Goal: Task Accomplishment & Management: Complete application form

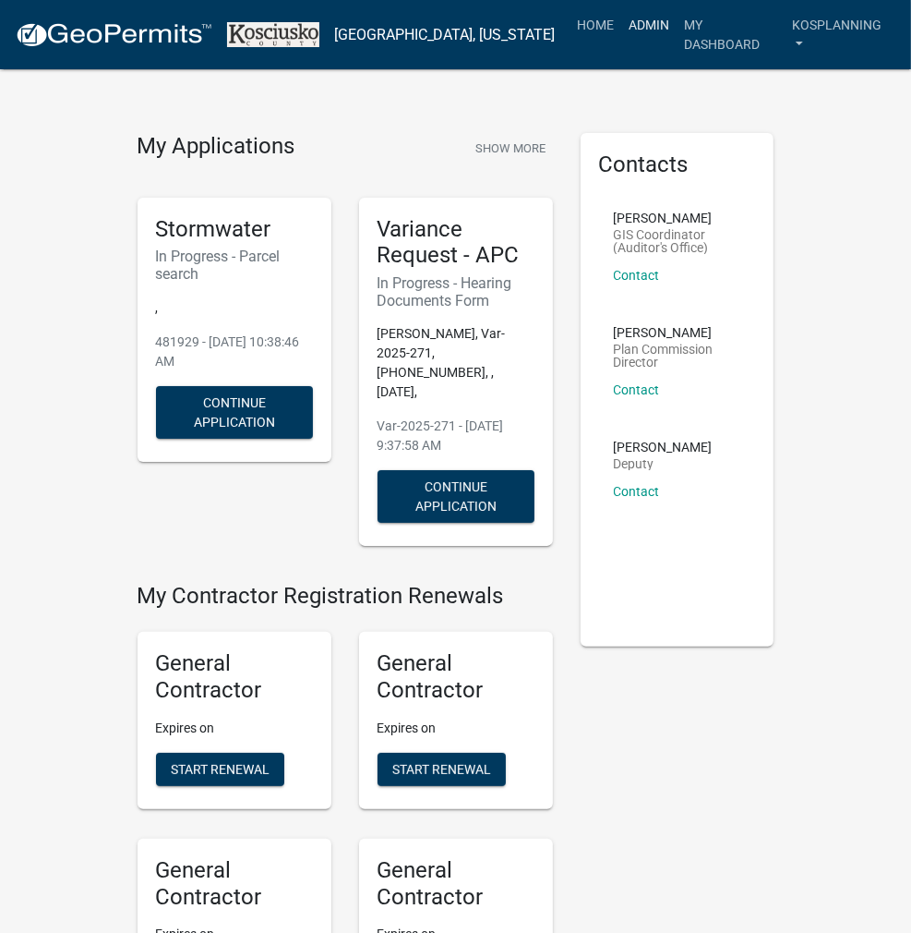
click at [654, 18] on link "Admin" at bounding box center [649, 24] width 55 height 35
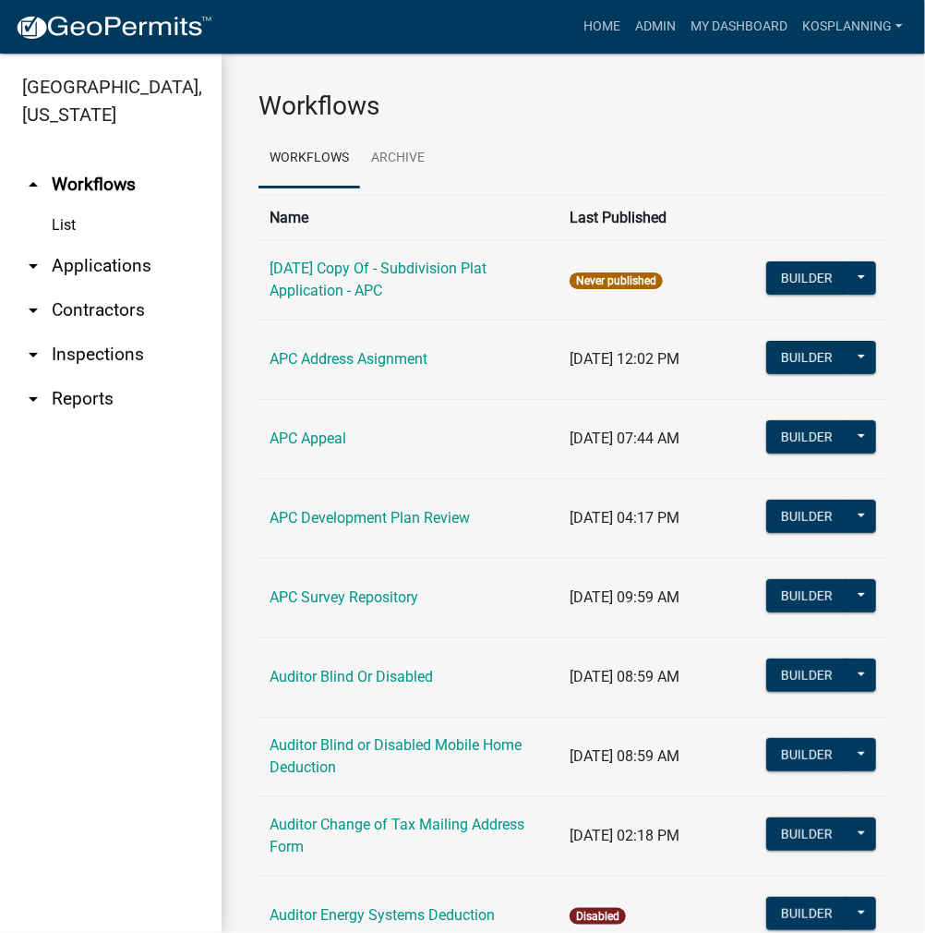
click at [122, 261] on link "arrow_drop_down Applications" at bounding box center [111, 266] width 222 height 44
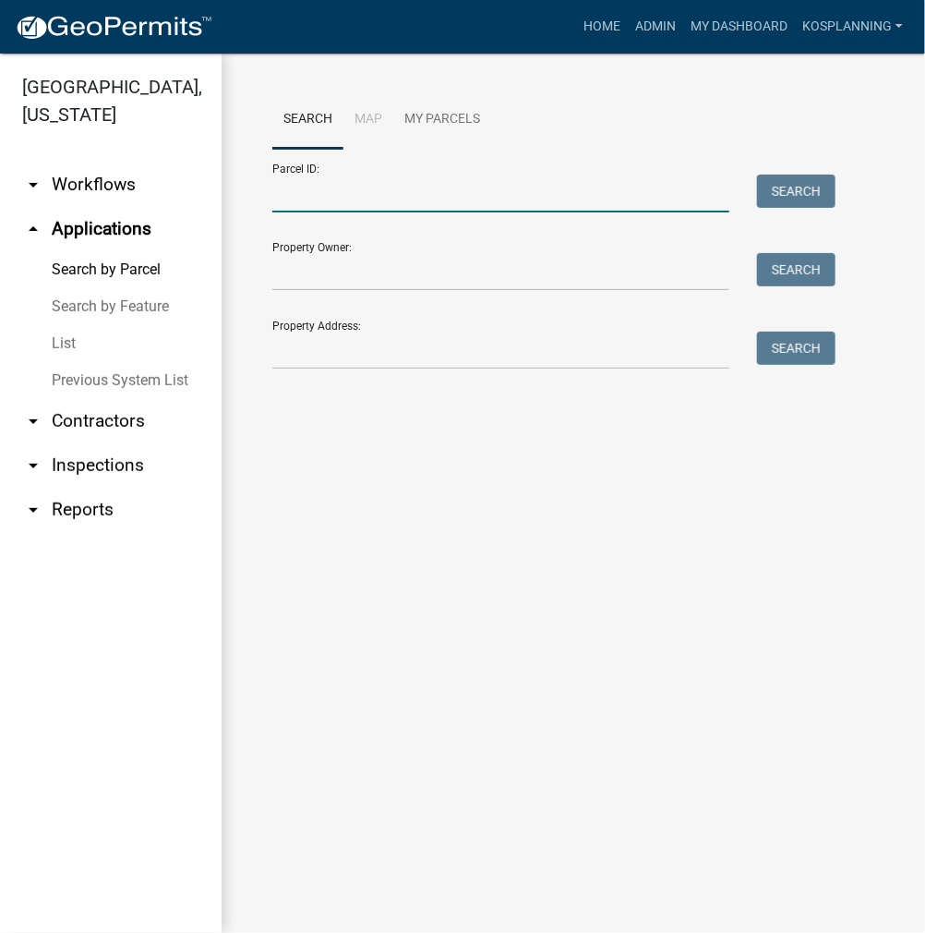
click at [320, 200] on input "Parcel ID:" at bounding box center [500, 194] width 457 height 38
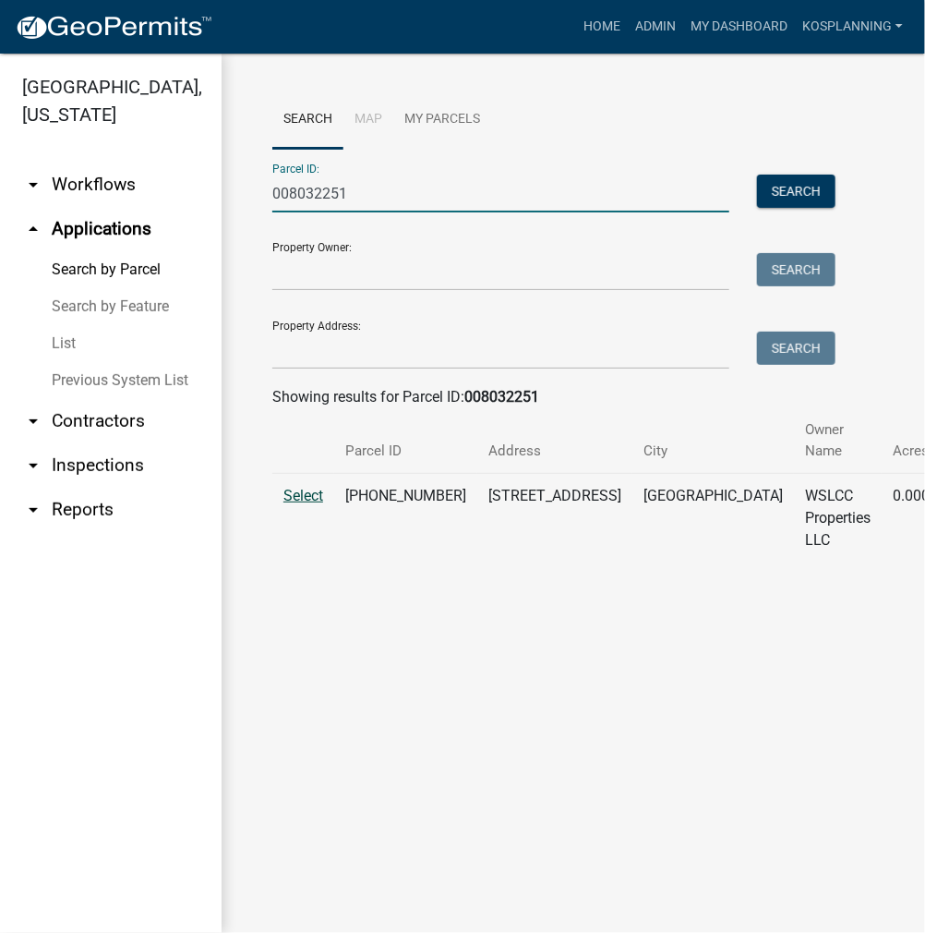
type input "008032251"
click at [310, 488] on span "Select" at bounding box center [303, 496] width 40 height 18
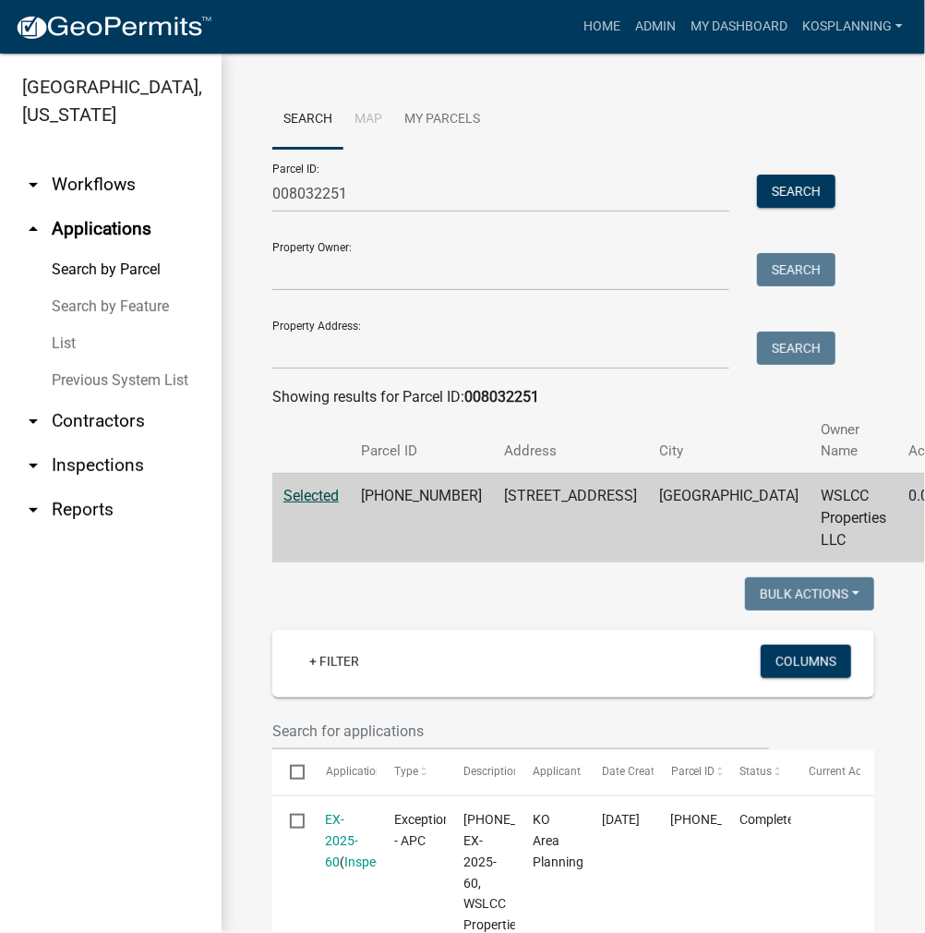
click at [126, 419] on link "arrow_drop_down Contractors" at bounding box center [111, 421] width 222 height 44
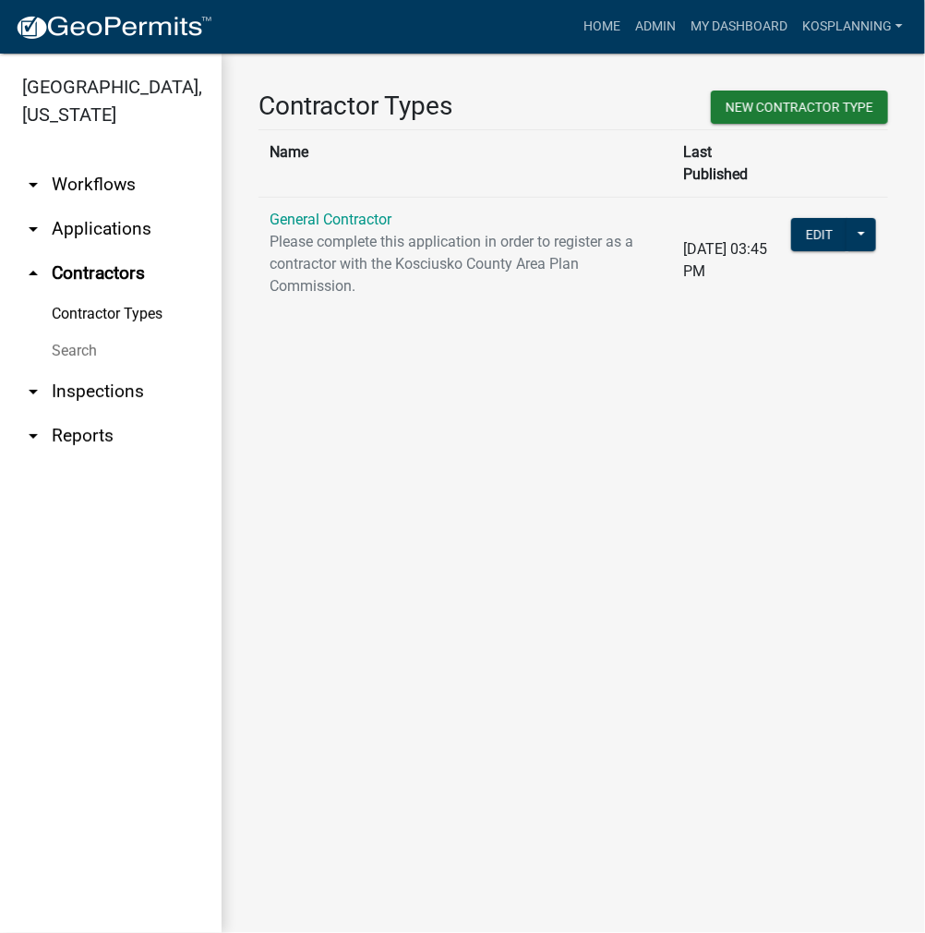
click at [329, 211] on link "General Contractor" at bounding box center [331, 220] width 122 height 18
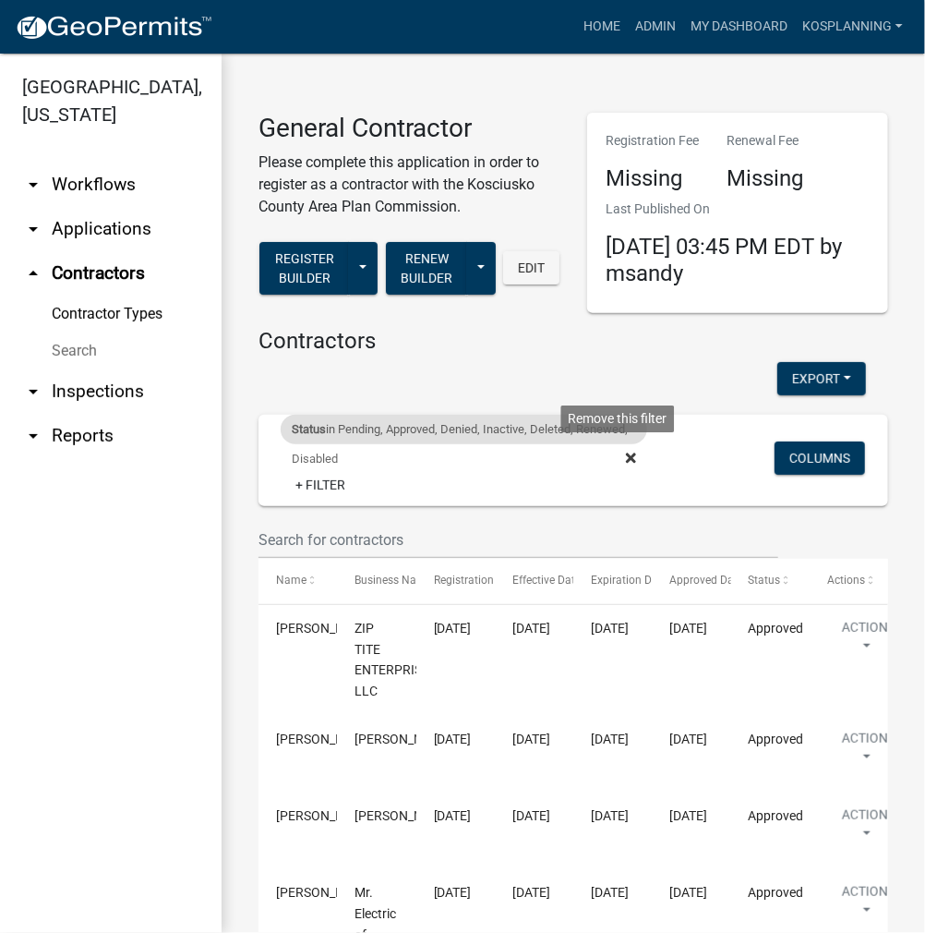
click at [626, 456] on icon at bounding box center [631, 457] width 10 height 10
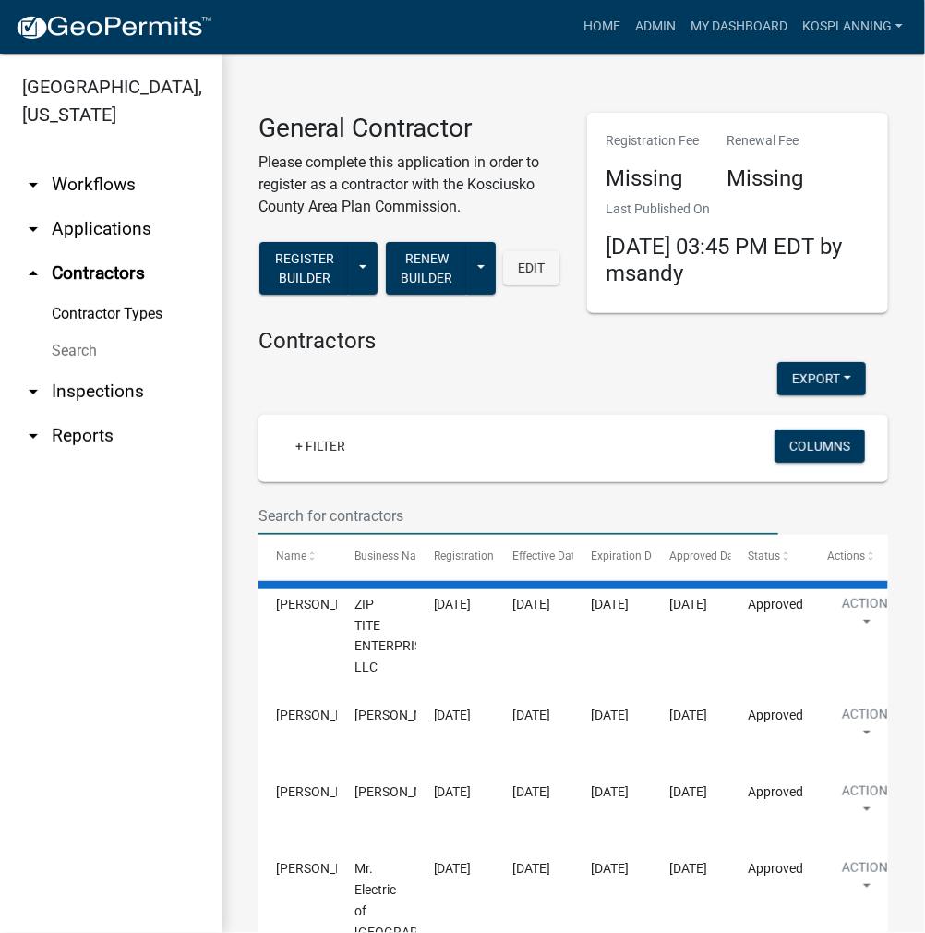
click at [329, 501] on input "text" at bounding box center [519, 516] width 520 height 38
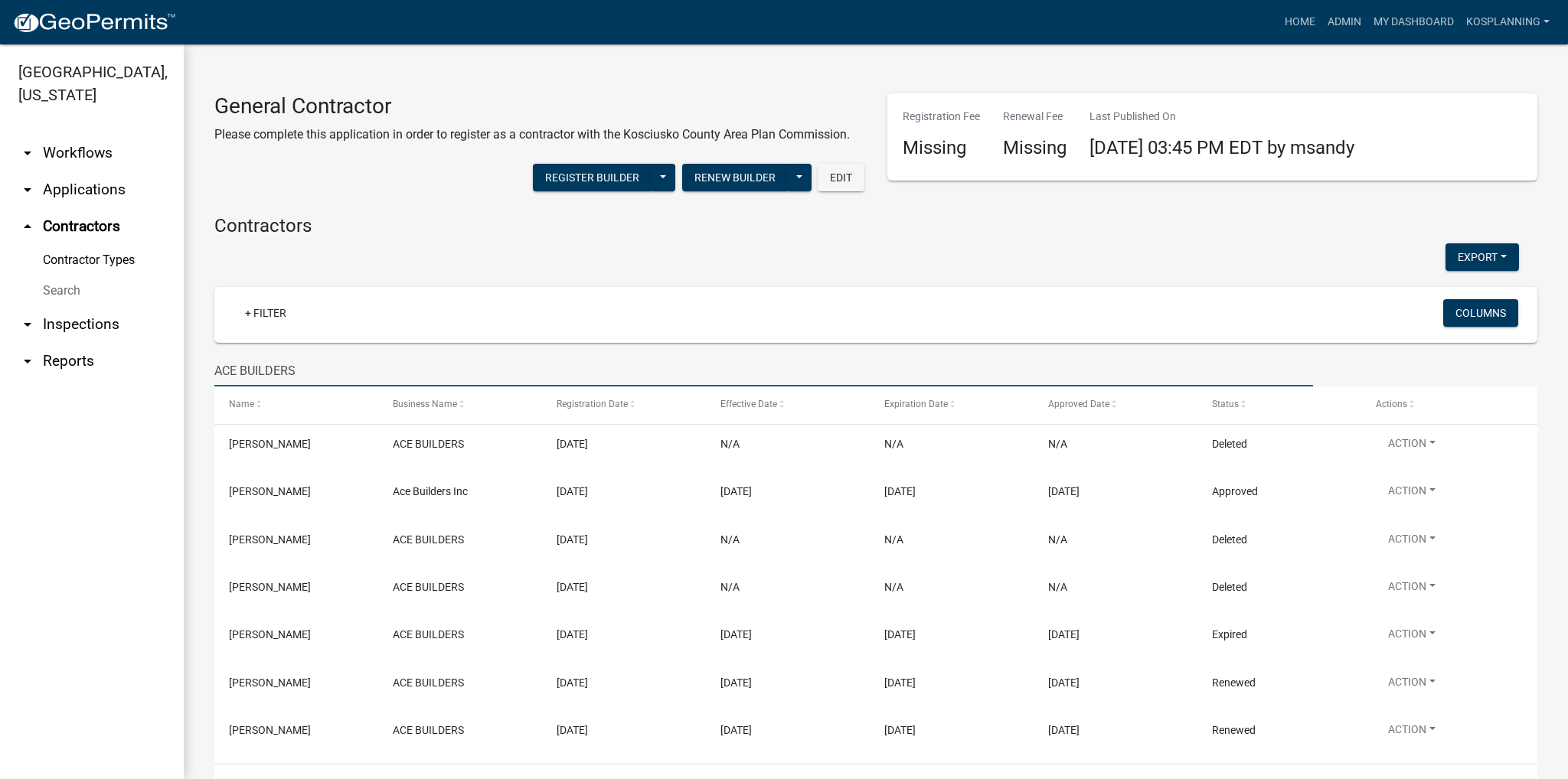
type input "ACE BUILDERS"
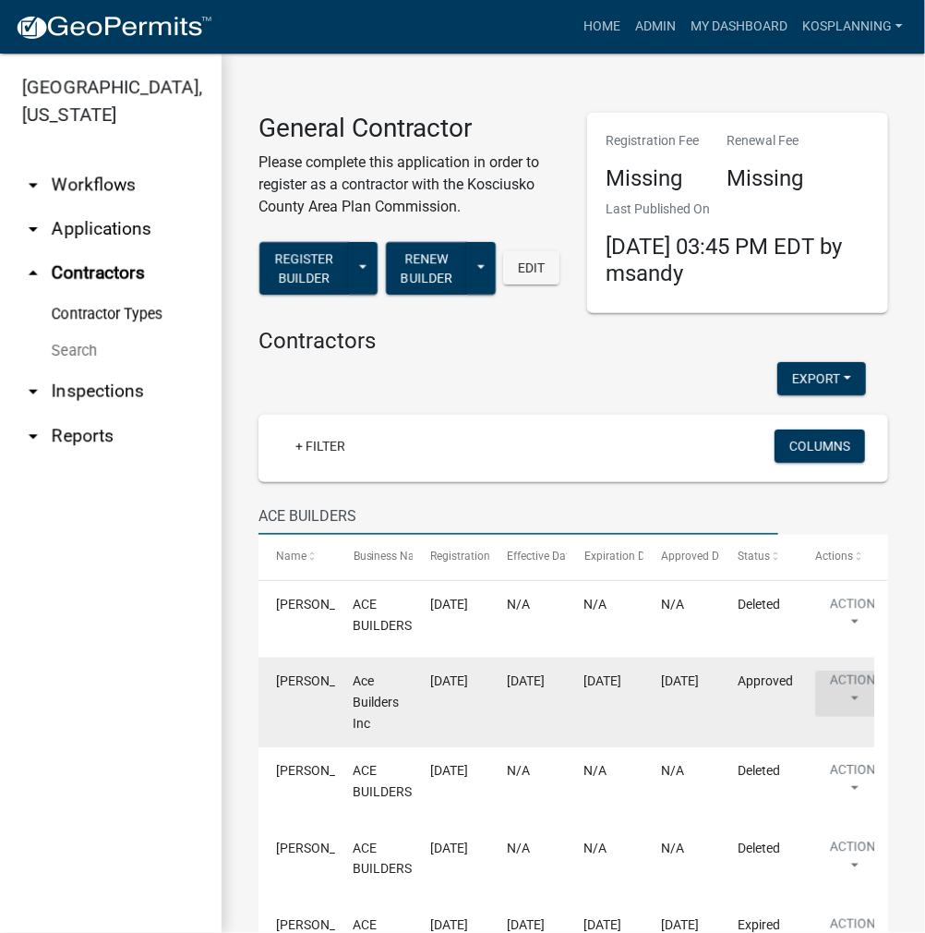
click at [846, 693] on button "Action" at bounding box center [853, 693] width 76 height 46
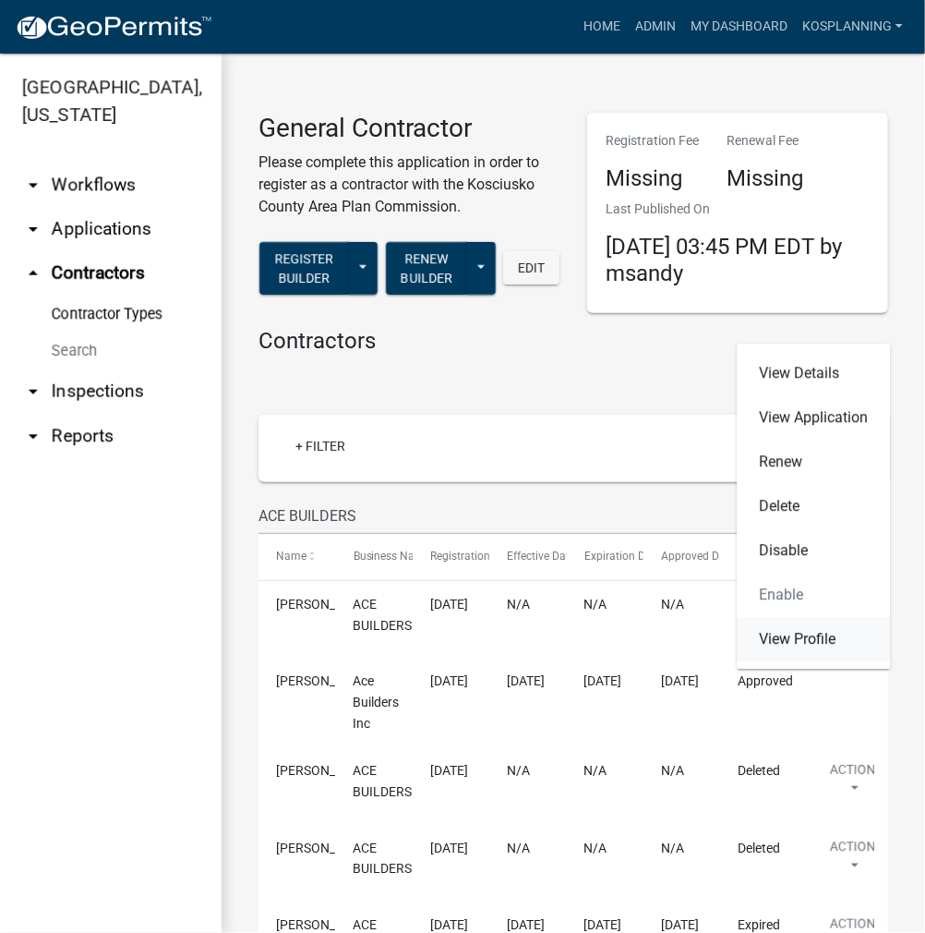
click at [848, 644] on link "View Profile" at bounding box center [813, 639] width 153 height 44
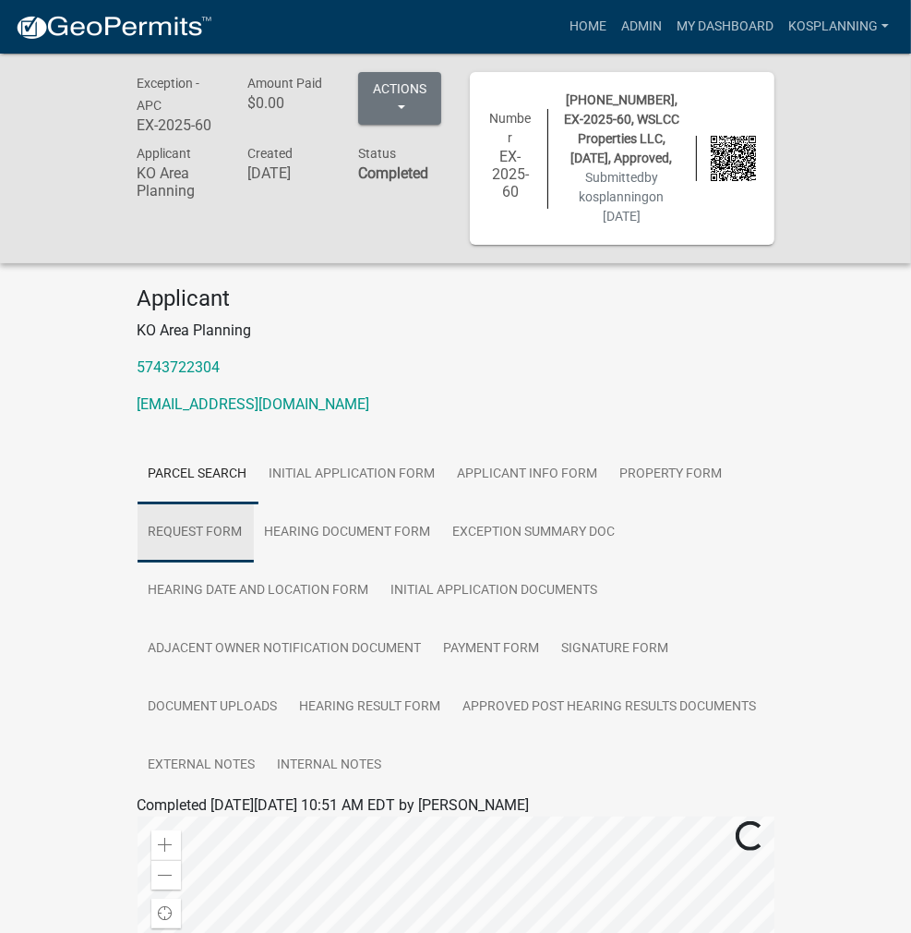
click at [254, 503] on link "Request Form" at bounding box center [196, 532] width 116 height 59
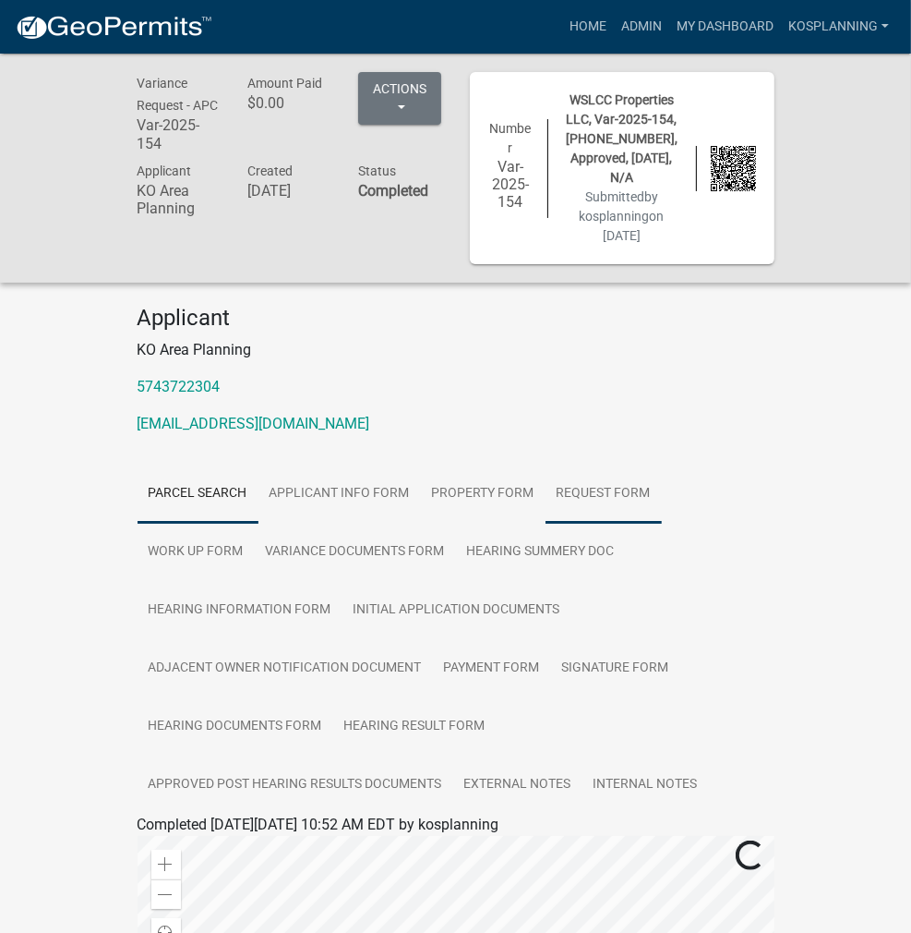
click at [546, 464] on link "Request Form" at bounding box center [604, 493] width 116 height 59
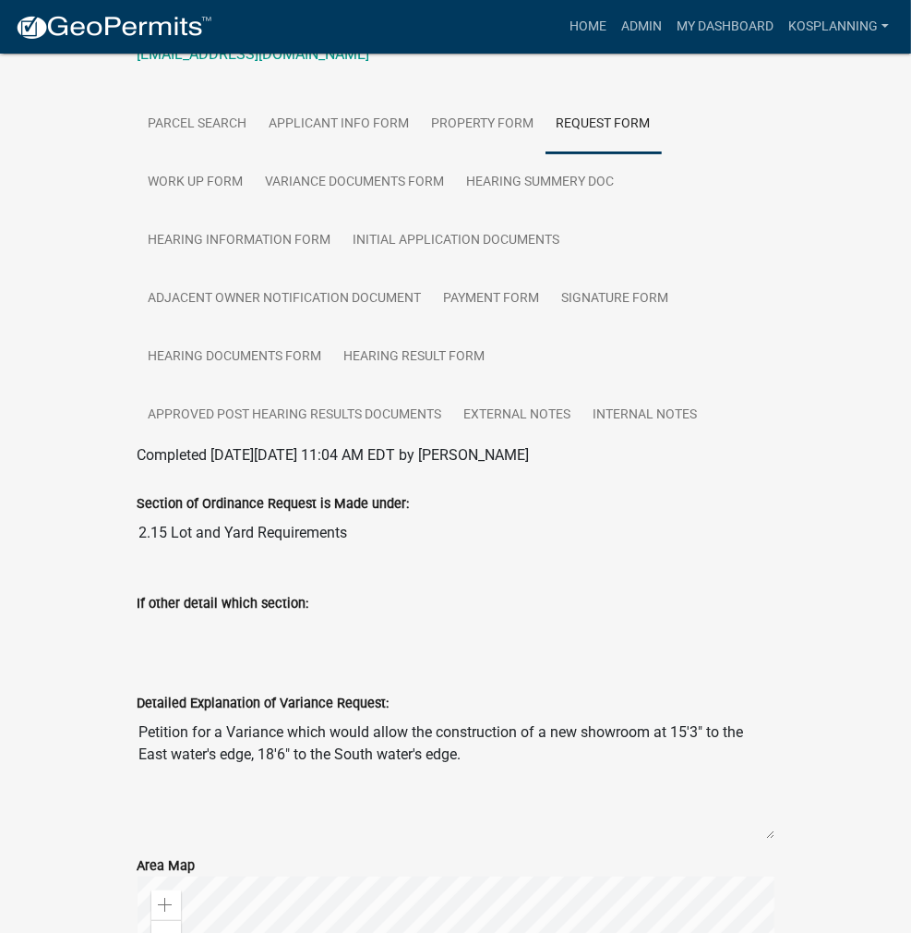
scroll to position [554, 0]
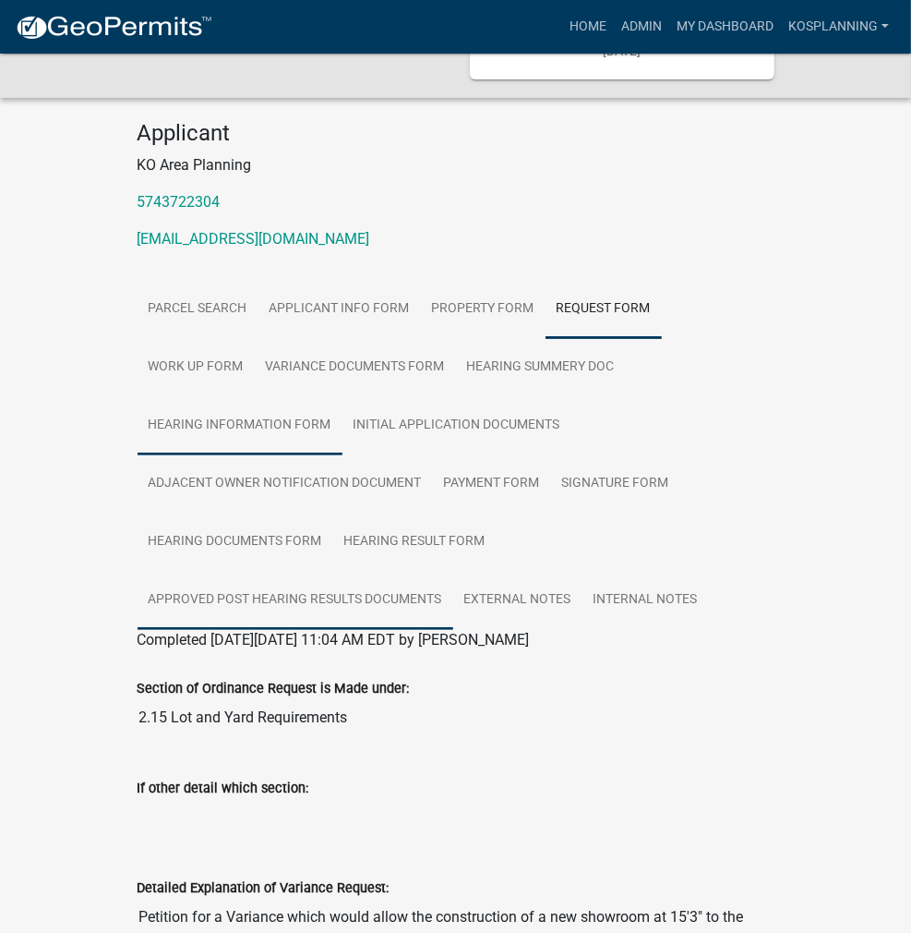
drag, startPoint x: 270, startPoint y: 424, endPoint x: 310, endPoint y: 426, distance: 40.7
click at [270, 571] on link "Approved Post Hearing Results Documents" at bounding box center [296, 600] width 316 height 59
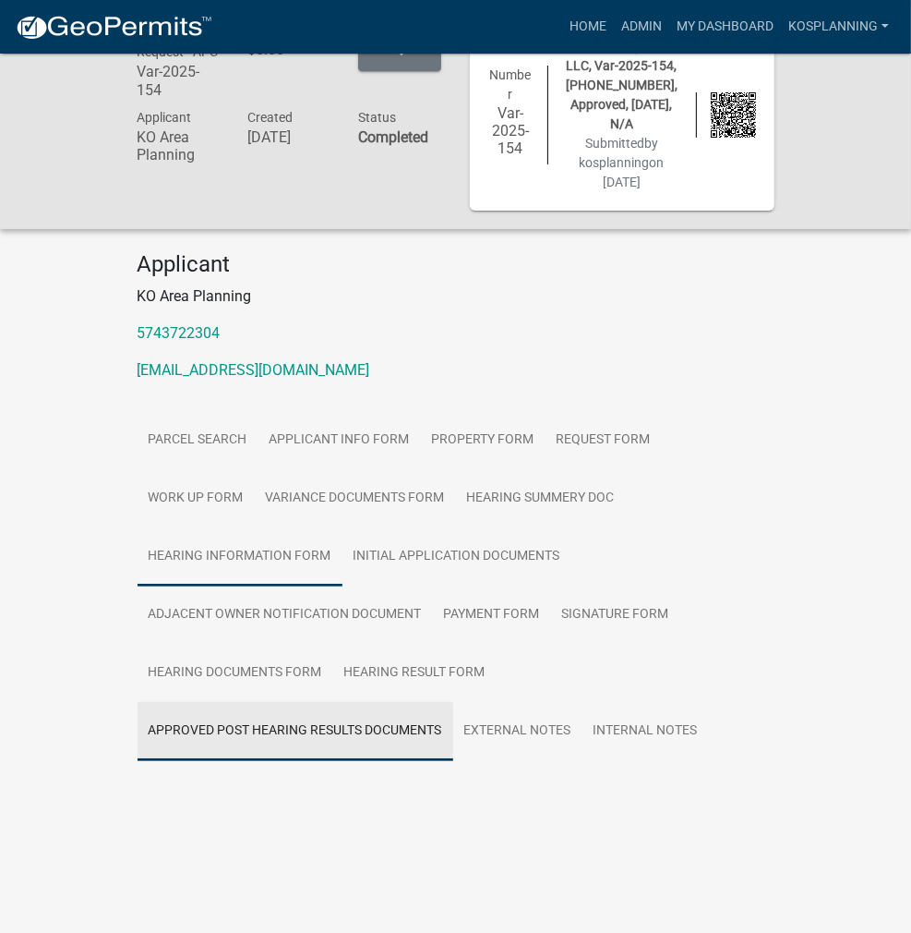
scroll to position [54, 0]
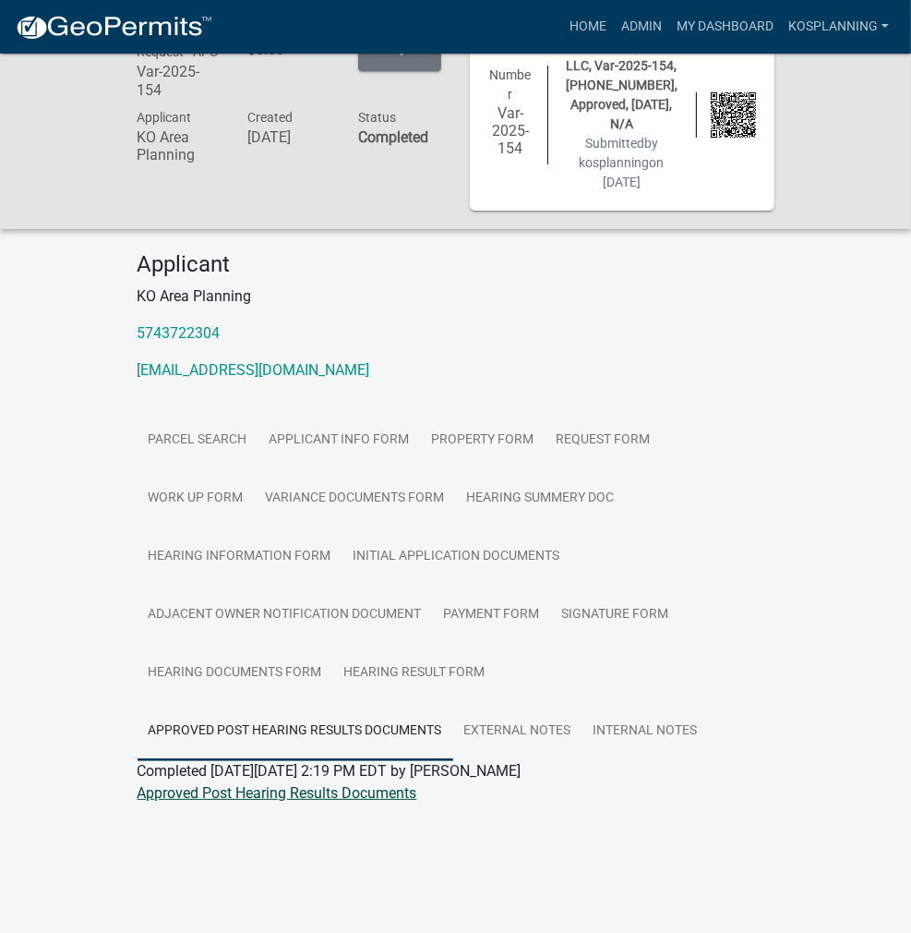
click at [254, 784] on link "Approved Post Hearing Results Documents" at bounding box center [278, 793] width 280 height 18
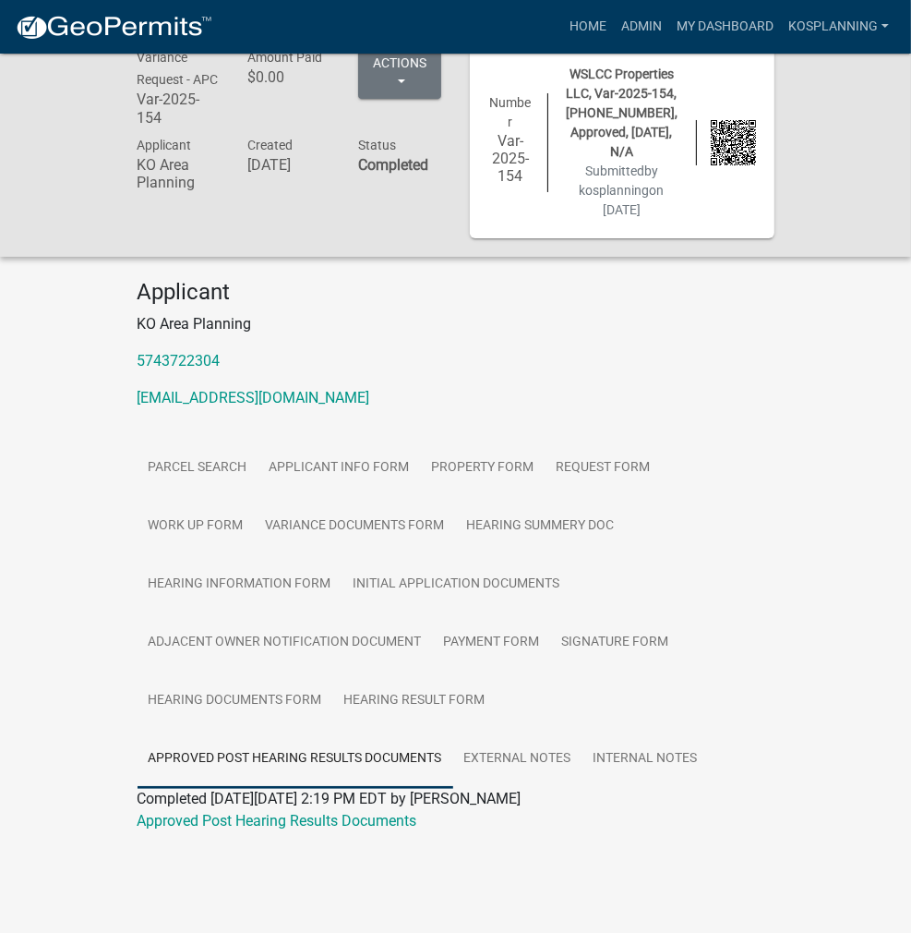
scroll to position [0, 0]
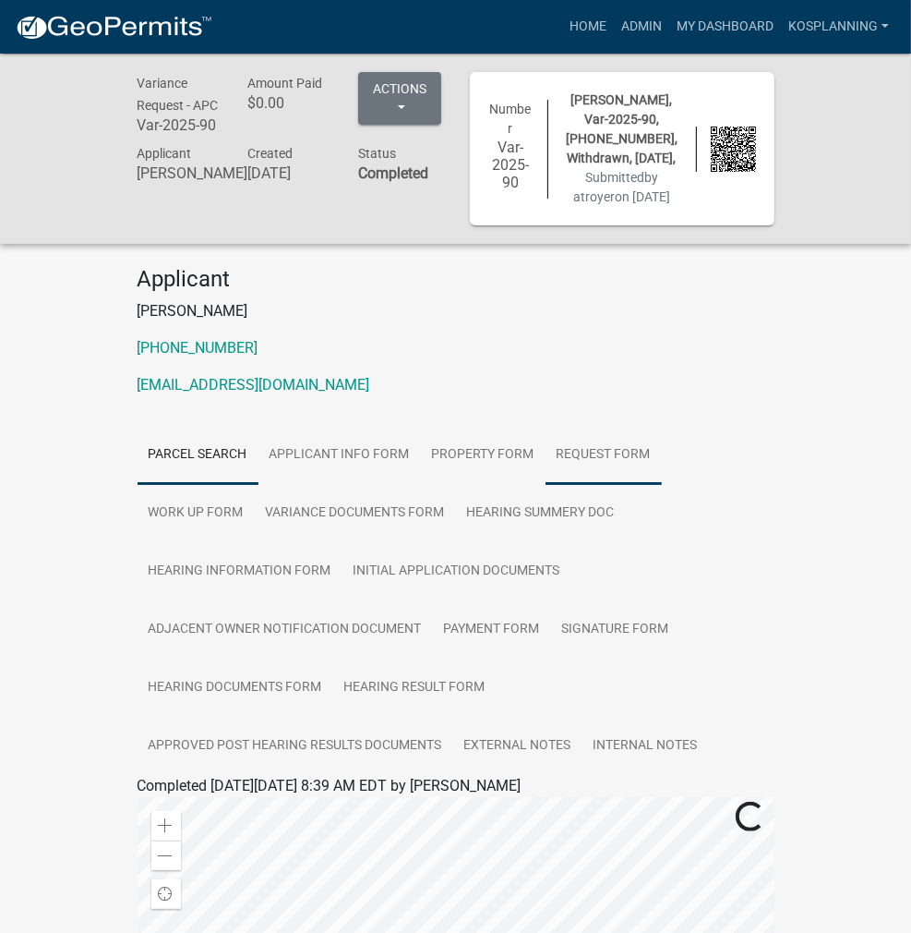
click at [546, 434] on link "Request Form" at bounding box center [604, 455] width 116 height 59
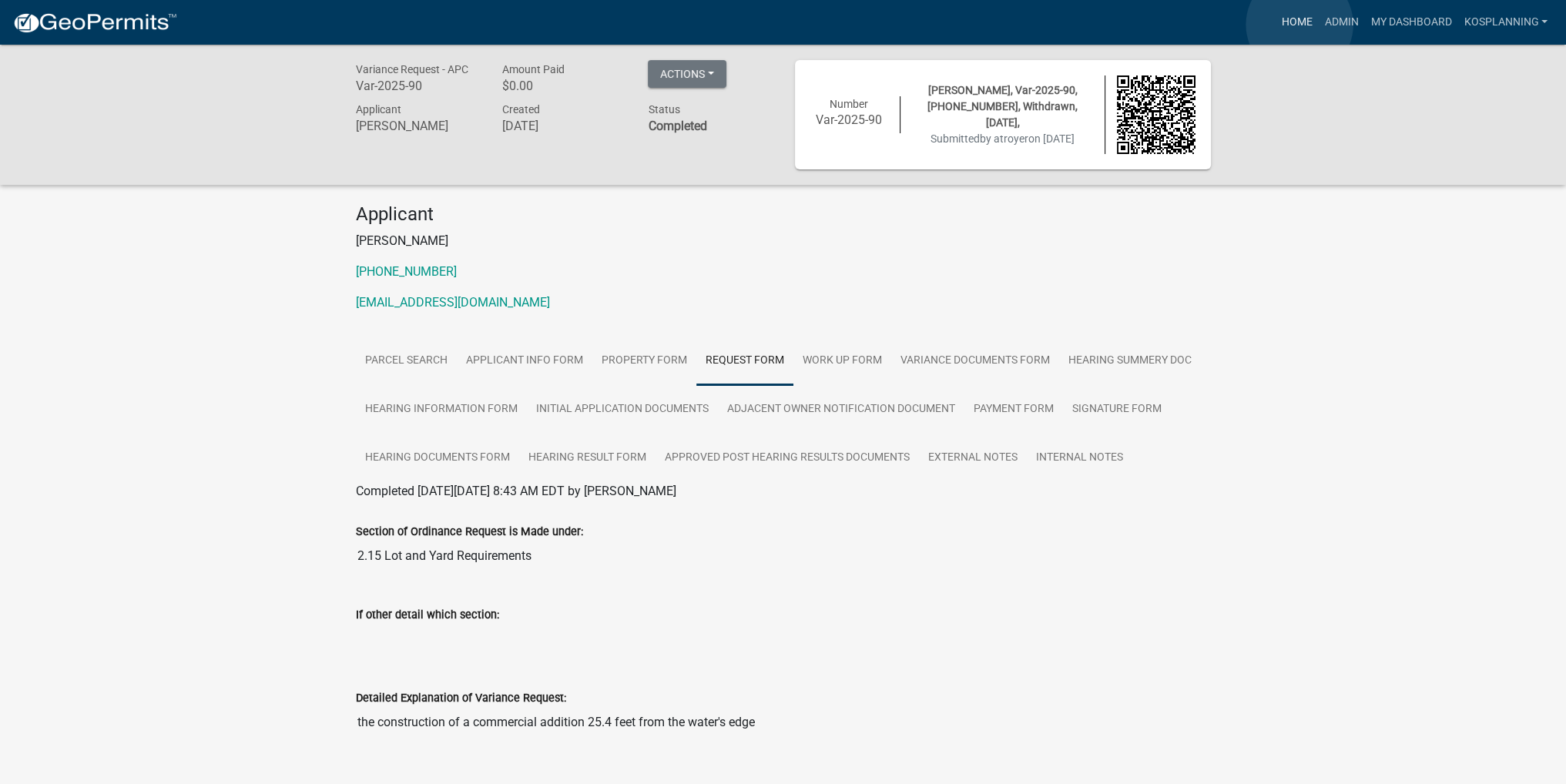
click at [771, 25] on link "Home" at bounding box center [1297, 22] width 43 height 29
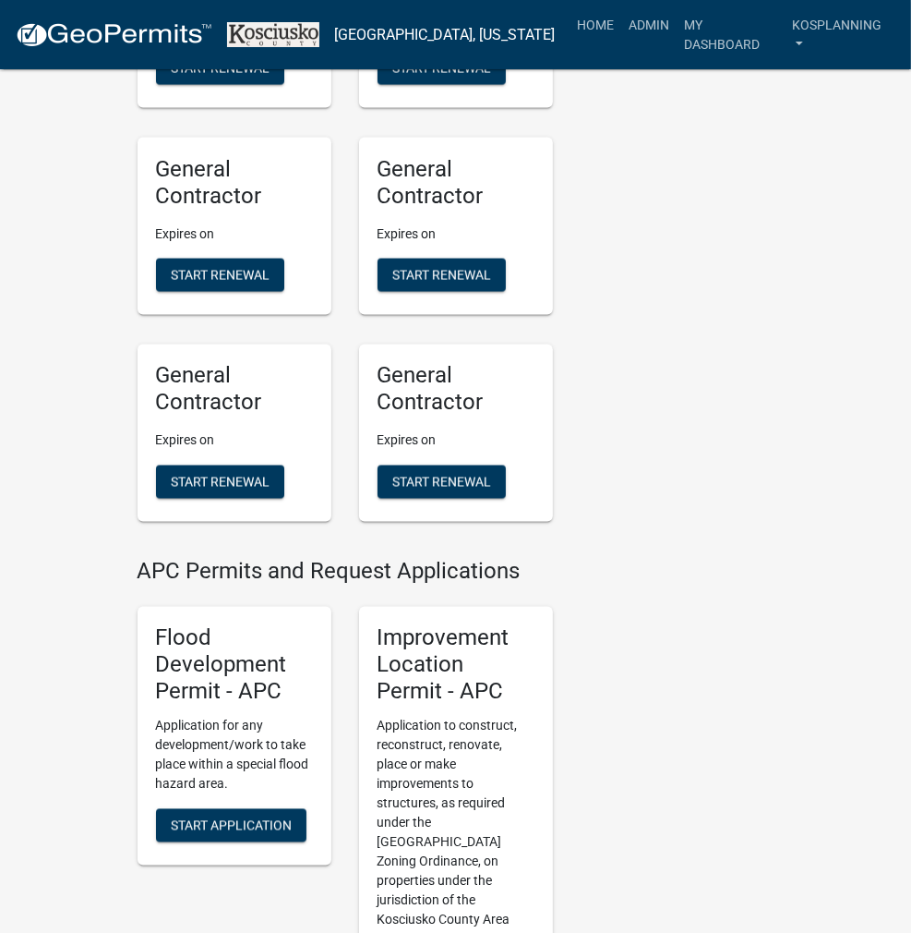
scroll to position [2031, 0]
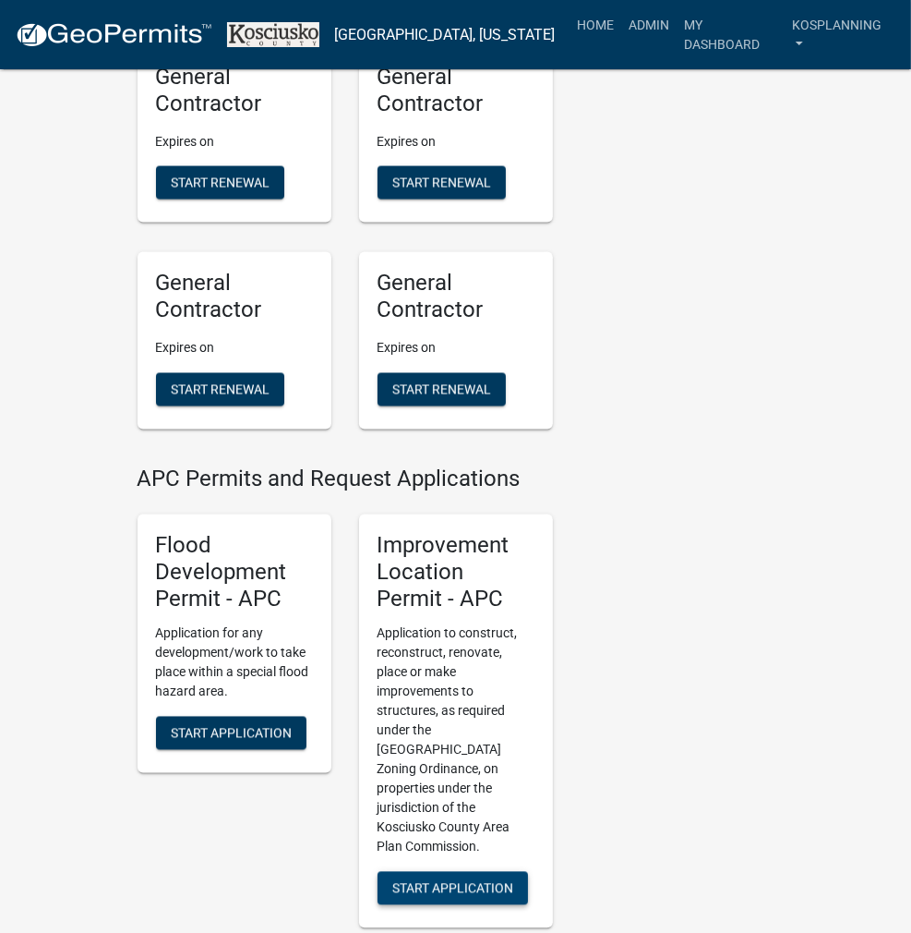
click at [444, 872] on button "Start Application" at bounding box center [453, 888] width 151 height 33
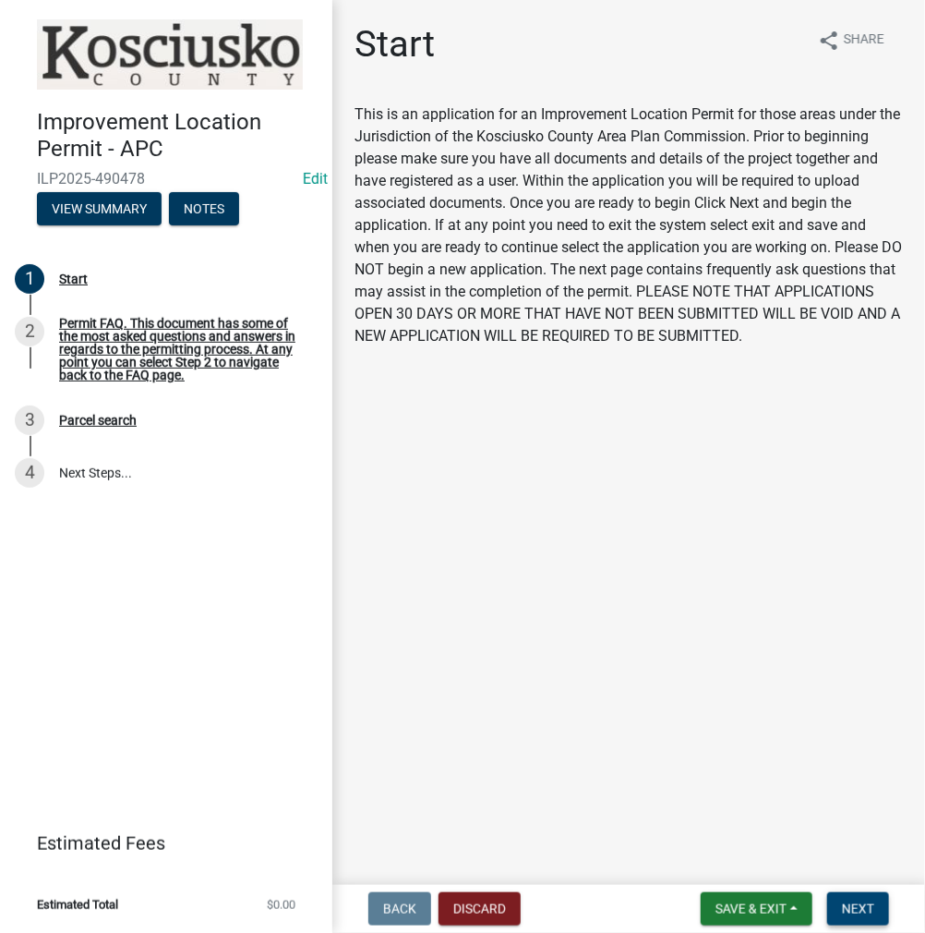
click at [854, 913] on span "Next" at bounding box center [858, 908] width 32 height 15
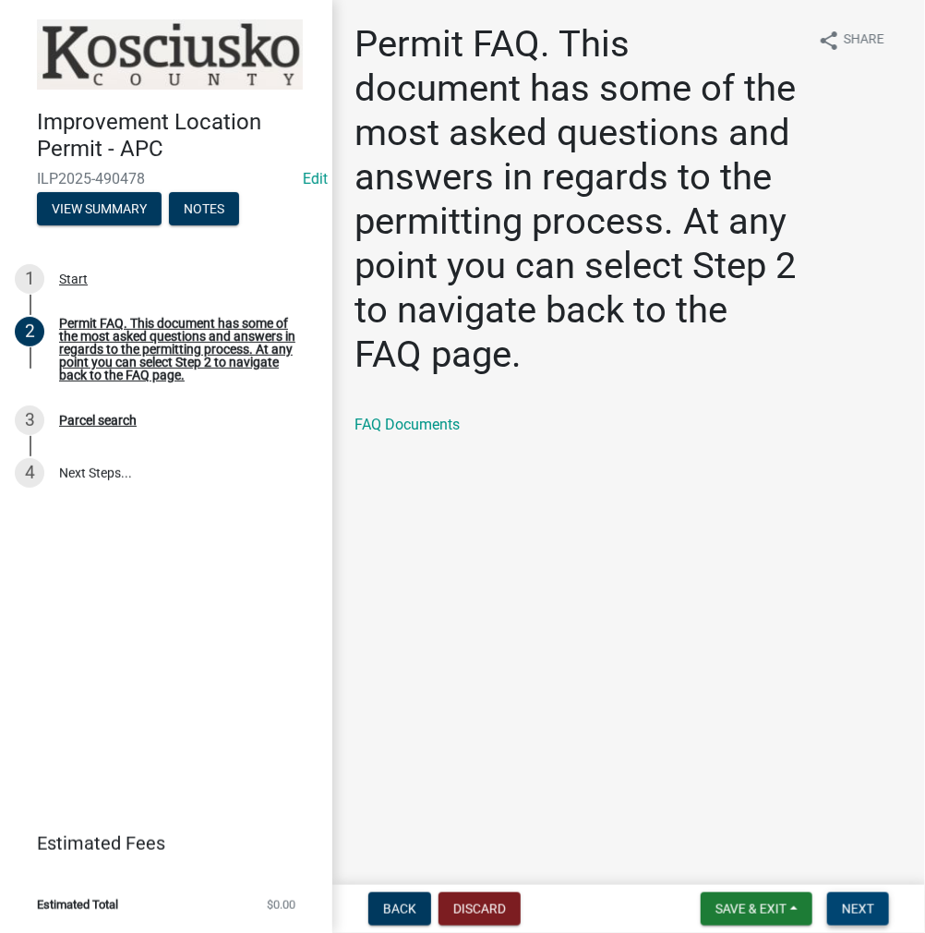
click at [838, 906] on button "Next" at bounding box center [858, 908] width 62 height 33
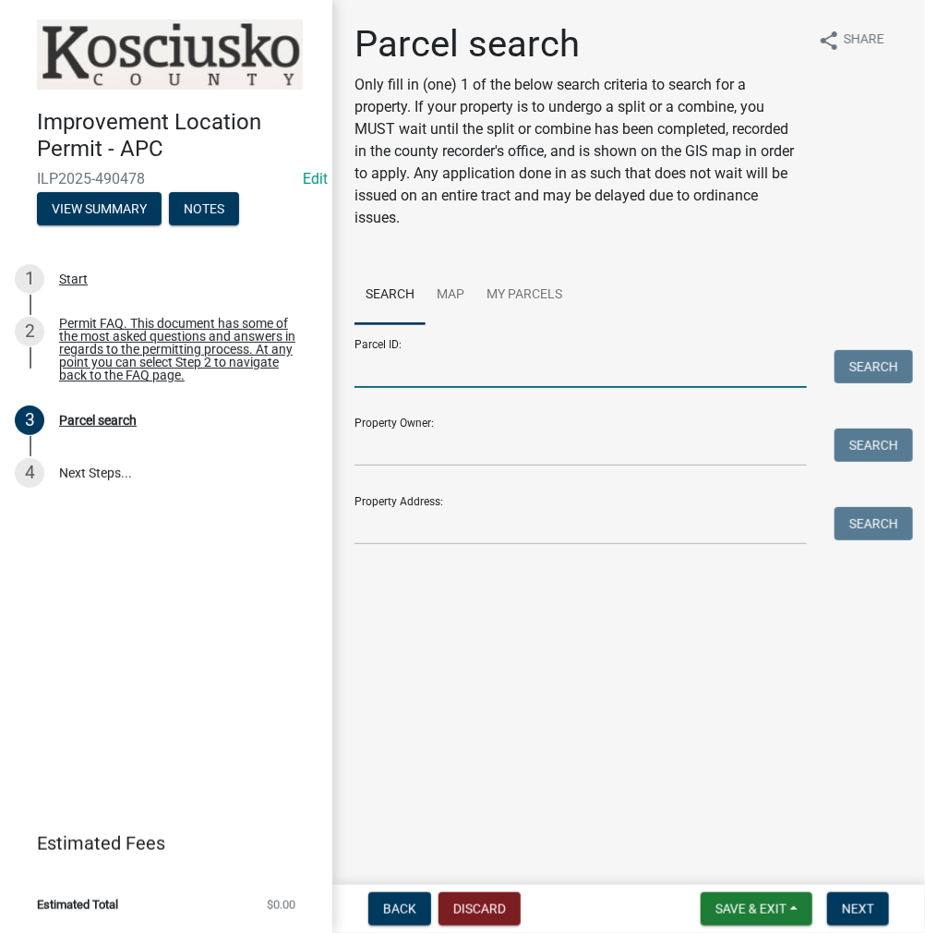
click at [429, 374] on input "Parcel ID:" at bounding box center [581, 369] width 452 height 38
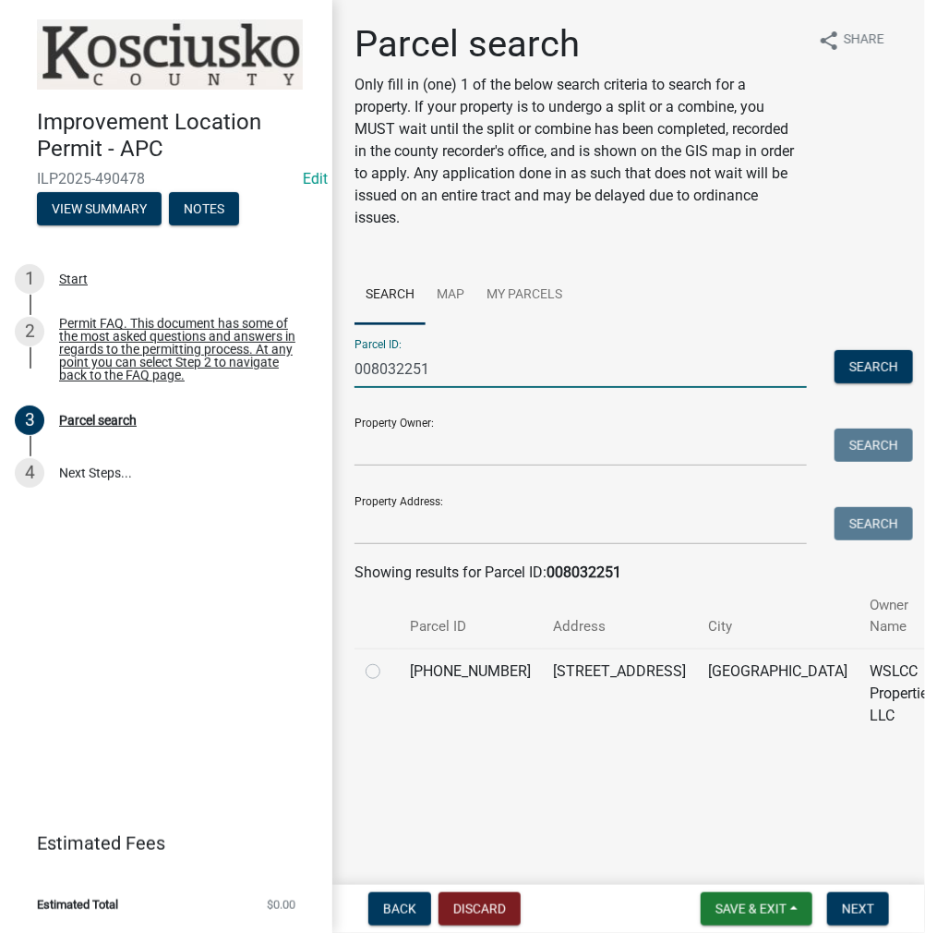
type input "008032251"
click at [388, 660] on label at bounding box center [388, 660] width 0 height 0
click at [388, 670] on input "radio" at bounding box center [394, 666] width 12 height 12
radio input "true"
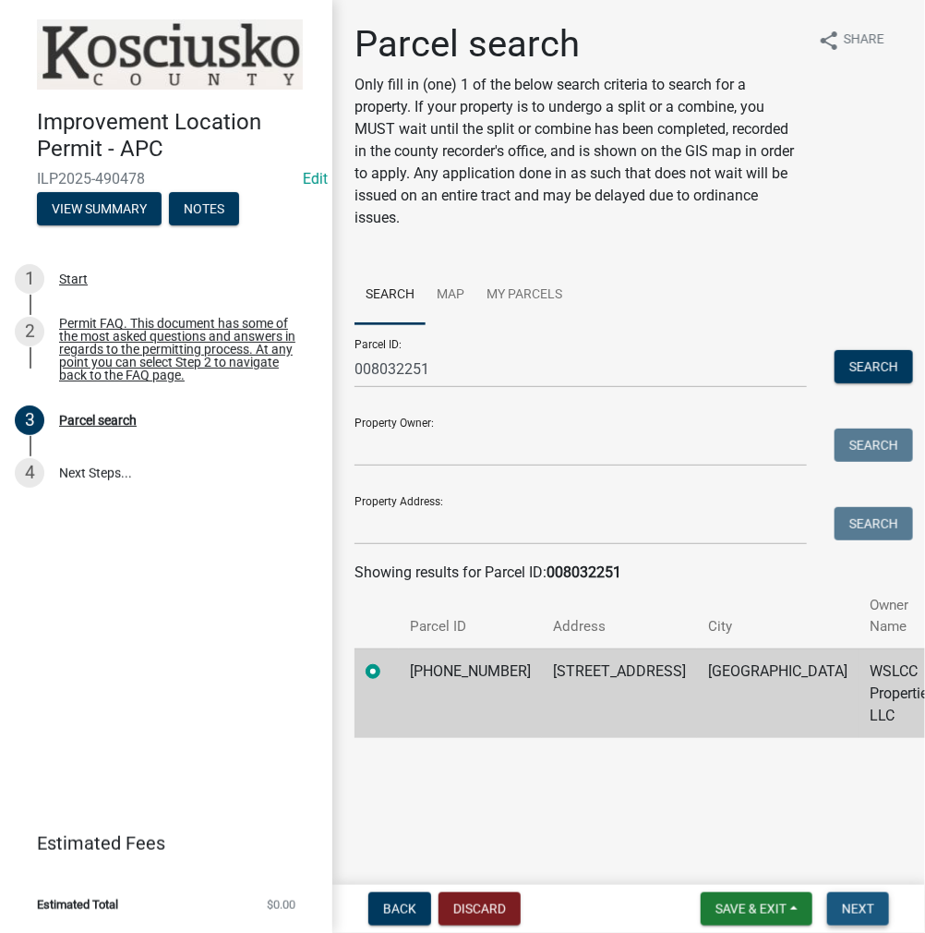
click at [848, 901] on span "Next" at bounding box center [858, 908] width 32 height 15
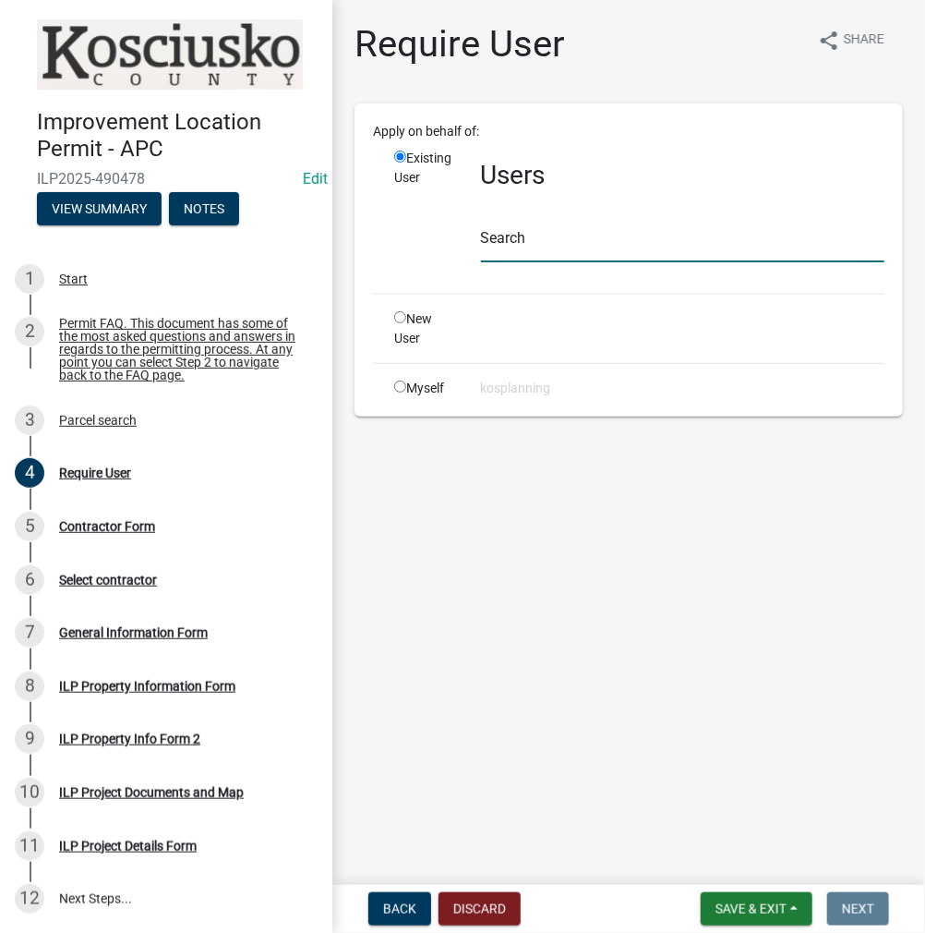
click at [512, 233] on input "text" at bounding box center [682, 243] width 403 height 38
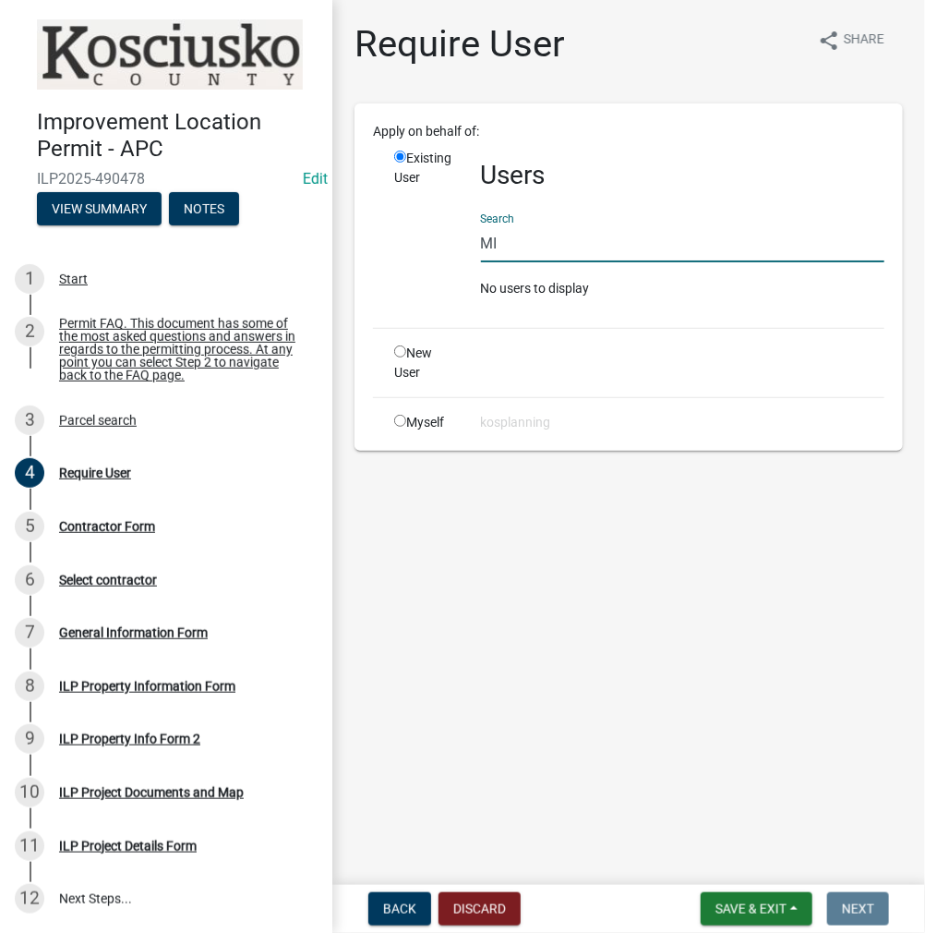
type input "M"
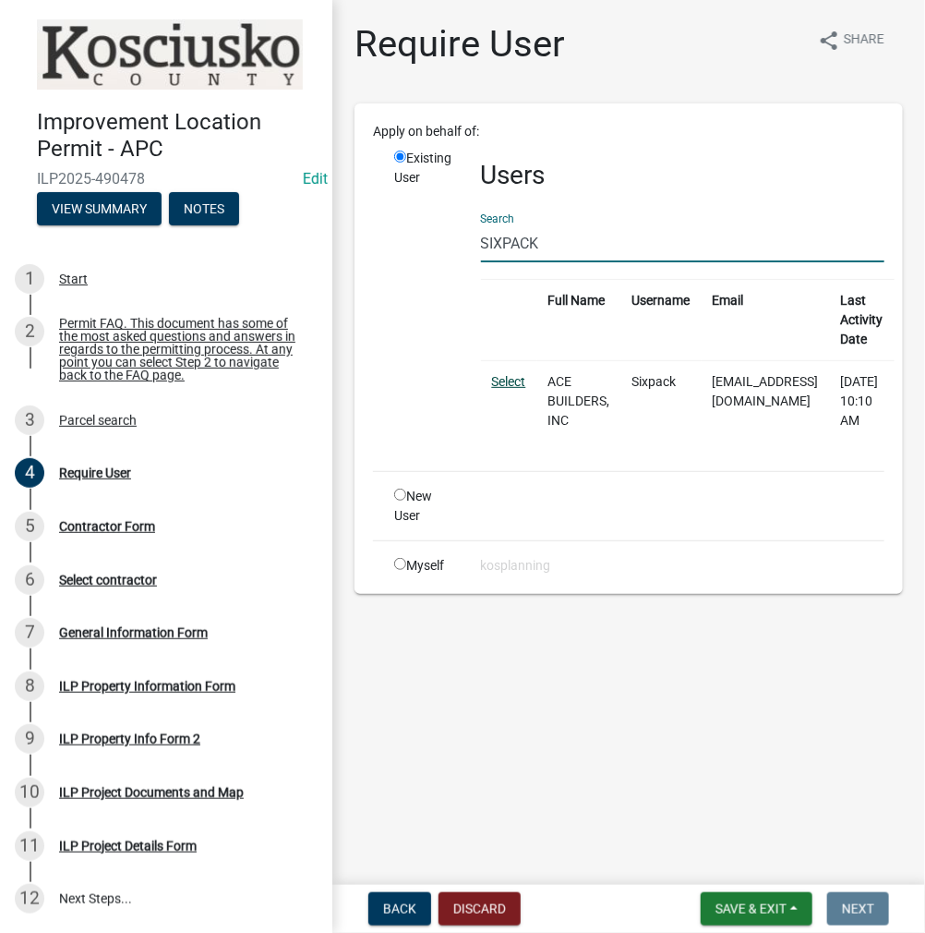
type input "SIXPACK"
click at [523, 379] on link "Select" at bounding box center [509, 381] width 34 height 15
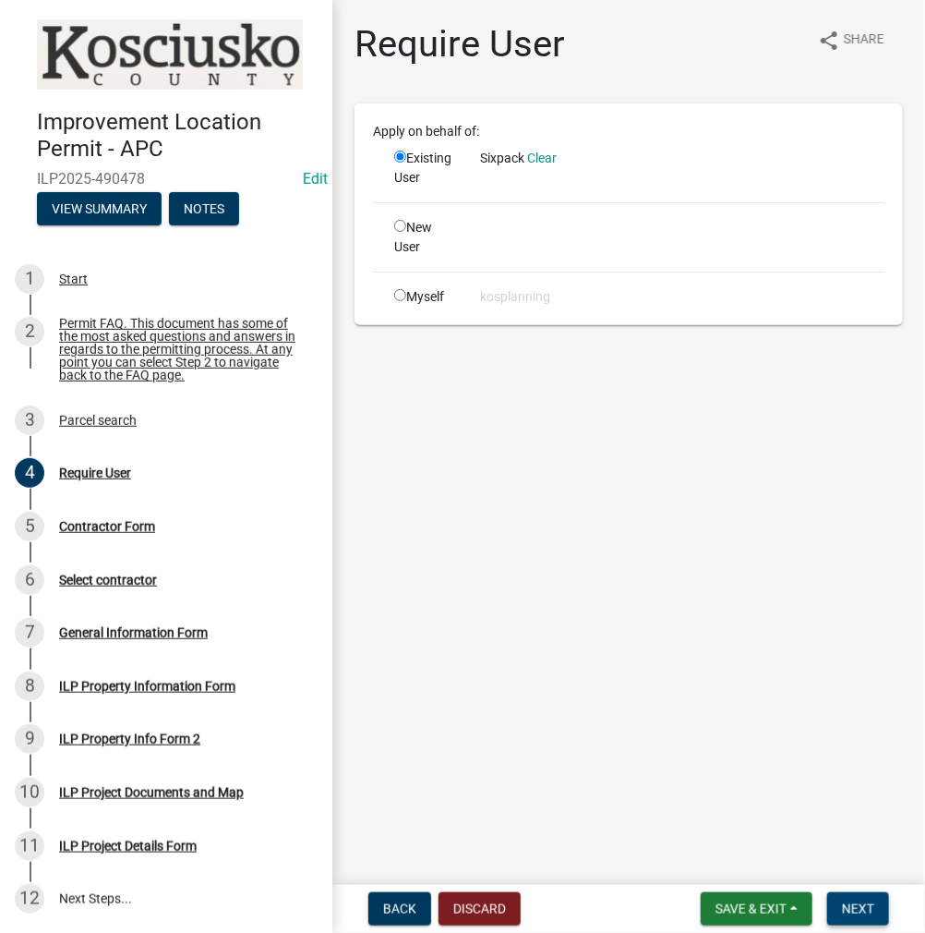
click at [852, 905] on span "Next" at bounding box center [858, 908] width 32 height 15
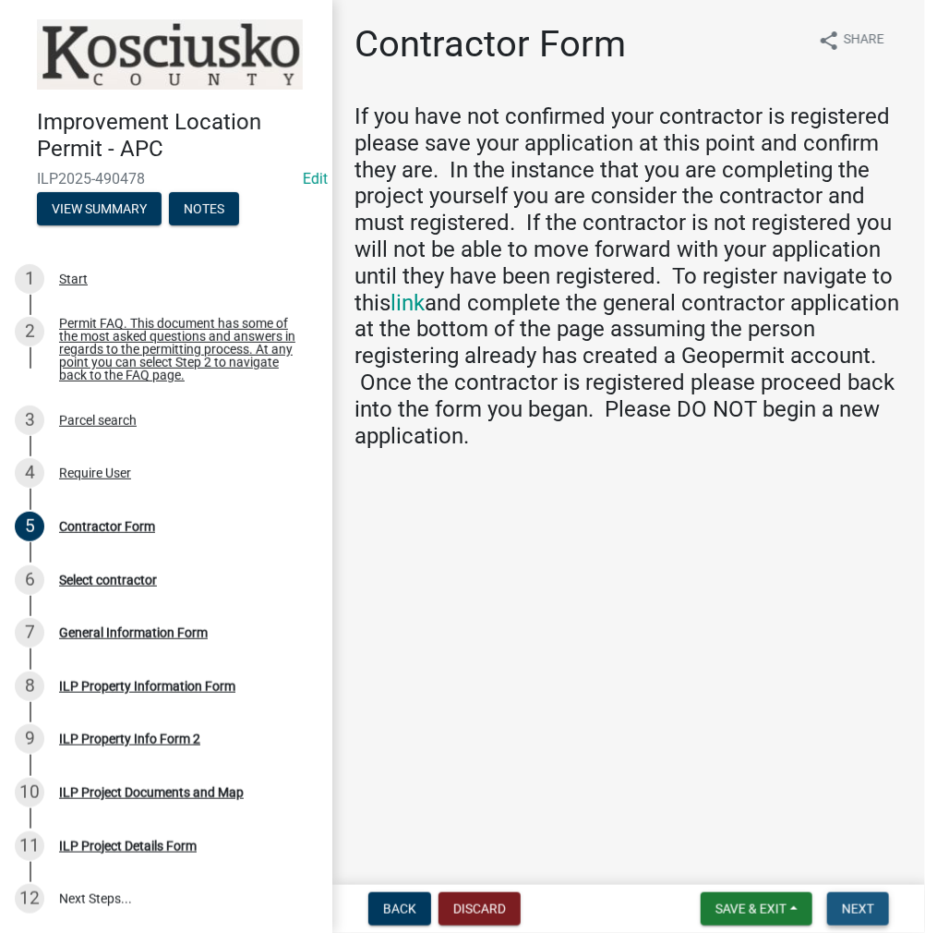
click at [864, 923] on button "Next" at bounding box center [858, 908] width 62 height 33
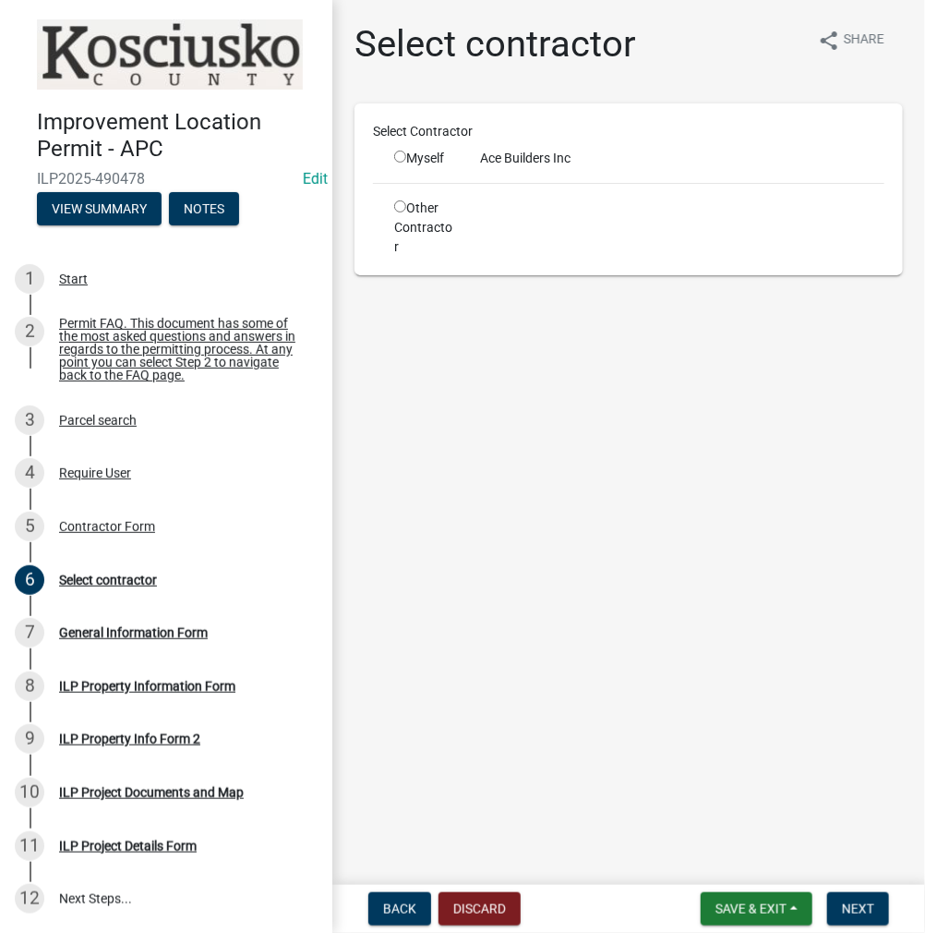
click at [403, 160] on input "radio" at bounding box center [400, 157] width 12 height 12
radio input "true"
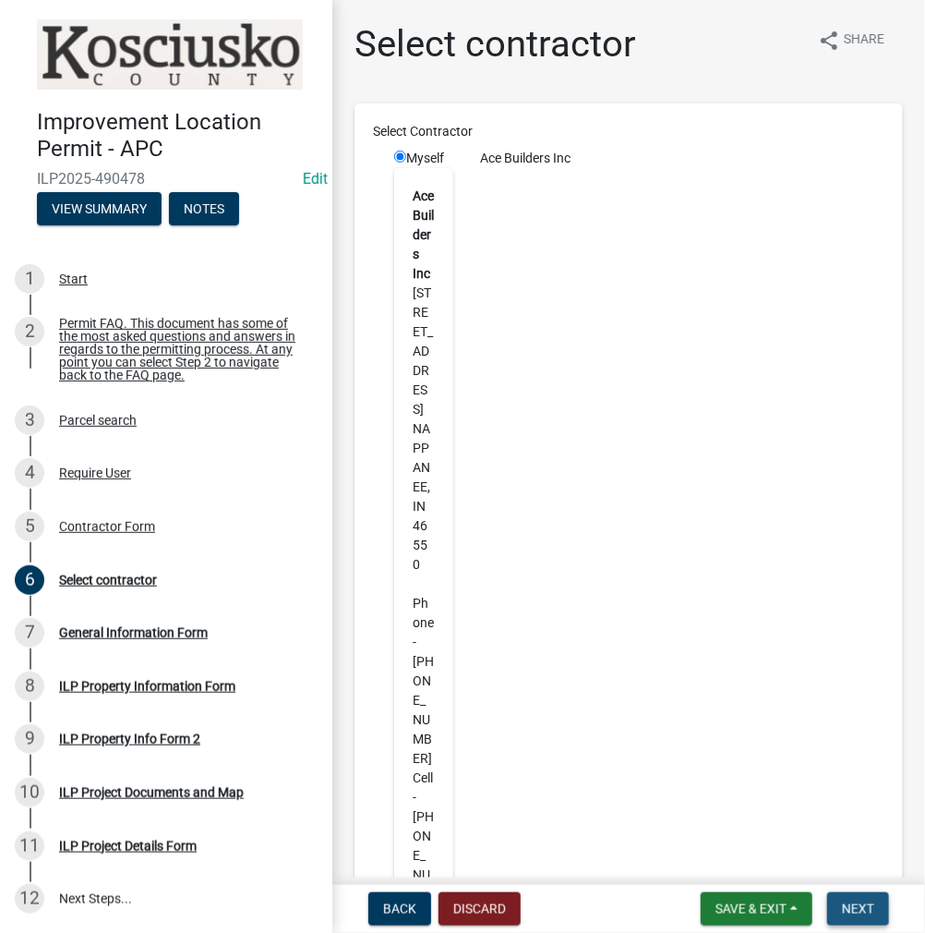
click at [849, 905] on span "Next" at bounding box center [858, 908] width 32 height 15
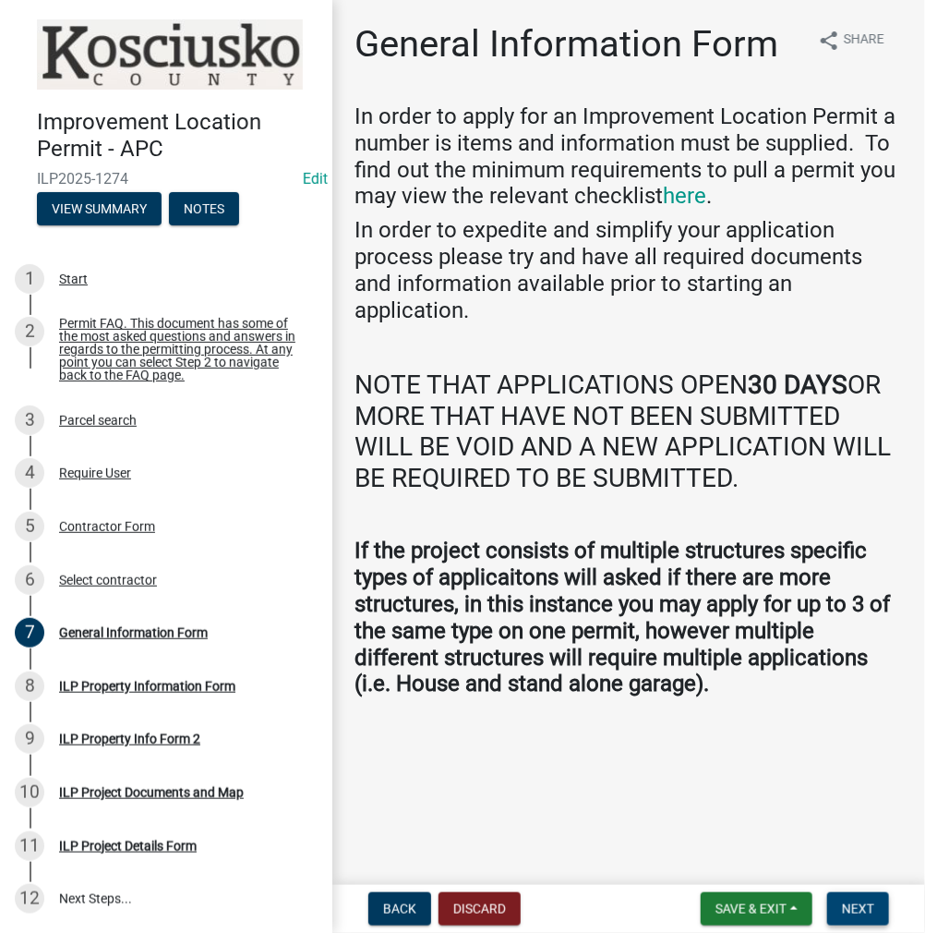
click at [849, 902] on span "Next" at bounding box center [858, 908] width 32 height 15
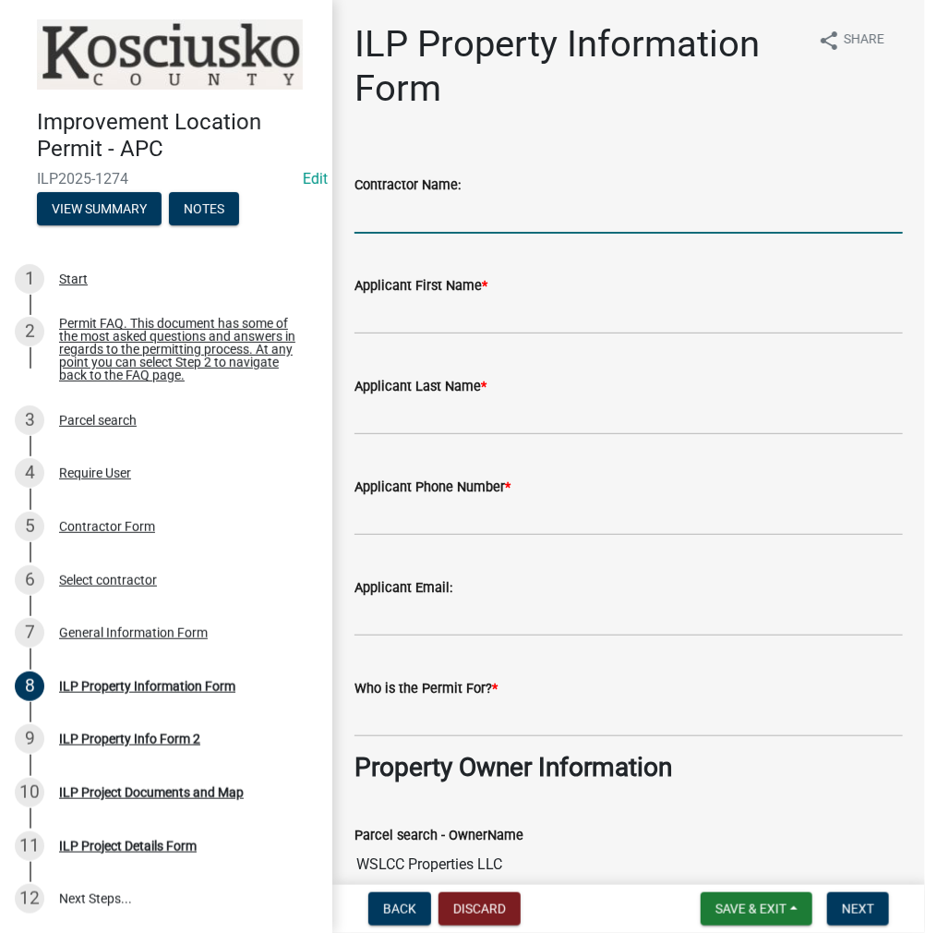
click at [384, 215] on input "Contractor Name:" at bounding box center [629, 215] width 548 height 38
type input "ACE BUILDERS INC"
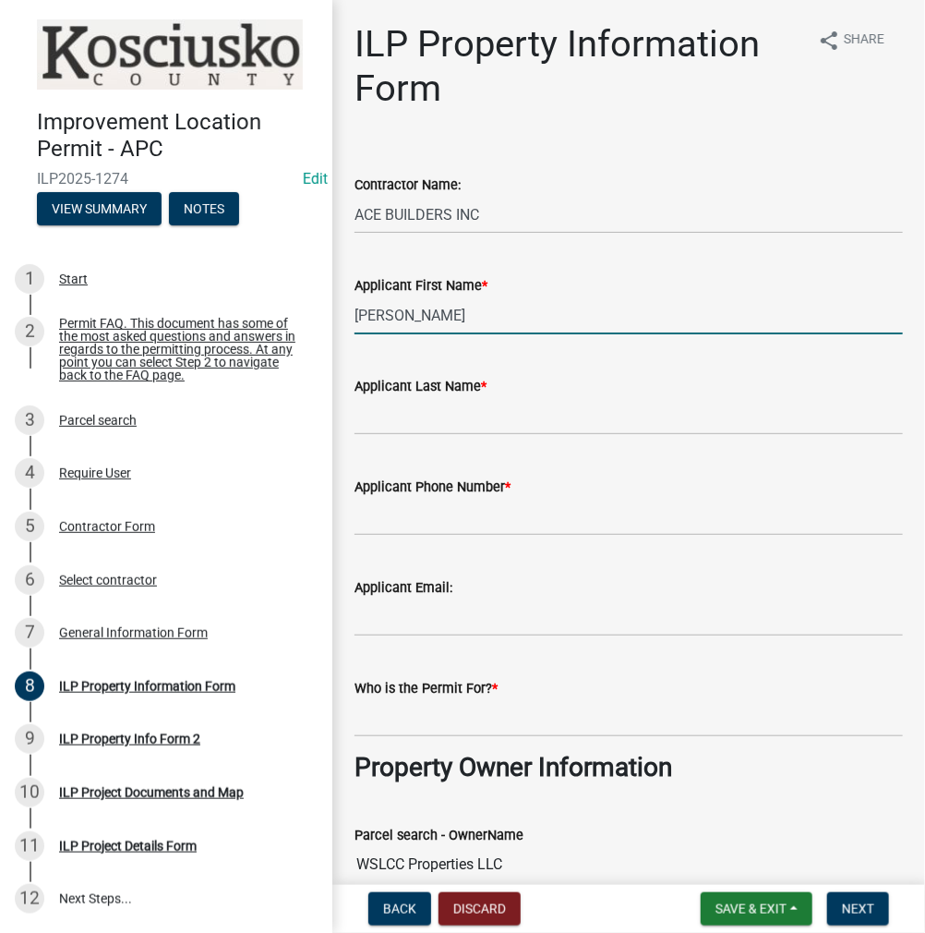
type input "[PERSON_NAME]"
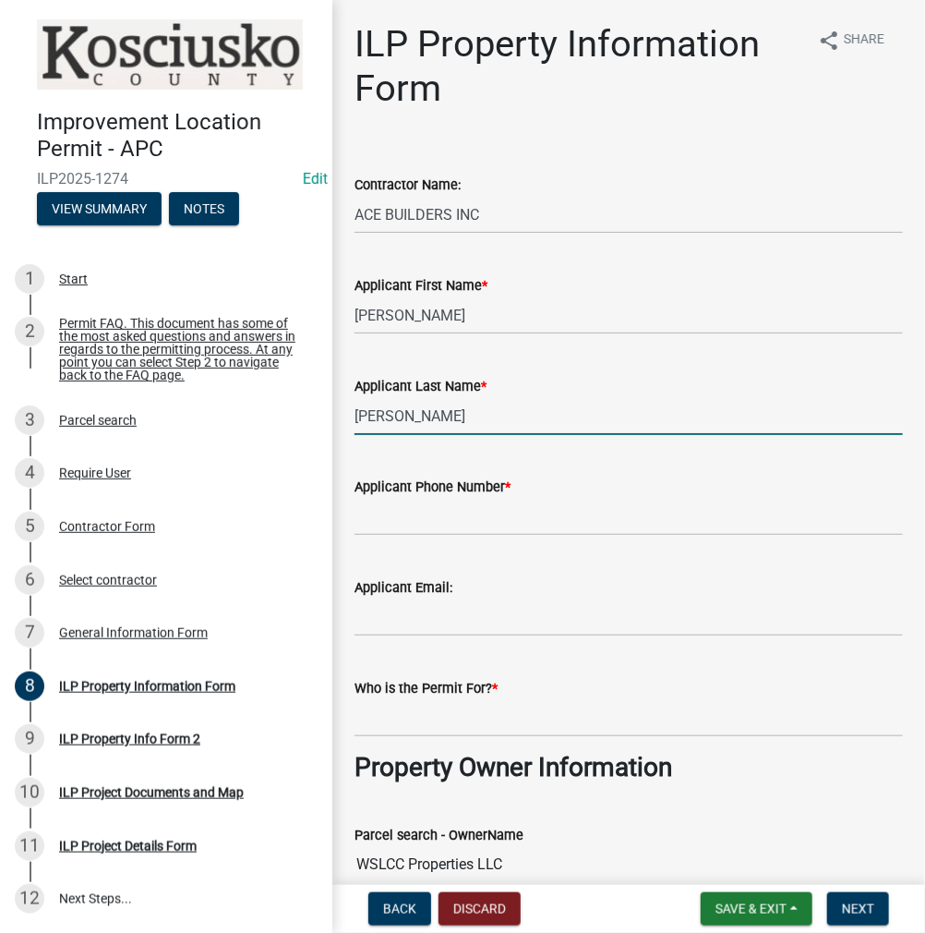
type input "[PERSON_NAME]"
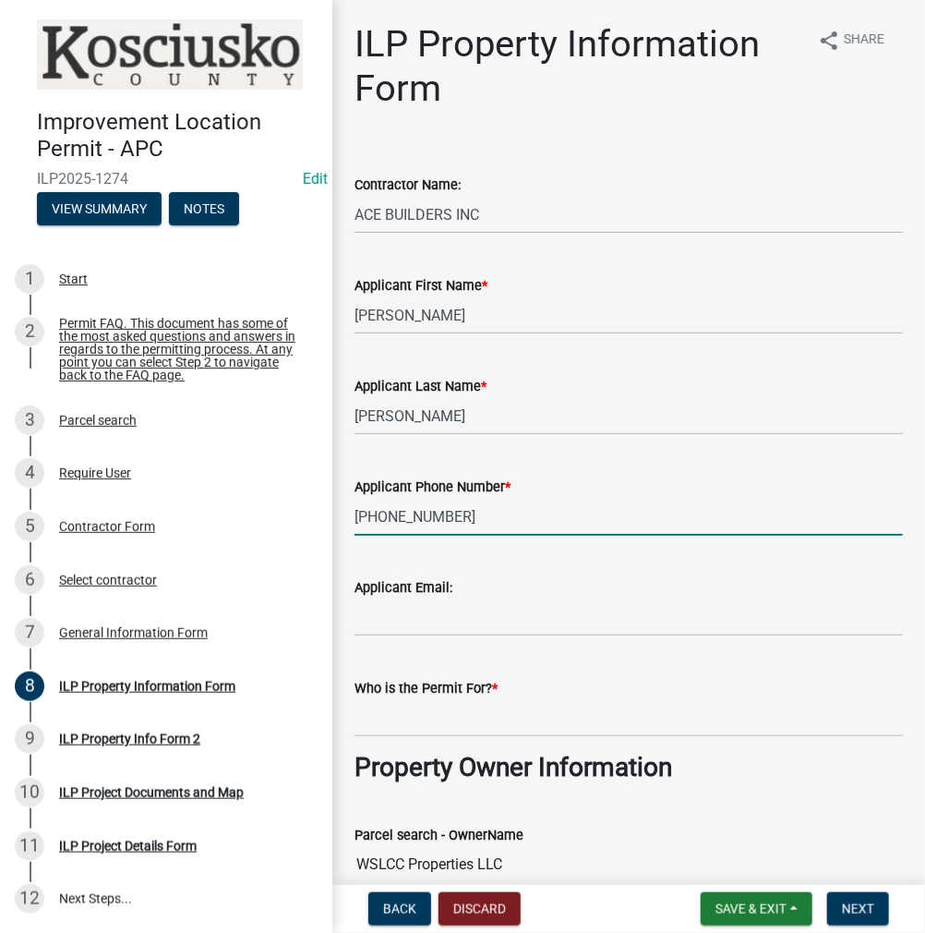
type input "[PHONE_NUMBER]"
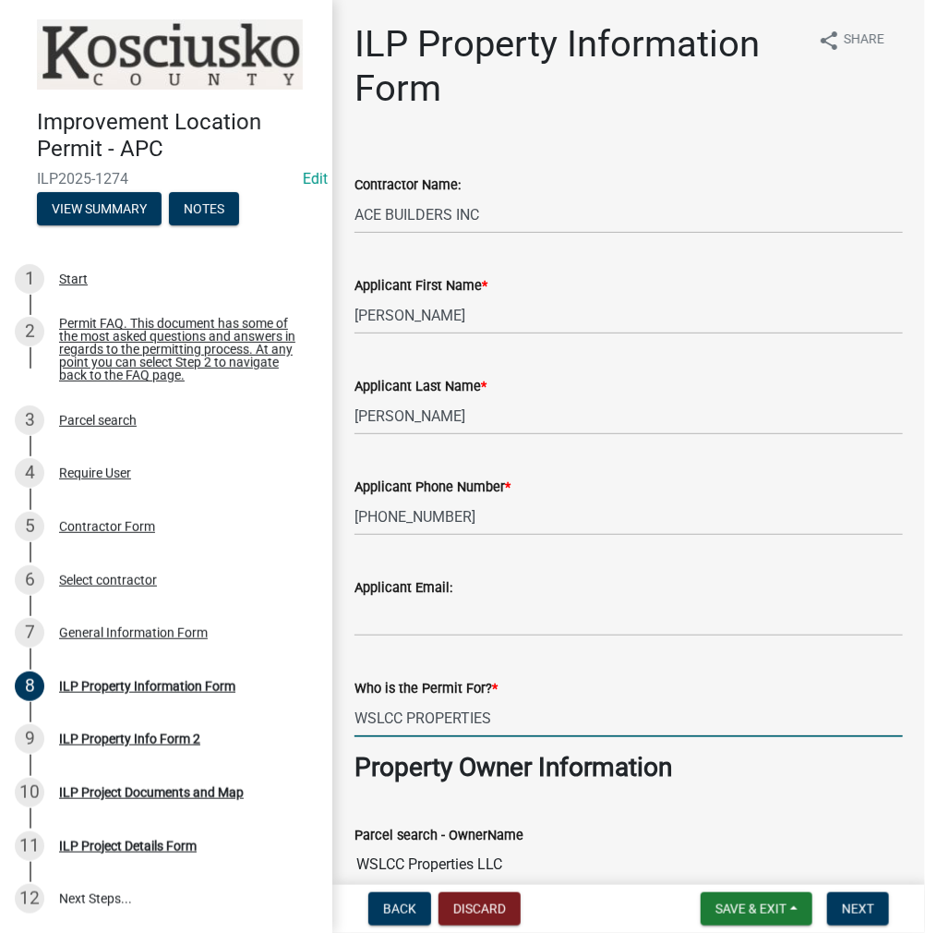
type input "WSLCC PROPERTIES"
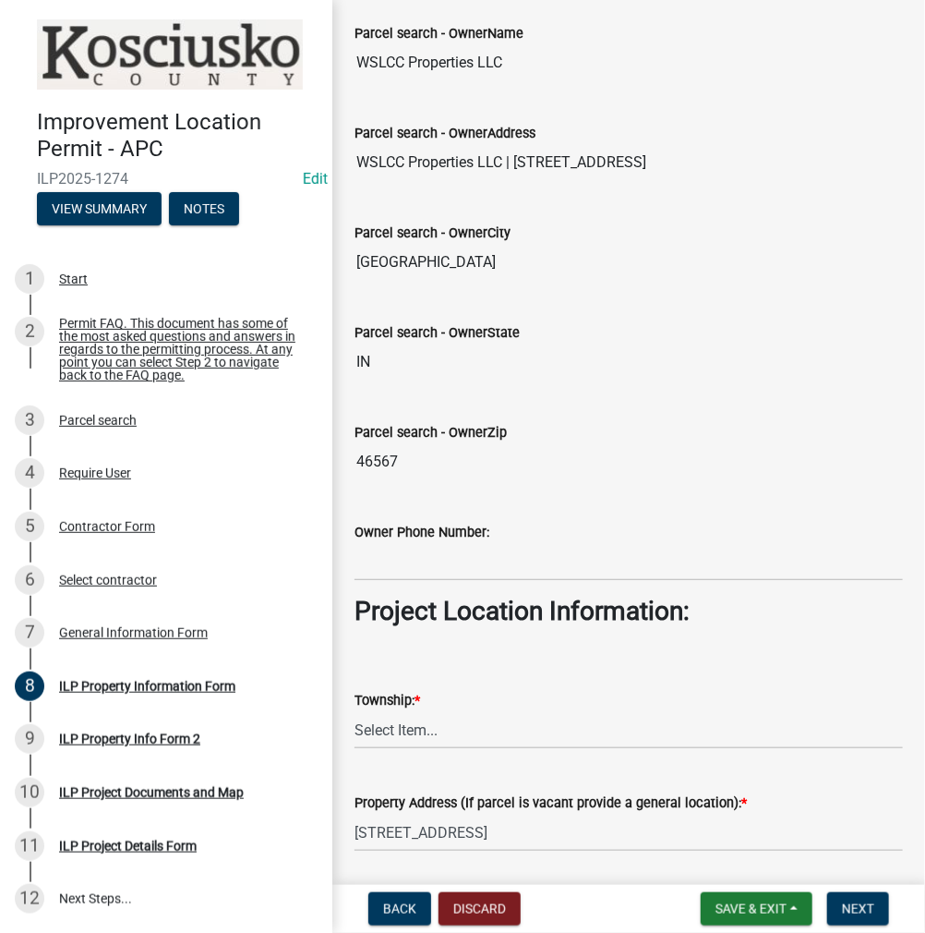
scroll to position [1171, 0]
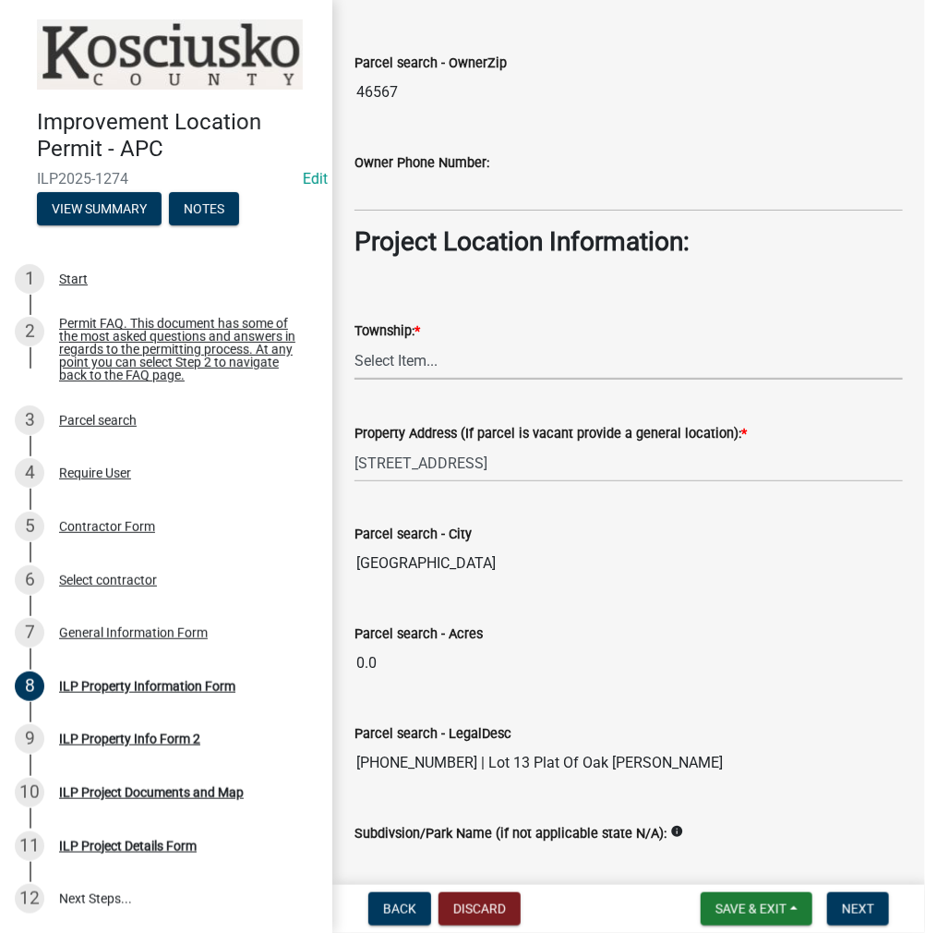
click at [404, 357] on select "Select Item... [PERSON_NAME] - Elkhart Co Clay Etna [GEOGRAPHIC_DATA][PERSON_NA…" at bounding box center [629, 361] width 548 height 38
click at [355, 342] on select "Select Item... [PERSON_NAME] - Elkhart Co Clay Etna [GEOGRAPHIC_DATA][PERSON_NA…" at bounding box center [629, 361] width 548 height 38
select select "57368d26-defc-477e-a8be-5a23ab554a17"
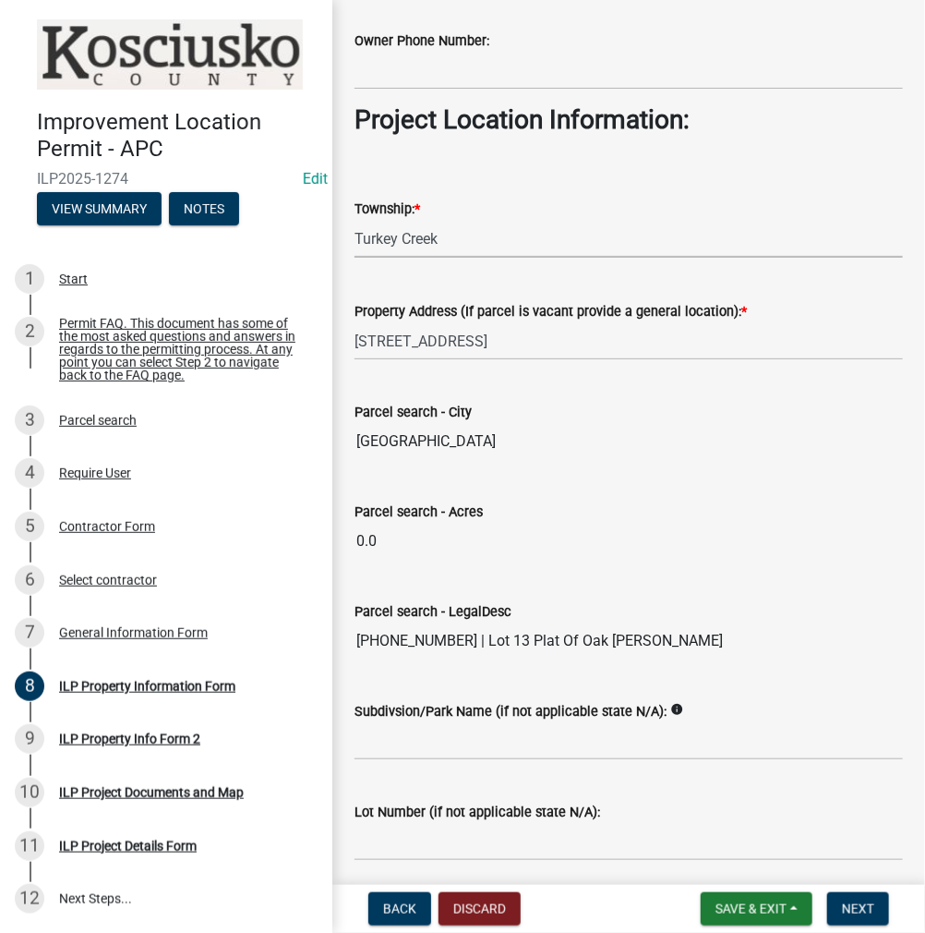
scroll to position [1355, 0]
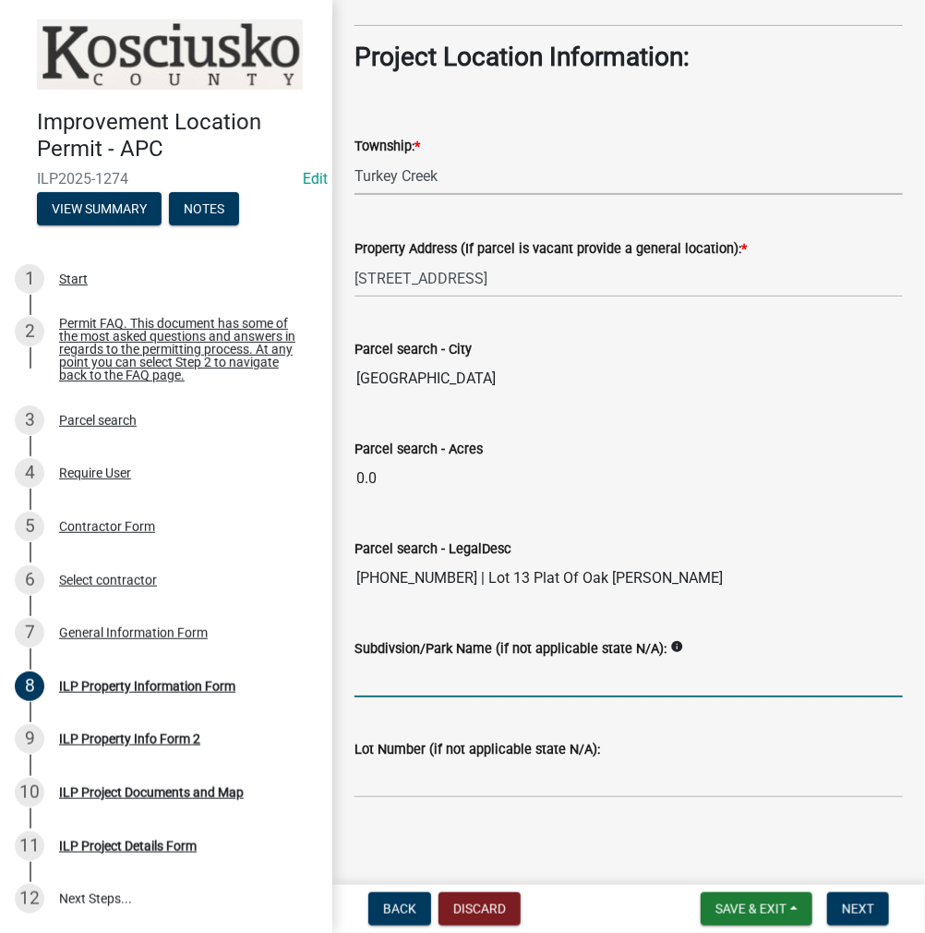
click at [407, 666] on input "Subdivsion/Park Name (if not applicable state N/A):" at bounding box center [629, 678] width 548 height 38
type input "OAK [PERSON_NAME]"
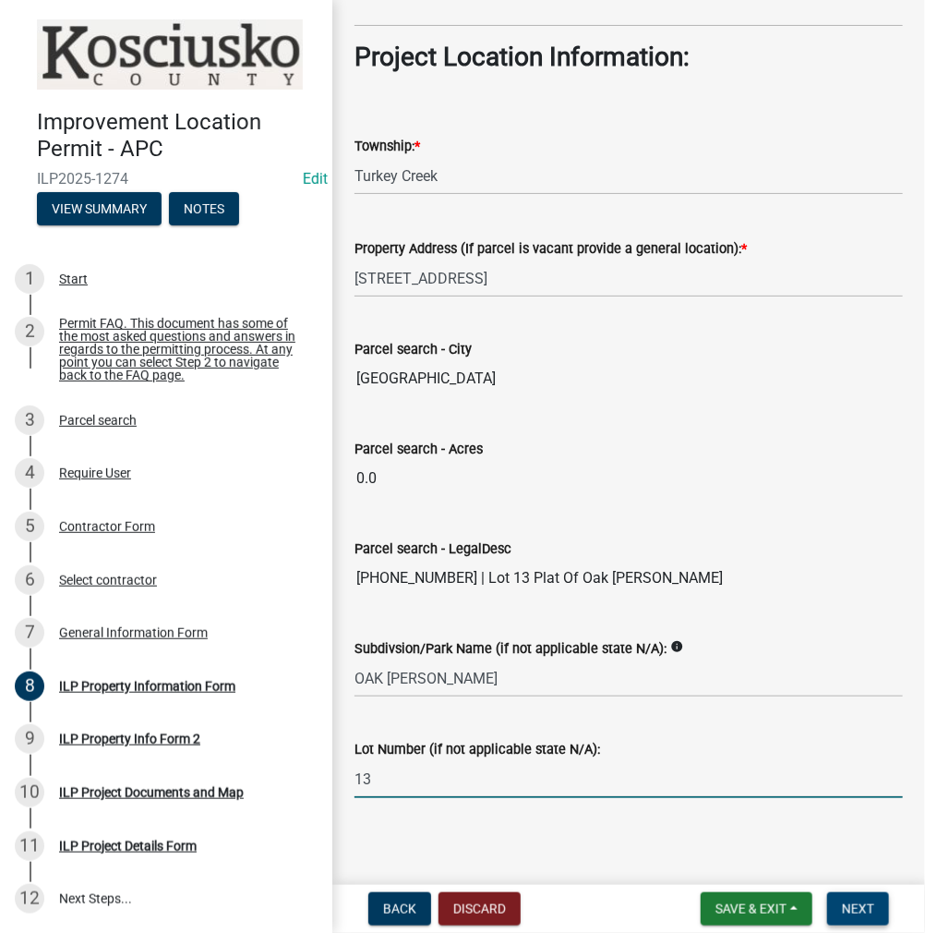
type input "13"
click at [858, 903] on span "Next" at bounding box center [858, 908] width 32 height 15
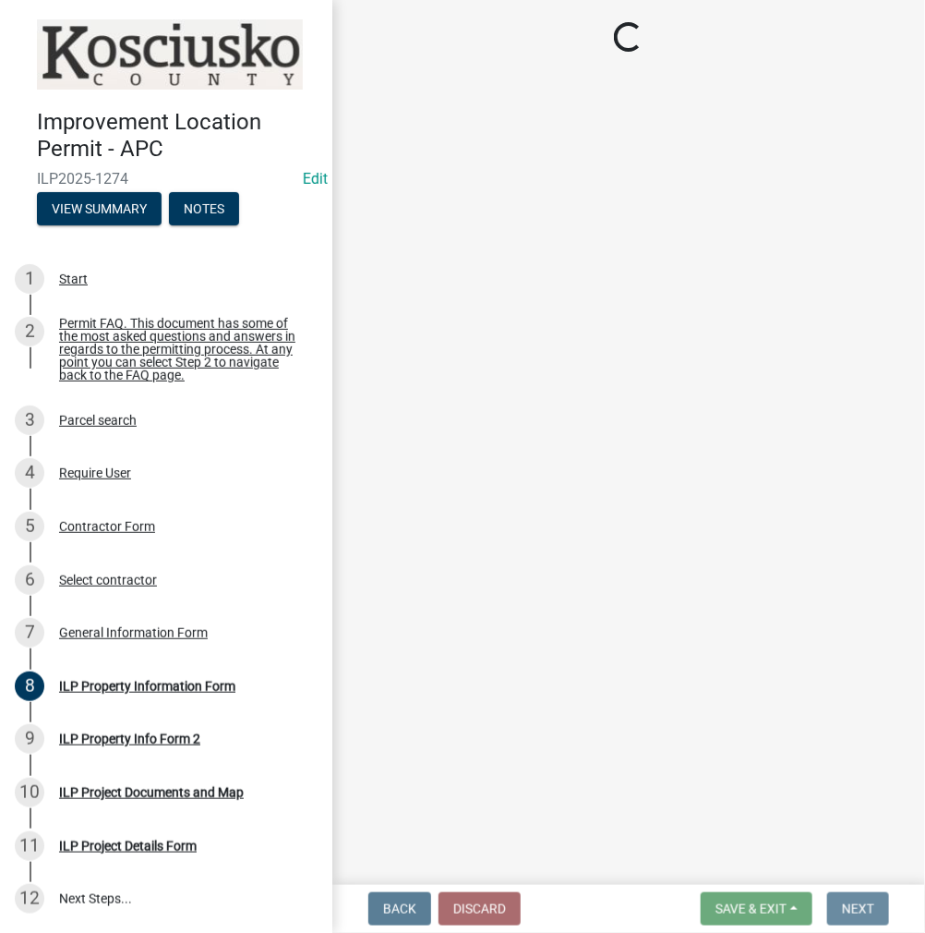
scroll to position [0, 0]
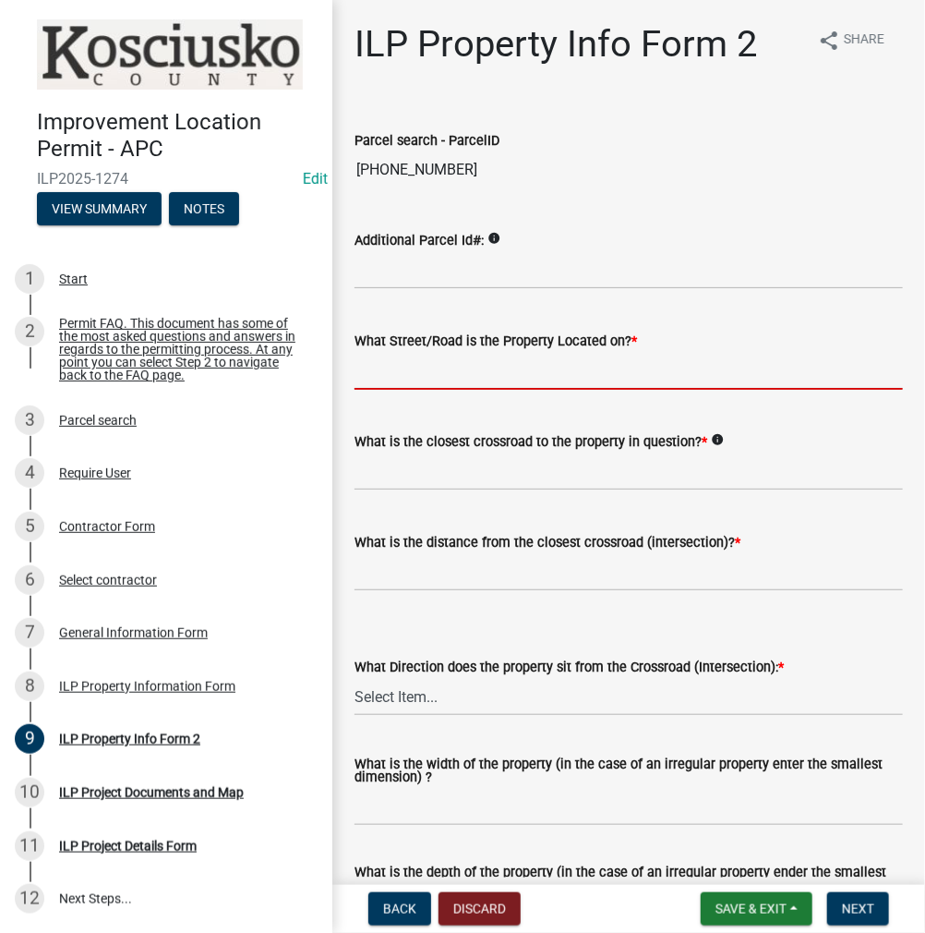
click at [483, 367] on input "What Street/Road is the Property Located on? *" at bounding box center [629, 371] width 548 height 38
type input "LAKE SIDE DR"
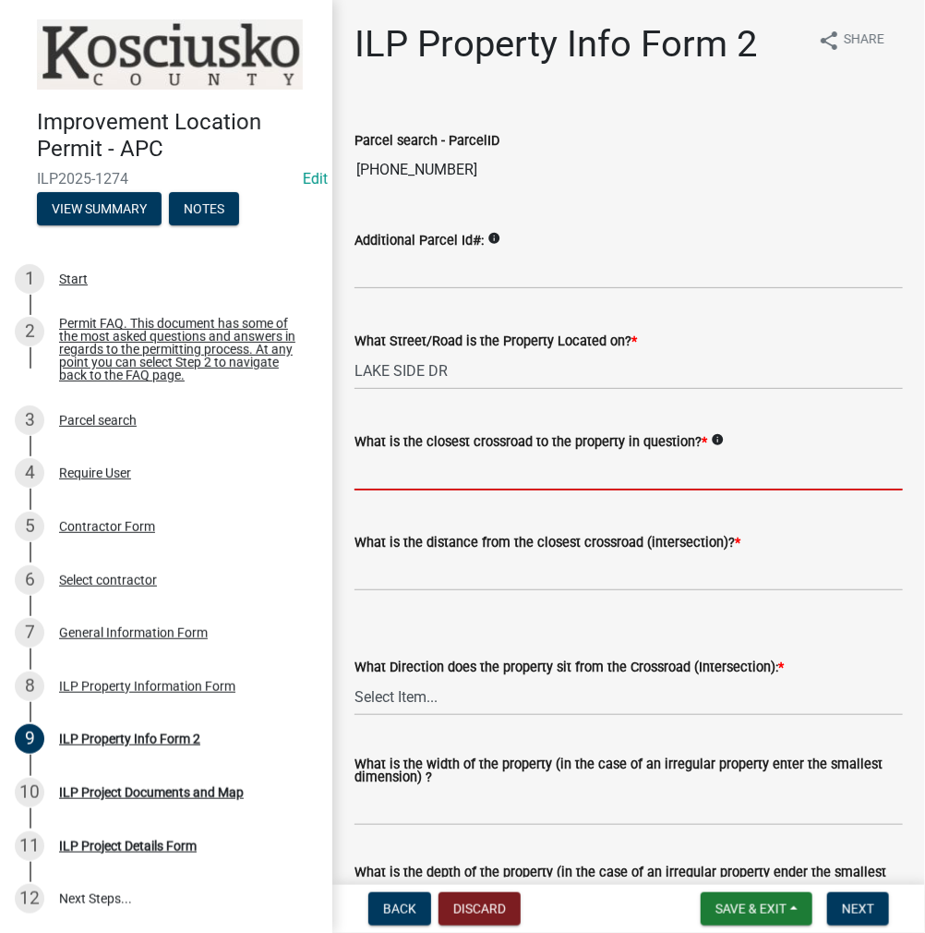
click at [408, 474] on input "What is the closest crossroad to the property in question? *" at bounding box center [629, 471] width 548 height 38
type input "O"
type input "PICKWICK DR"
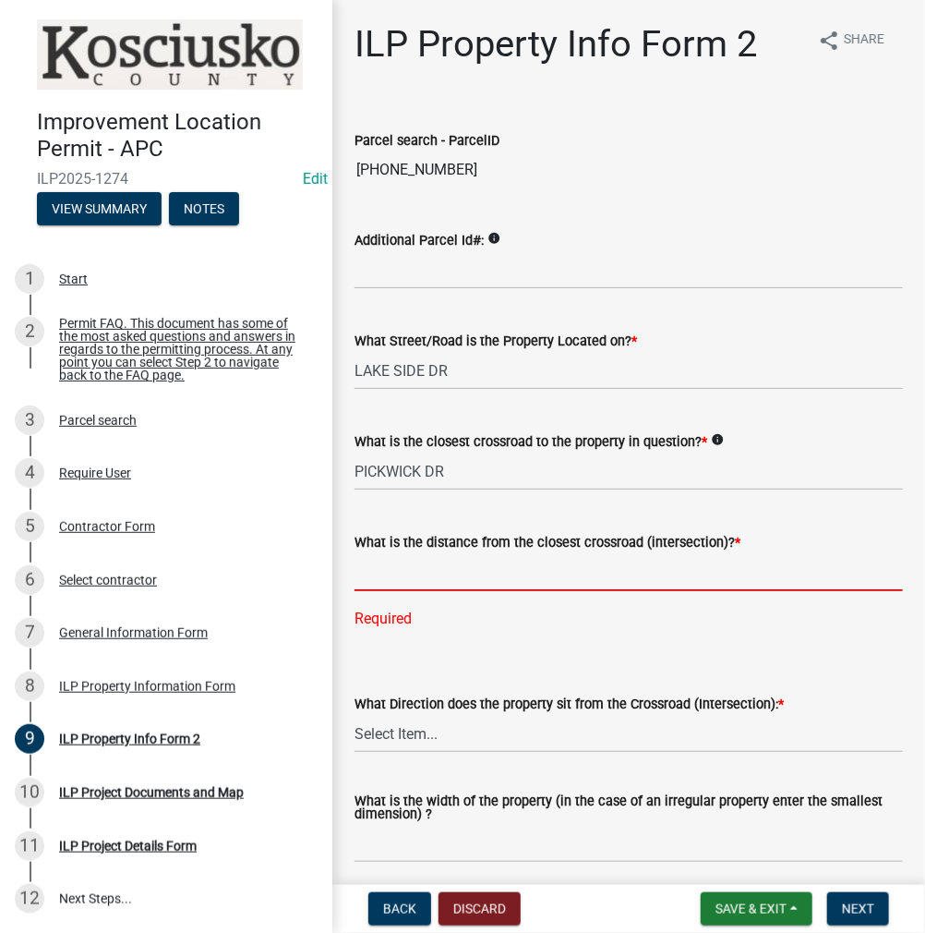
click at [427, 569] on input "text" at bounding box center [629, 572] width 548 height 38
type input "433"
drag, startPoint x: 402, startPoint y: 732, endPoint x: 406, endPoint y: 722, distance: 11.2
click at [405, 730] on wm-data-entity-input "What Direction does the property sit from the Crossroad (Intersection): * Selec…" at bounding box center [629, 706] width 548 height 125
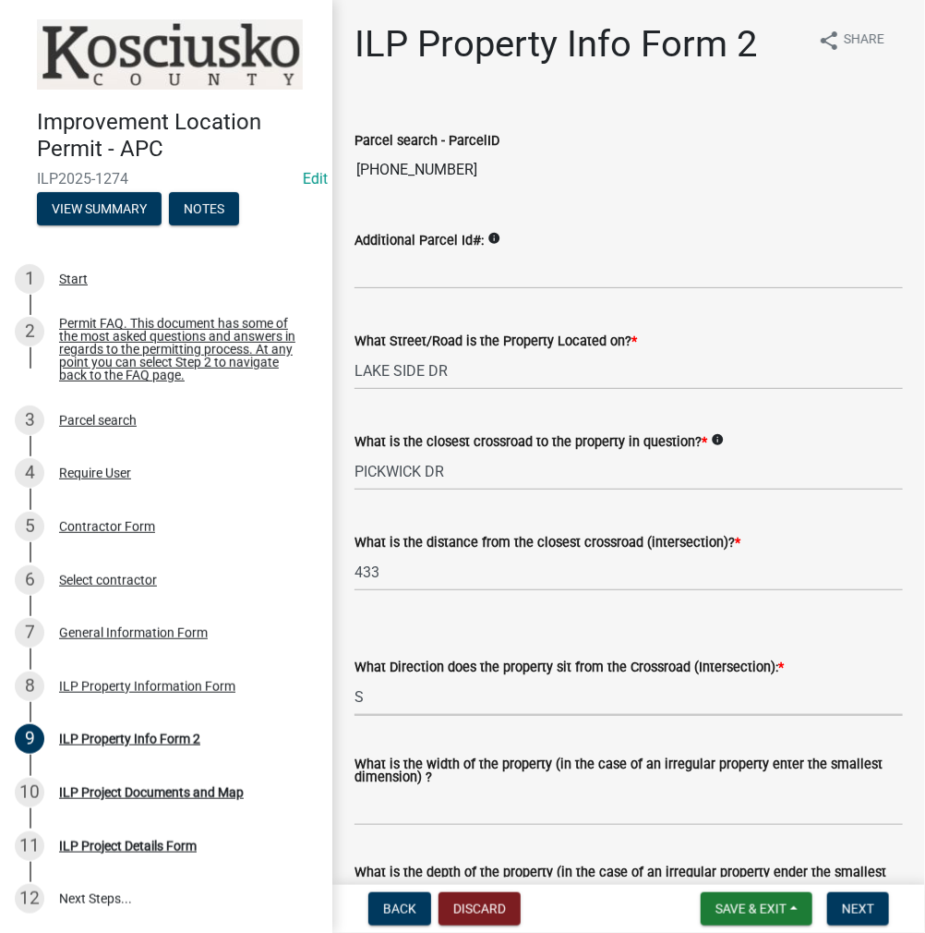
click at [355, 678] on select "Select Item... N NE NW S SE SW E W" at bounding box center [629, 697] width 548 height 38
select select "30cad654-0079-4cbe-a349-097ae71a5774"
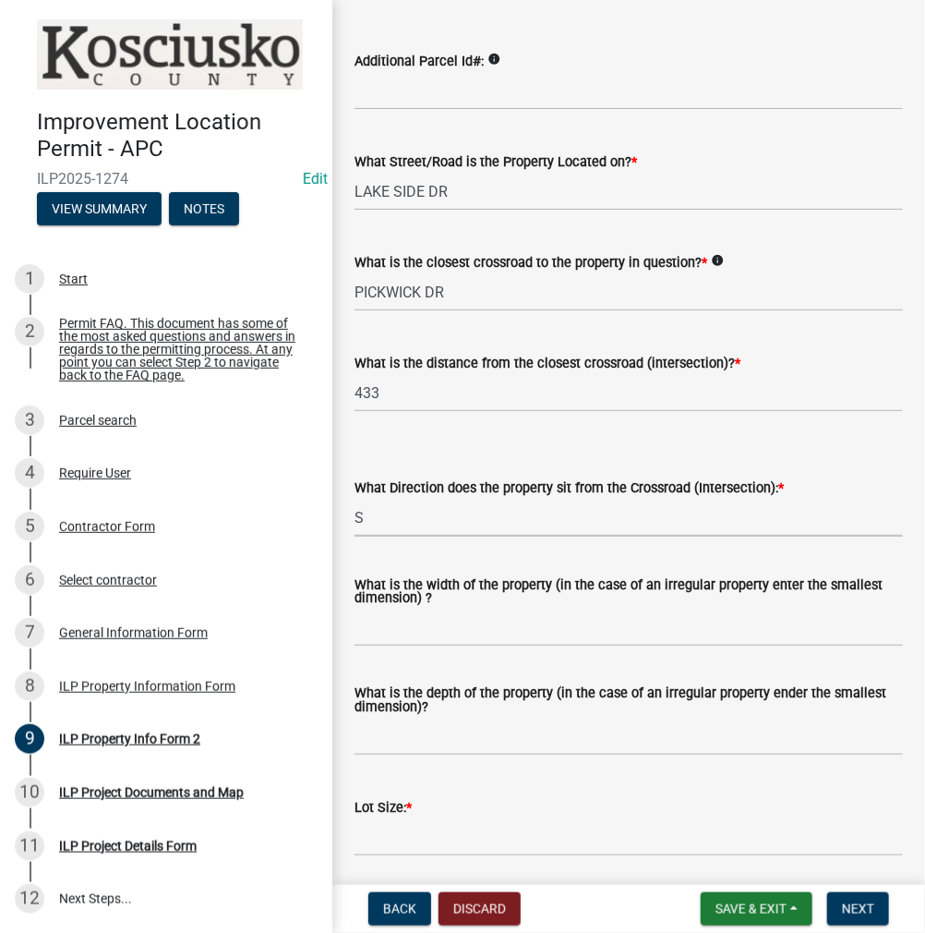
scroll to position [462, 0]
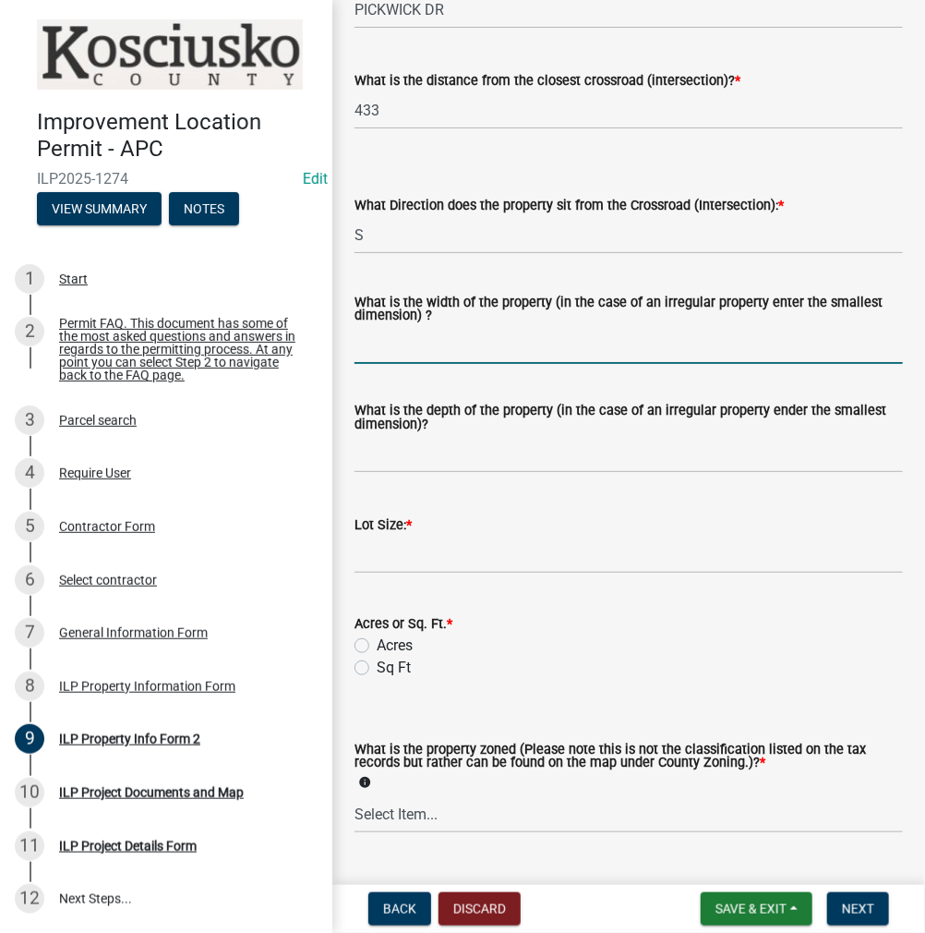
click at [403, 344] on input "What is the width of the property (in the case of an irregular property enter t…" at bounding box center [629, 345] width 548 height 38
click at [481, 348] on input "What is the width of the property (in the case of an irregular property enter t…" at bounding box center [629, 345] width 548 height 38
type input "VARIES"
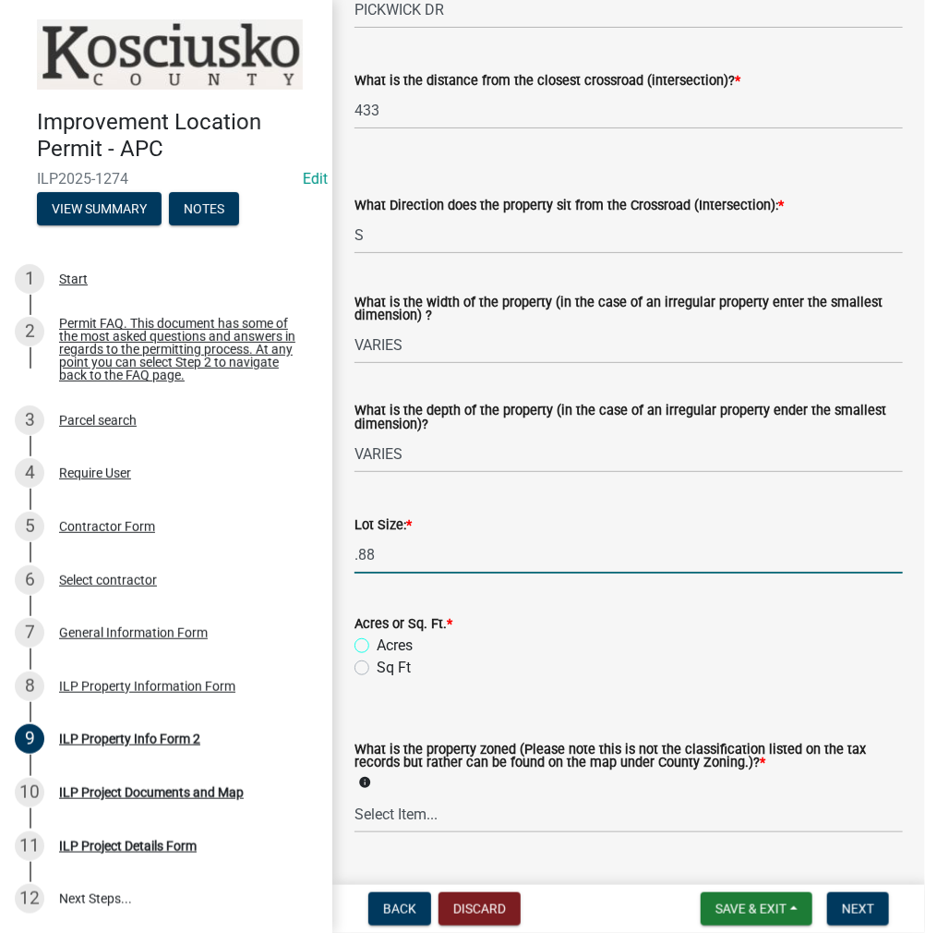
type input "0.88"
click at [377, 634] on input "Acres" at bounding box center [383, 640] width 12 height 12
radio input "true"
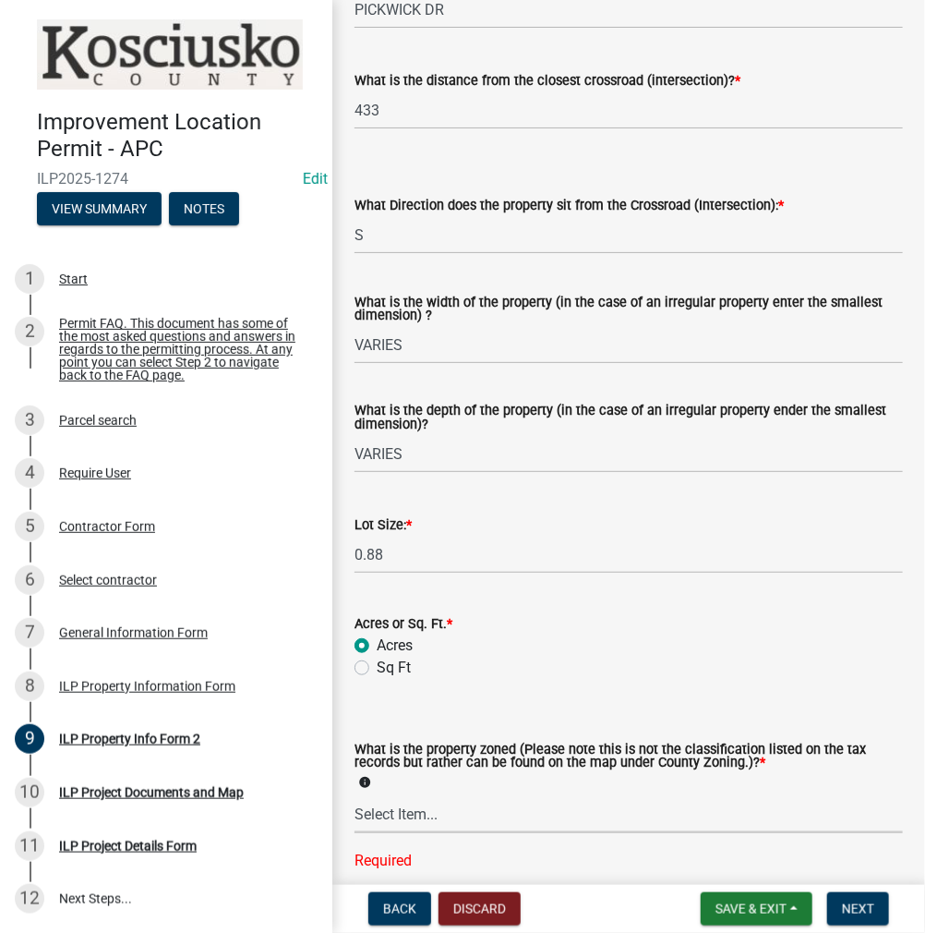
click at [547, 811] on select "Select Item... Agricultural Agricultural 2 Commercial Environmental Industrial …" at bounding box center [629, 814] width 548 height 38
click at [355, 796] on select "Select Item... Agricultural Agricultural 2 Commercial Environmental Industrial …" at bounding box center [629, 814] width 548 height 38
select select "cf1c4573-26e4-4f45-849e-2e6b76ccdc15"
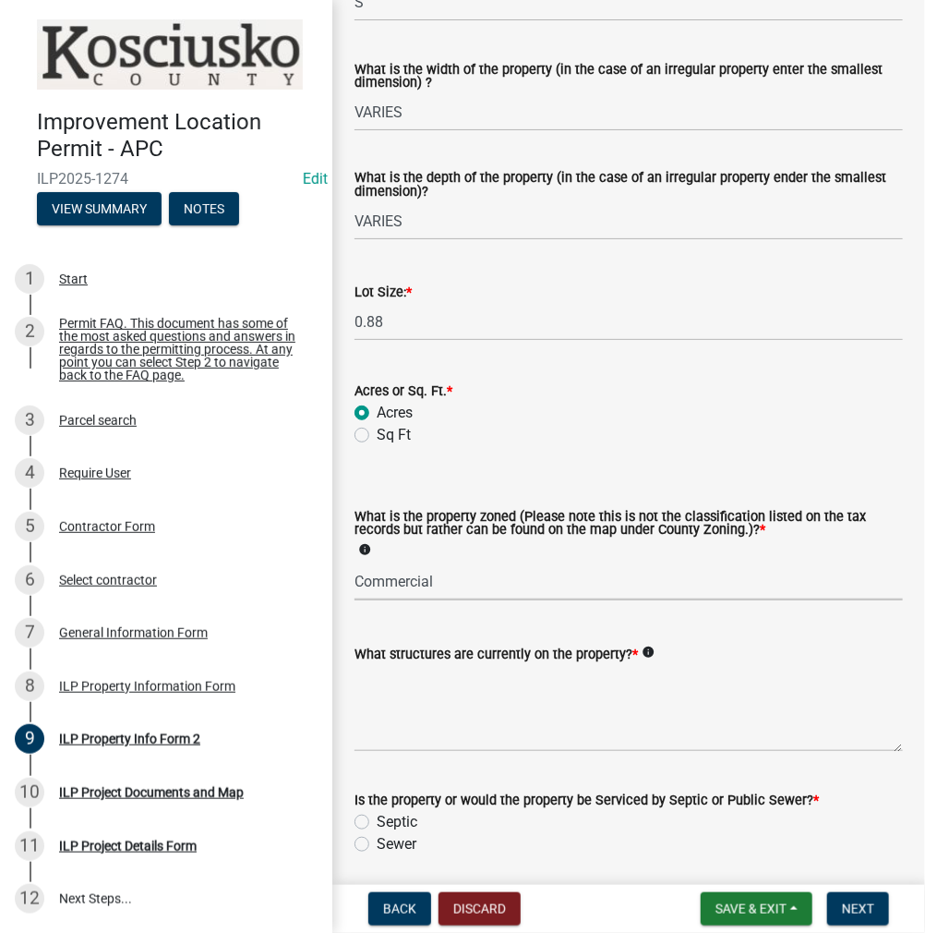
scroll to position [761, 0]
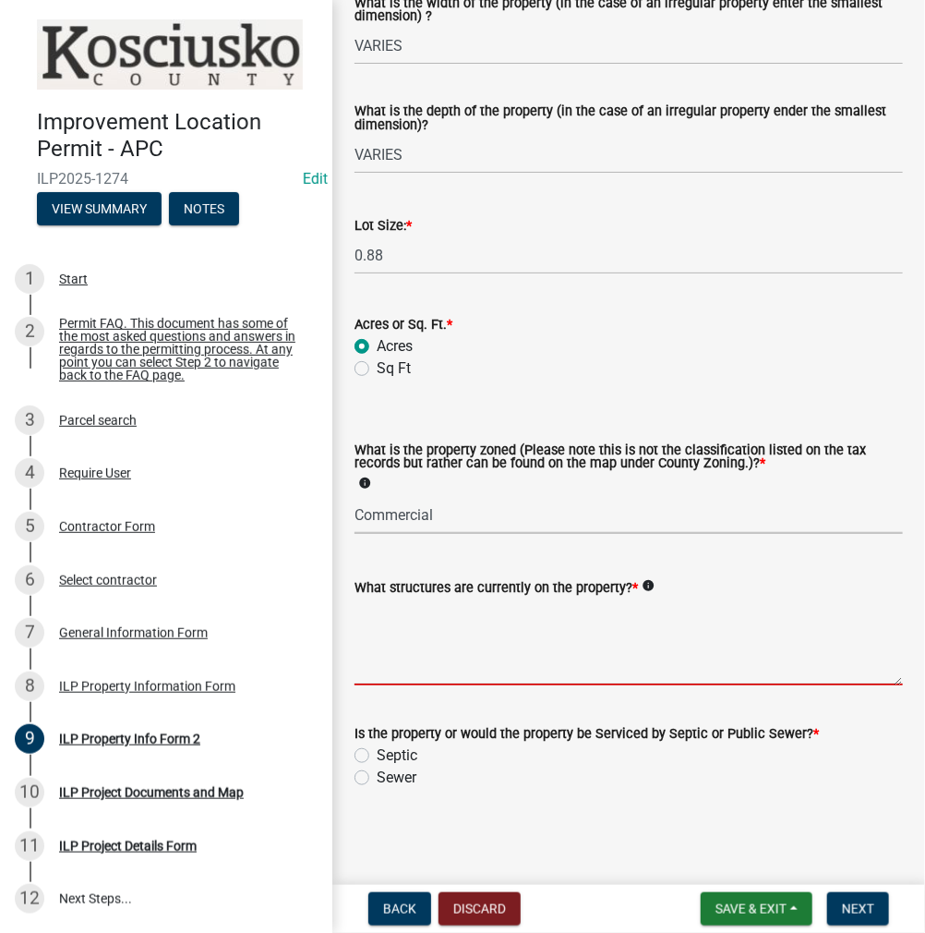
click at [548, 645] on textarea "What structures are currently on the property? *" at bounding box center [629, 641] width 548 height 87
type textarea "MARINA BLDG"
click at [377, 766] on input "Sewer" at bounding box center [383, 772] width 12 height 12
radio input "true"
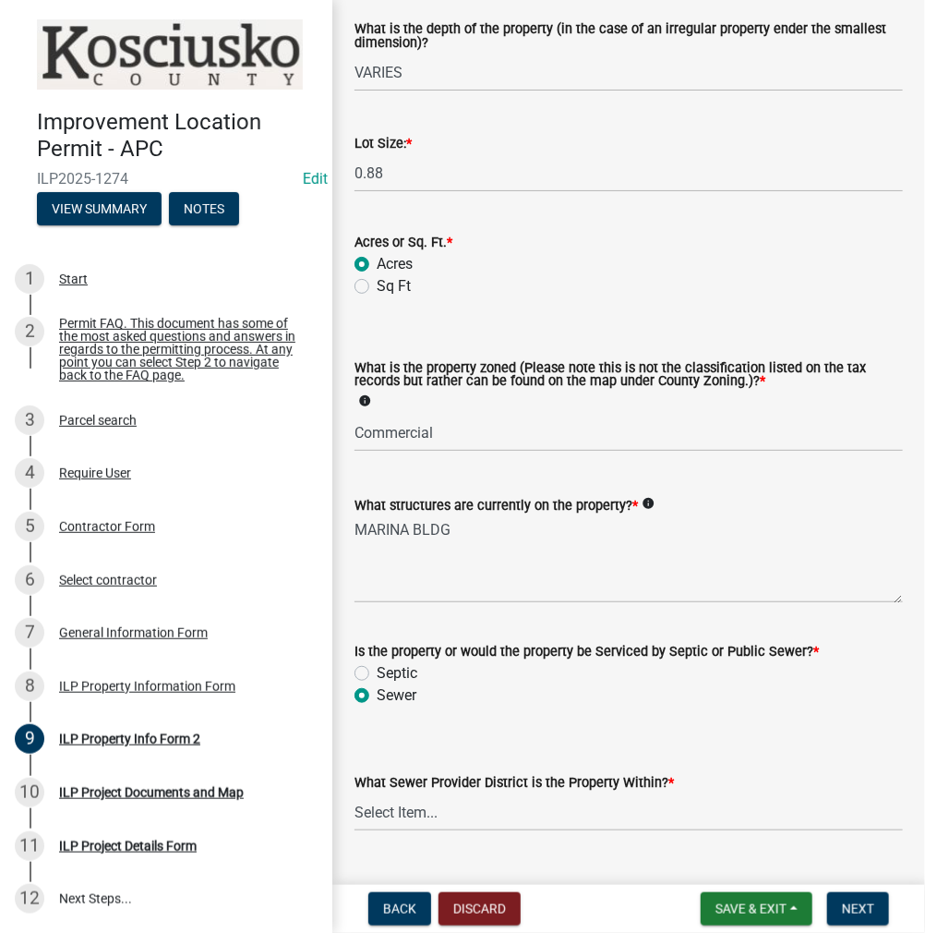
scroll to position [886, 0]
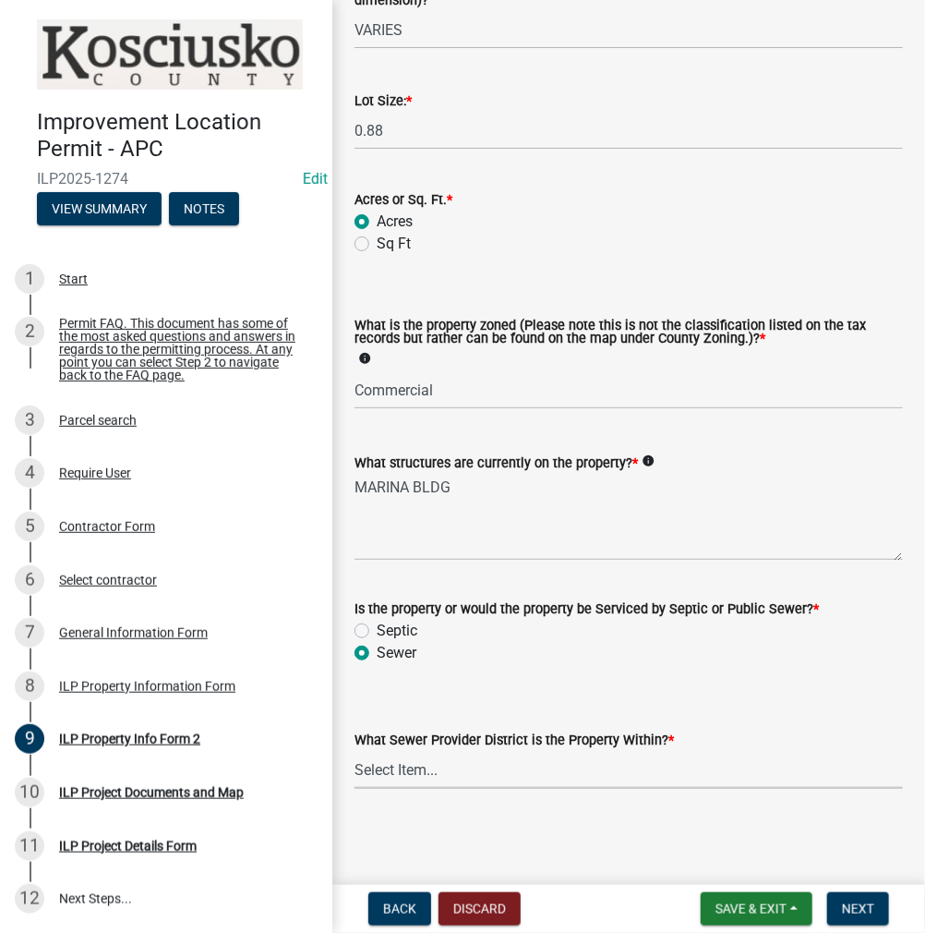
click at [430, 777] on select "Select Item... City of [GEOGRAPHIC_DATA] City of [GEOGRAPHIC_DATA] Regional [GE…" at bounding box center [629, 770] width 548 height 38
click at [355, 751] on select "Select Item... City of [GEOGRAPHIC_DATA] City of [GEOGRAPHIC_DATA] Regional [GE…" at bounding box center [629, 770] width 548 height 38
select select "4277d648-d3b9-4e25-b80f-12e7269b52cf"
click at [864, 909] on span "Next" at bounding box center [858, 908] width 32 height 15
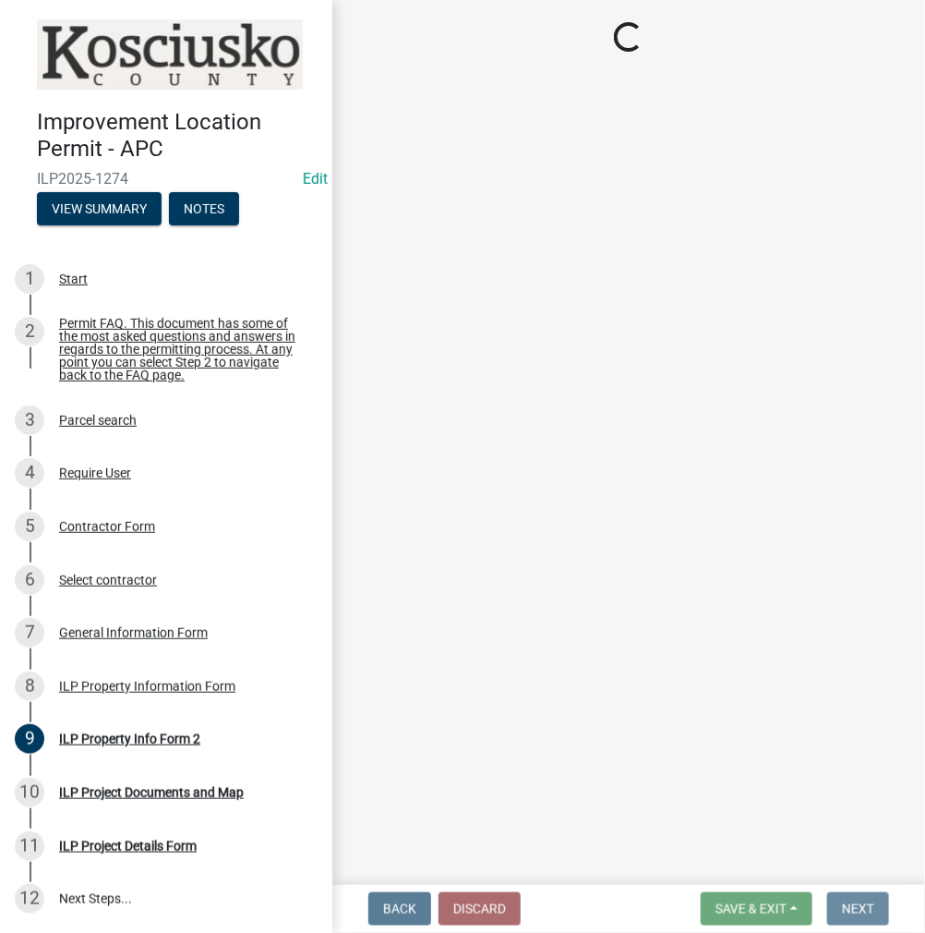
scroll to position [0, 0]
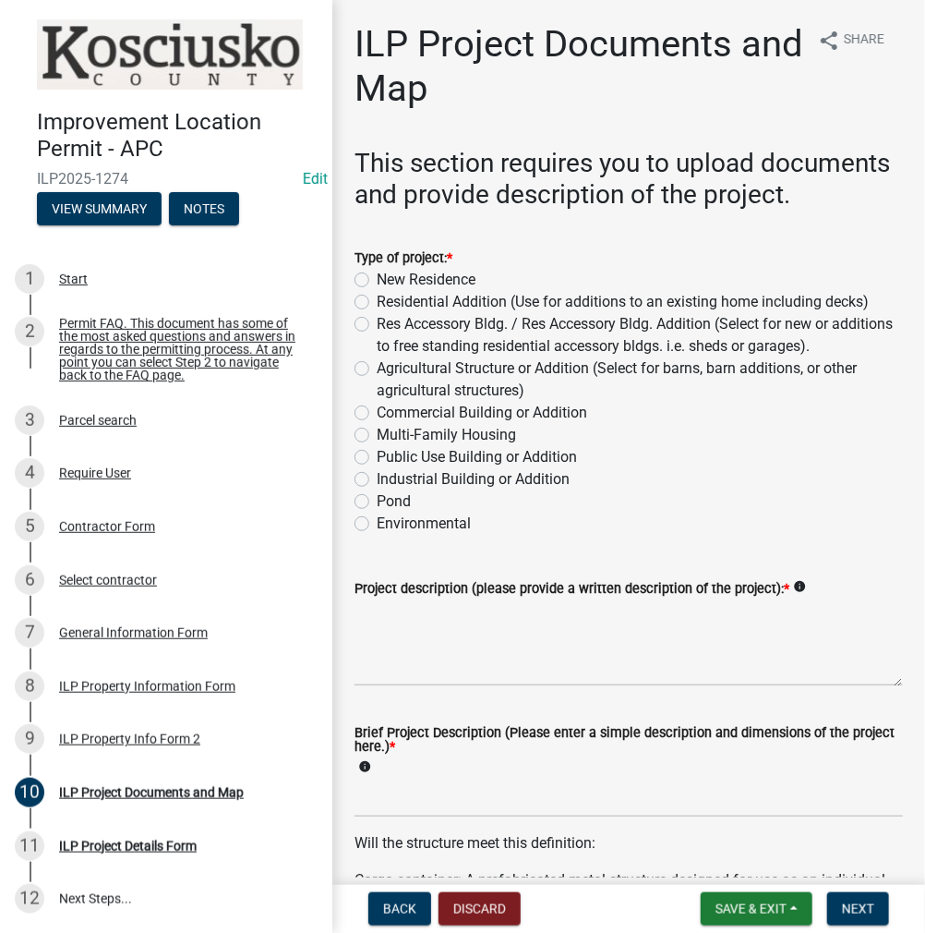
click at [377, 424] on label "Commercial Building or Addition" at bounding box center [482, 413] width 211 height 22
click at [377, 414] on input "Commercial Building or Addition" at bounding box center [383, 408] width 12 height 12
radio input "true"
click at [506, 667] on textarea "Project description (please provide a written description of the project): *" at bounding box center [629, 642] width 548 height 87
type textarea "M"
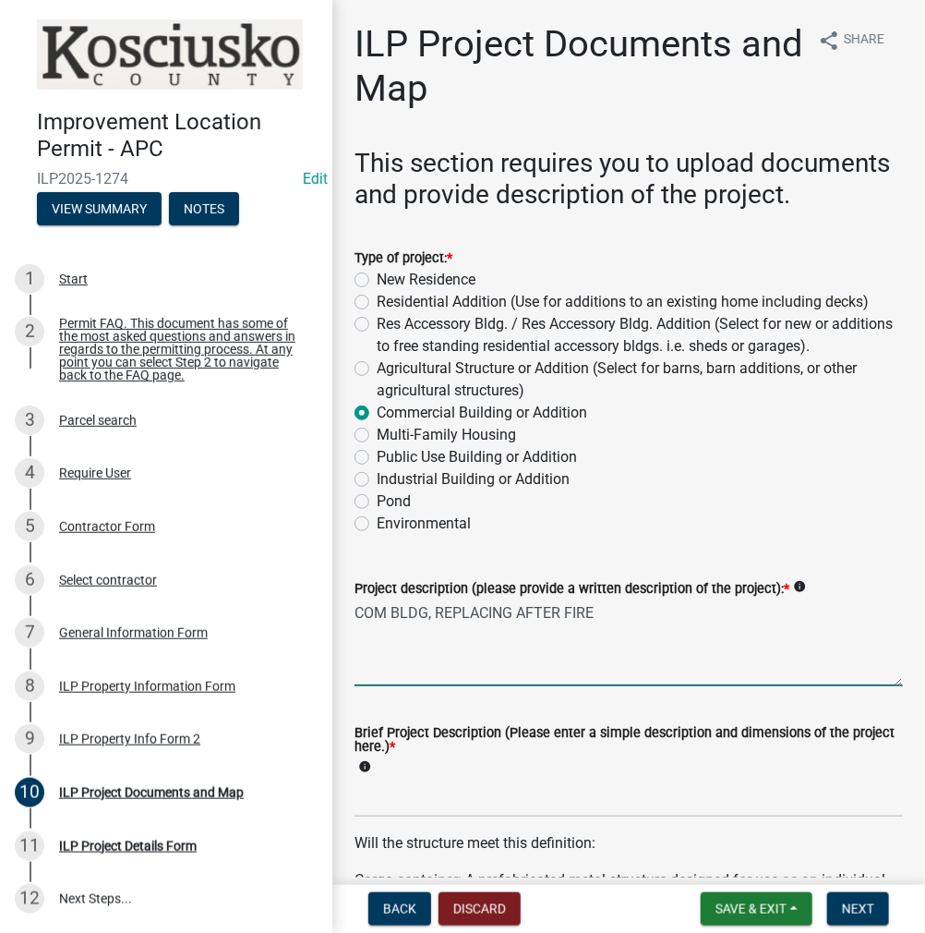
type textarea "COM BLDG, REPLACING AFTER FIRE"
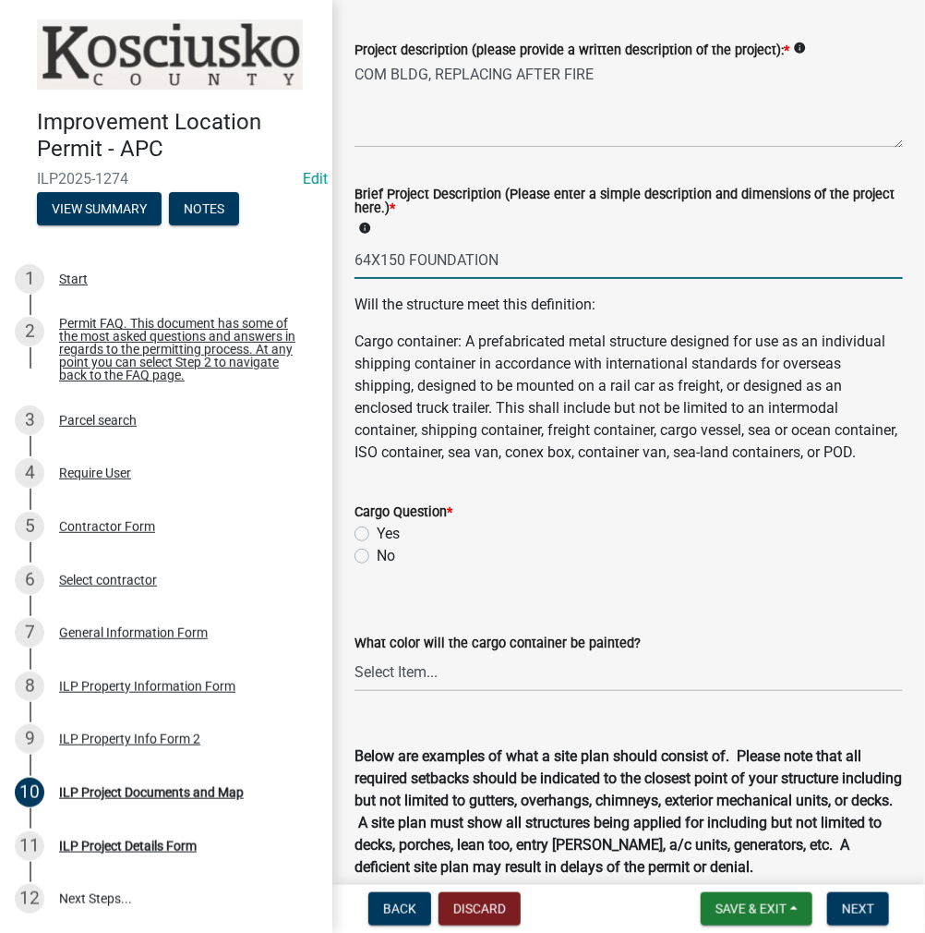
scroll to position [554, 0]
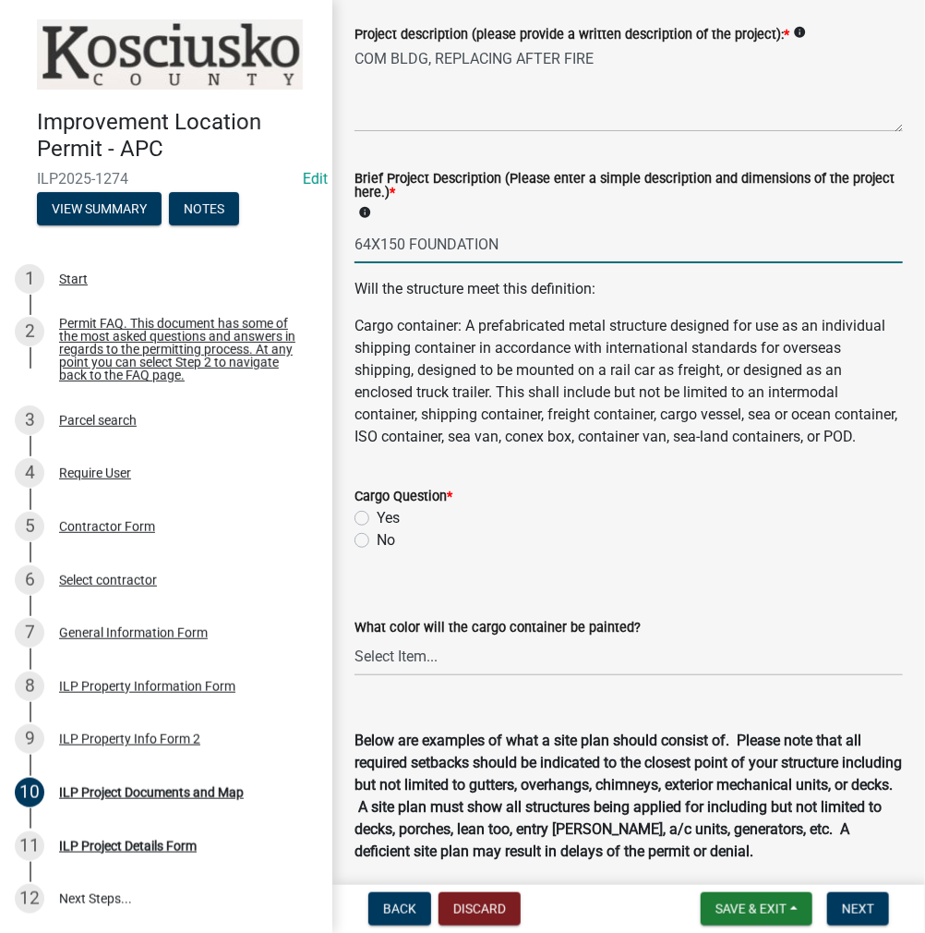
type input "64X150 FOUNDATION"
click at [377, 551] on label "No" at bounding box center [386, 540] width 18 height 22
click at [377, 541] on input "No" at bounding box center [383, 535] width 12 height 12
radio input "true"
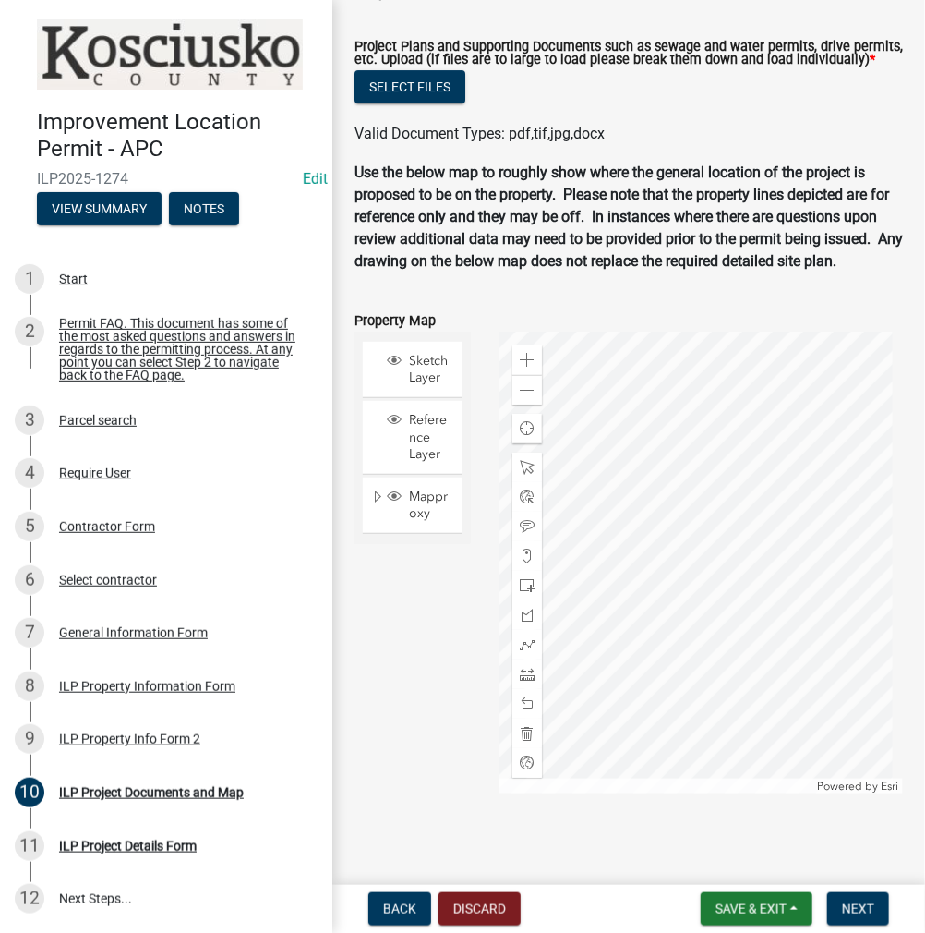
scroll to position [2091, 0]
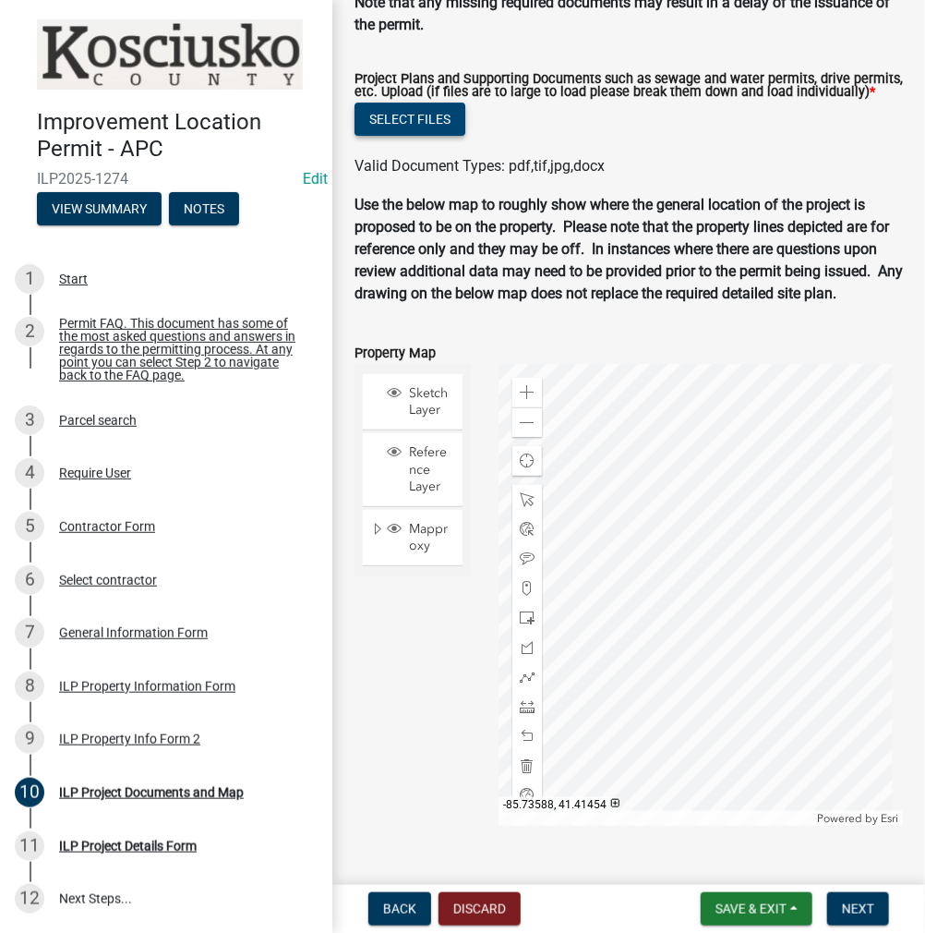
click at [406, 136] on button "Select files" at bounding box center [410, 118] width 111 height 33
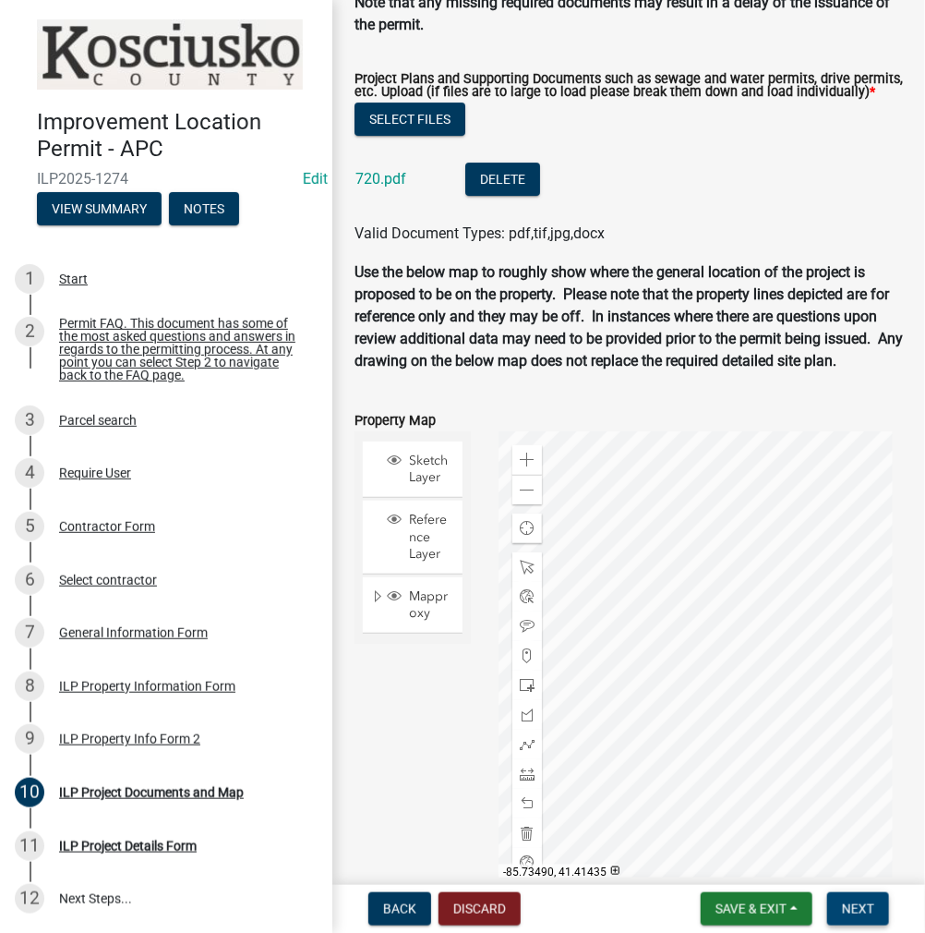
click at [876, 903] on button "Next" at bounding box center [858, 908] width 62 height 33
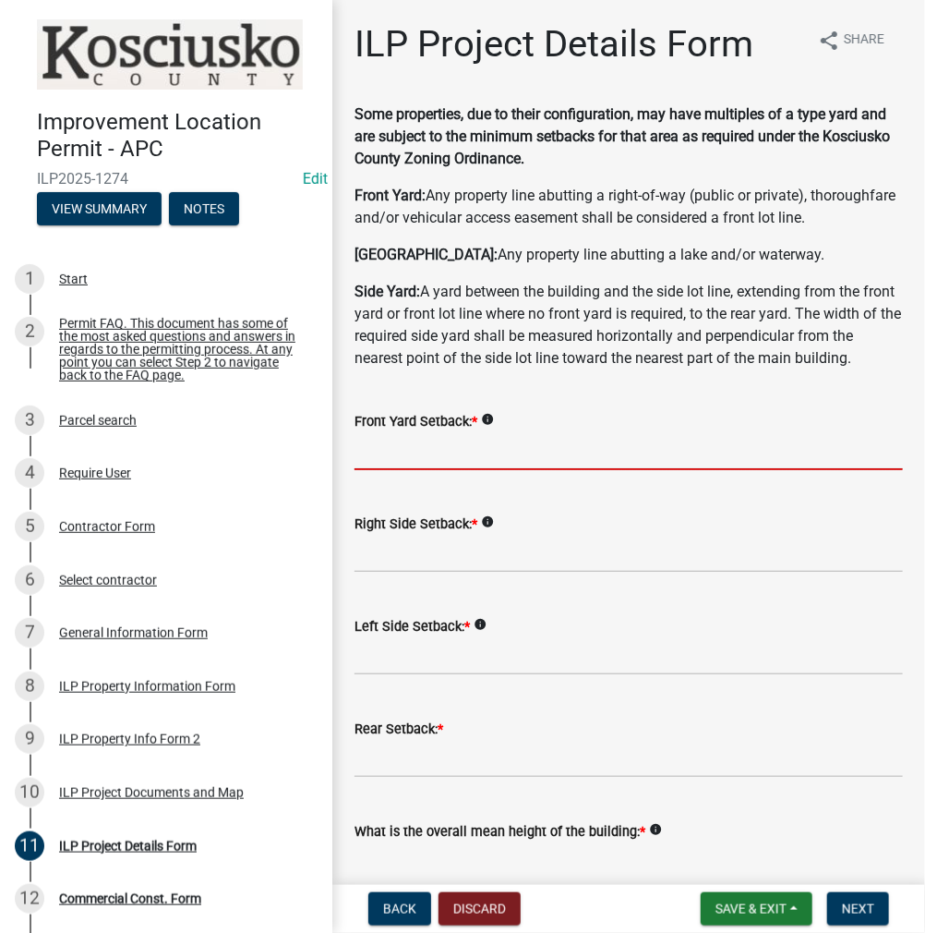
click at [466, 470] on input "text" at bounding box center [629, 451] width 548 height 38
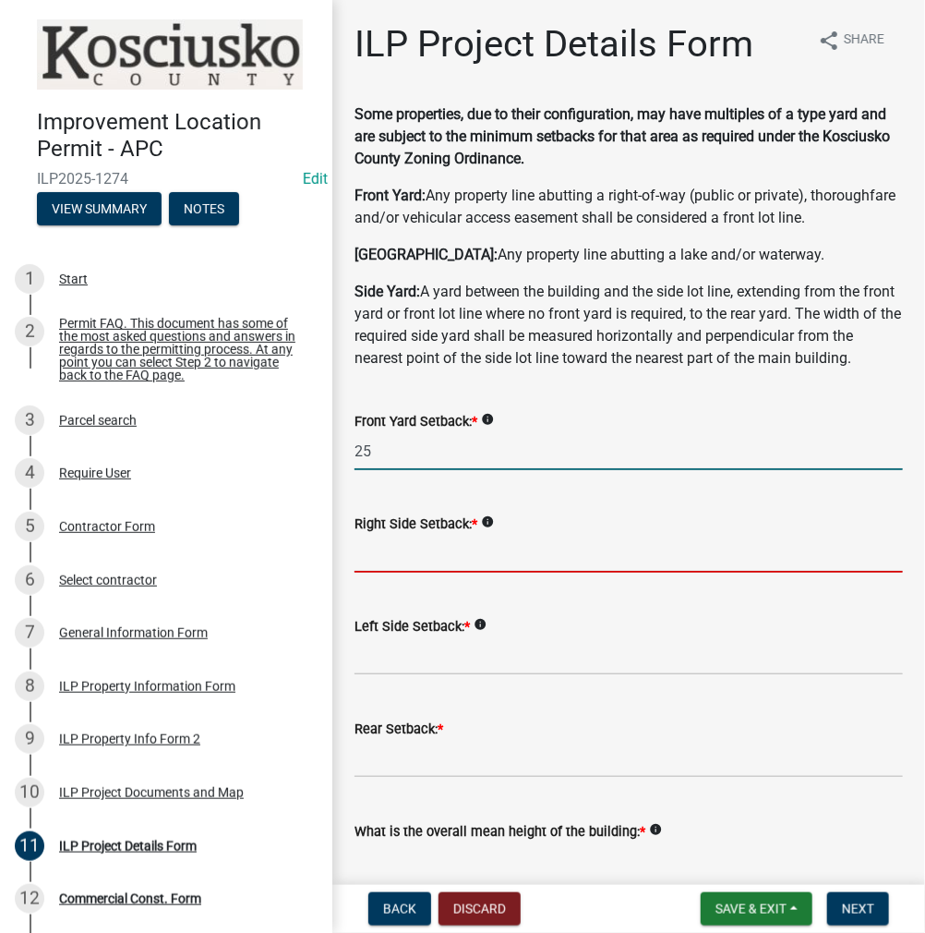
type input "25.0"
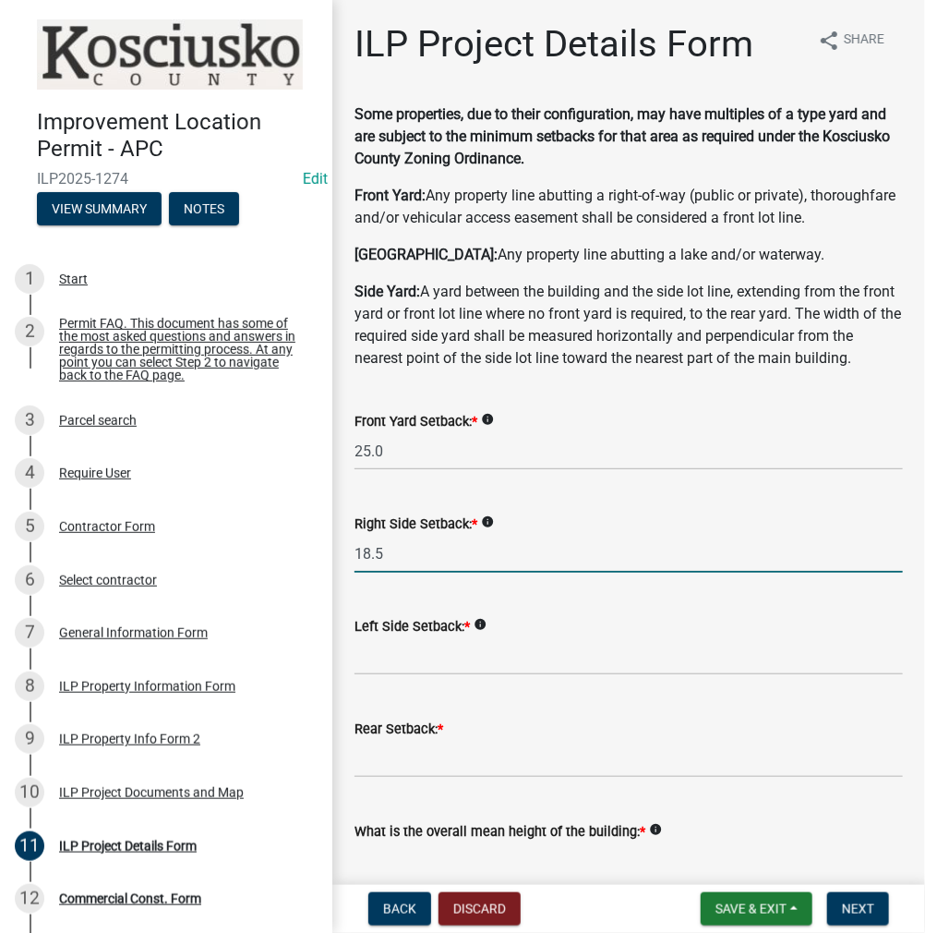
type input "18.5"
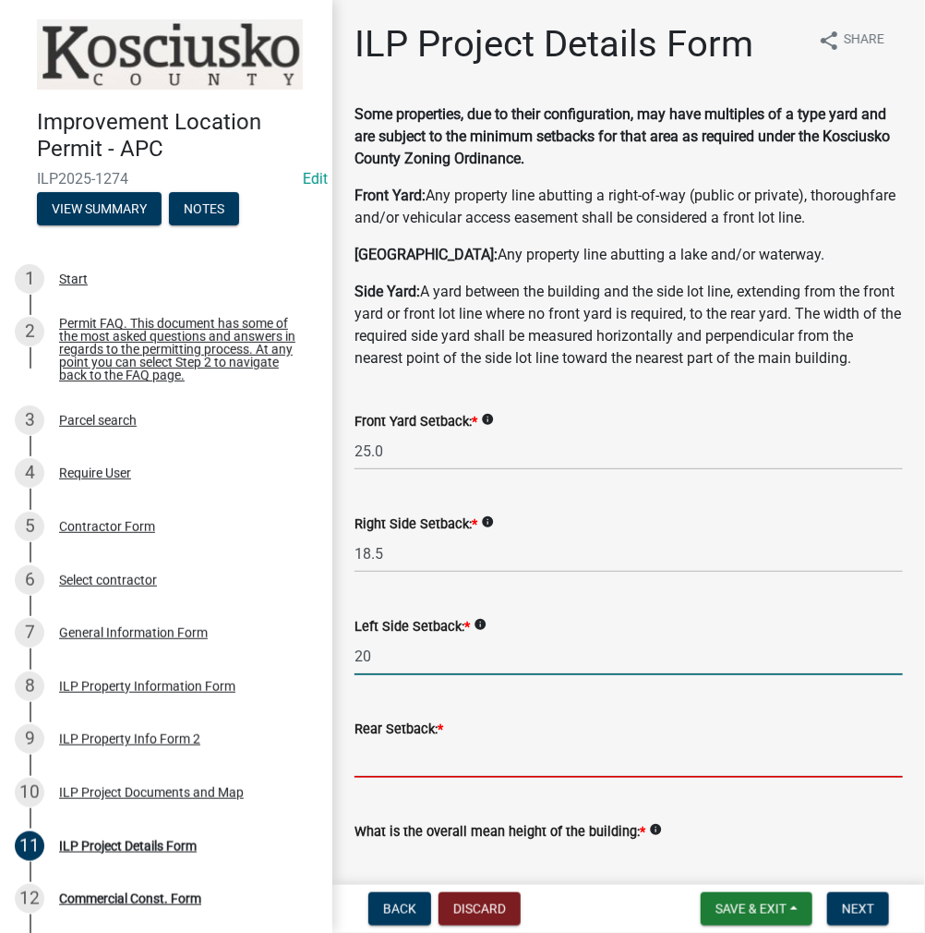
type input "20.0"
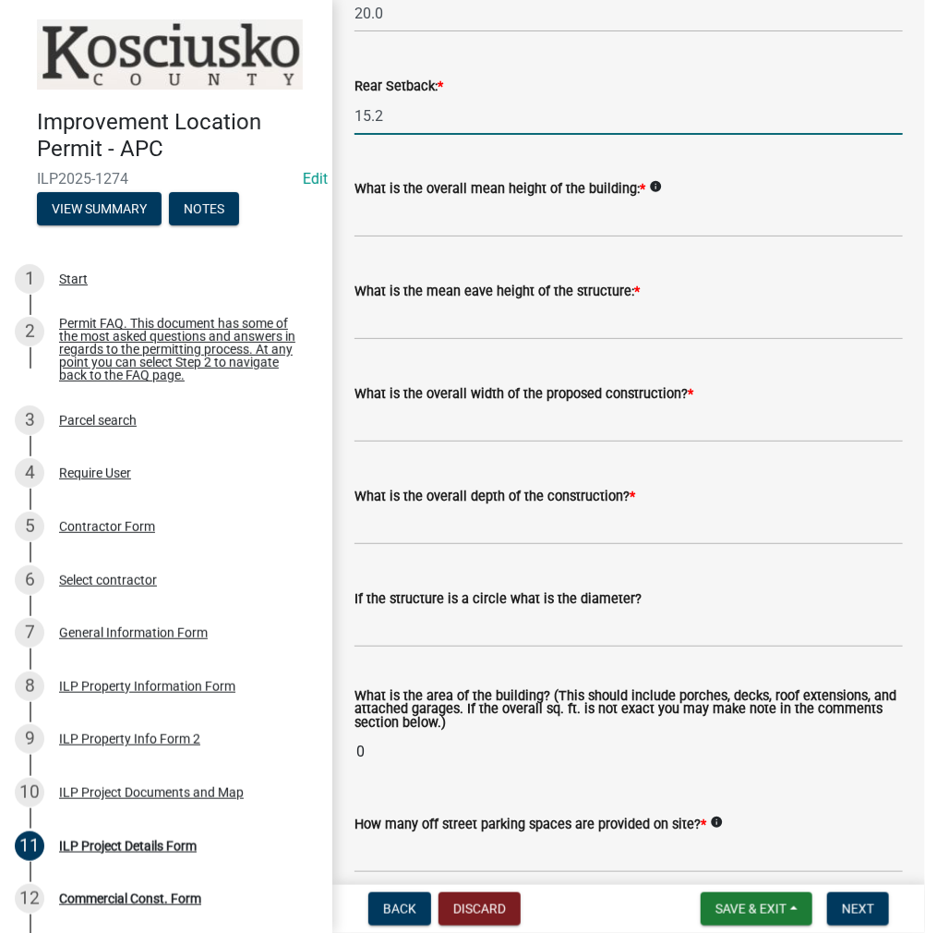
scroll to position [646, 0]
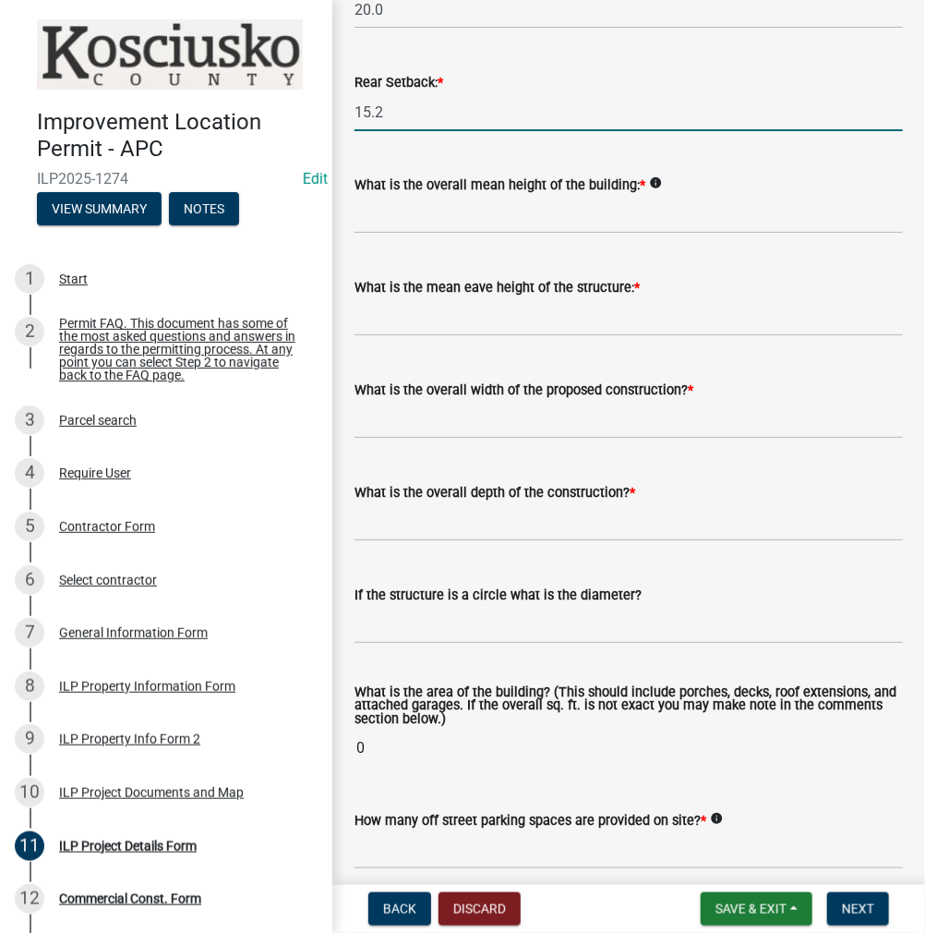
type input "15.2"
click at [521, 234] on input "text" at bounding box center [629, 215] width 548 height 38
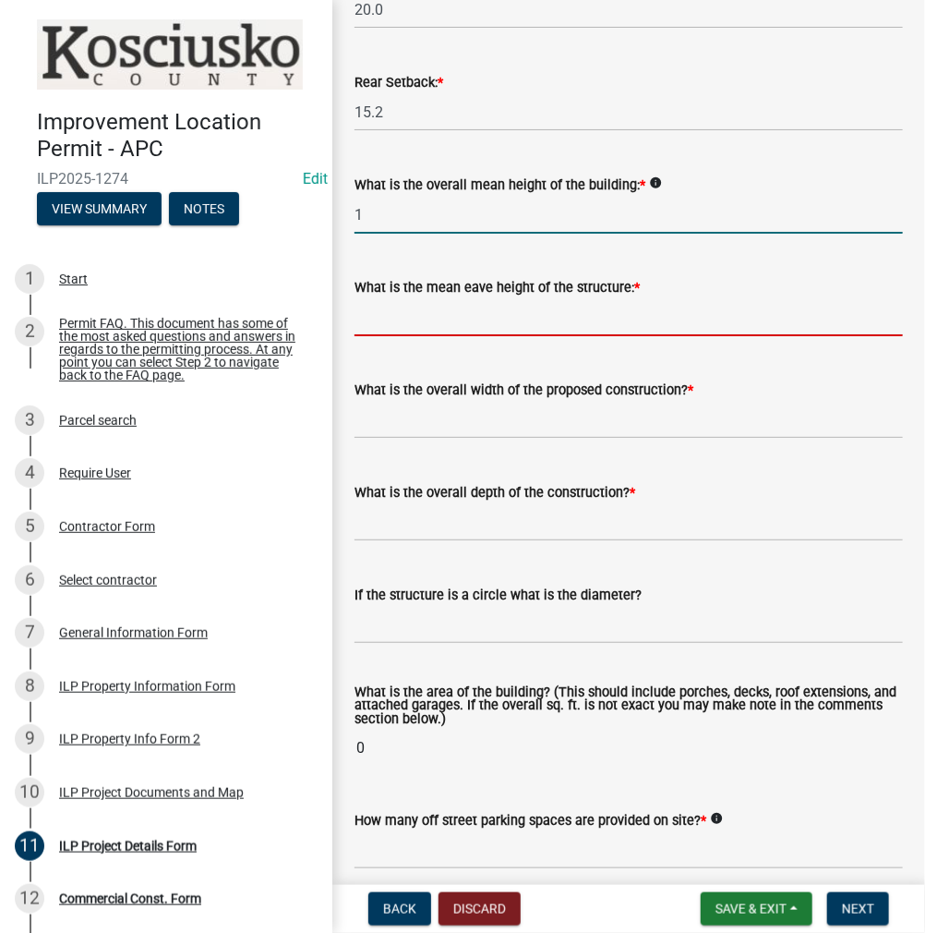
type input "1.0"
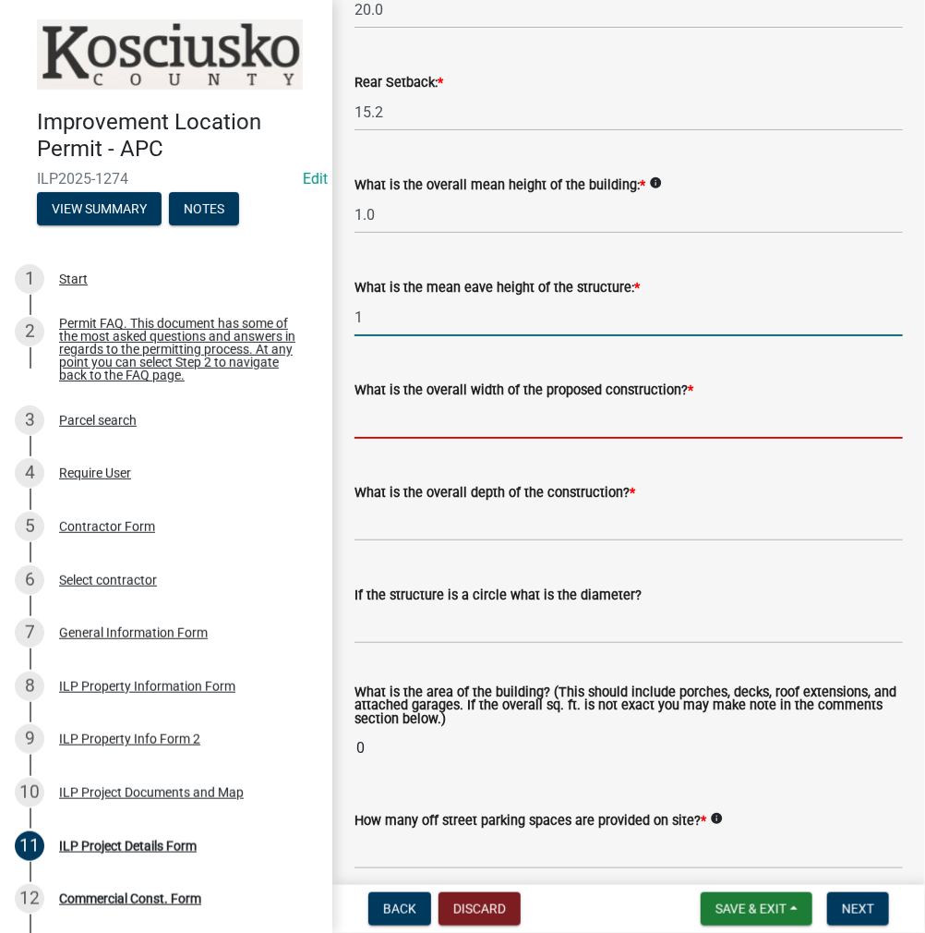
type input "1.0"
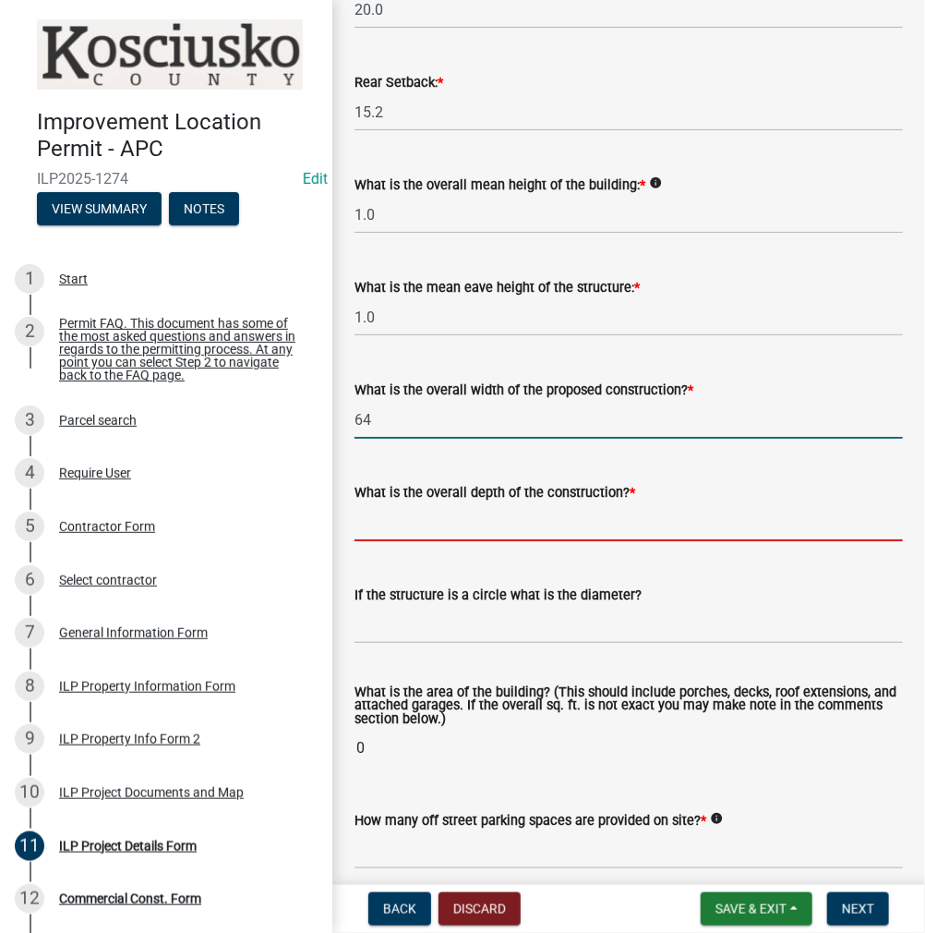
type input "64.00"
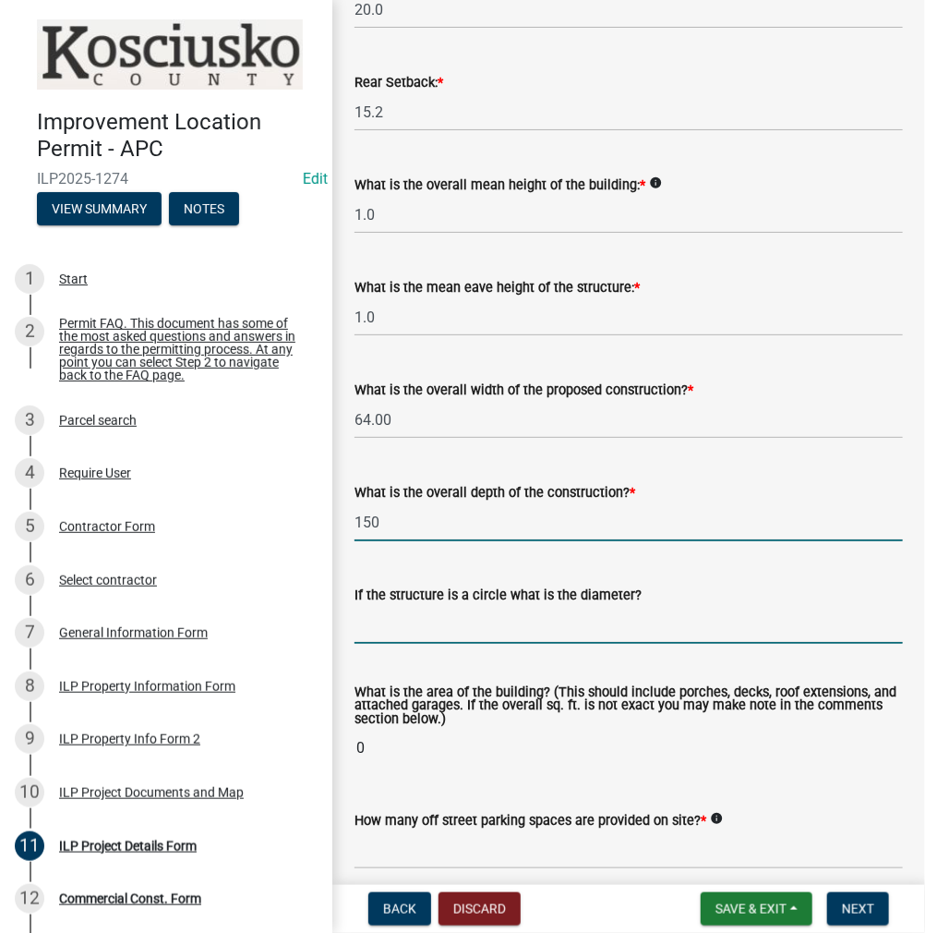
type input "150.00"
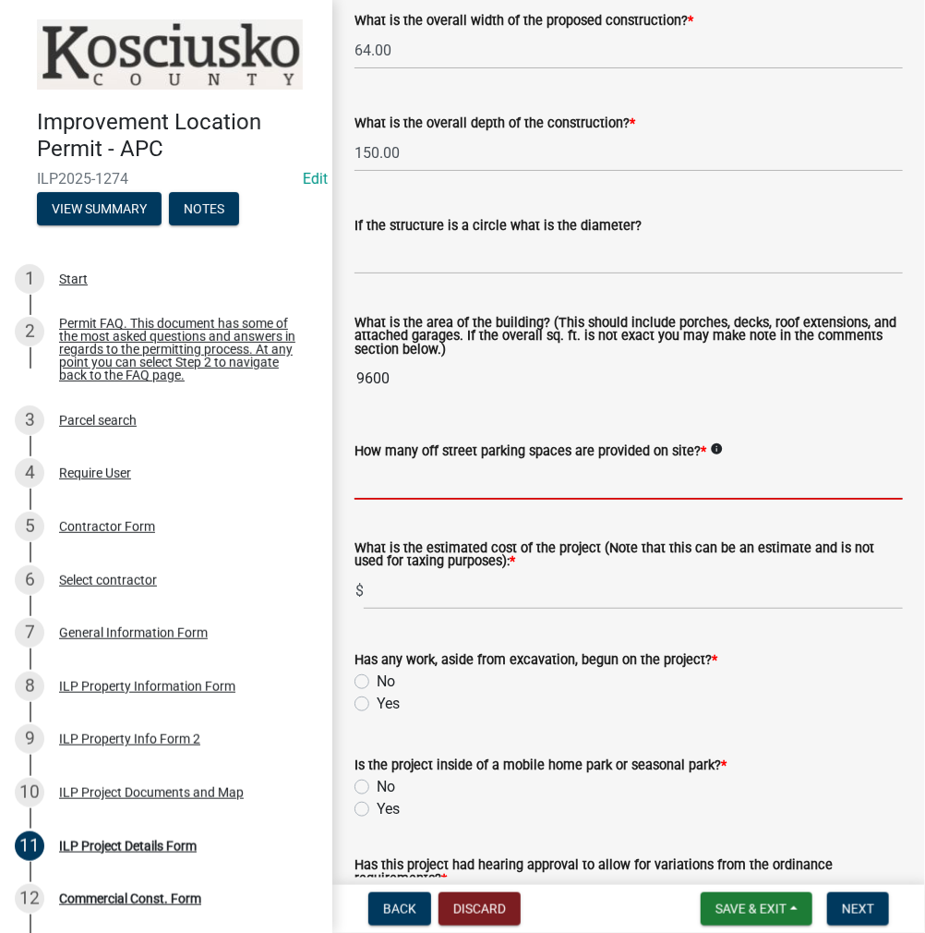
click at [485, 500] on input "text" at bounding box center [629, 481] width 548 height 38
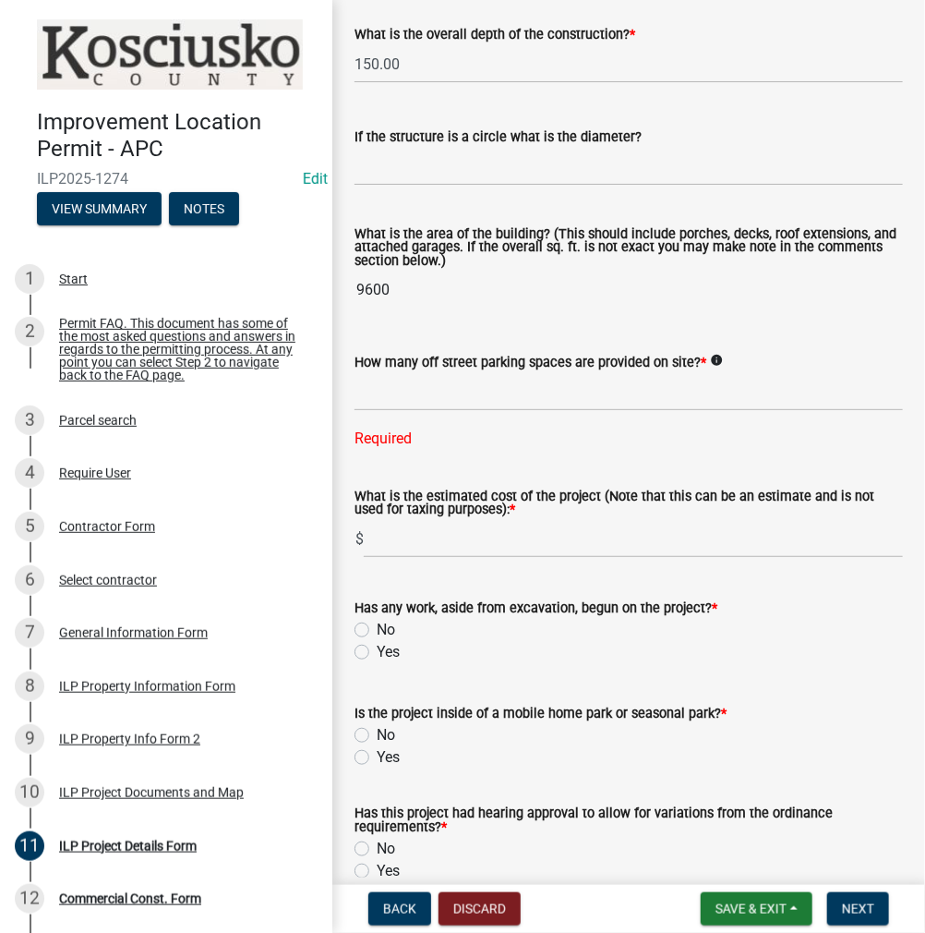
scroll to position [1108, 0]
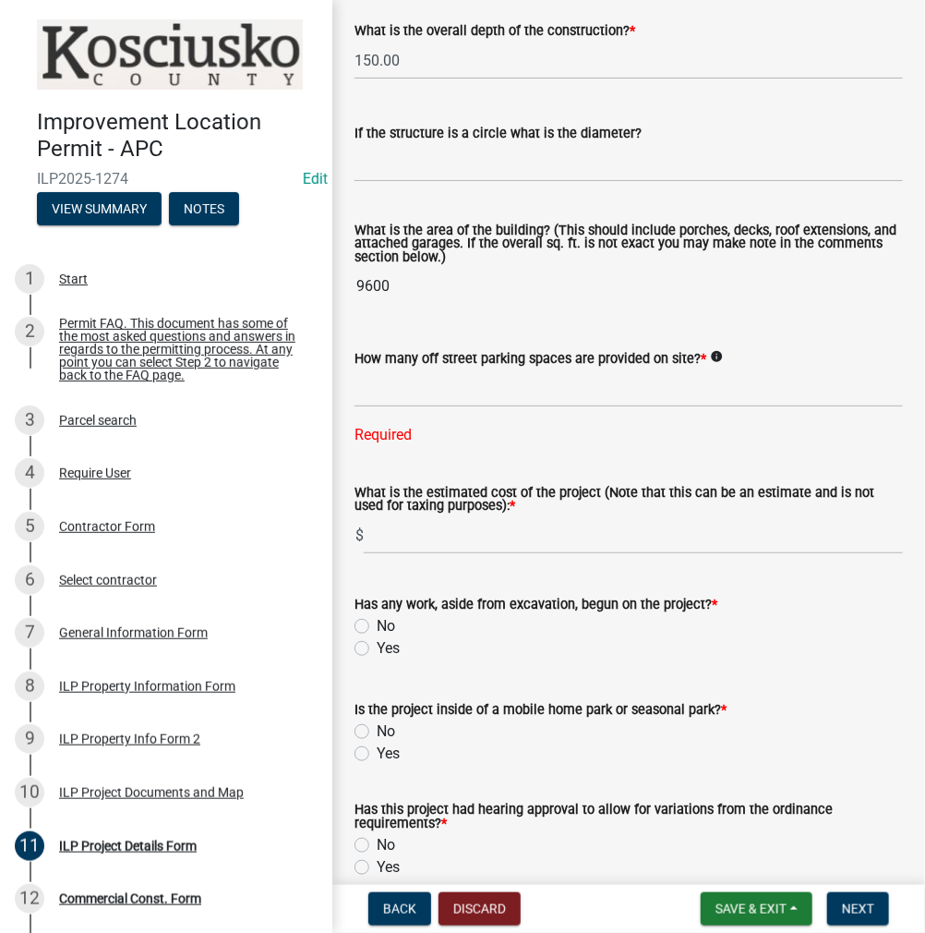
click at [377, 637] on label "No" at bounding box center [386, 626] width 18 height 22
click at [377, 627] on input "No" at bounding box center [383, 621] width 12 height 12
radio input "true"
click at [377, 742] on label "No" at bounding box center [386, 731] width 18 height 22
click at [377, 732] on input "No" at bounding box center [383, 726] width 12 height 12
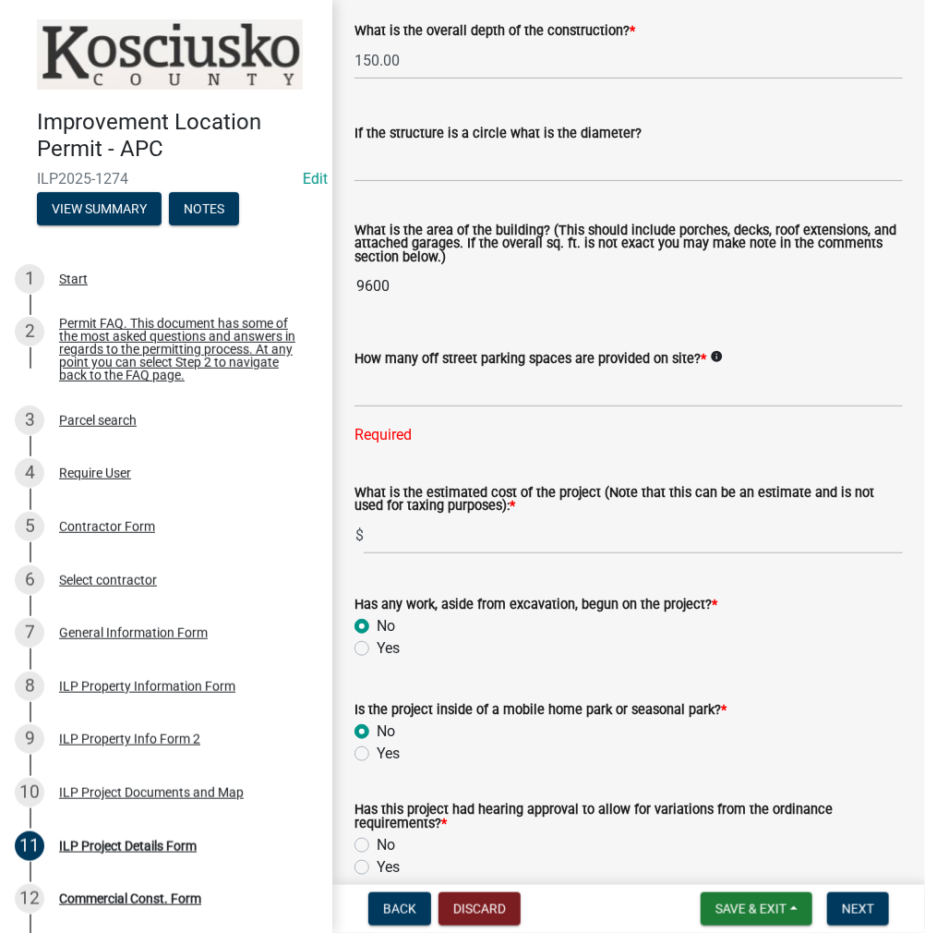
radio input "true"
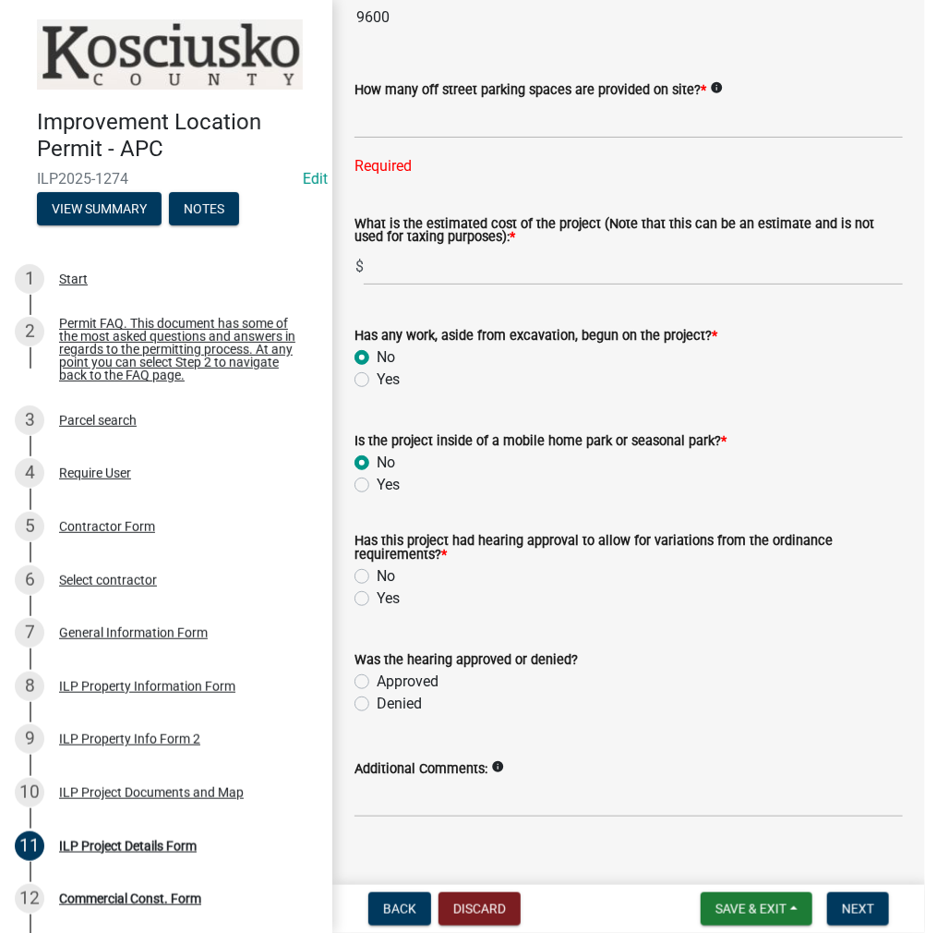
scroll to position [1385, 0]
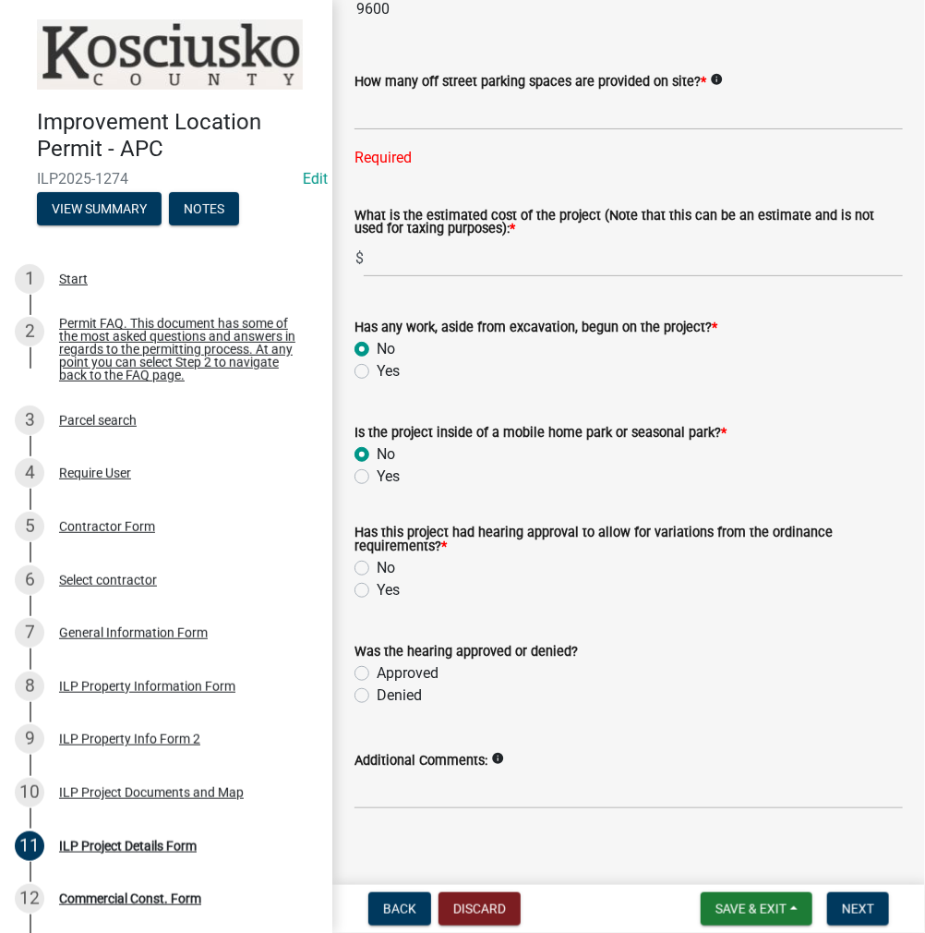
click at [377, 601] on label "Yes" at bounding box center [388, 590] width 23 height 22
click at [377, 591] on input "Yes" at bounding box center [383, 585] width 12 height 12
radio input "true"
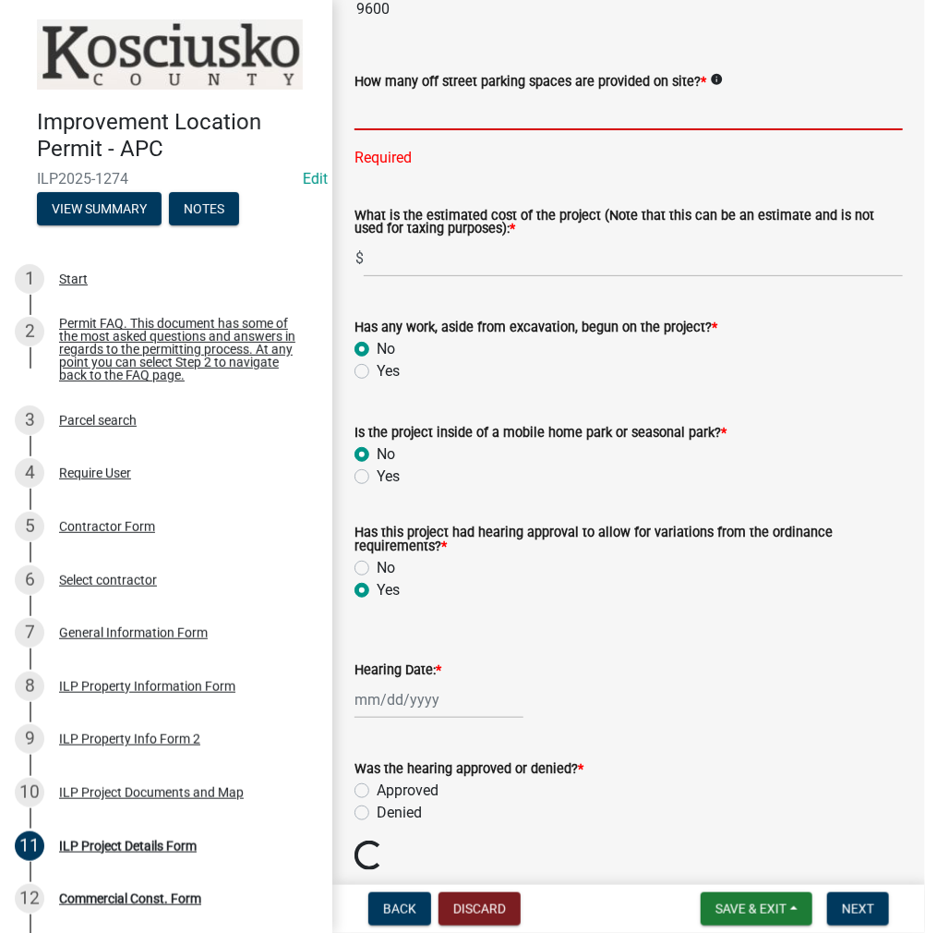
click at [476, 130] on input "text" at bounding box center [629, 111] width 548 height 38
click at [557, 130] on input "text" at bounding box center [629, 111] width 548 height 38
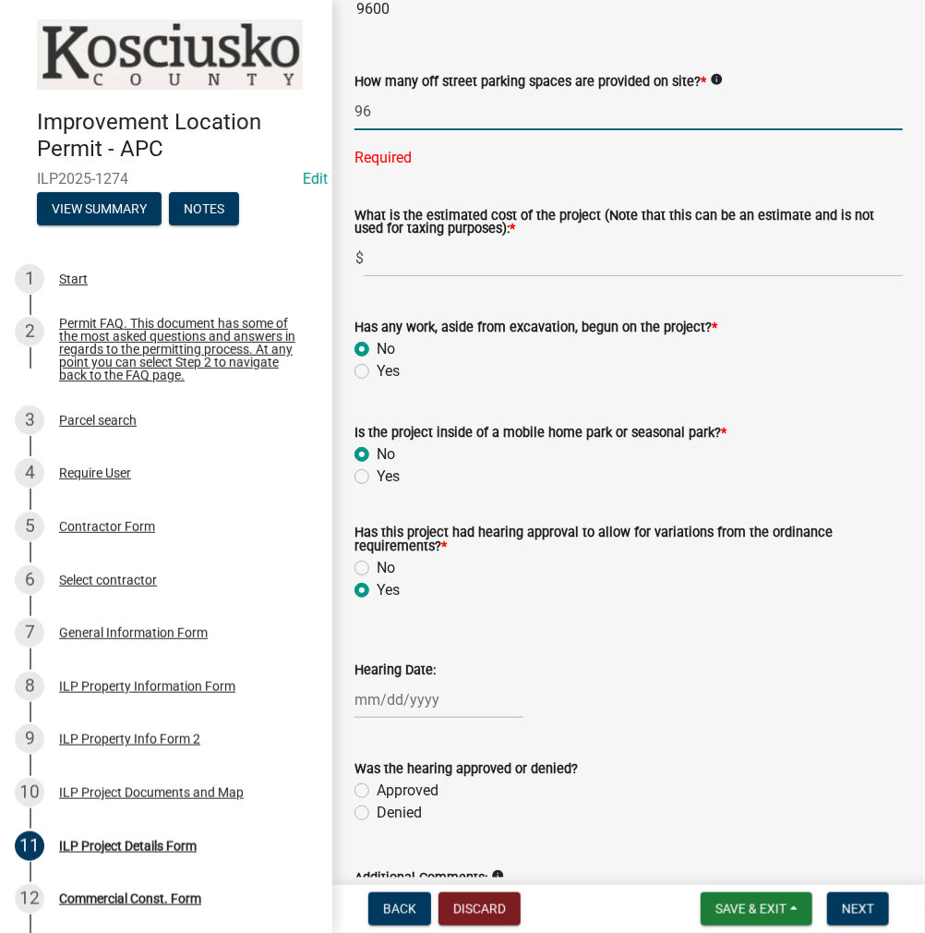
type input "96"
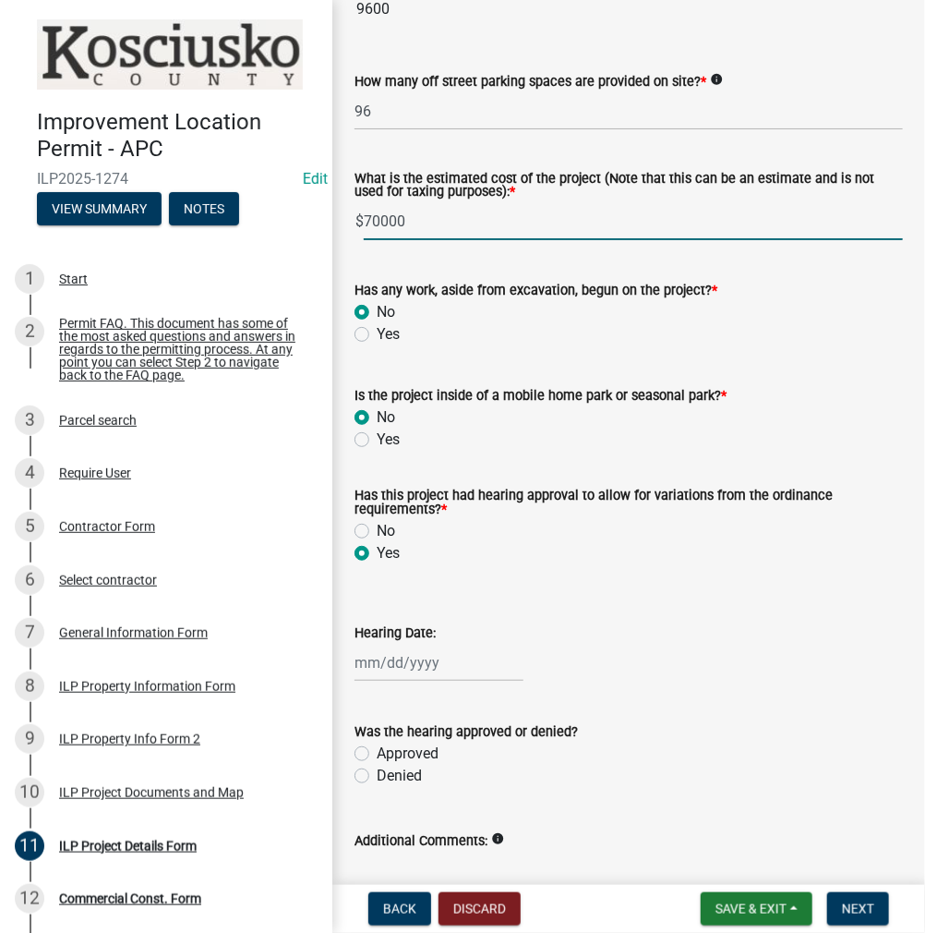
type input "70000"
select select "10"
select select "2025"
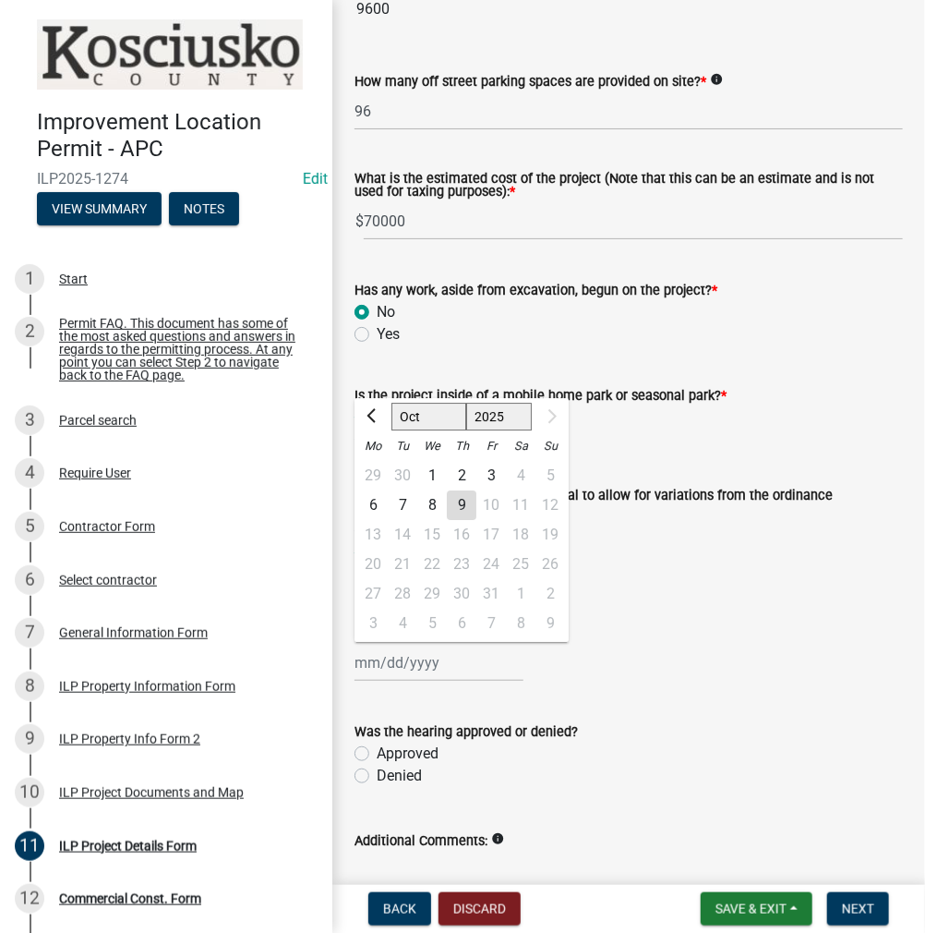
click at [406, 681] on div "[PERSON_NAME] Feb Mar Apr [PERSON_NAME][DATE] Sep [DATE] 1526 1527 1528 1529 15…" at bounding box center [439, 663] width 169 height 38
click at [379, 430] on button "Previous month" at bounding box center [373, 416] width 22 height 30
select select "7"
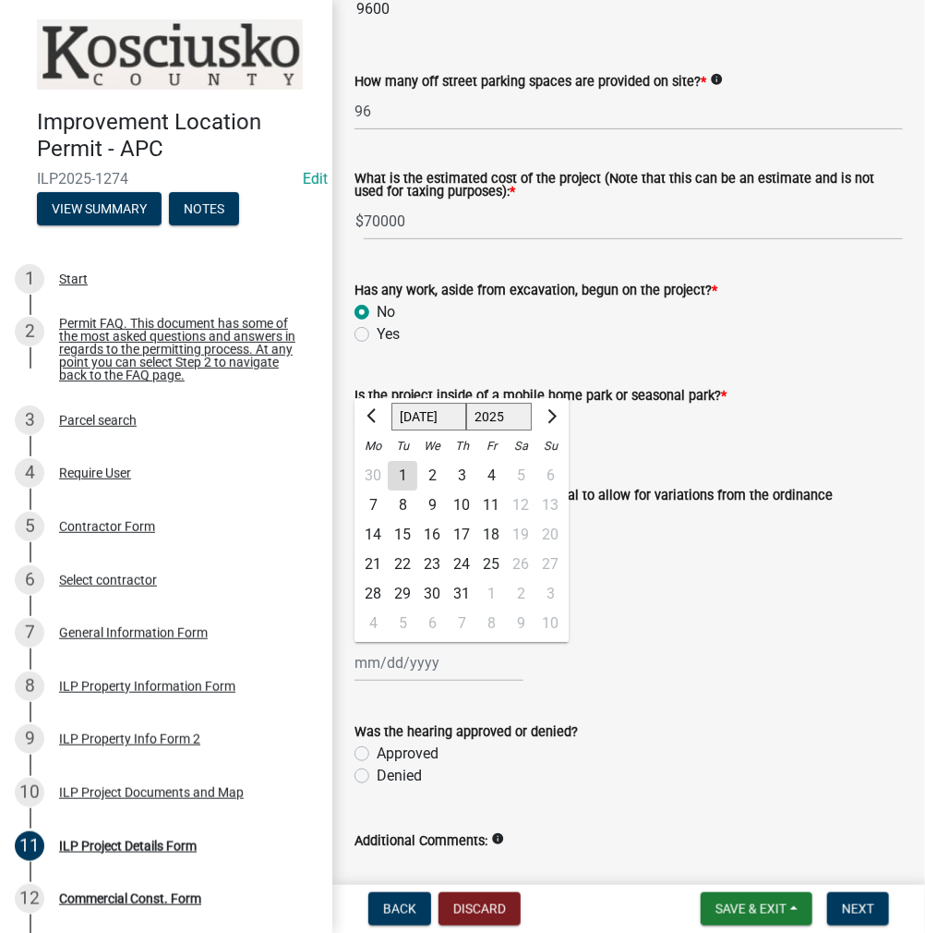
click at [462, 548] on div "17" at bounding box center [462, 534] width 30 height 30
type input "[DATE]"
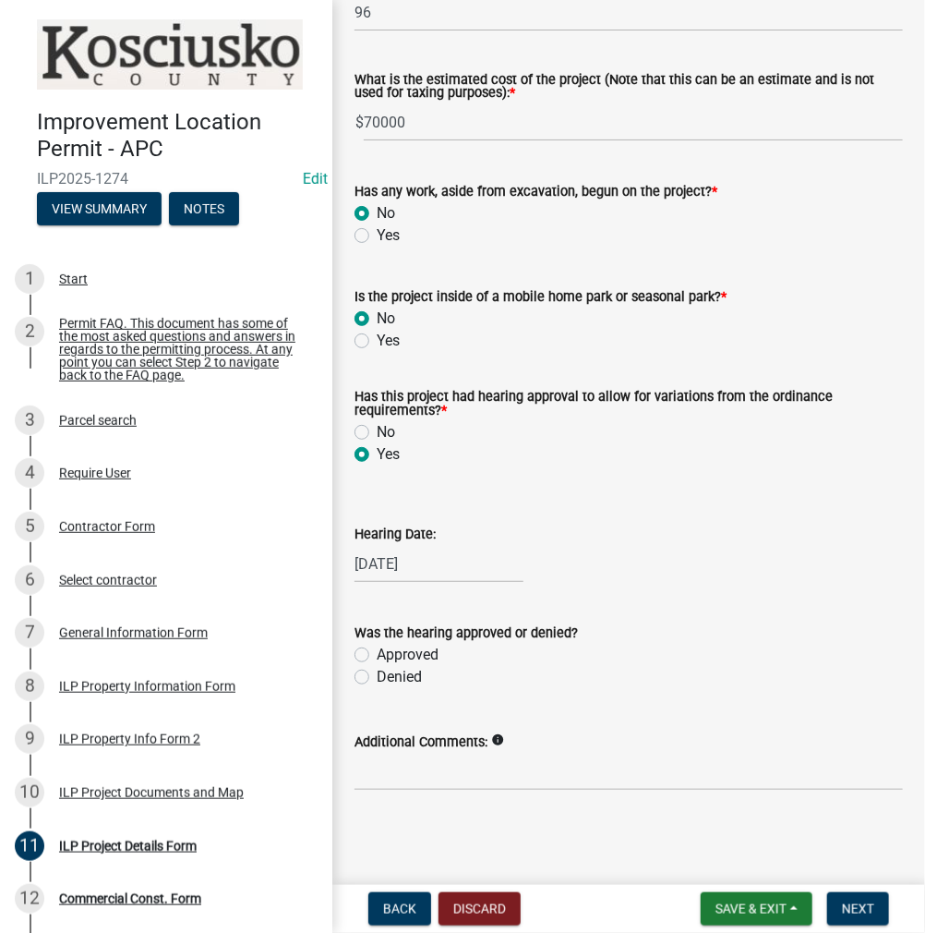
scroll to position [1528, 0]
click at [377, 656] on label "Approved" at bounding box center [408, 655] width 62 height 22
click at [377, 656] on input "Approved" at bounding box center [383, 650] width 12 height 12
radio input "true"
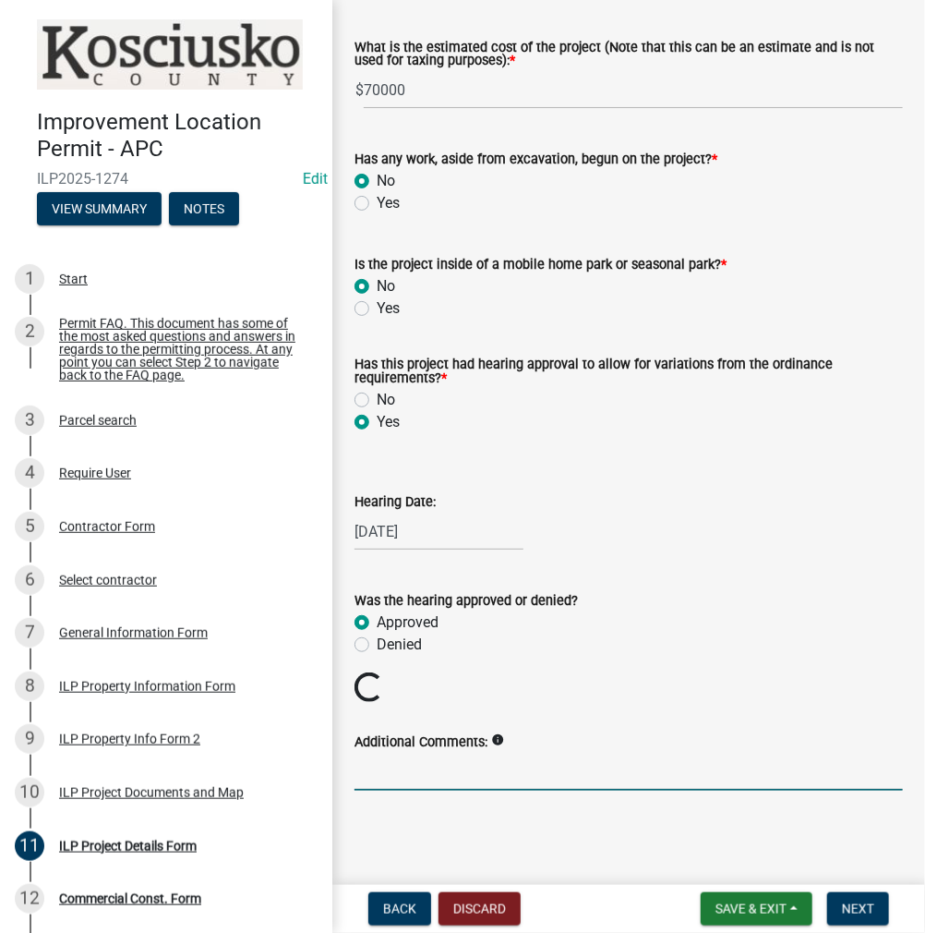
click at [406, 790] on input "Additional Comments:" at bounding box center [629, 772] width 548 height 38
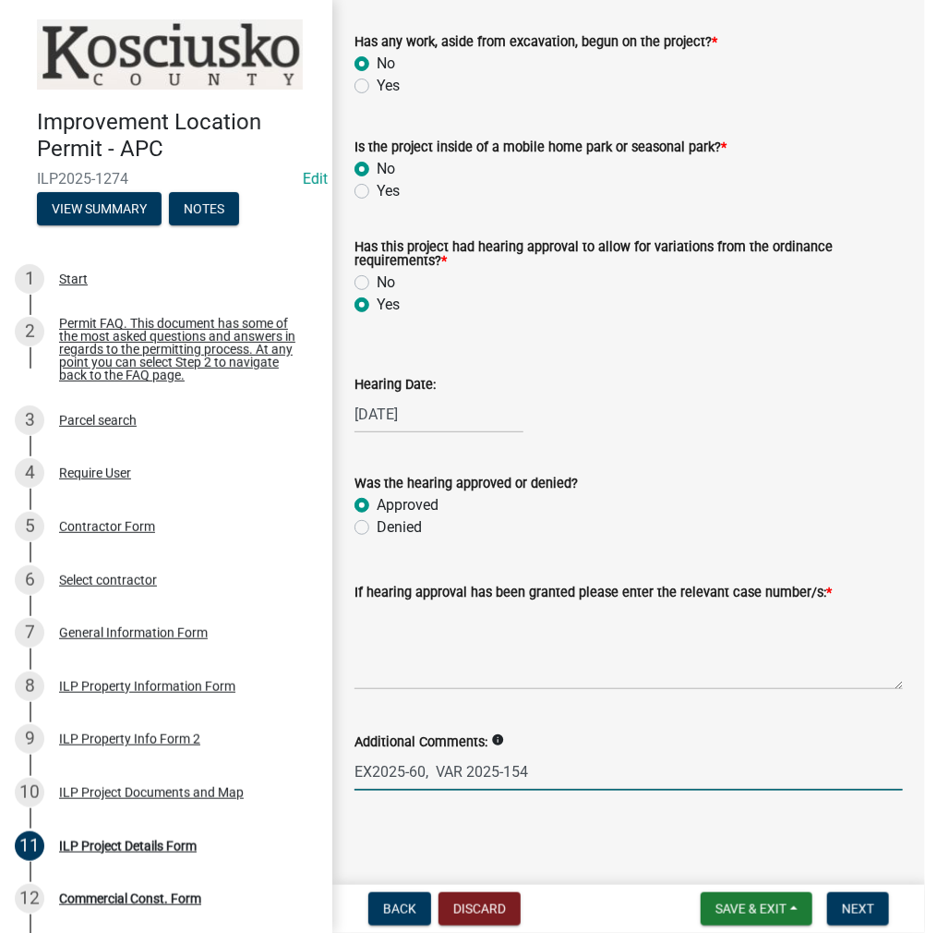
scroll to position [1677, 0]
type input "EX2025-60, VAR 2025-154"
click at [861, 903] on span "Next" at bounding box center [858, 908] width 32 height 15
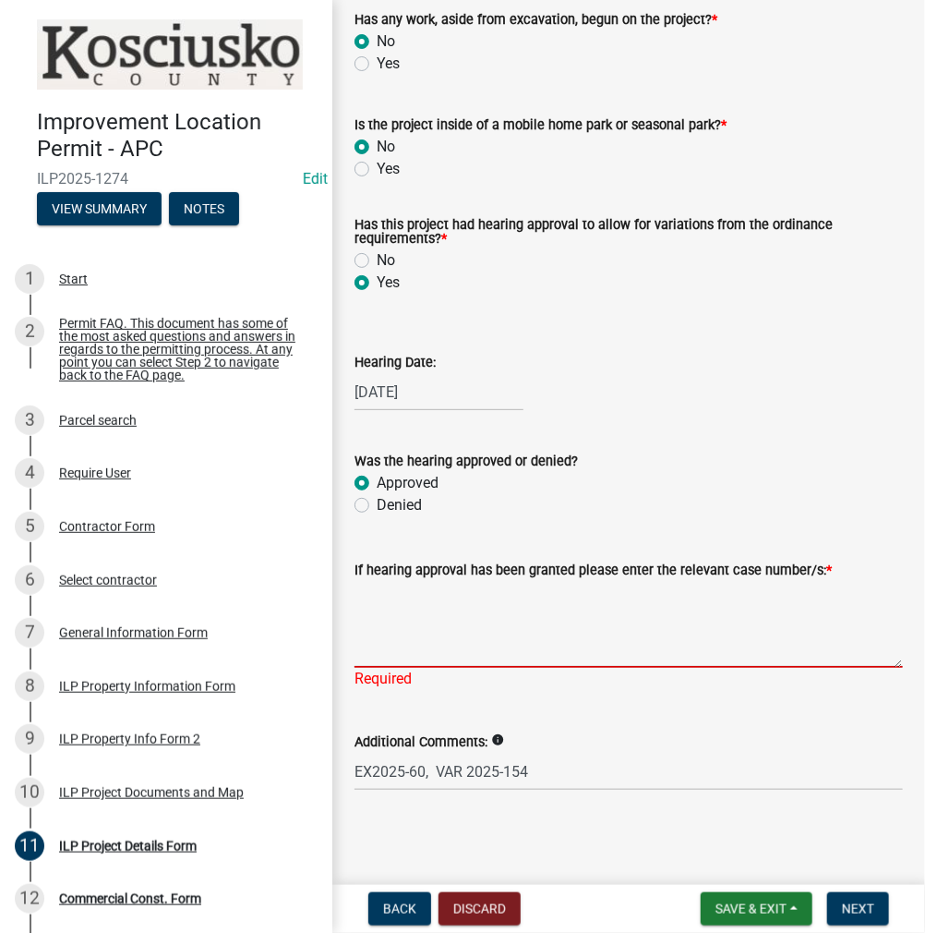
click at [728, 644] on textarea "If hearing approval has been granted please enter the relevant case number/s: *" at bounding box center [629, 624] width 548 height 87
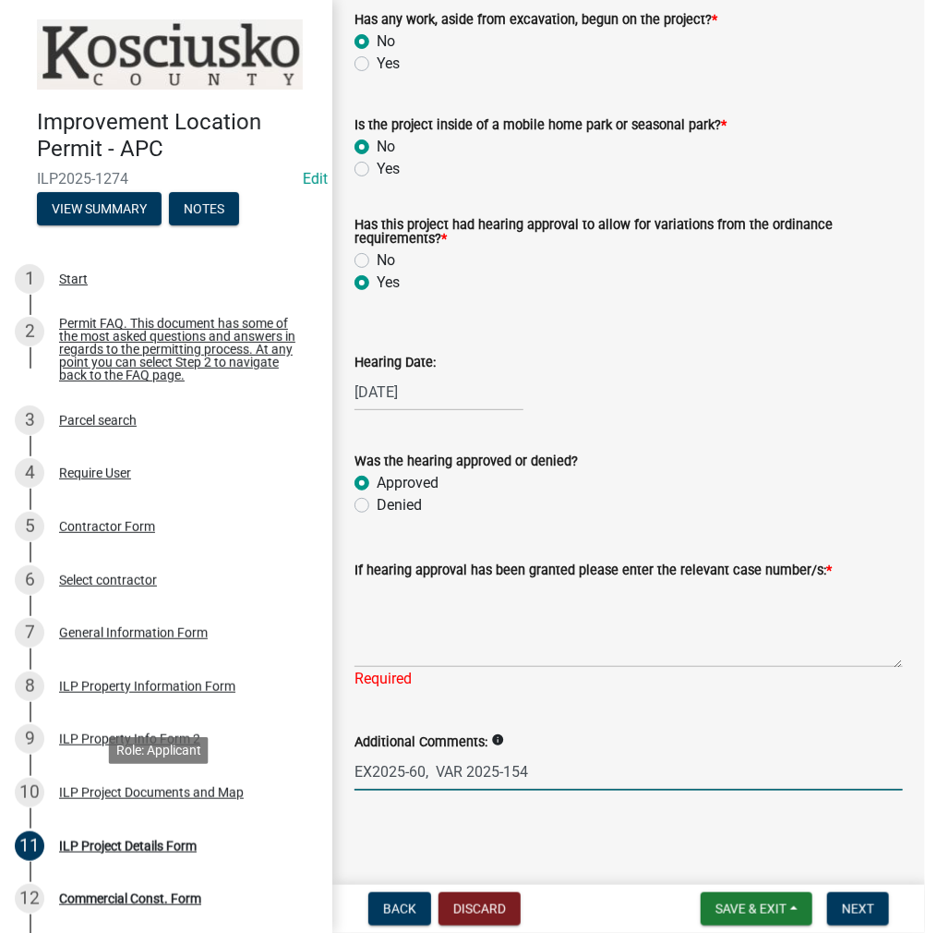
drag, startPoint x: 536, startPoint y: 801, endPoint x: 320, endPoint y: 791, distance: 215.3
click at [313, 796] on div "Improvement Location Permit - APC ILP2025-1274 Edit View Summary Notes 1 Start …" at bounding box center [462, 466] width 925 height 933
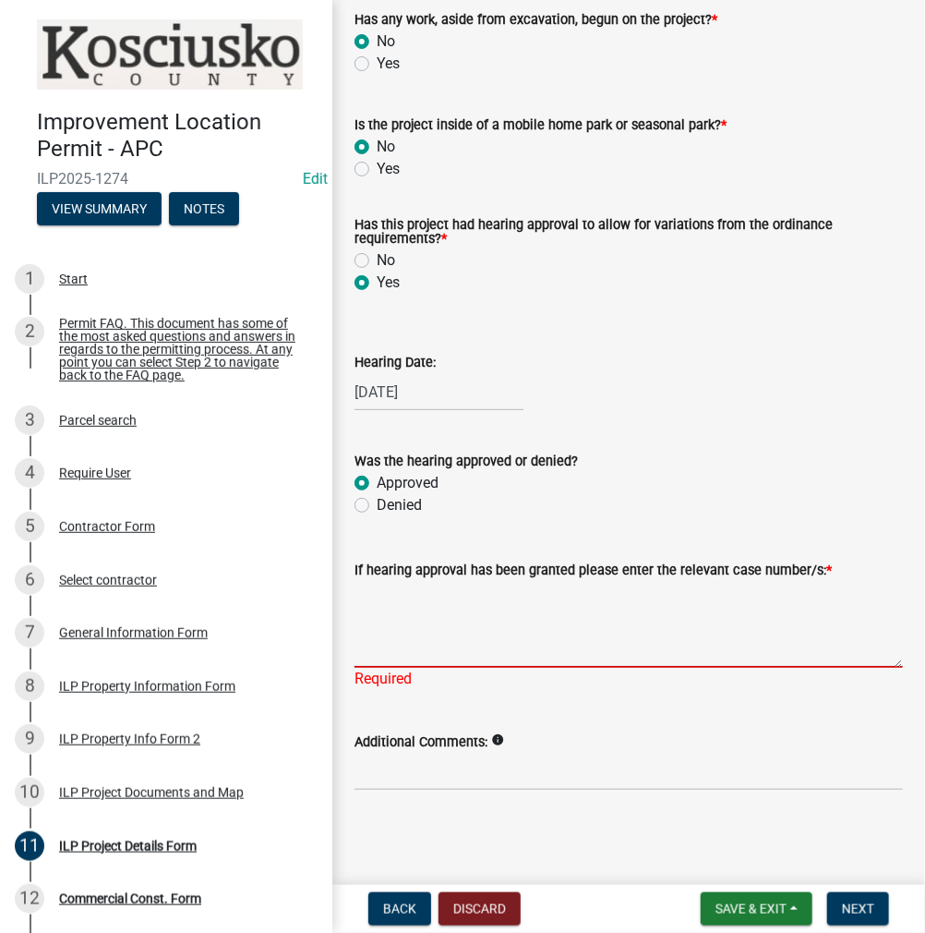
paste textarea "EX2025-60, VAR 2025-154"
type textarea "EX2025-60, VAR 2025-154"
click at [857, 908] on span "Next" at bounding box center [858, 908] width 32 height 15
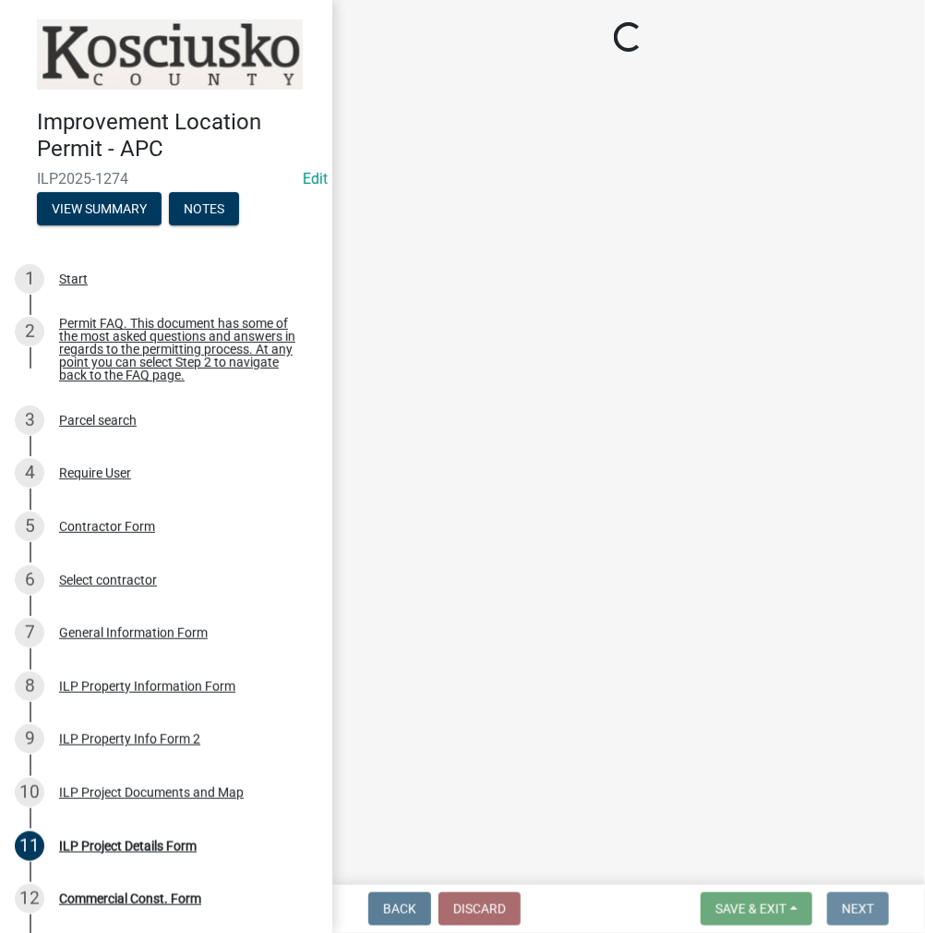
scroll to position [0, 0]
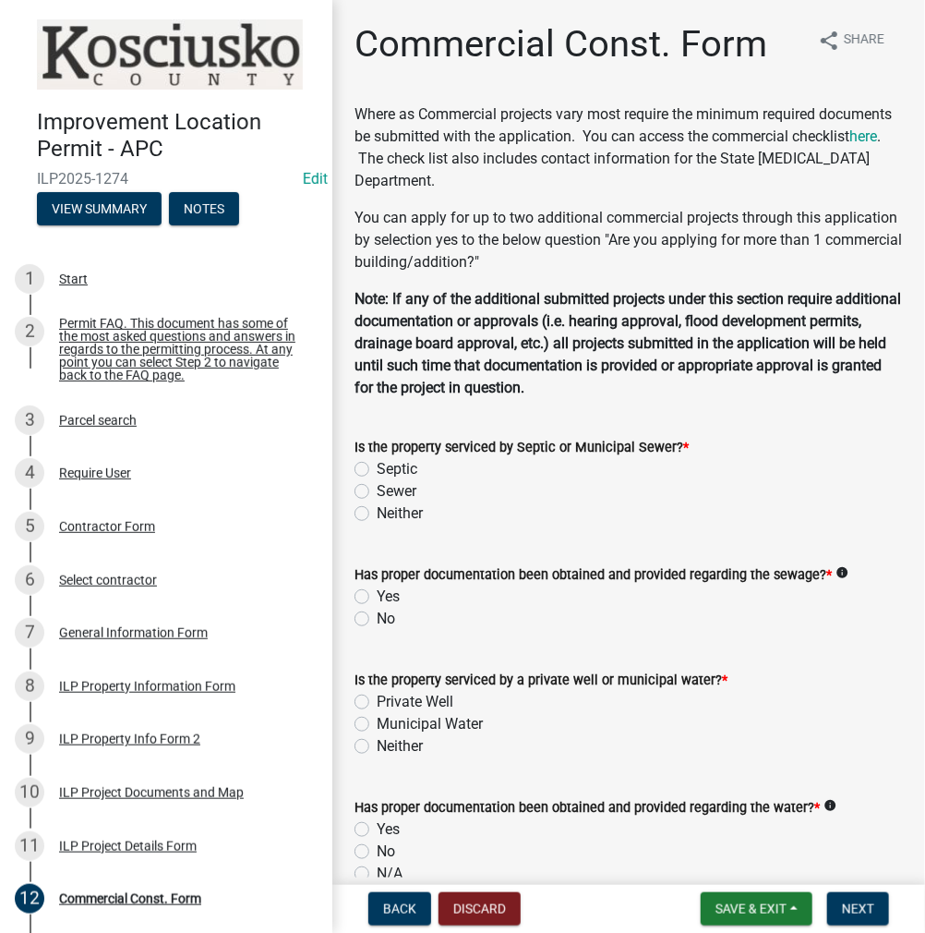
click at [377, 489] on label "Sewer" at bounding box center [397, 491] width 40 height 22
click at [377, 489] on input "Sewer" at bounding box center [383, 486] width 12 height 12
radio input "true"
click at [377, 598] on label "Yes" at bounding box center [388, 596] width 23 height 22
click at [377, 597] on input "Yes" at bounding box center [383, 591] width 12 height 12
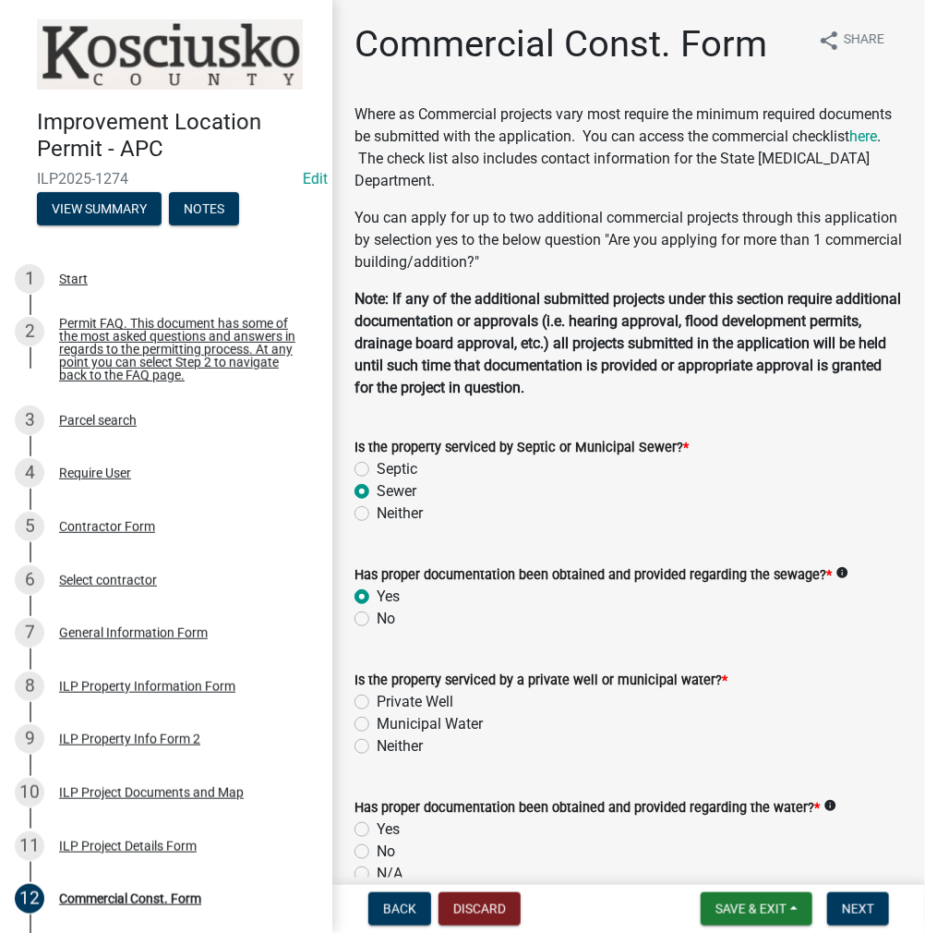
radio input "true"
click at [377, 724] on label "Municipal Water" at bounding box center [430, 724] width 106 height 22
click at [377, 724] on input "Municipal Water" at bounding box center [383, 719] width 12 height 12
radio input "true"
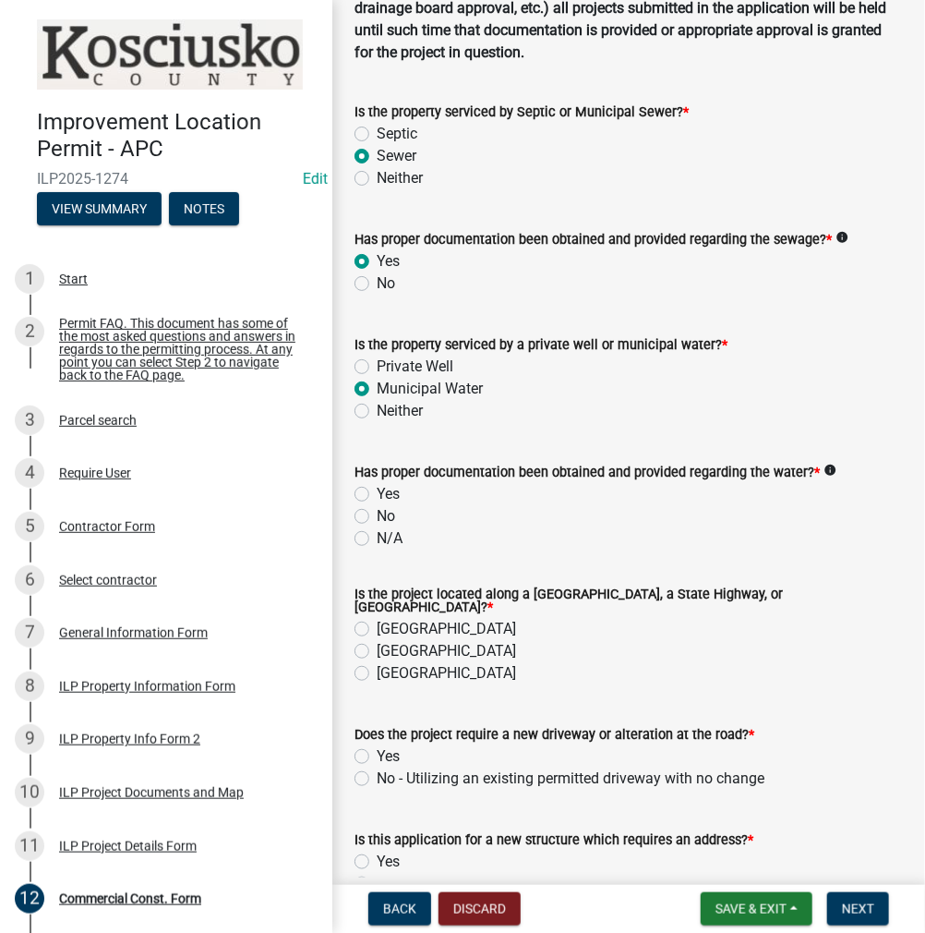
scroll to position [369, 0]
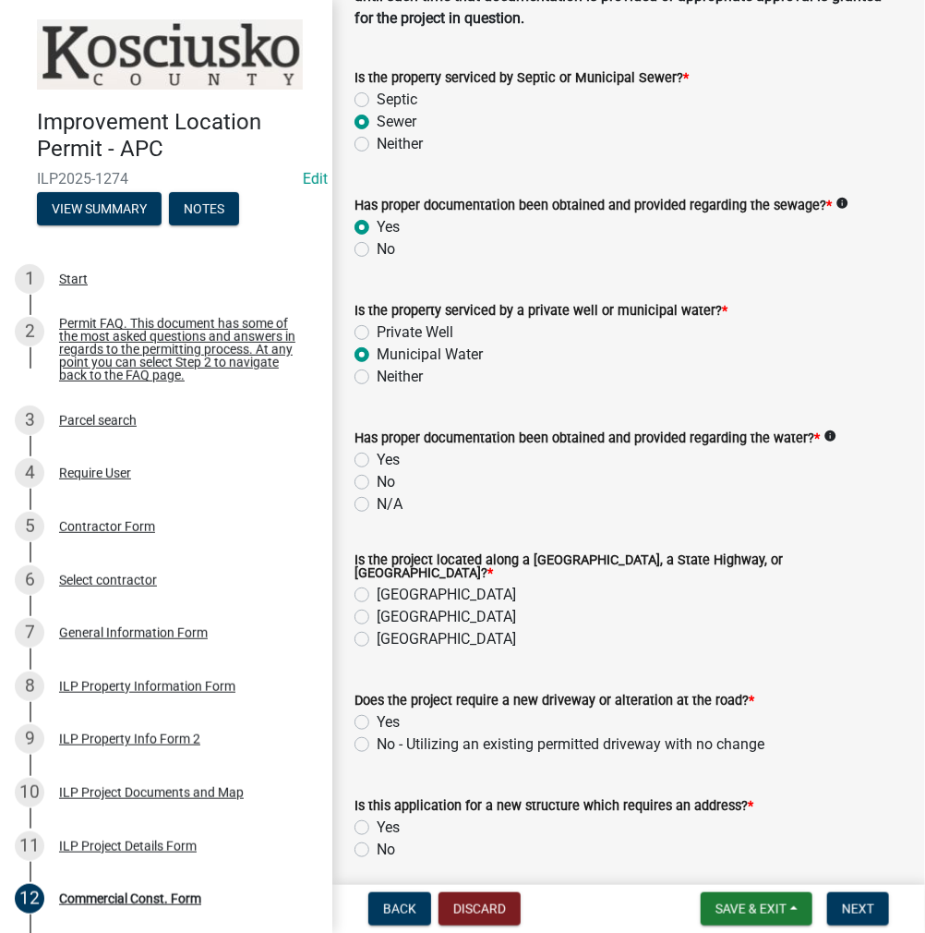
click at [377, 461] on label "Yes" at bounding box center [388, 460] width 23 height 22
click at [377, 461] on input "Yes" at bounding box center [383, 455] width 12 height 12
radio input "true"
click at [377, 611] on label "[GEOGRAPHIC_DATA]" at bounding box center [446, 617] width 139 height 22
click at [377, 611] on input "[GEOGRAPHIC_DATA]" at bounding box center [383, 612] width 12 height 12
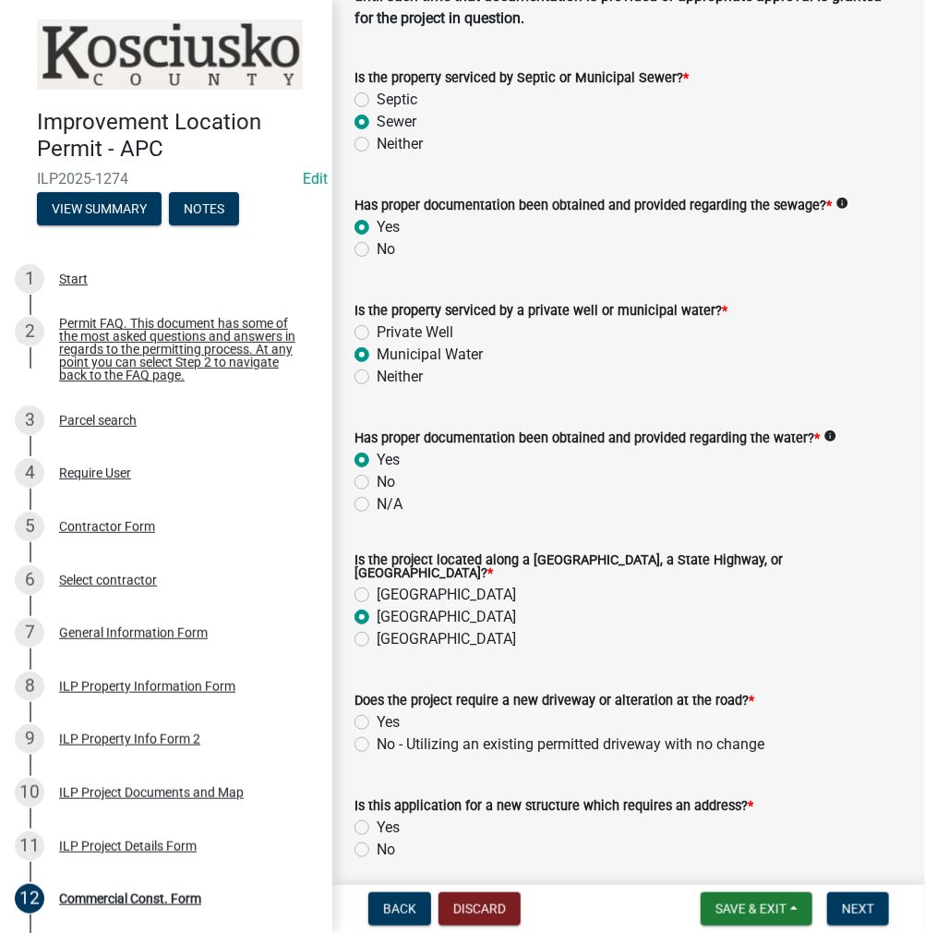
radio input "true"
click at [377, 741] on label "No - Utilizing an existing permitted driveway with no change" at bounding box center [571, 744] width 388 height 22
click at [377, 741] on input "No - Utilizing an existing permitted driveway with no change" at bounding box center [383, 739] width 12 height 12
radio input "true"
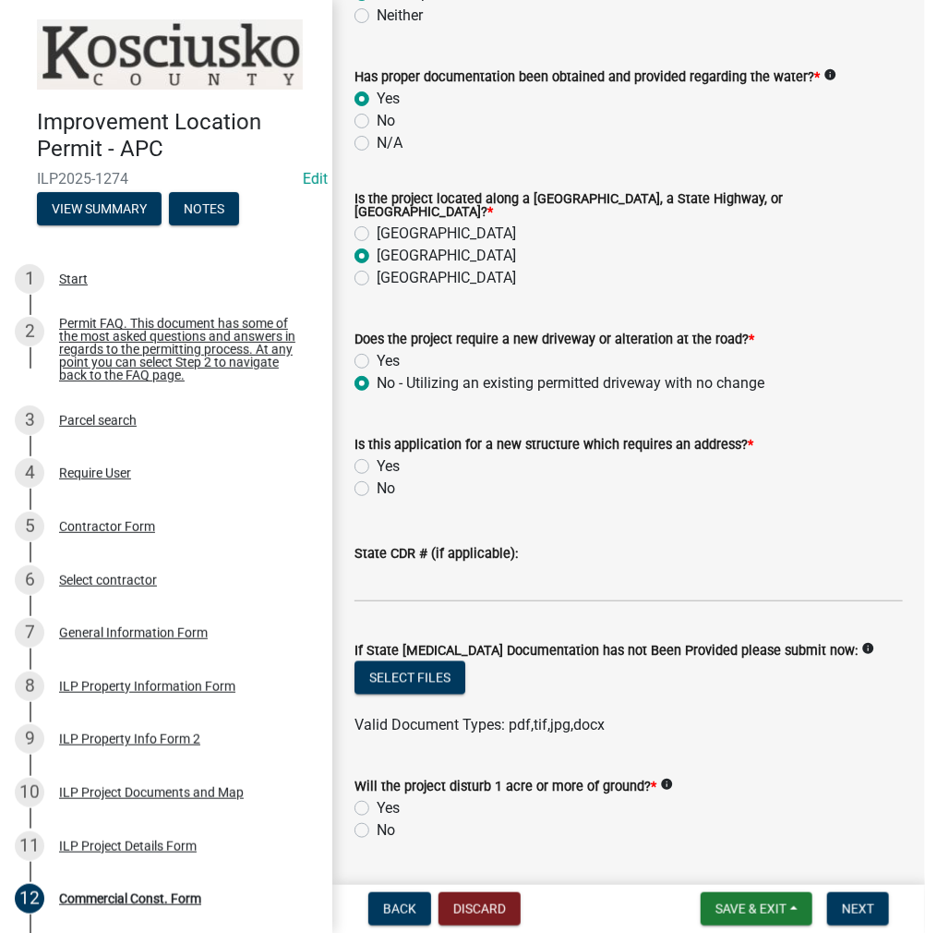
scroll to position [739, 0]
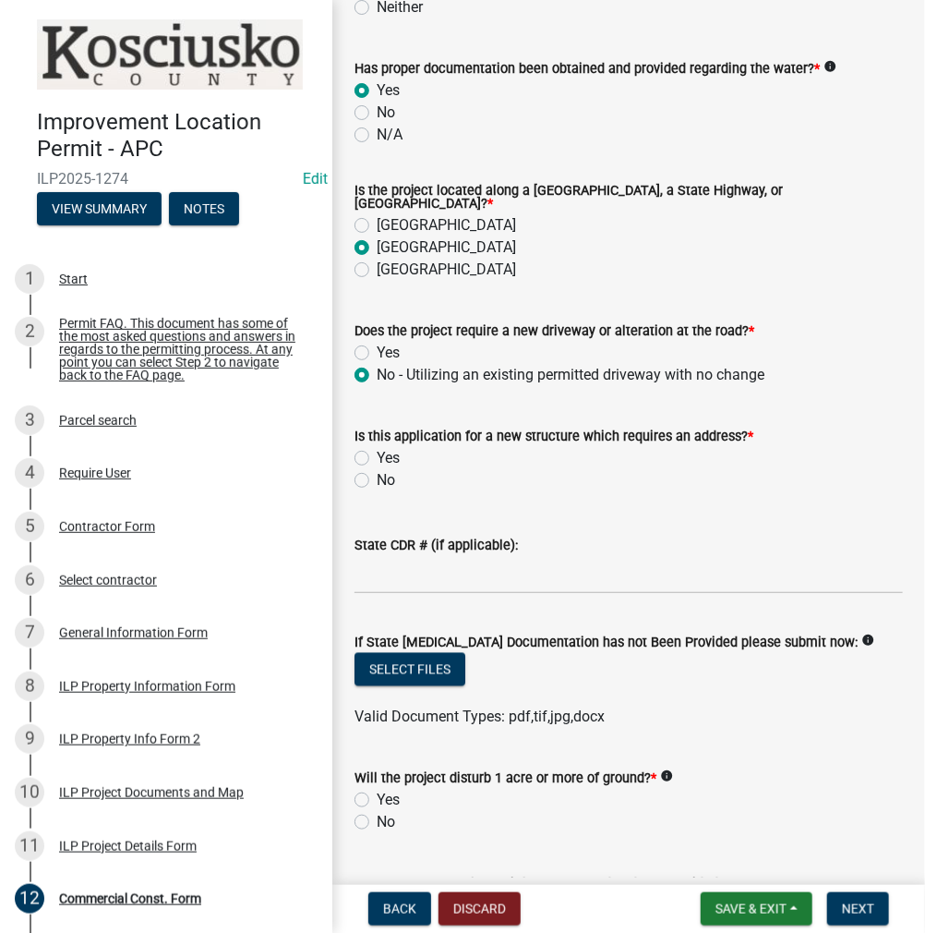
click at [377, 477] on label "No" at bounding box center [386, 480] width 18 height 22
click at [377, 477] on input "No" at bounding box center [383, 475] width 12 height 12
radio input "true"
click at [425, 572] on input "State CDR # (if applicable):" at bounding box center [629, 575] width 548 height 38
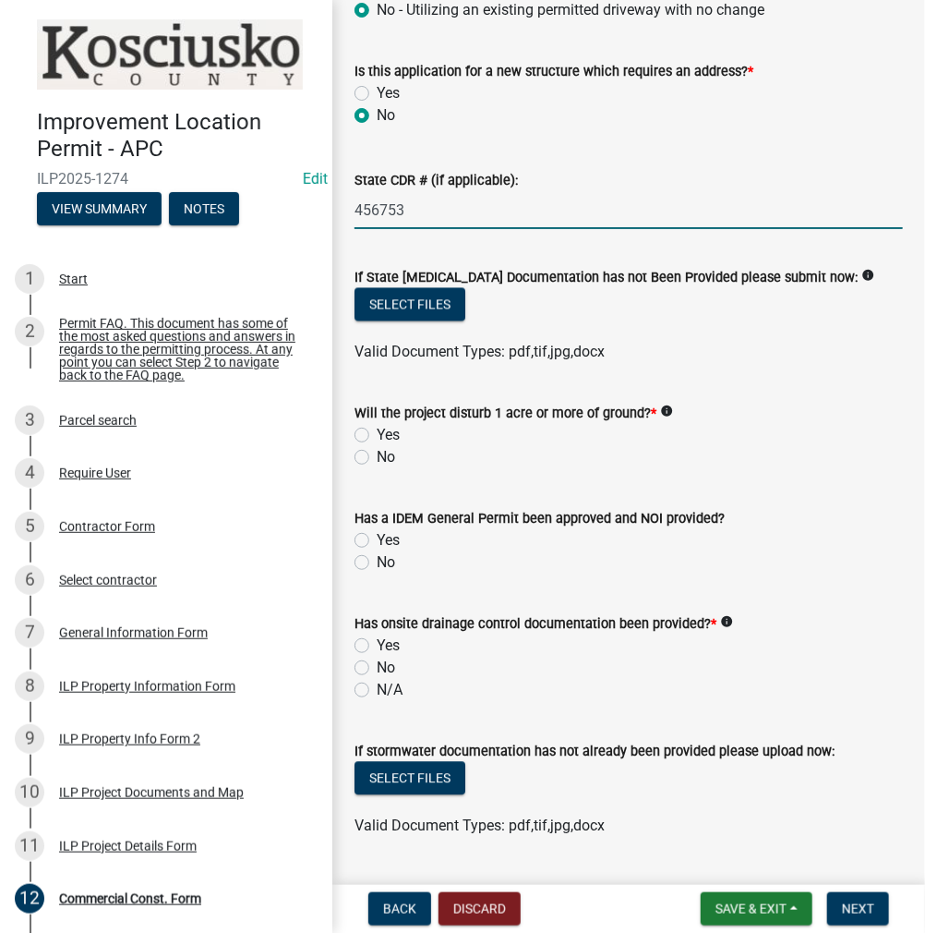
scroll to position [1108, 0]
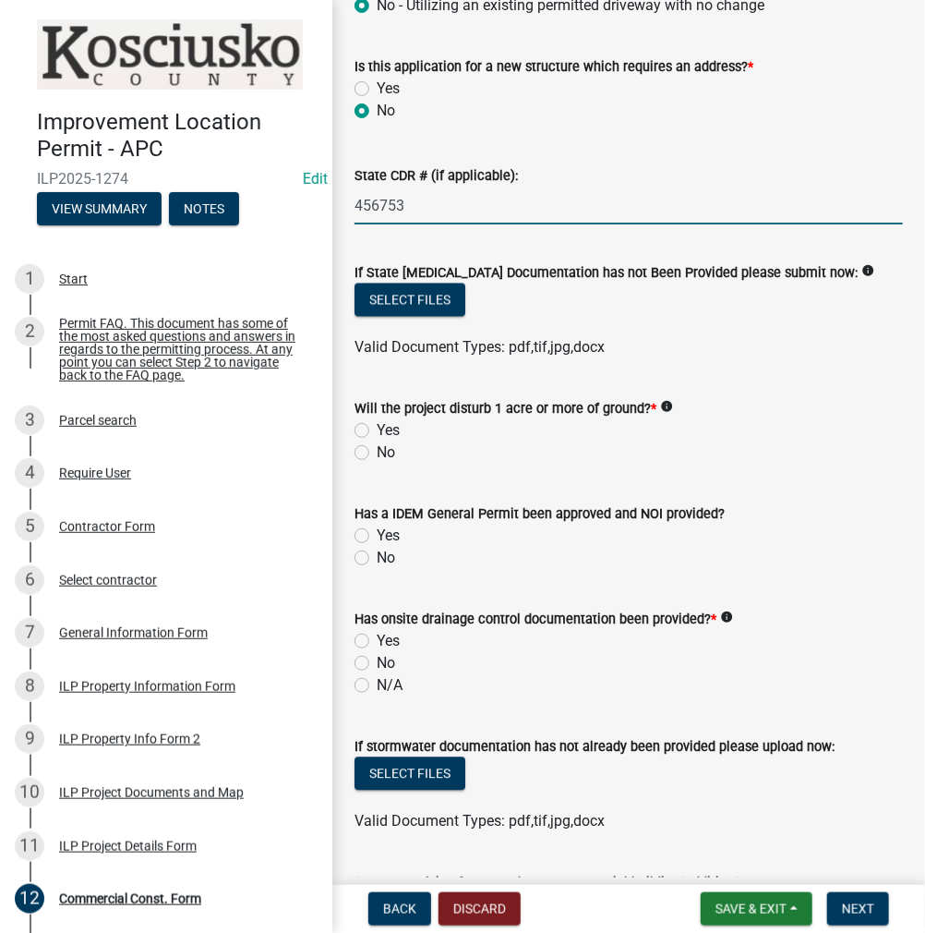
type input "456753"
click at [377, 446] on label "No" at bounding box center [386, 452] width 18 height 22
click at [377, 446] on input "No" at bounding box center [383, 447] width 12 height 12
radio input "true"
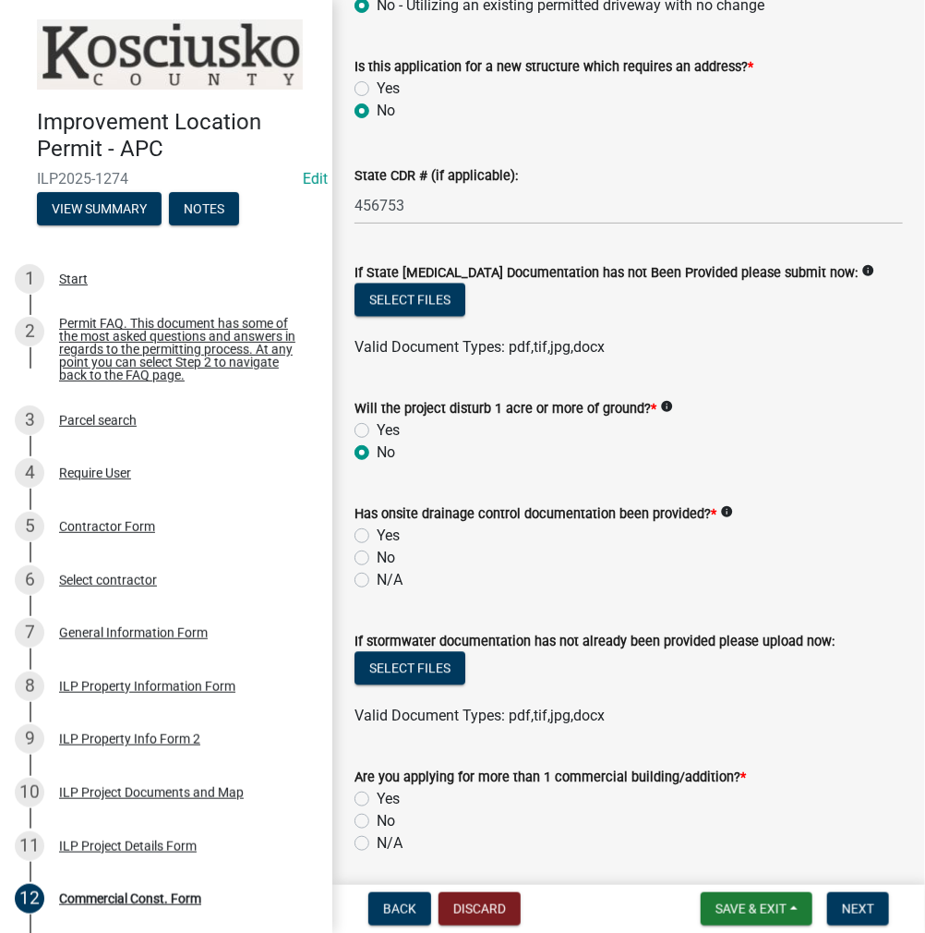
click at [377, 575] on label "N/A" at bounding box center [390, 580] width 26 height 22
click at [377, 575] on input "N/A" at bounding box center [383, 575] width 12 height 12
radio input "true"
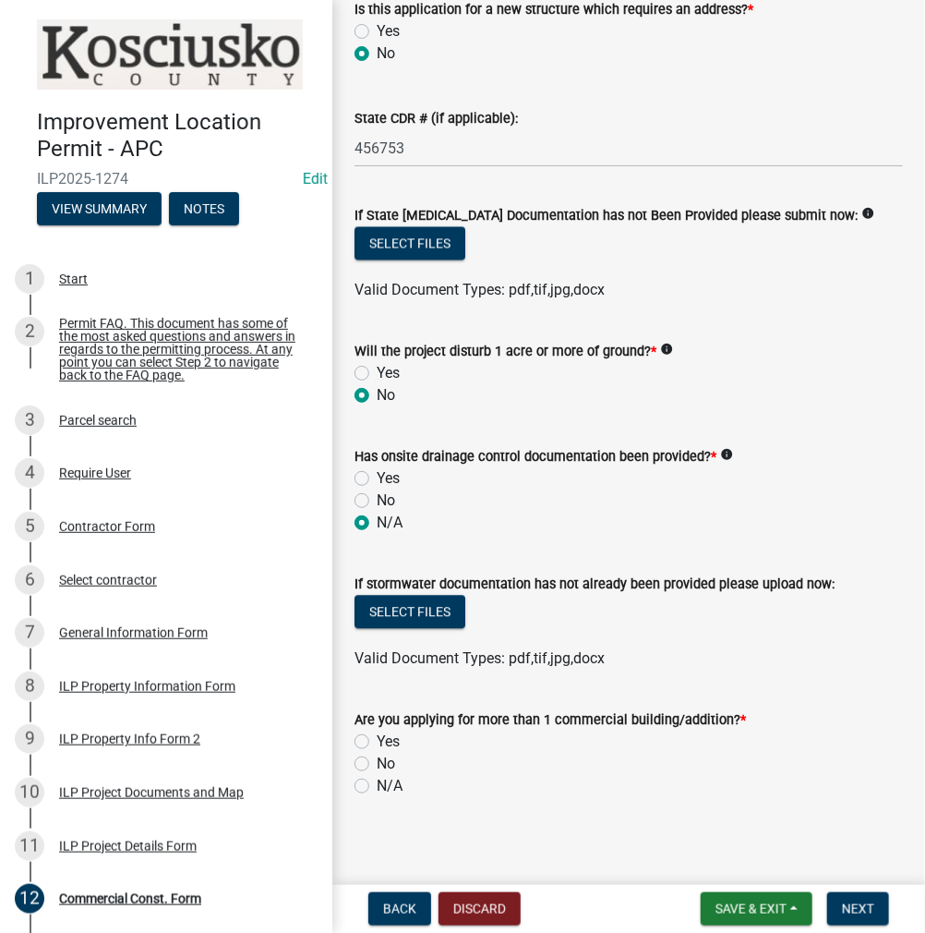
click at [377, 758] on label "No" at bounding box center [386, 764] width 18 height 22
click at [377, 758] on input "No" at bounding box center [383, 759] width 12 height 12
radio input "true"
click at [857, 903] on span "Next" at bounding box center [858, 908] width 32 height 15
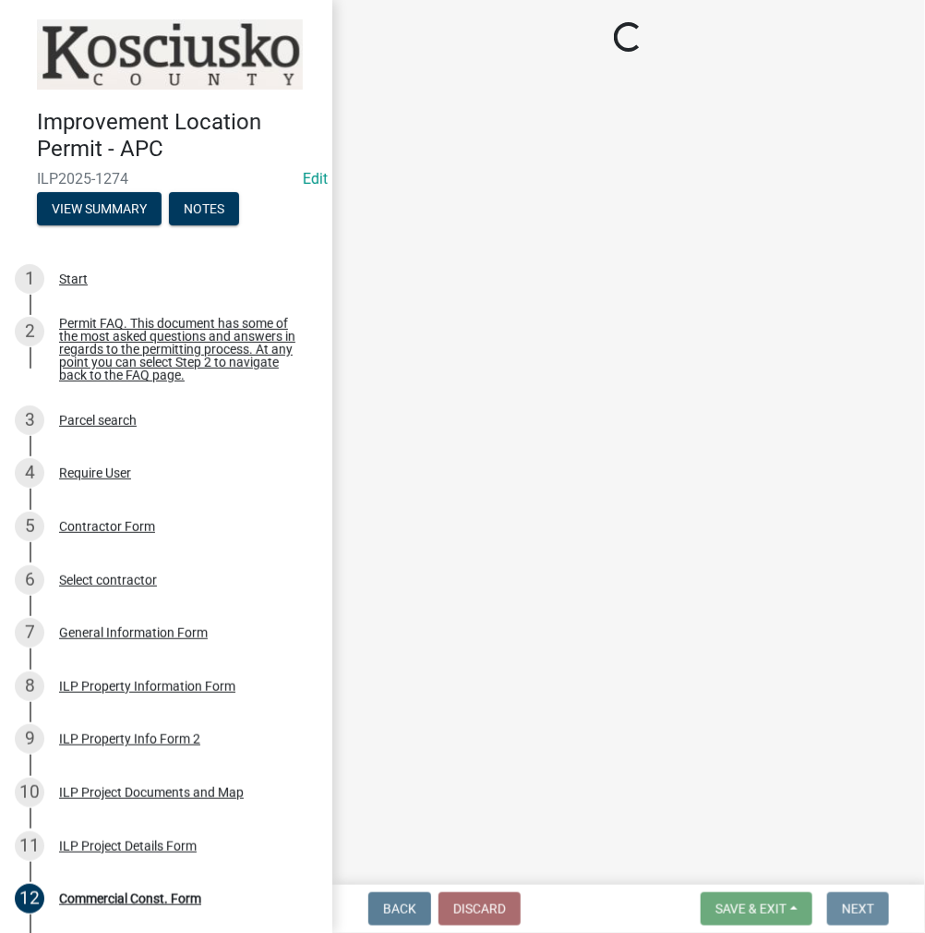
scroll to position [0, 0]
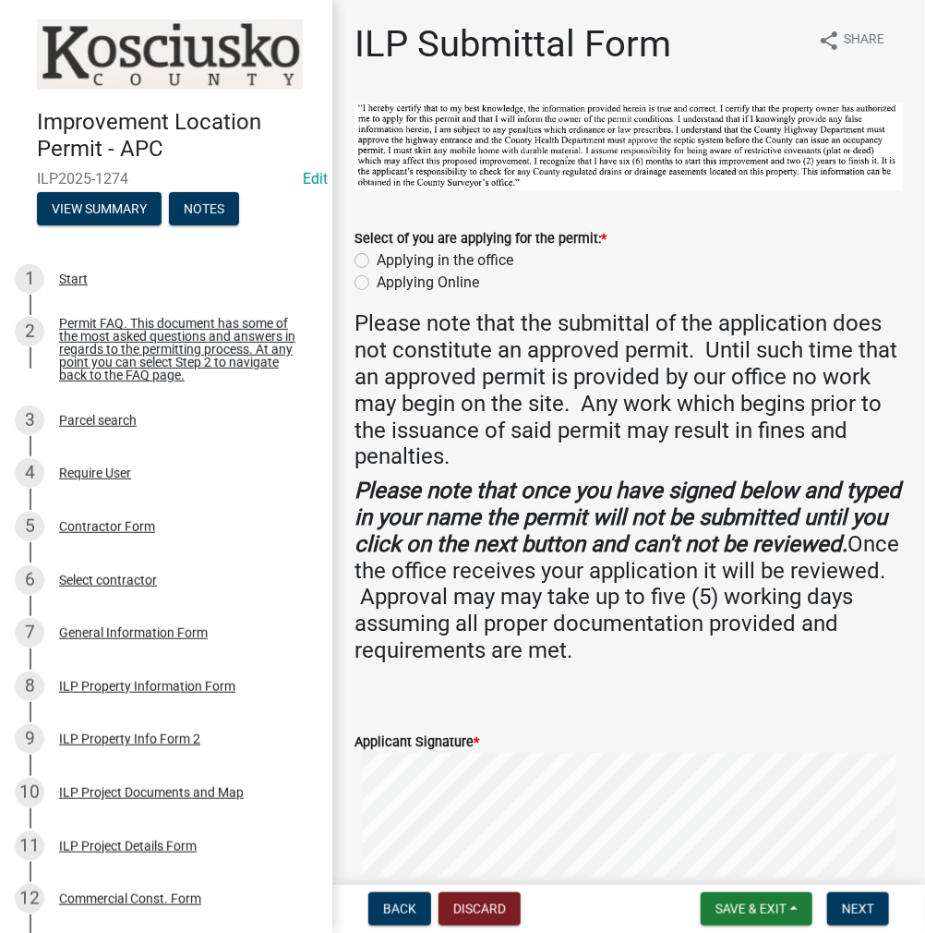
click at [377, 258] on label "Applying in the office" at bounding box center [445, 260] width 137 height 22
click at [377, 258] on input "Applying in the office" at bounding box center [383, 255] width 12 height 12
radio input "true"
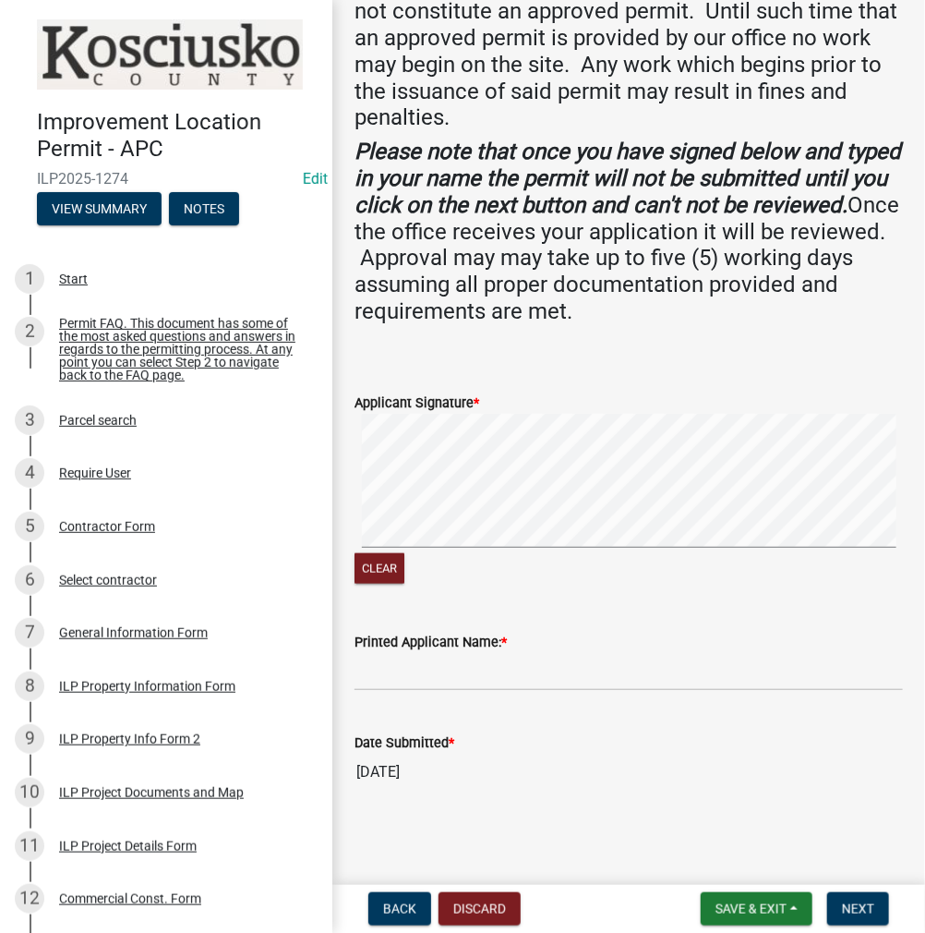
scroll to position [336, 0]
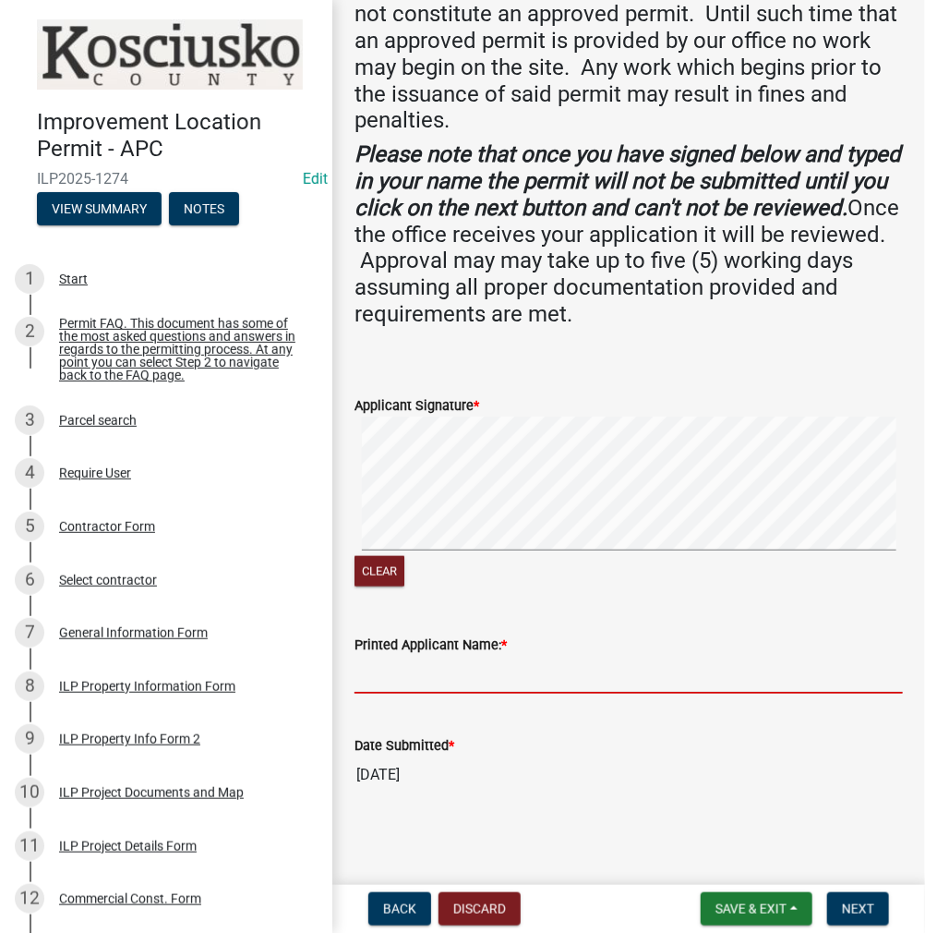
click at [439, 664] on input "Printed Applicant Name: *" at bounding box center [629, 675] width 548 height 38
type input "k"
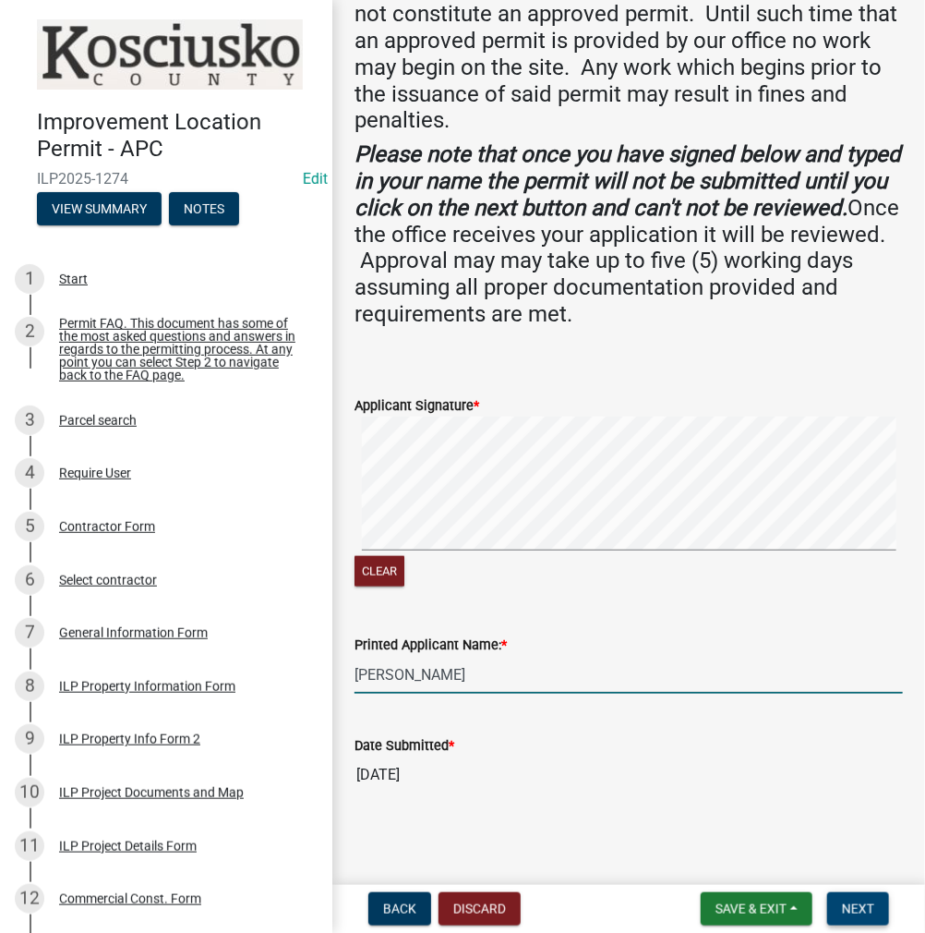
type input "[PERSON_NAME]"
click at [866, 907] on span "Next" at bounding box center [858, 908] width 32 height 15
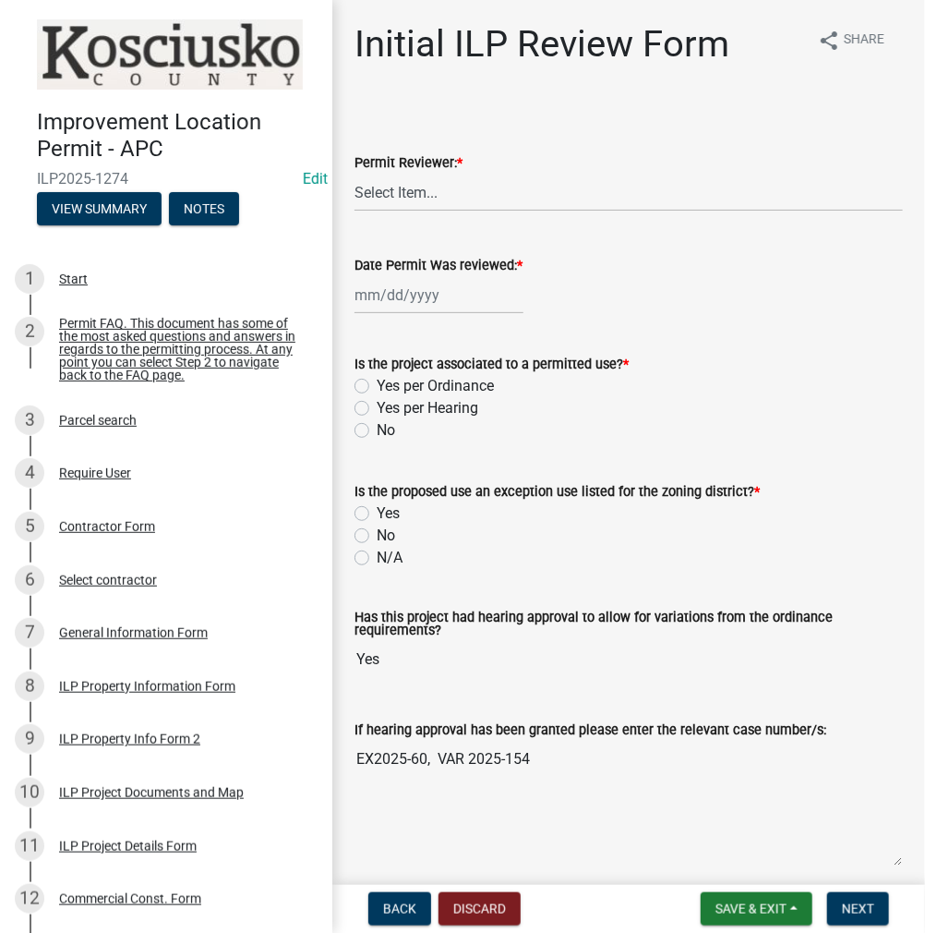
click at [351, 170] on div "Permit Reviewer: * Select Item... MMS LT AT CS [PERSON_NAME]" at bounding box center [629, 157] width 576 height 108
click at [420, 189] on select "Select Item... MMS LT AT CS [PERSON_NAME]" at bounding box center [629, 193] width 548 height 38
click at [355, 174] on select "Select Item... MMS LT AT CS [PERSON_NAME]" at bounding box center [629, 193] width 548 height 38
select select "fc758b50-acba-4166-9f24-5248f0f78016"
select select "10"
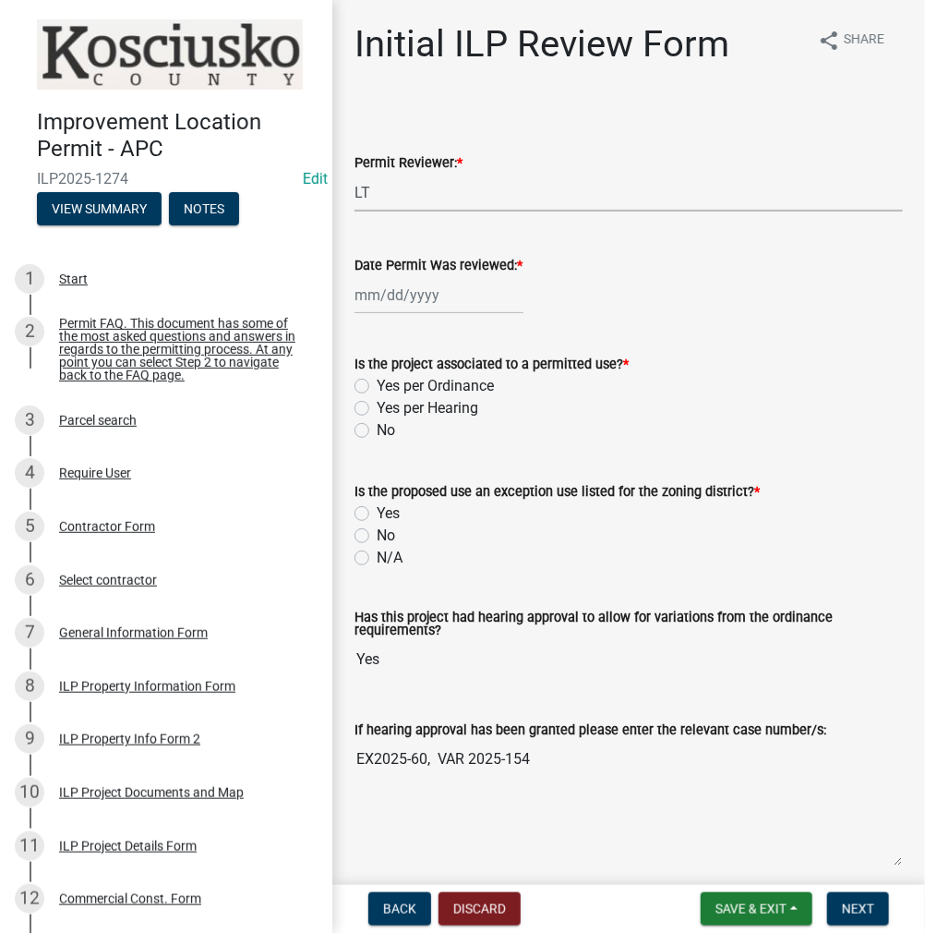
select select "2025"
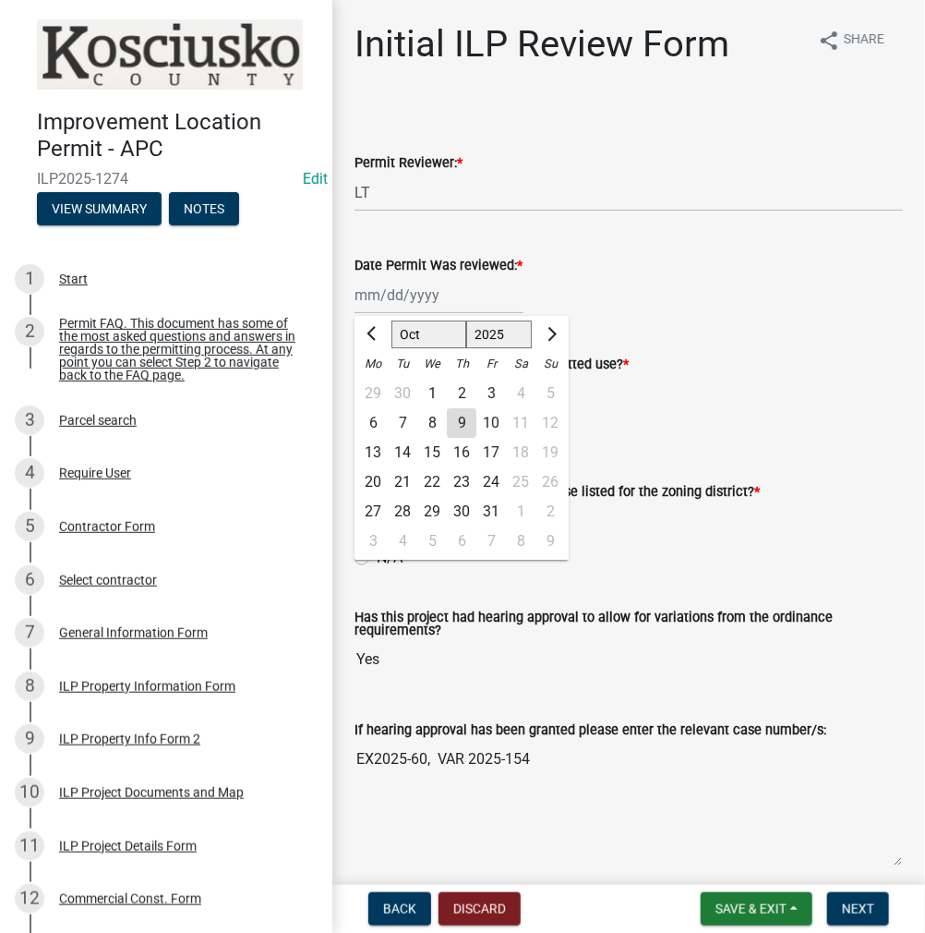
click at [391, 291] on div "[PERSON_NAME] Feb Mar Apr [PERSON_NAME][DATE] Oct Nov [DATE] 1526 1527 1528 152…" at bounding box center [439, 295] width 169 height 38
click at [456, 427] on div "9" at bounding box center [462, 423] width 30 height 30
type input "[DATE]"
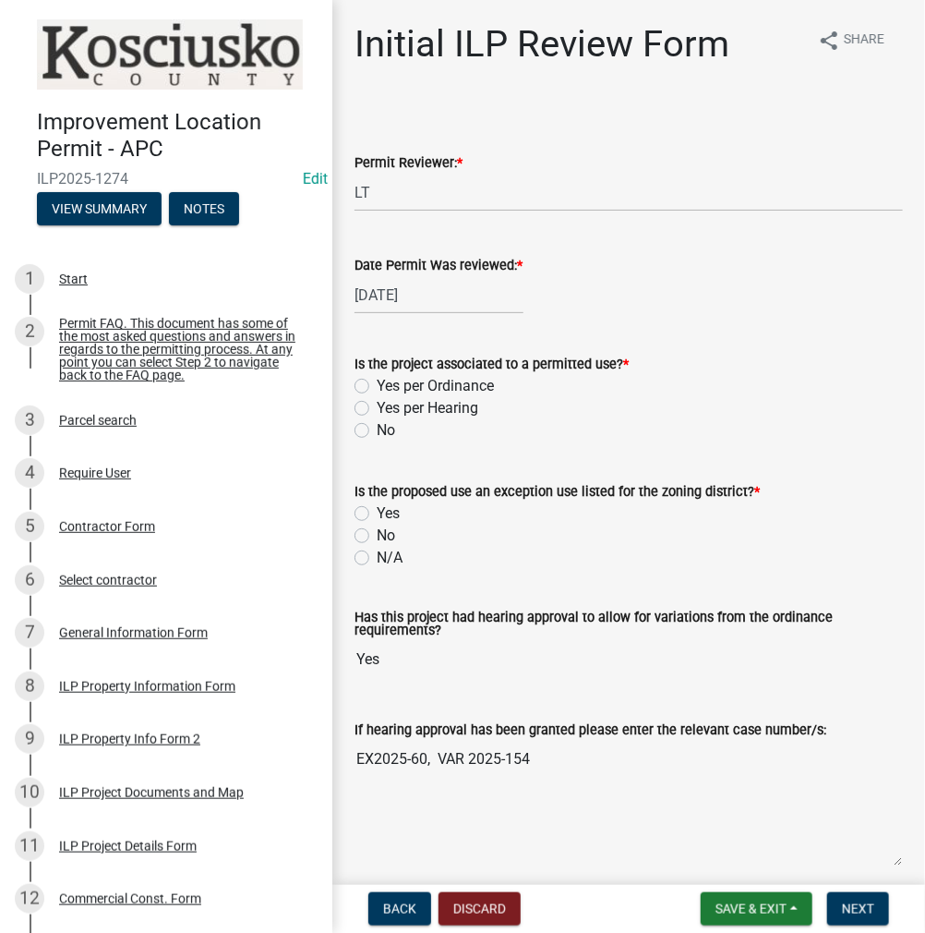
click at [377, 410] on label "Yes per Hearing" at bounding box center [428, 408] width 102 height 22
click at [377, 409] on input "Yes per Hearing" at bounding box center [383, 403] width 12 height 12
radio input "true"
click at [377, 511] on label "Yes" at bounding box center [388, 513] width 23 height 22
click at [377, 511] on input "Yes" at bounding box center [383, 508] width 12 height 12
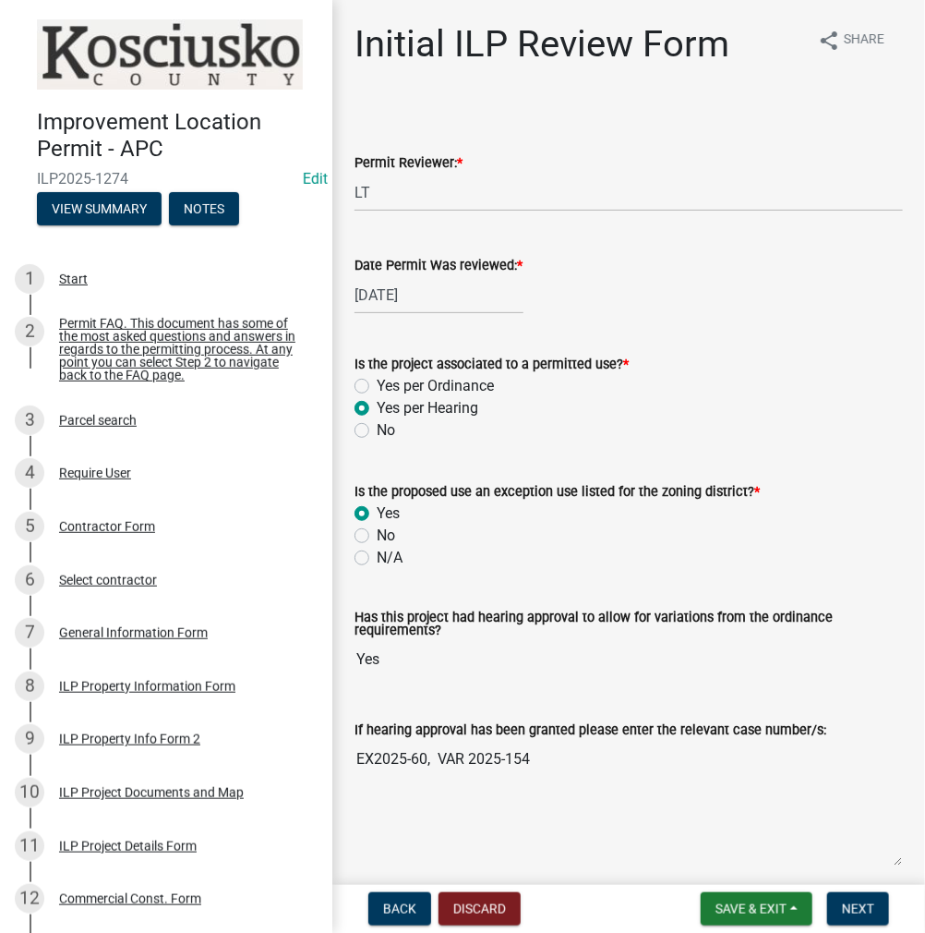
radio input "true"
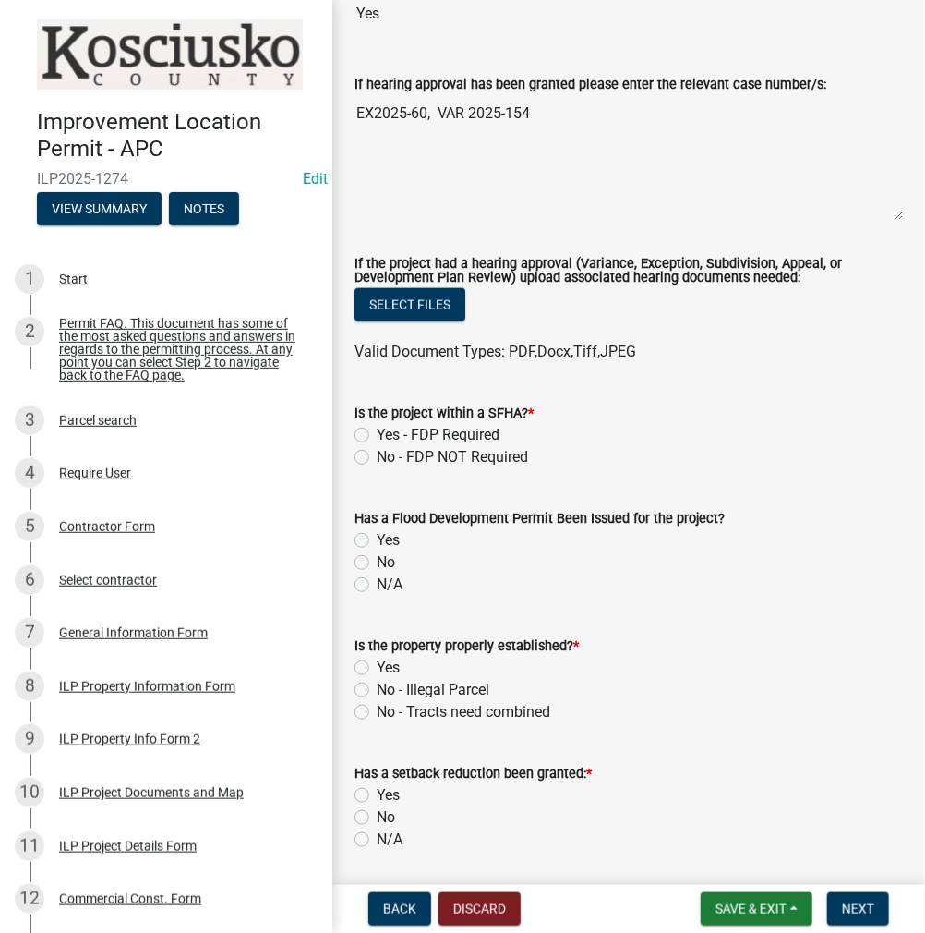
scroll to position [646, 0]
click at [377, 456] on label "No - FDP NOT Required" at bounding box center [452, 456] width 151 height 22
click at [377, 456] on input "No - FDP NOT Required" at bounding box center [383, 451] width 12 height 12
radio input "true"
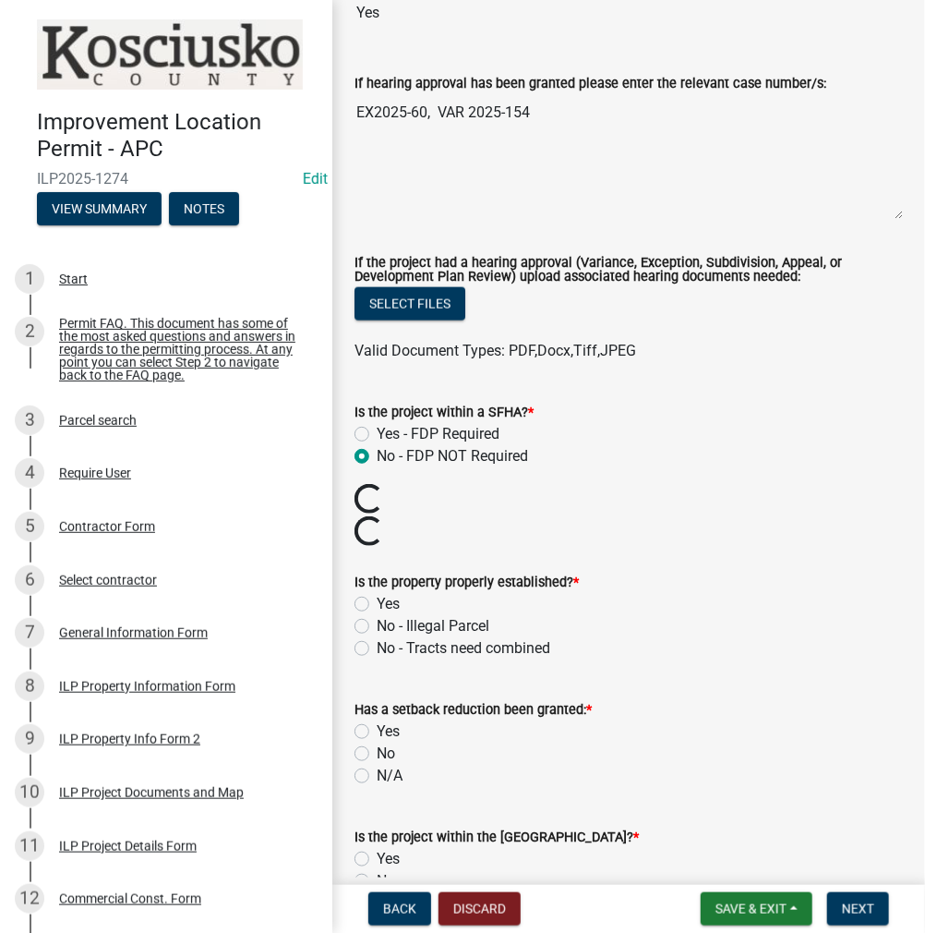
click at [377, 602] on label "Yes" at bounding box center [388, 604] width 23 height 22
click at [377, 602] on input "Yes" at bounding box center [383, 599] width 12 height 12
radio input "true"
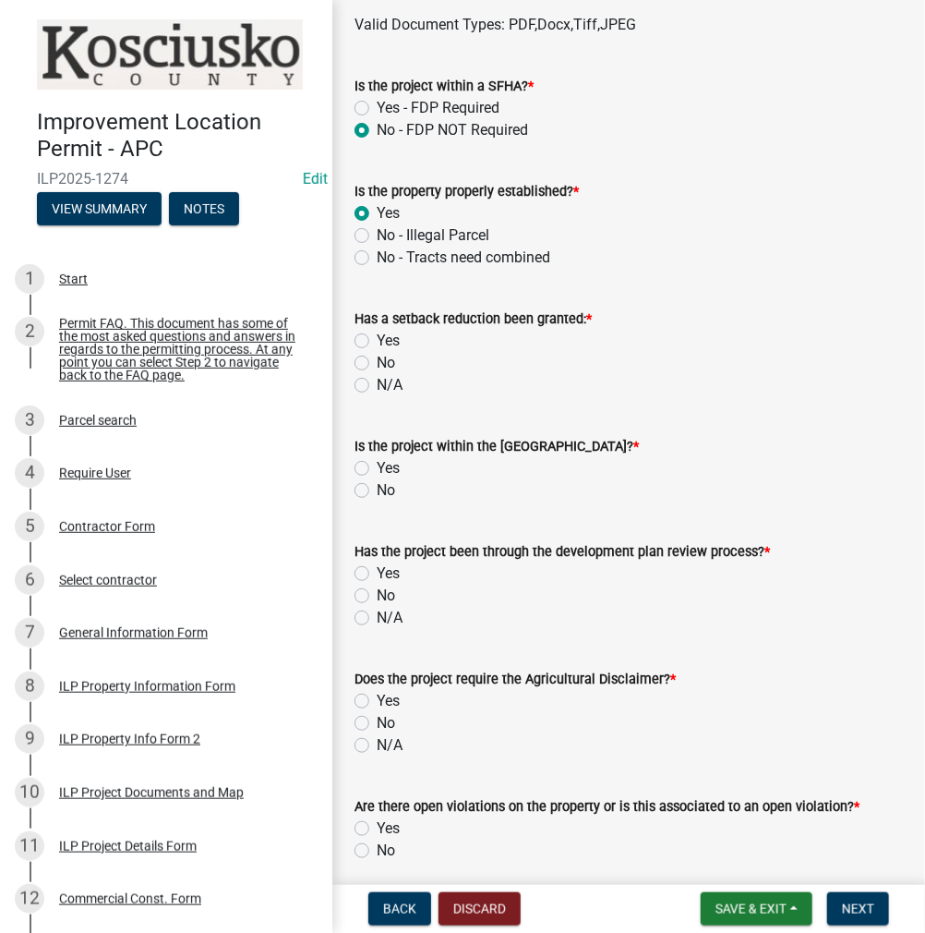
scroll to position [1200, 0]
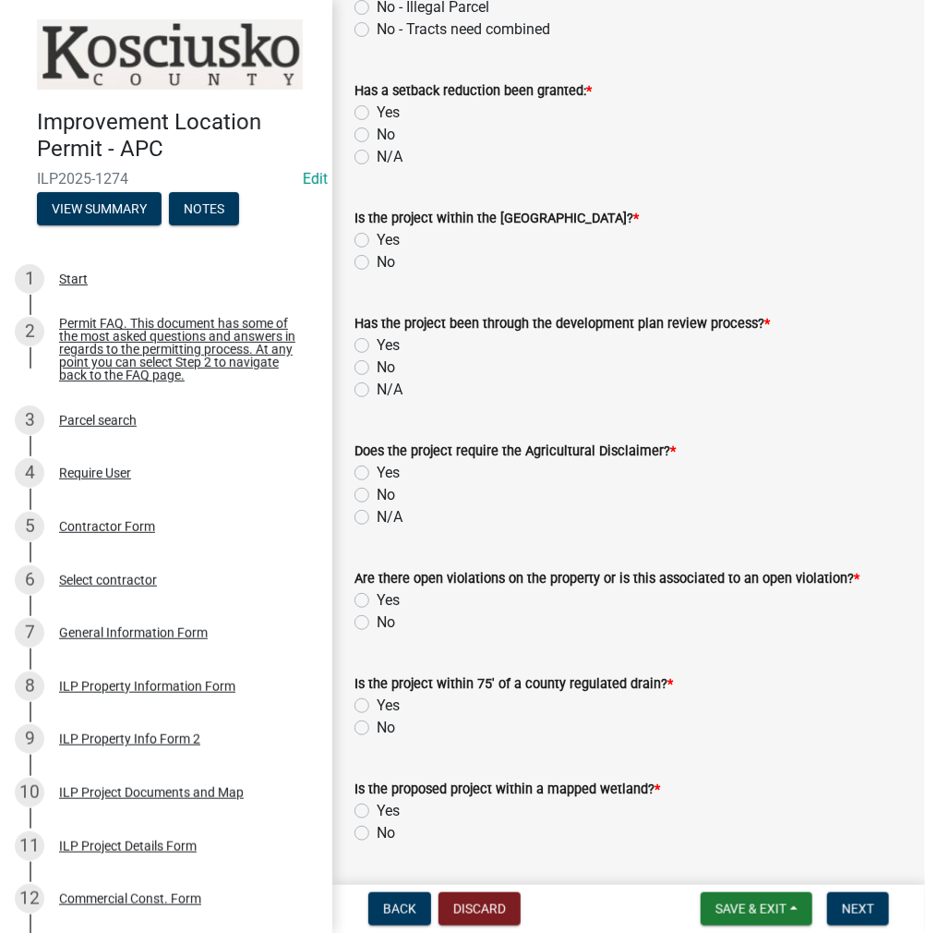
click at [377, 158] on label "N/A" at bounding box center [390, 157] width 26 height 22
click at [377, 158] on input "N/A" at bounding box center [383, 152] width 12 height 12
radio input "true"
click at [377, 259] on label "No" at bounding box center [386, 262] width 18 height 22
click at [377, 259] on input "No" at bounding box center [383, 257] width 12 height 12
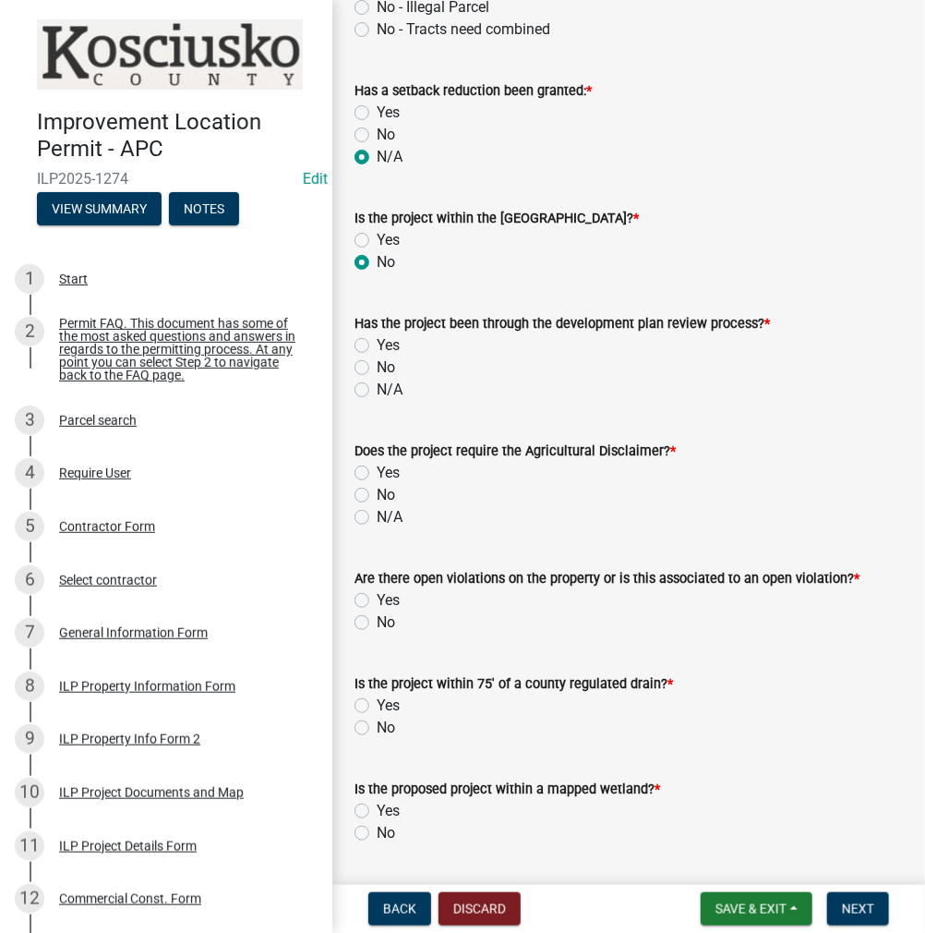
radio input "true"
click at [377, 389] on label "N/A" at bounding box center [390, 390] width 26 height 22
click at [377, 389] on input "N/A" at bounding box center [383, 385] width 12 height 12
radio input "true"
click at [377, 515] on label "N/A" at bounding box center [390, 517] width 26 height 22
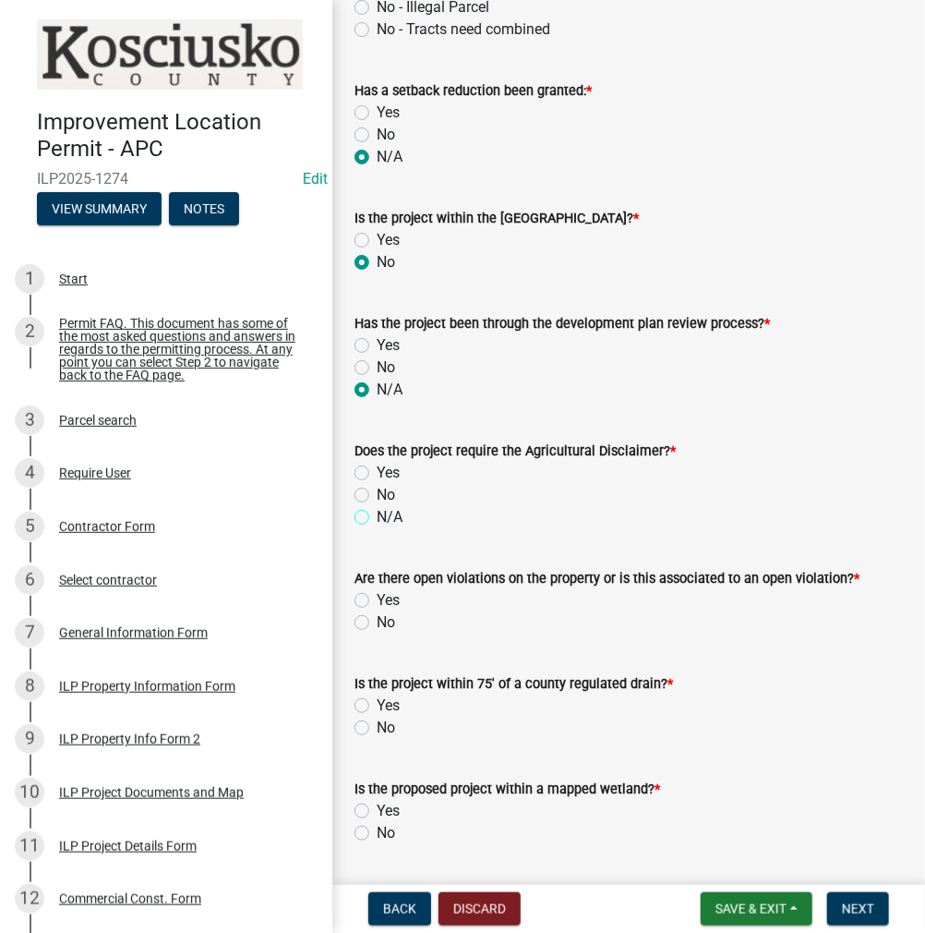
click at [377, 515] on input "N/A" at bounding box center [383, 512] width 12 height 12
radio input "true"
click at [377, 621] on label "No" at bounding box center [386, 622] width 18 height 22
click at [377, 621] on input "No" at bounding box center [383, 617] width 12 height 12
radio input "true"
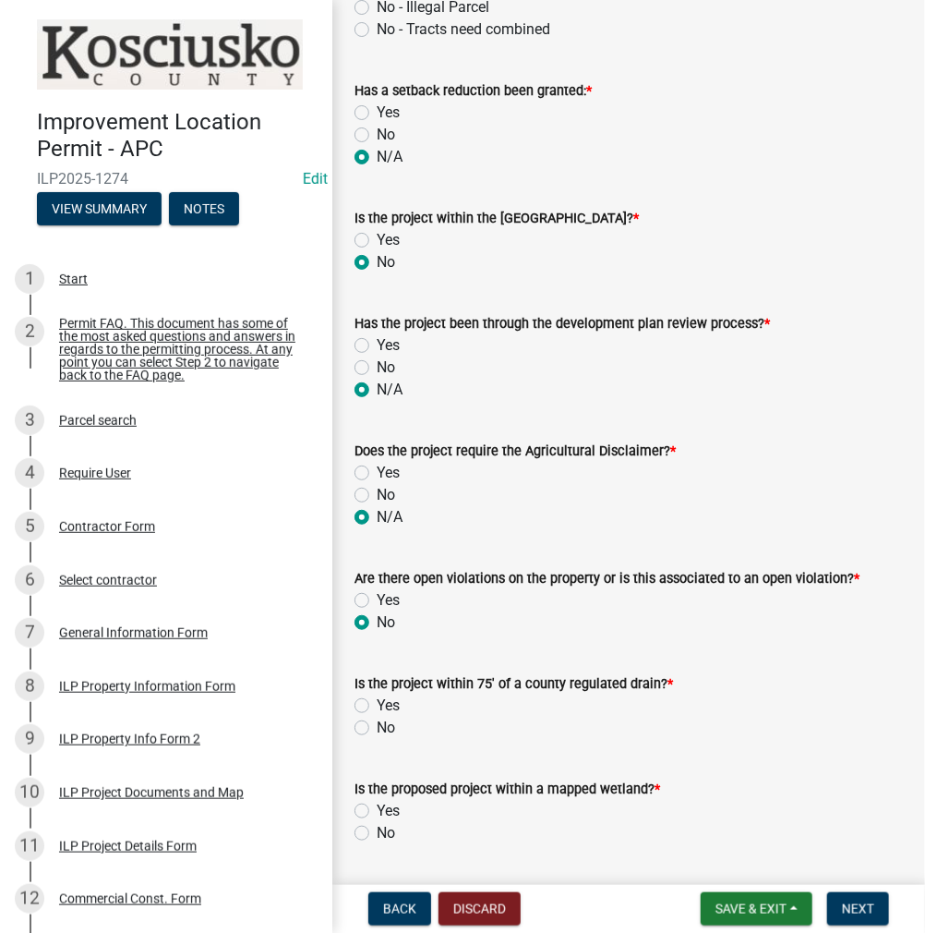
click at [377, 728] on label "No" at bounding box center [386, 727] width 18 height 22
click at [377, 728] on input "No" at bounding box center [383, 722] width 12 height 12
radio input "true"
click at [377, 832] on label "No" at bounding box center [386, 833] width 18 height 22
click at [377, 832] on input "No" at bounding box center [383, 828] width 12 height 12
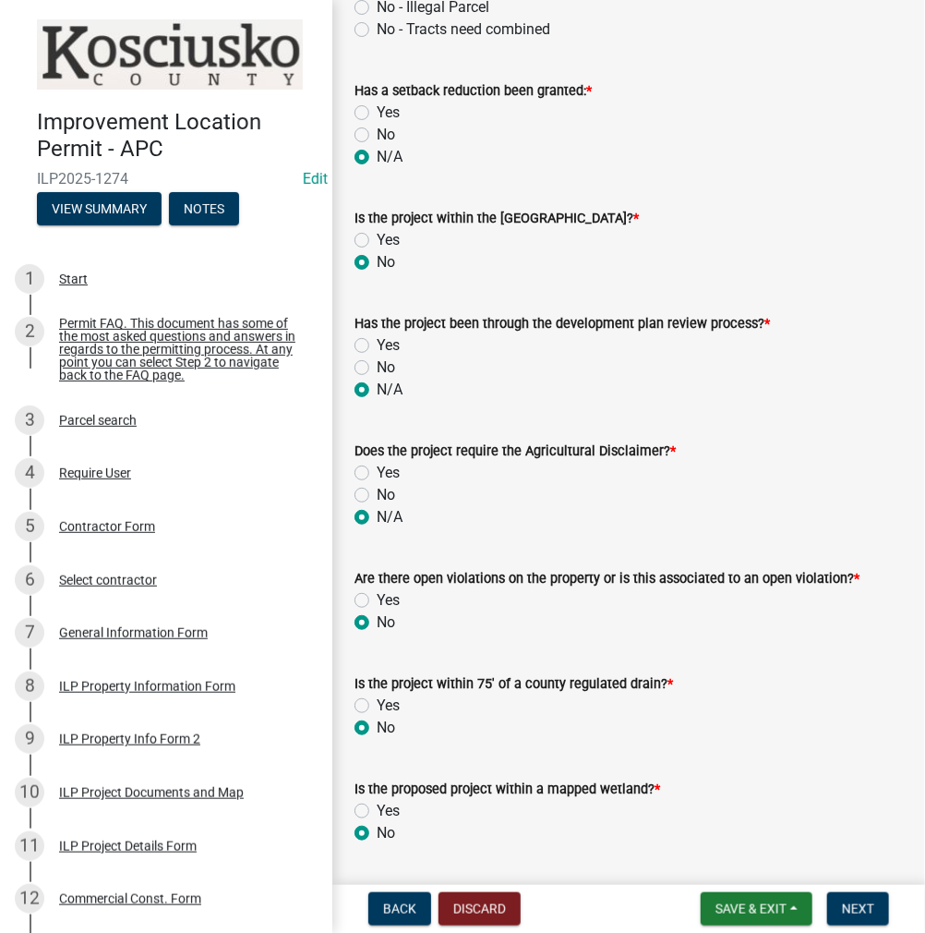
radio input "true"
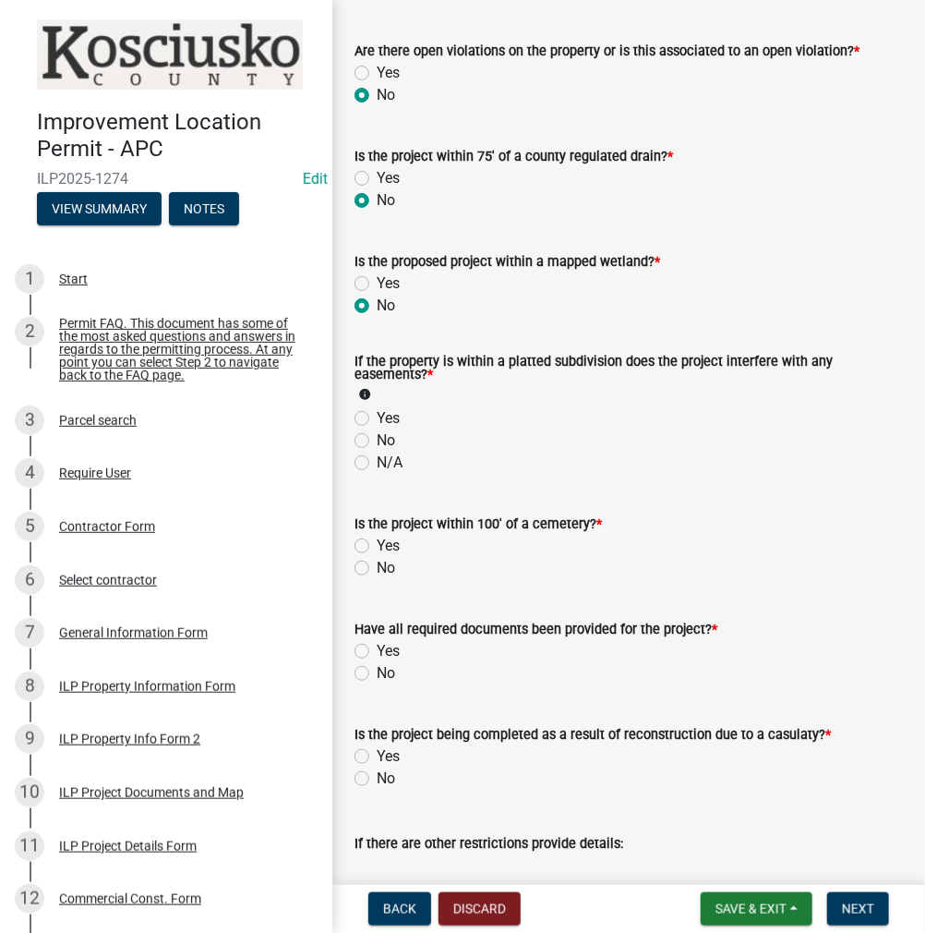
scroll to position [1754, 0]
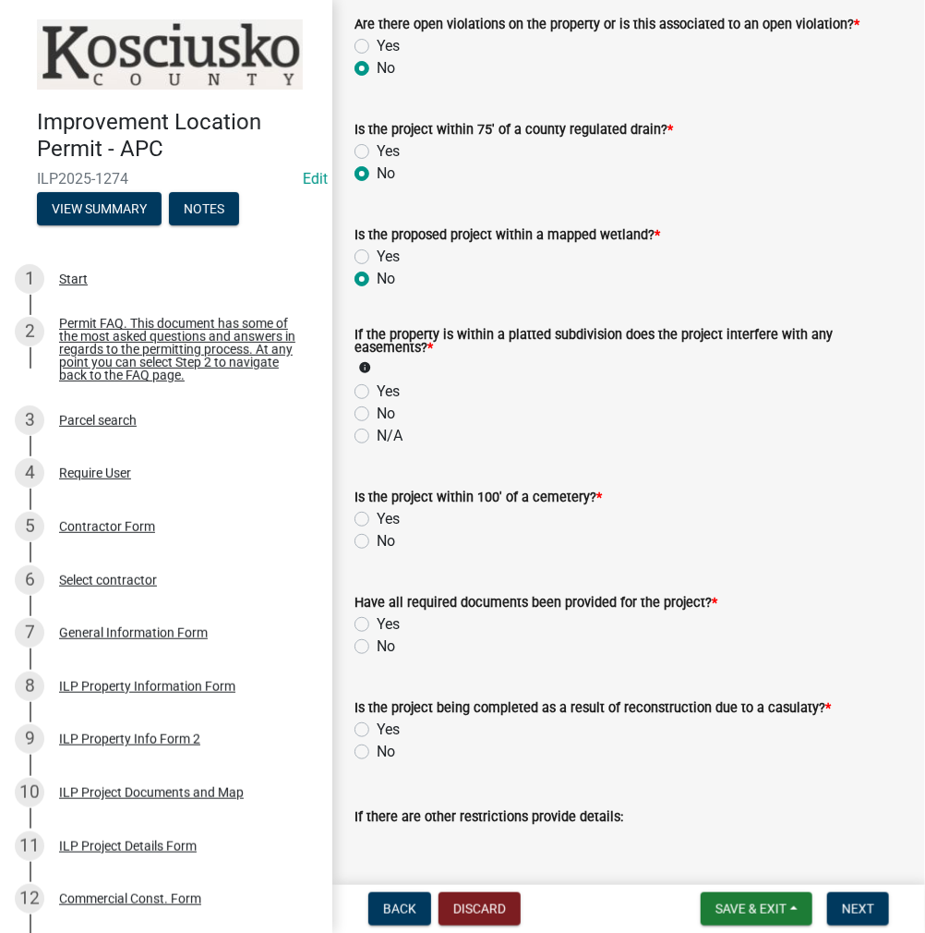
click at [377, 414] on label "No" at bounding box center [386, 414] width 18 height 22
click at [377, 414] on input "No" at bounding box center [383, 409] width 12 height 12
radio input "true"
click at [377, 540] on label "No" at bounding box center [386, 541] width 18 height 22
click at [377, 540] on input "No" at bounding box center [383, 536] width 12 height 12
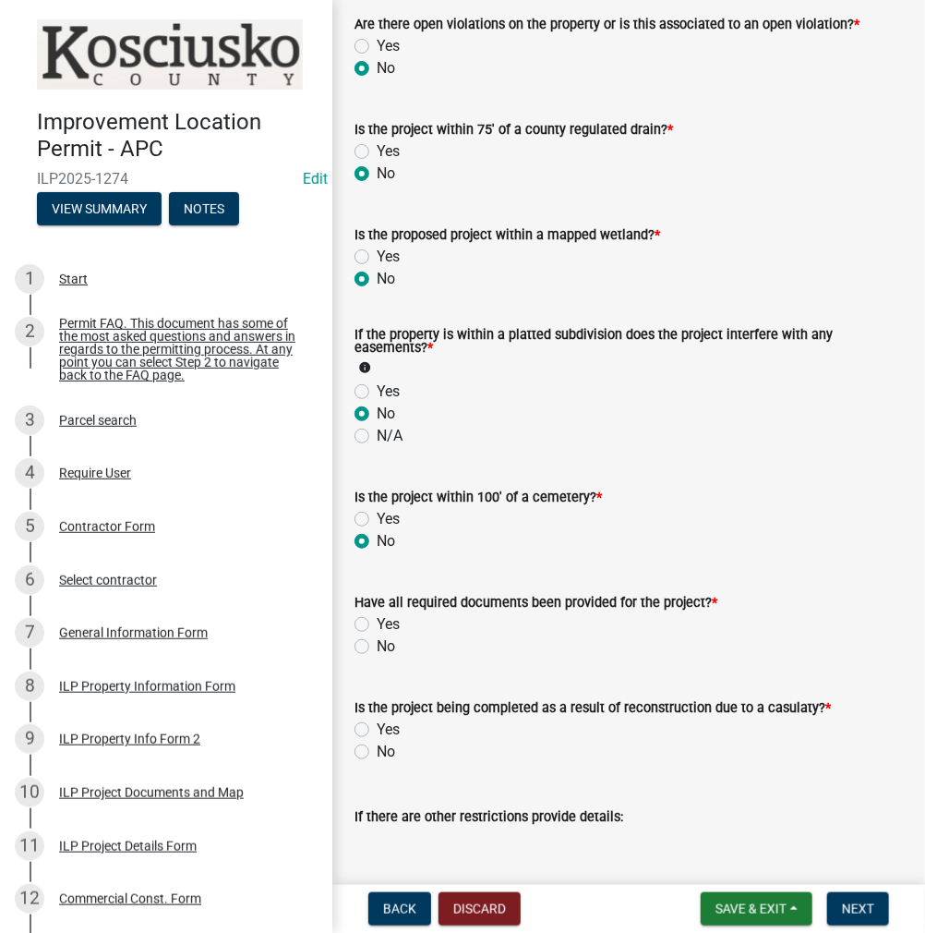
radio input "true"
click at [377, 625] on label "Yes" at bounding box center [388, 624] width 23 height 22
click at [377, 625] on input "Yes" at bounding box center [383, 619] width 12 height 12
radio input "true"
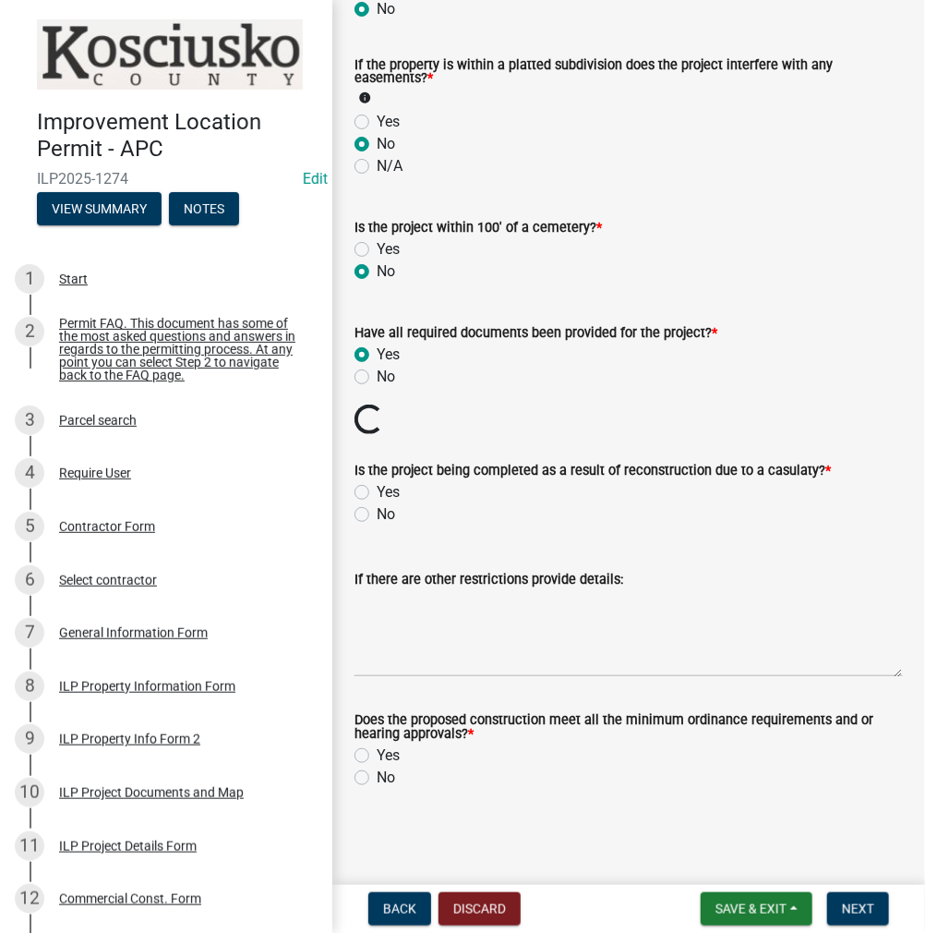
scroll to position [2023, 0]
click at [377, 492] on label "Yes" at bounding box center [388, 493] width 23 height 22
click at [377, 492] on input "Yes" at bounding box center [383, 488] width 12 height 12
radio input "true"
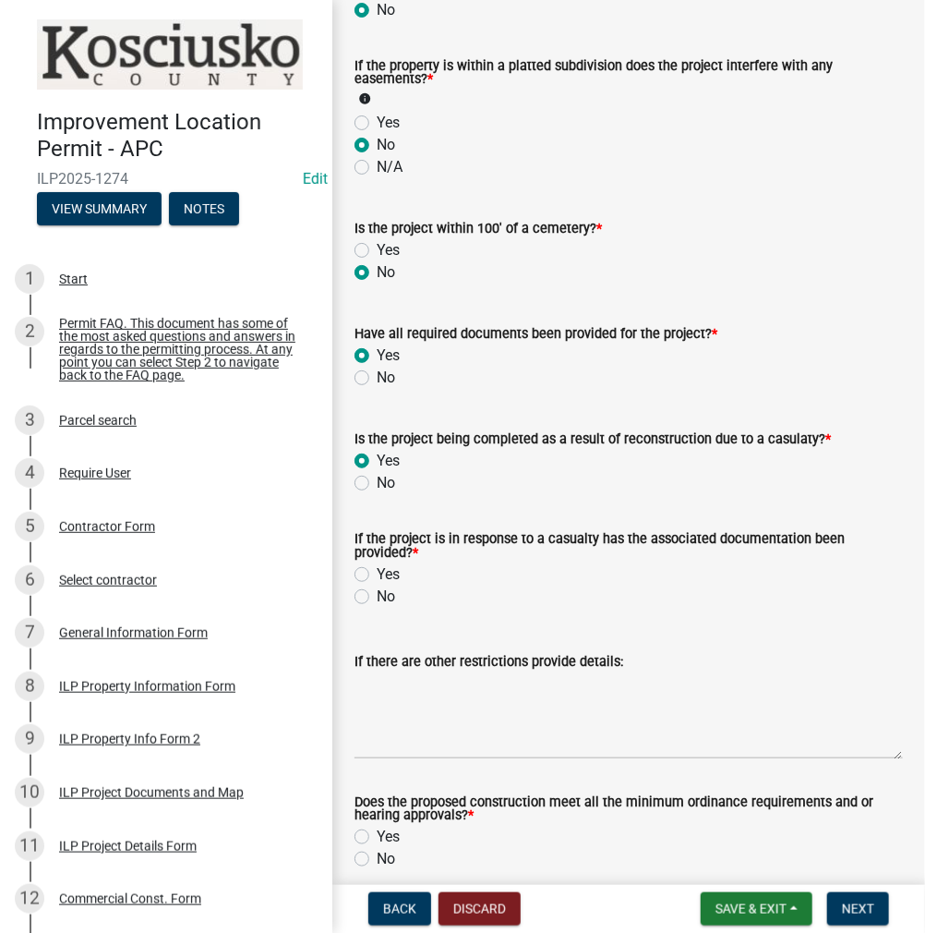
click at [377, 596] on label "No" at bounding box center [386, 596] width 18 height 22
click at [377, 596] on input "No" at bounding box center [383, 591] width 12 height 12
radio input "true"
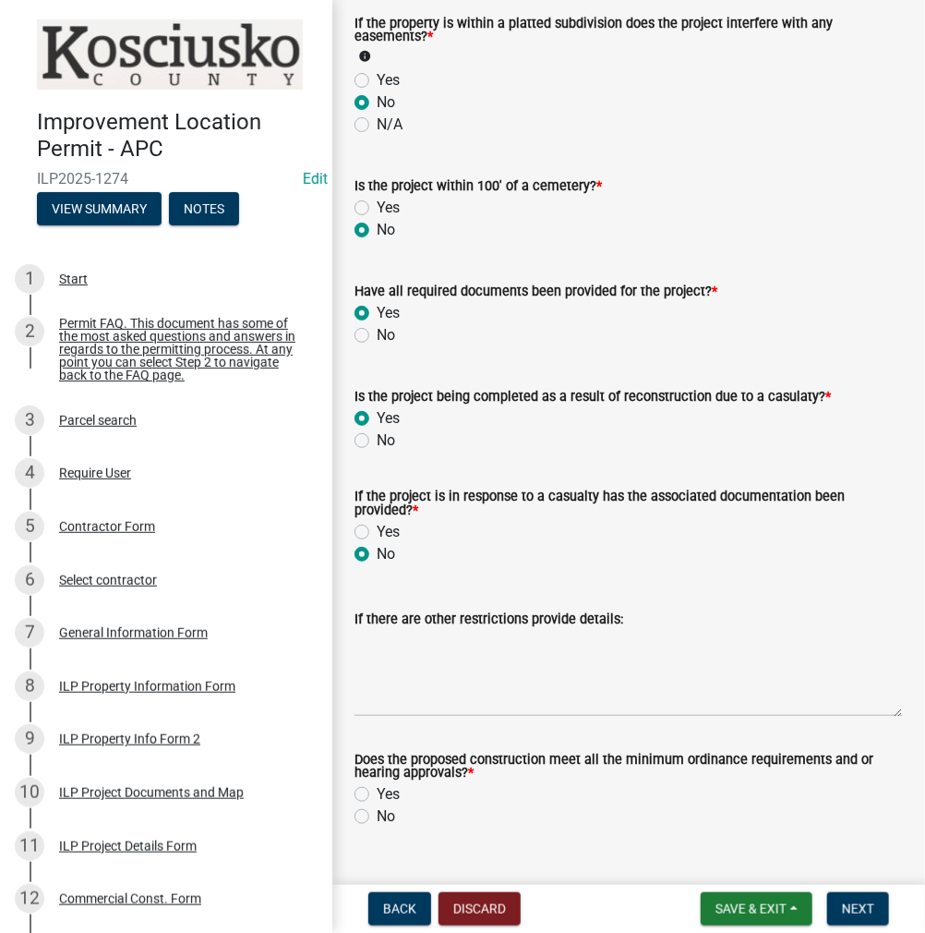
scroll to position [2105, 0]
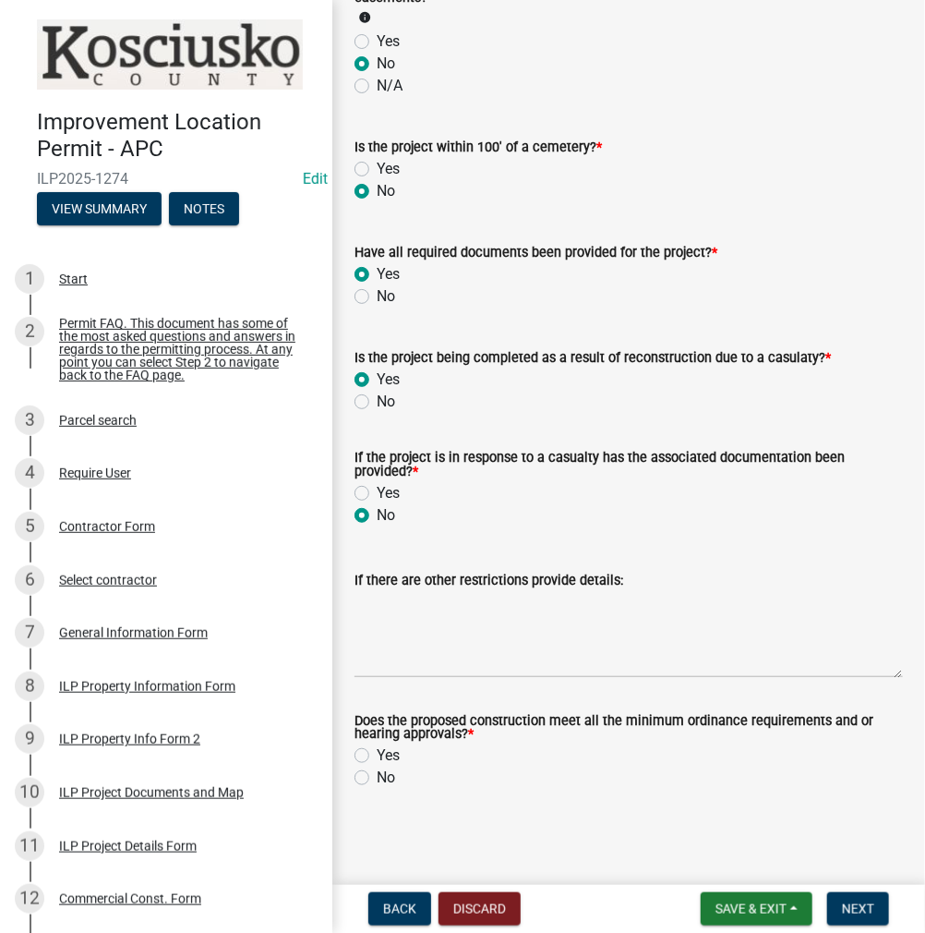
click at [377, 758] on label "Yes" at bounding box center [388, 755] width 23 height 22
click at [377, 756] on input "Yes" at bounding box center [383, 750] width 12 height 12
radio input "true"
click at [857, 903] on span "Next" at bounding box center [858, 908] width 32 height 15
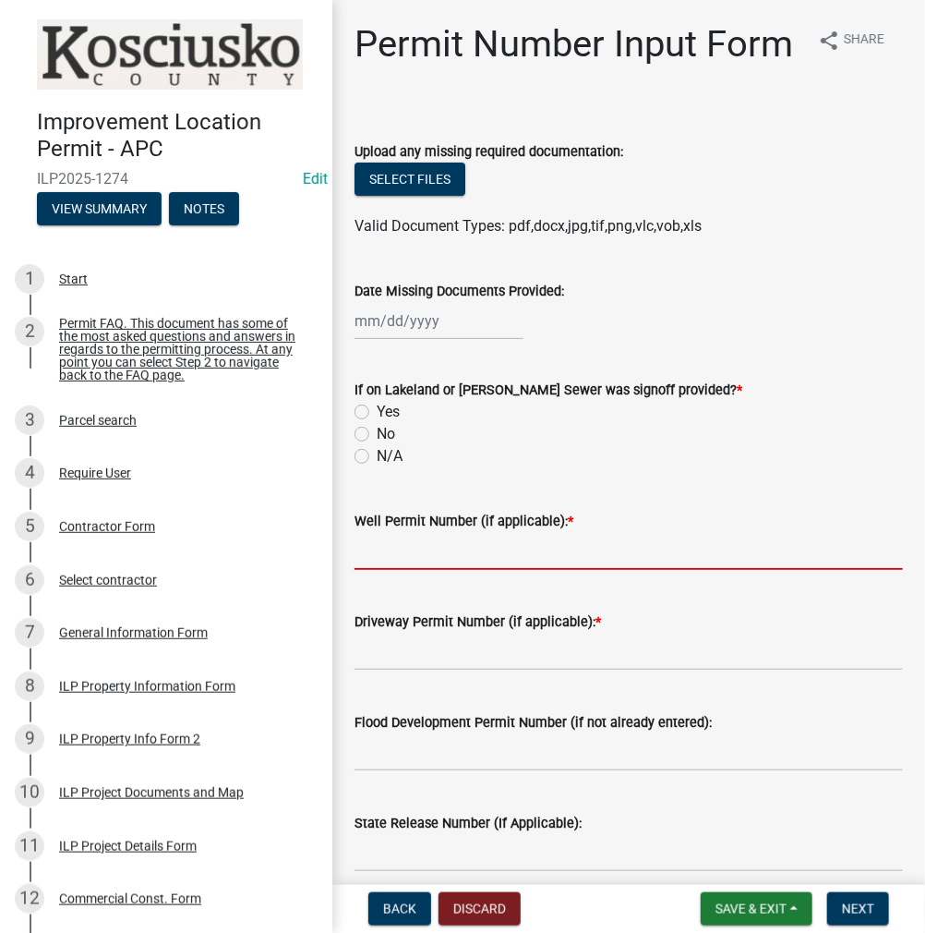
click at [387, 570] on input "Well Permit Number (if applicable): *" at bounding box center [629, 551] width 548 height 38
type input "CITY"
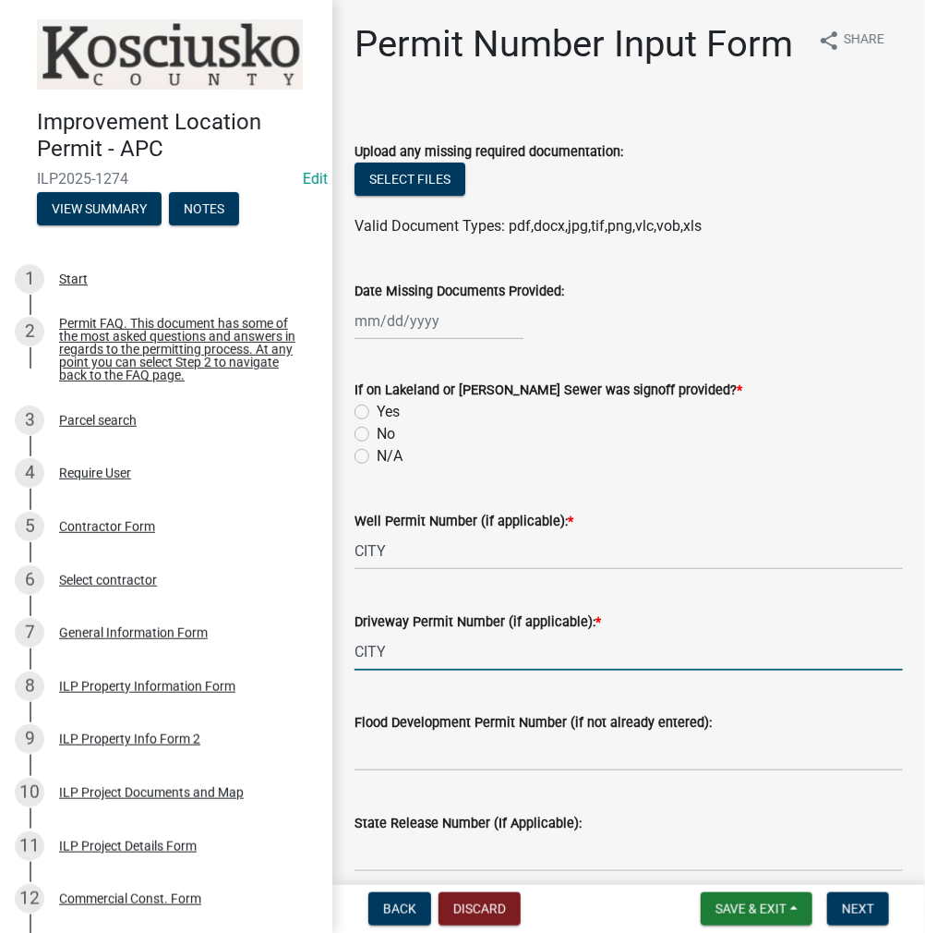
type input "CITY"
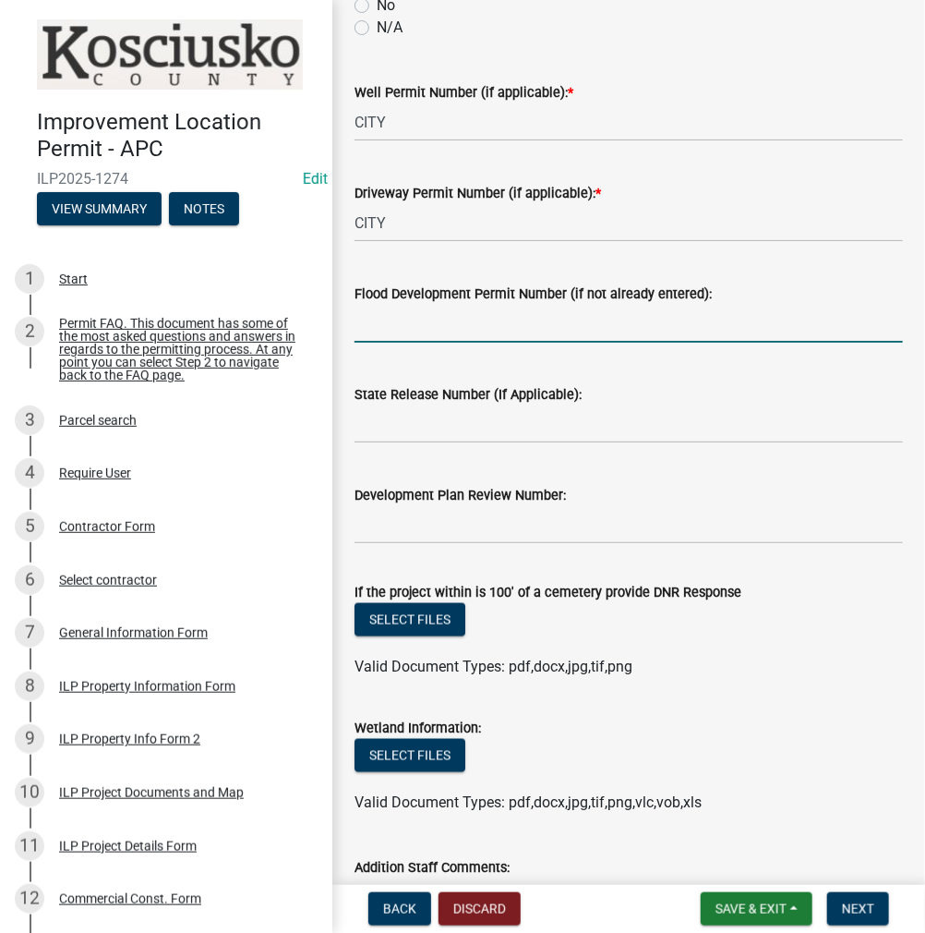
scroll to position [462, 0]
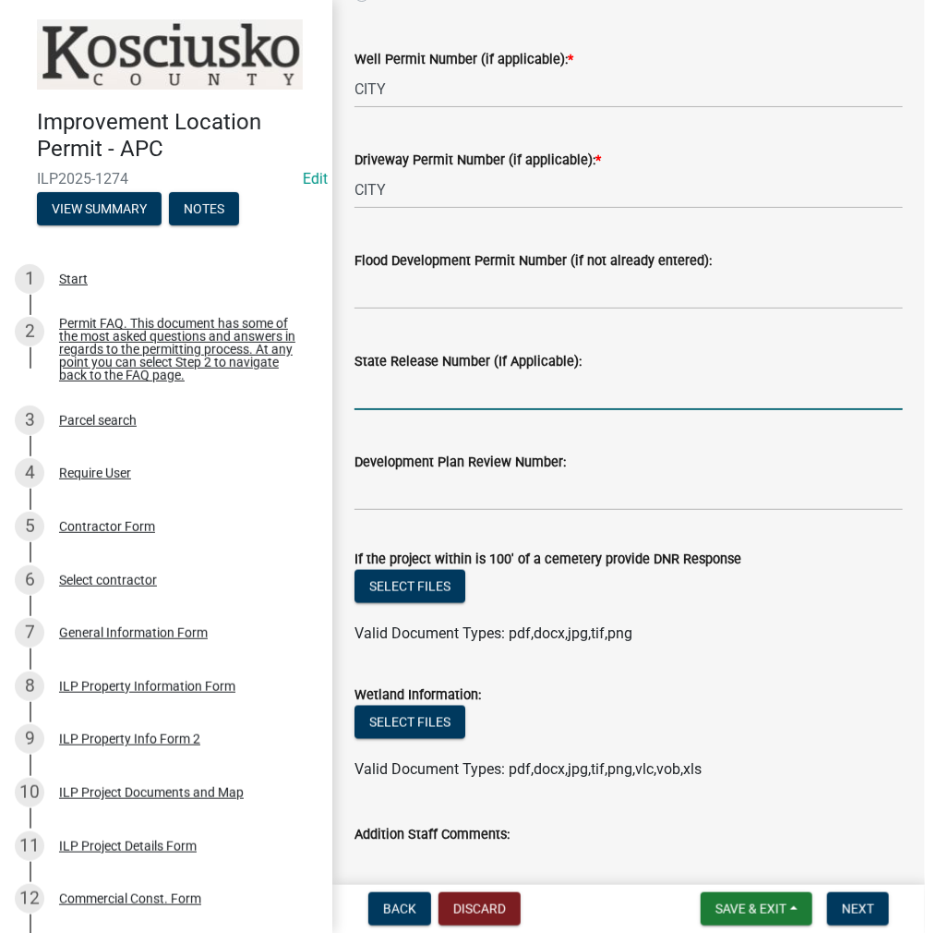
click at [475, 410] on input "State Release Number (If Applicable):" at bounding box center [629, 391] width 548 height 38
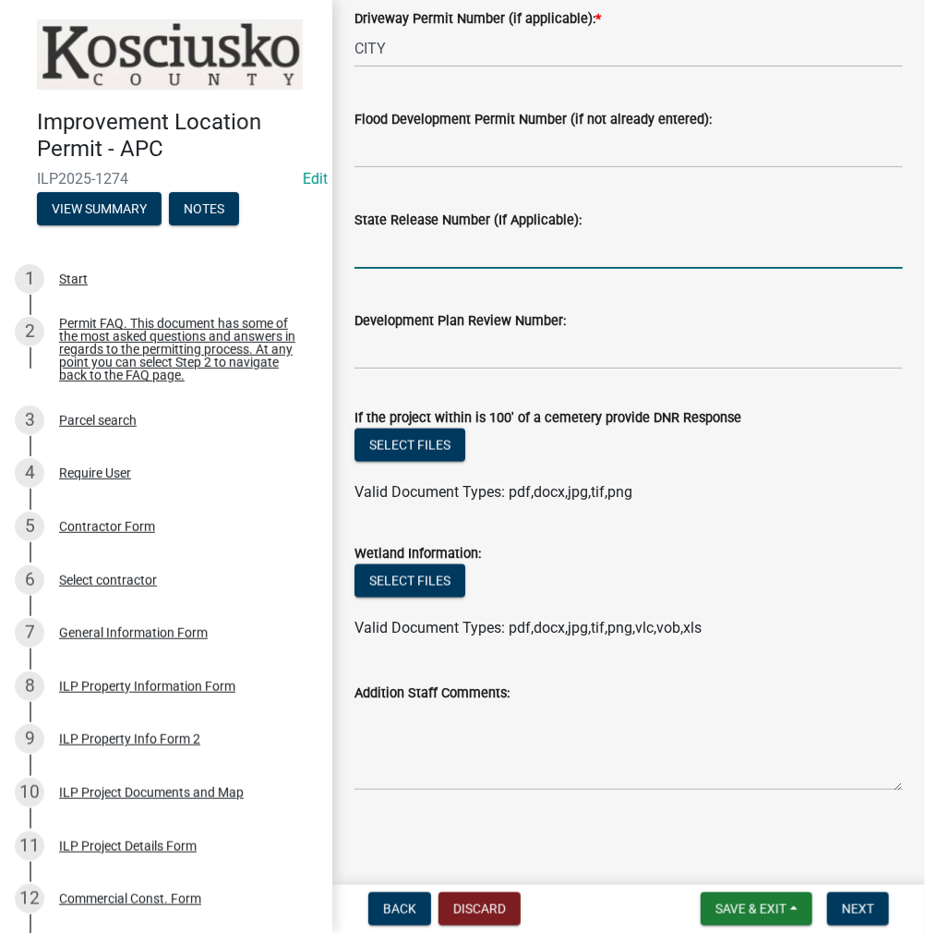
scroll to position [646, 0]
click at [864, 905] on span "Next" at bounding box center [858, 908] width 32 height 15
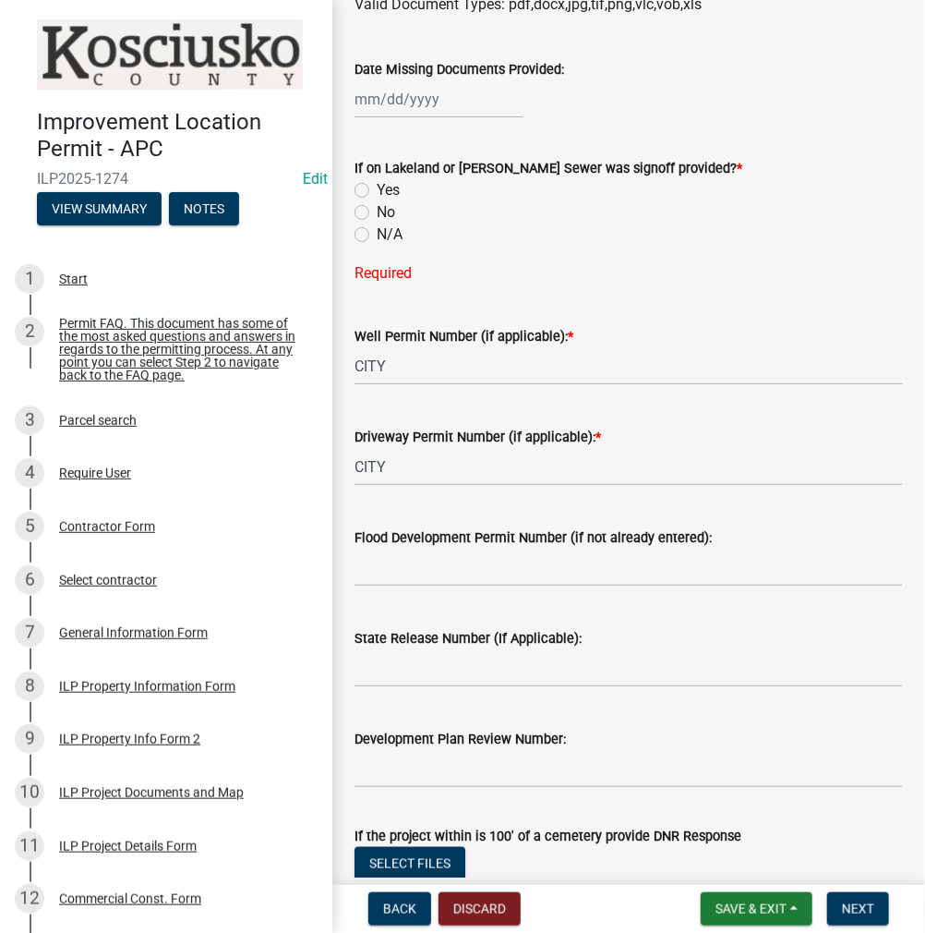
click at [377, 246] on label "N/A" at bounding box center [390, 234] width 26 height 22
click at [377, 235] on input "N/A" at bounding box center [383, 229] width 12 height 12
radio input "true"
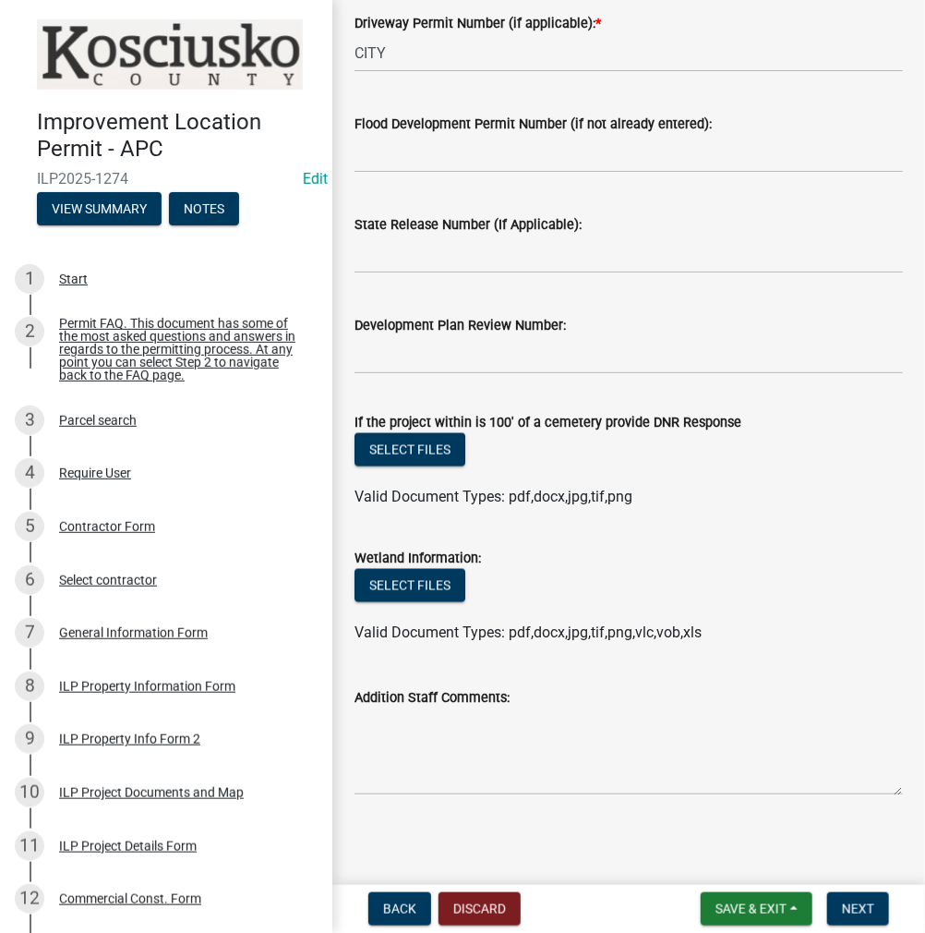
scroll to position [646, 0]
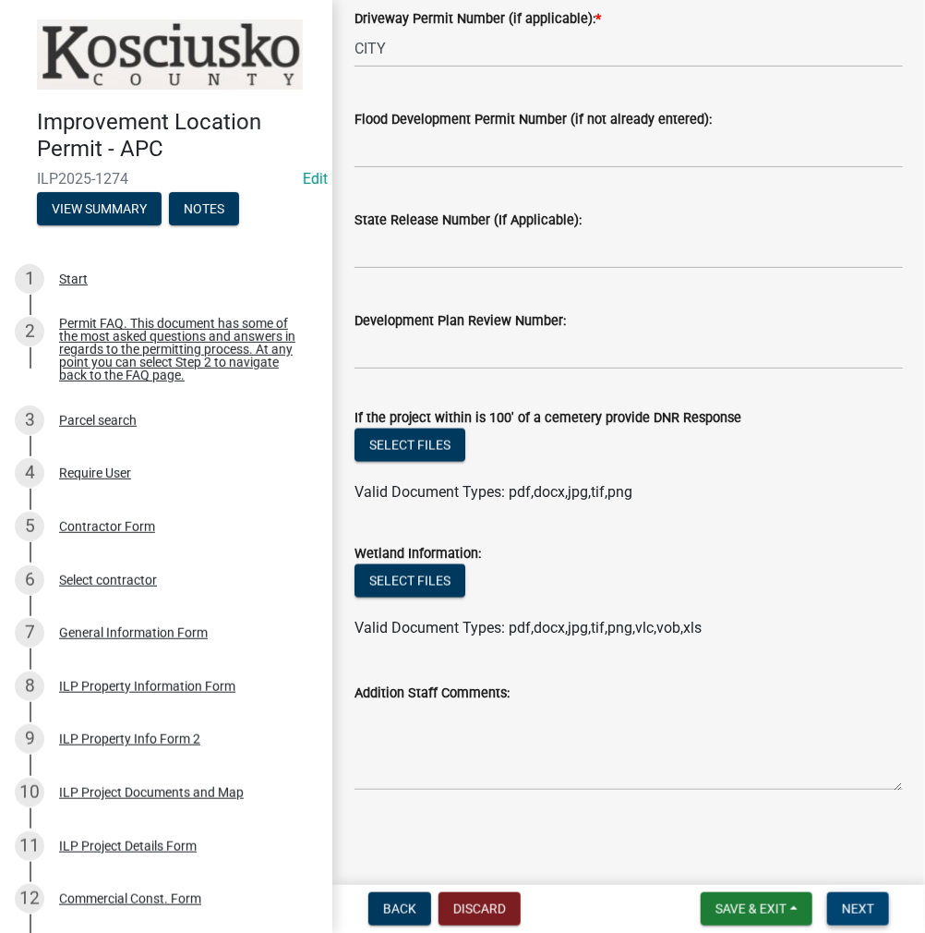
click at [855, 909] on span "Next" at bounding box center [858, 908] width 32 height 15
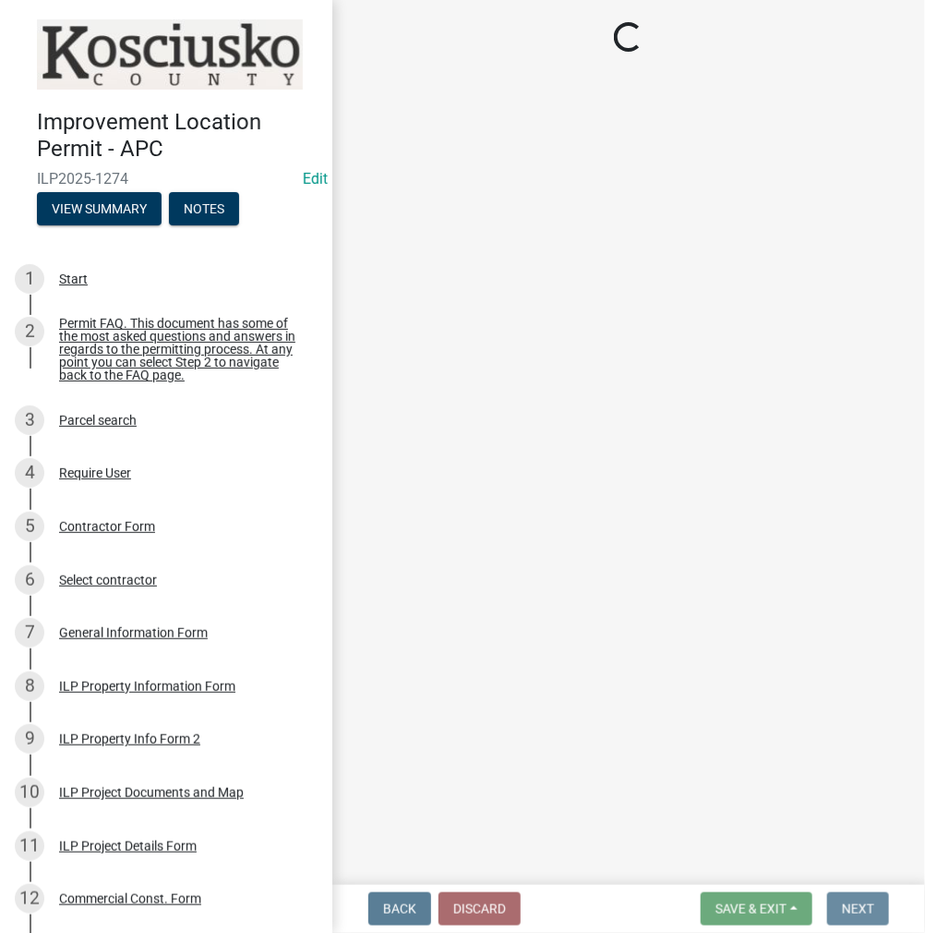
scroll to position [0, 0]
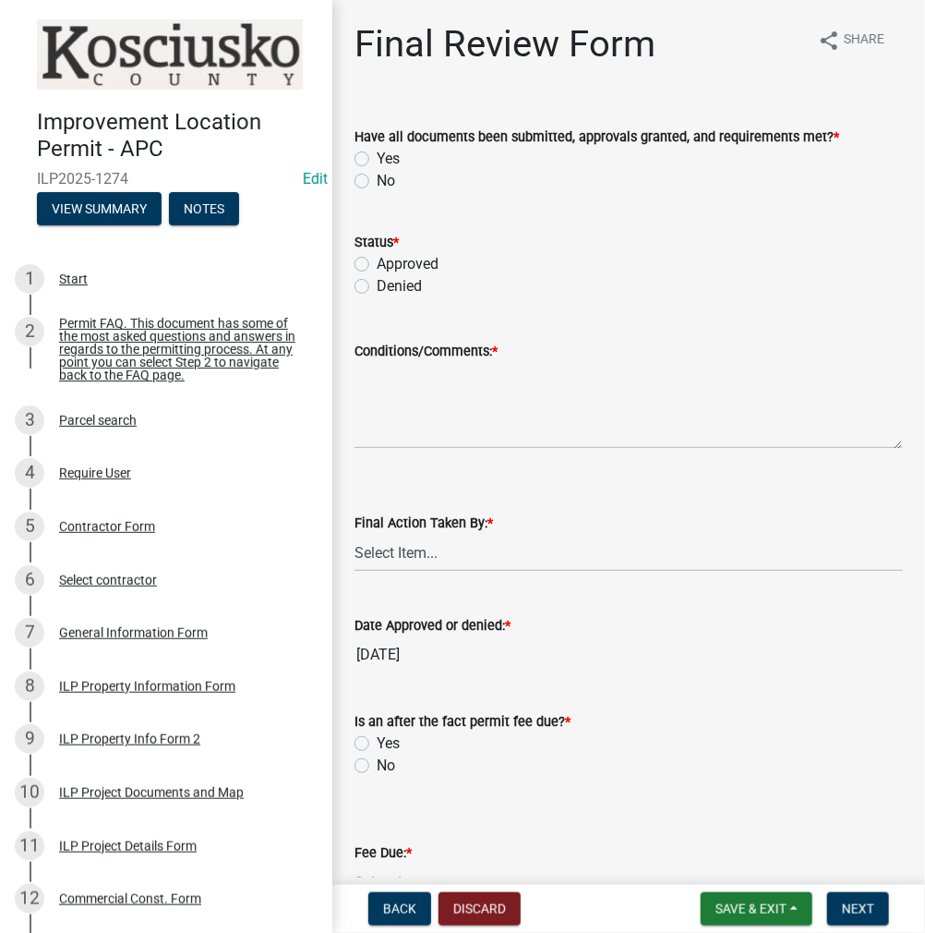
click at [377, 158] on label "Yes" at bounding box center [388, 159] width 23 height 22
click at [377, 158] on input "Yes" at bounding box center [383, 154] width 12 height 12
radio input "true"
click at [377, 262] on label "Approved" at bounding box center [408, 264] width 62 height 22
click at [377, 262] on input "Approved" at bounding box center [383, 259] width 12 height 12
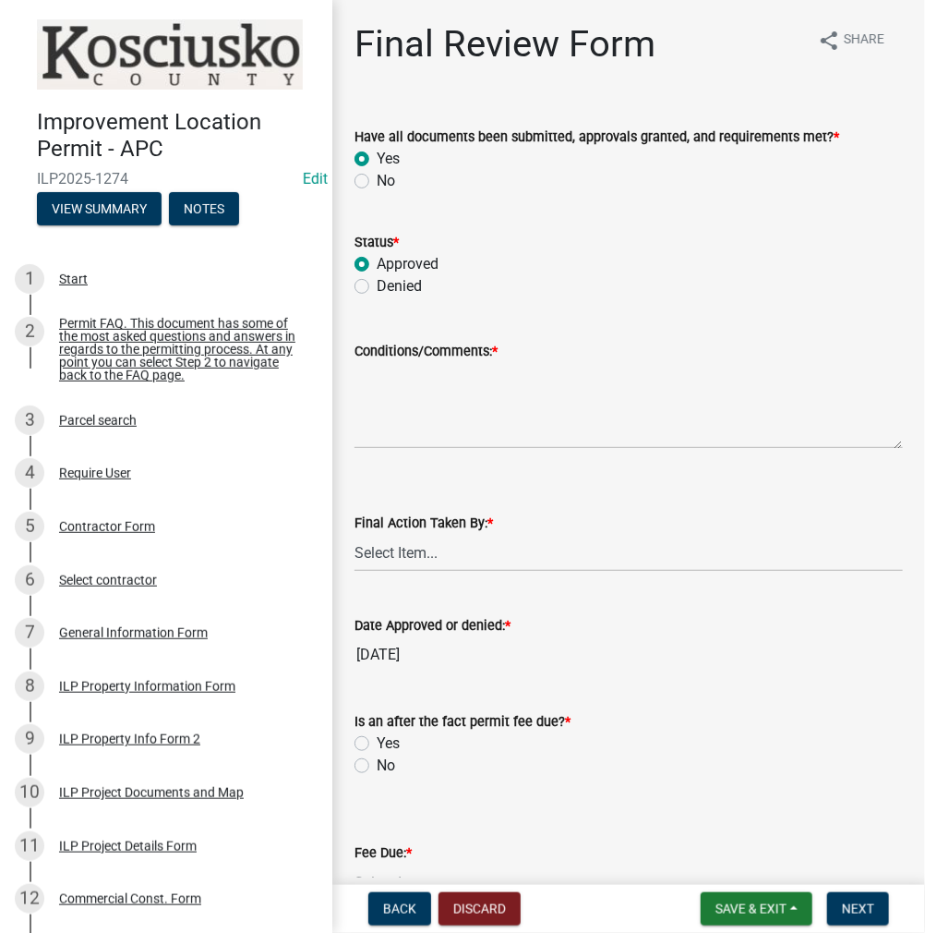
radio input "true"
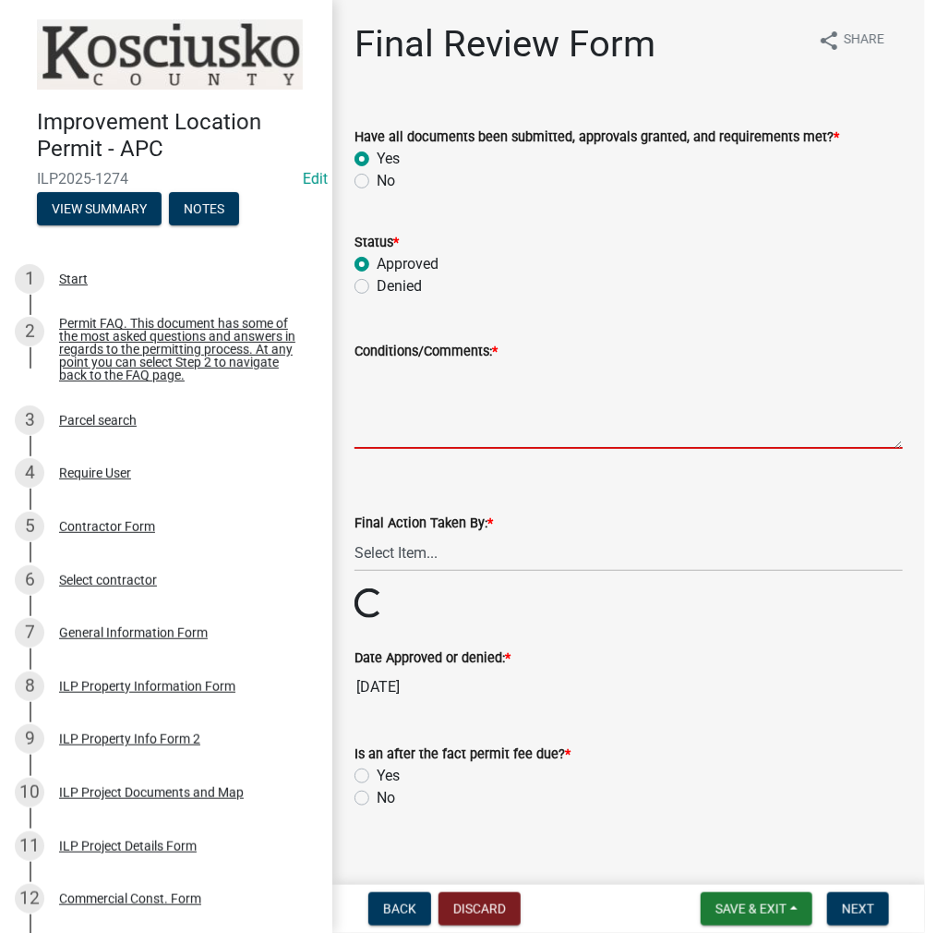
click at [639, 400] on textarea "Conditions/Comments: *" at bounding box center [629, 405] width 548 height 87
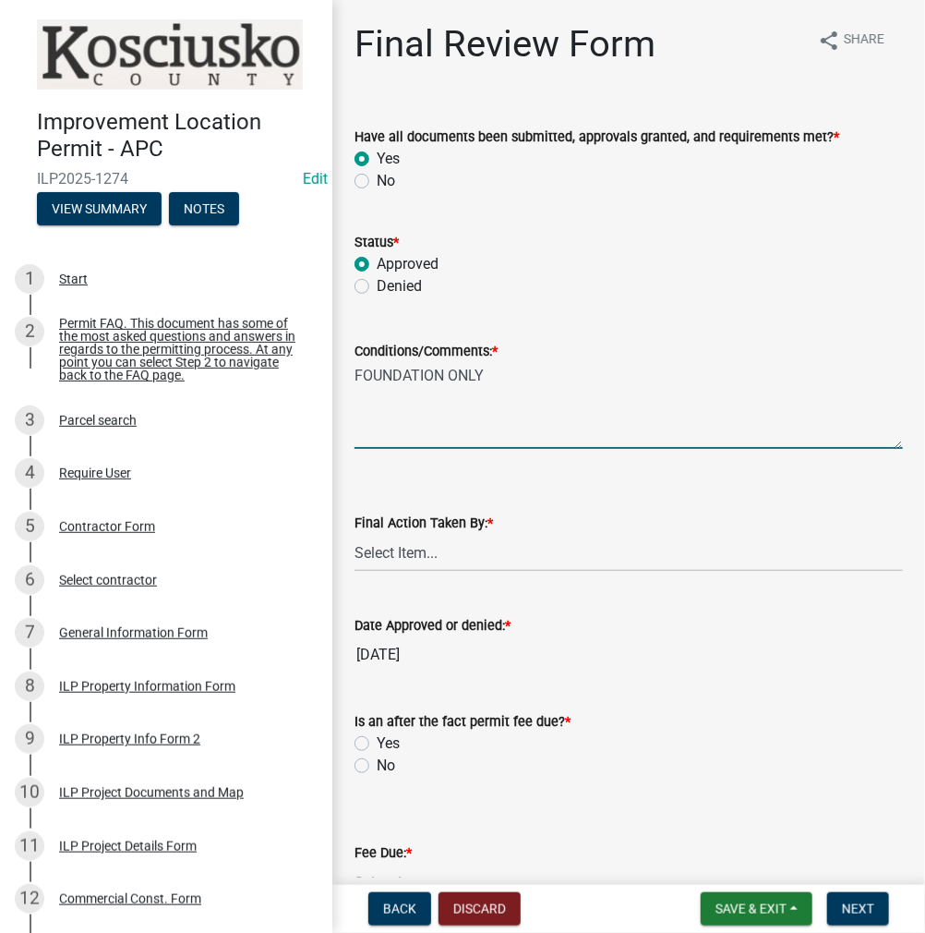
type textarea "FOUNDATION ONLY"
select select "fc758b50-acba-4166-9f24-5248f0f78016"
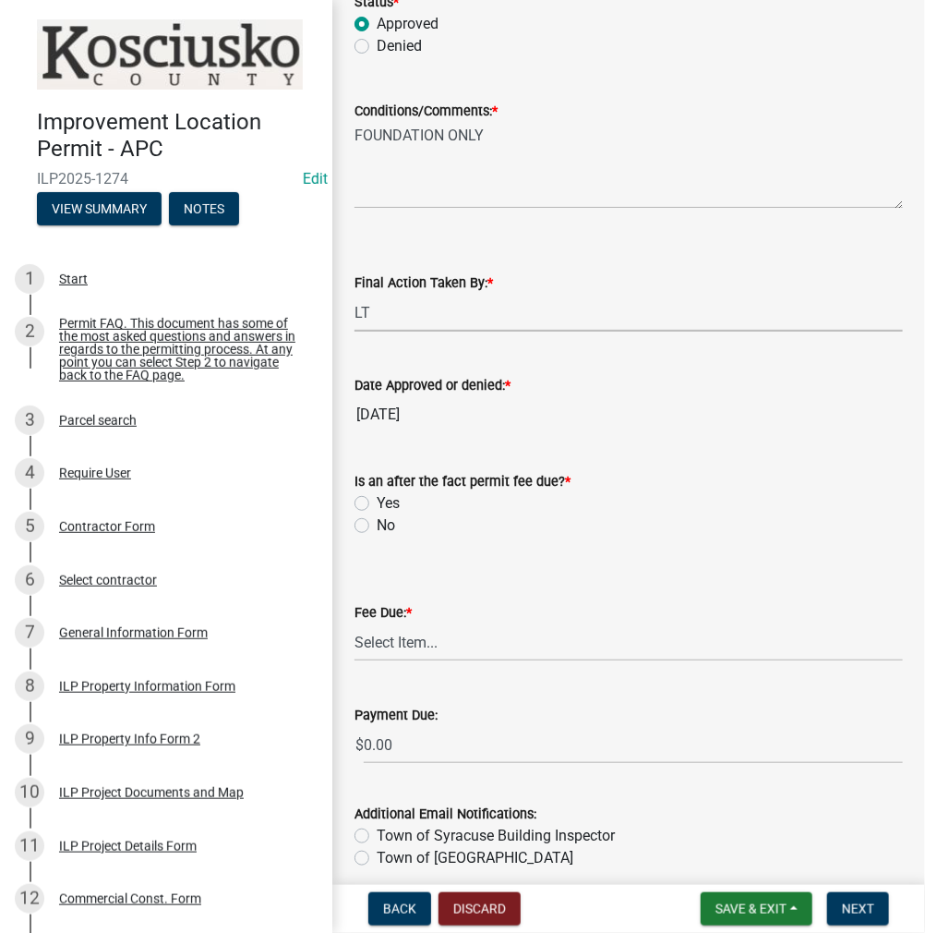
scroll to position [319, 0]
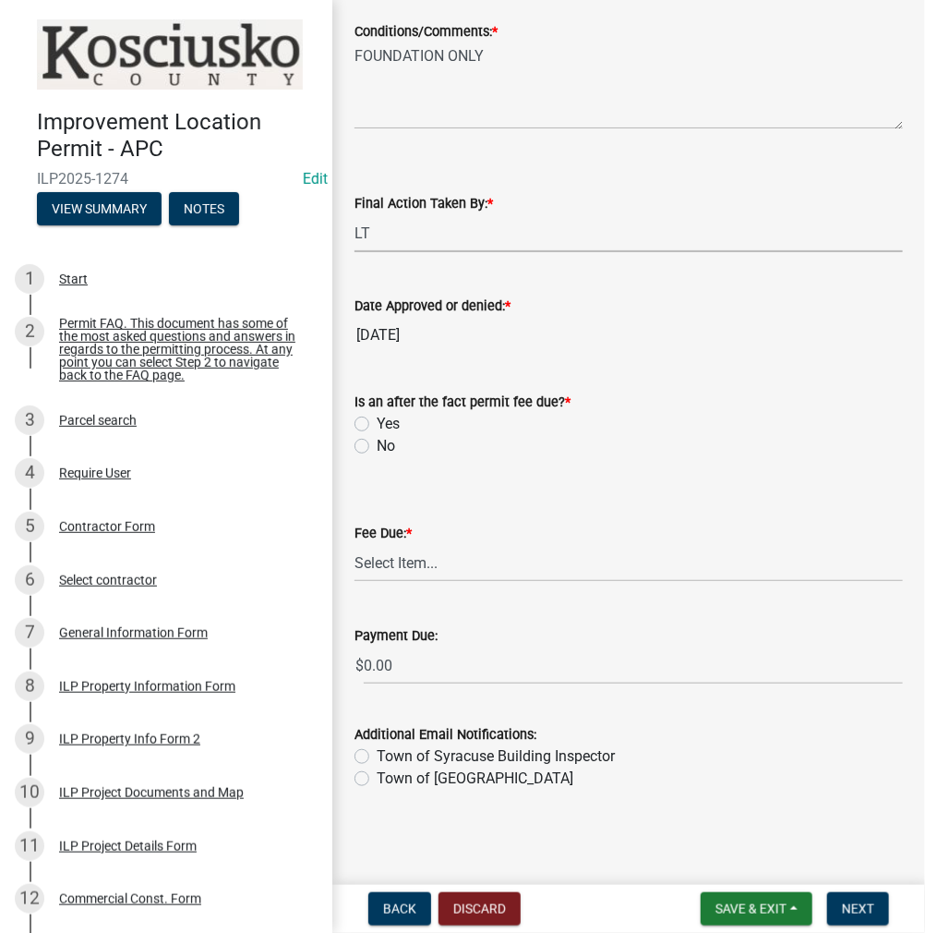
click at [377, 443] on label "No" at bounding box center [386, 446] width 18 height 22
click at [377, 443] on input "No" at bounding box center [383, 441] width 12 height 12
radio input "true"
click at [521, 558] on select "Select Item... N/A $10.00 $25.00 $125.00 $250 $500 $500 + $10.00 for every 10 s…" at bounding box center [629, 563] width 548 height 38
click at [355, 582] on select "Select Item... N/A $10.00 $25.00 $125.00 $250 $500 $500 + $10.00 for every 10 s…" at bounding box center [629, 563] width 548 height 38
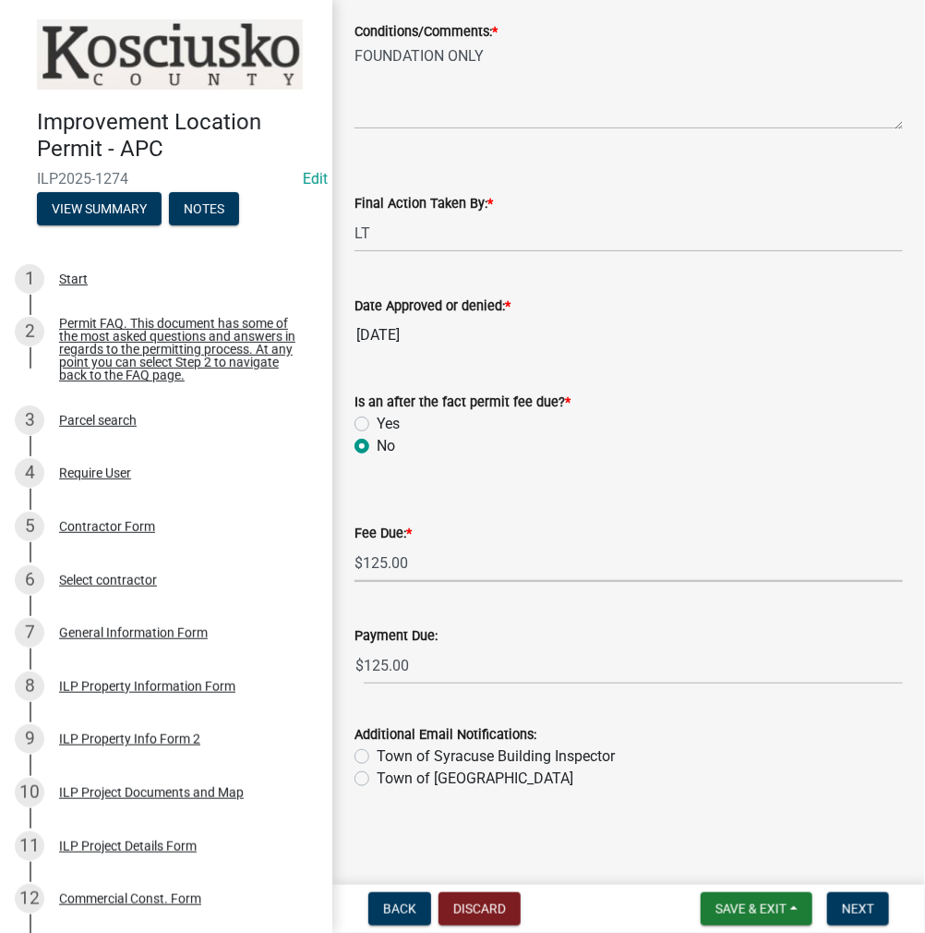
click at [582, 568] on select "Select Item... N/A $10.00 $25.00 $125.00 $250 $500 $500 + $10.00 for every 10 s…" at bounding box center [629, 563] width 548 height 38
click at [355, 582] on select "Select Item... N/A $10.00 $25.00 $125.00 $250 $500 $500 + $10.00 for every 10 s…" at bounding box center [629, 563] width 548 height 38
select select "71256567-8c52-414d-b434-ae6b266e1a0e"
click at [377, 756] on label "Town of Syracuse Building Inspector" at bounding box center [496, 756] width 238 height 22
click at [377, 756] on input "Town of Syracuse Building Inspector" at bounding box center [383, 751] width 12 height 12
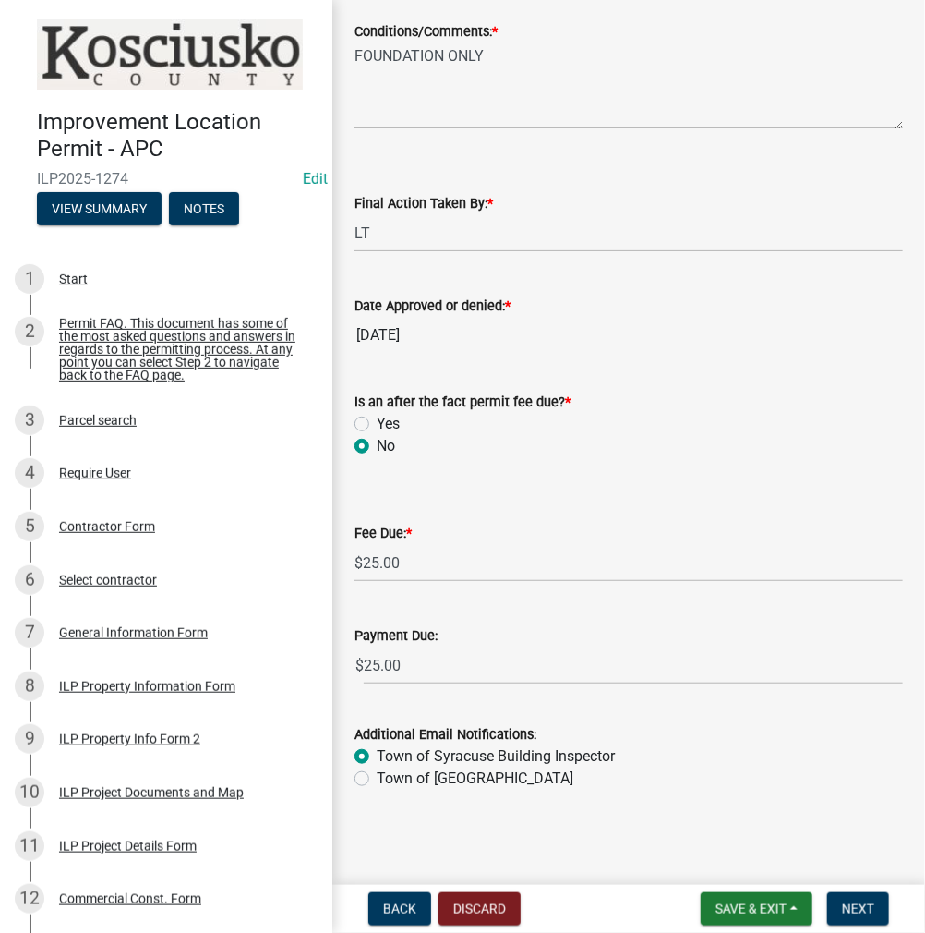
radio input "true"
click at [858, 914] on span "Next" at bounding box center [858, 908] width 32 height 15
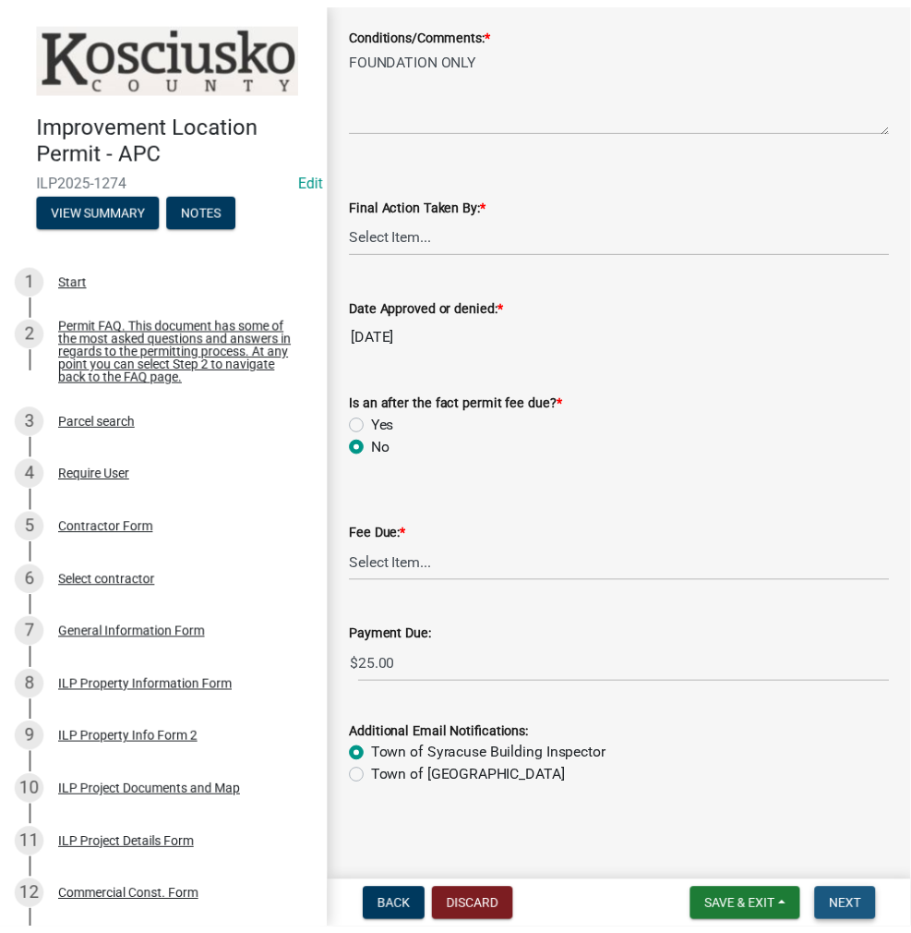
scroll to position [0, 0]
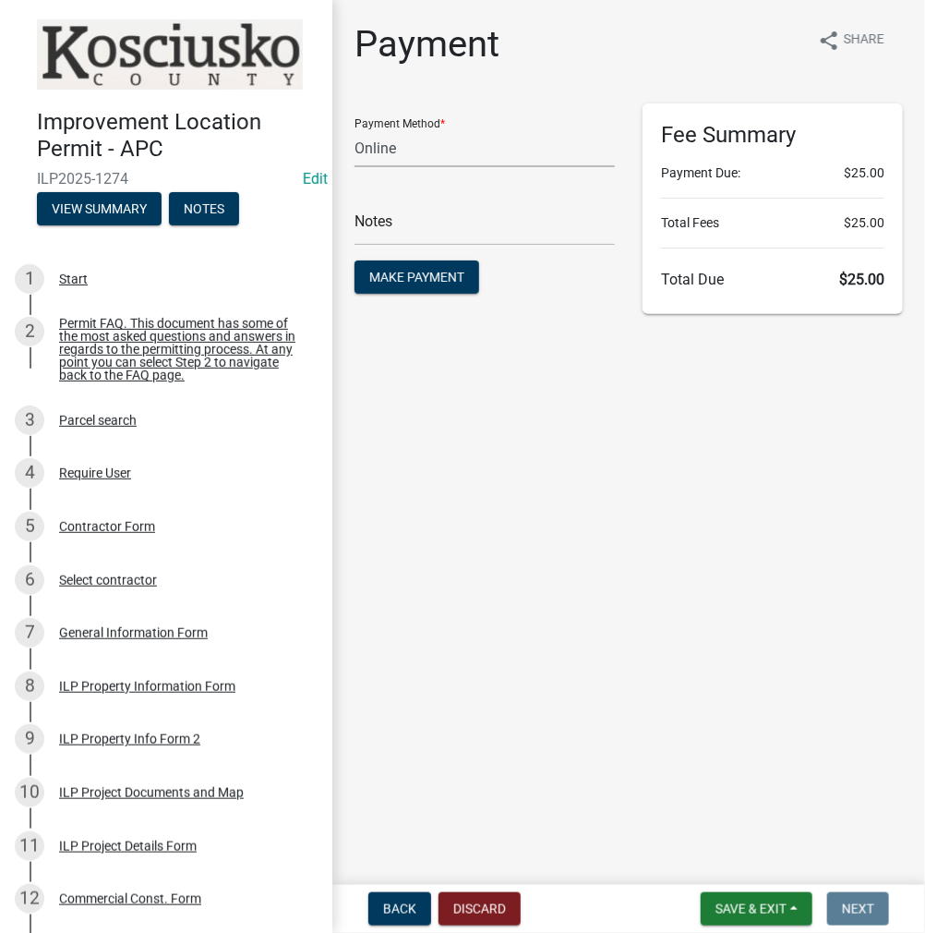
click at [428, 150] on select "Credit Card POS Check Cash Online" at bounding box center [485, 148] width 260 height 38
select select "0: 2"
click at [355, 129] on select "Credit Card POS Check Cash Online" at bounding box center [485, 148] width 260 height 38
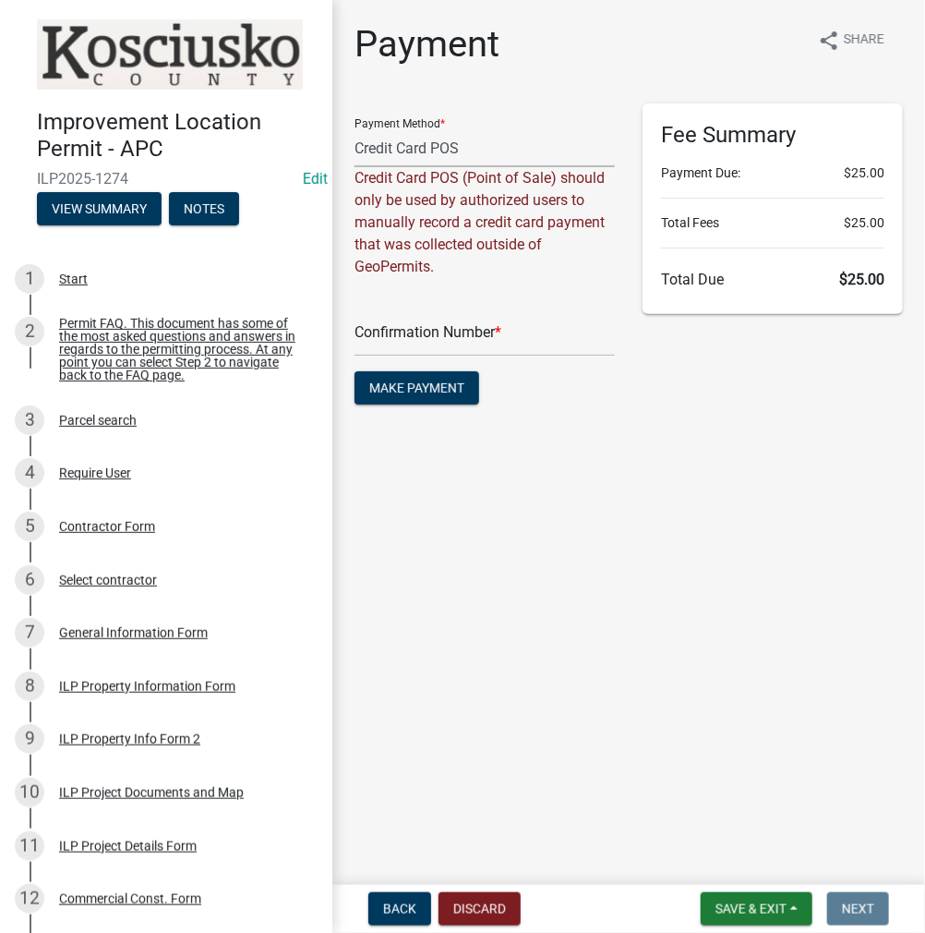
click at [462, 157] on select "Credit Card POS Check Cash Online" at bounding box center [485, 148] width 260 height 38
click at [355, 129] on select "Credit Card POS Check Cash Online" at bounding box center [485, 148] width 260 height 38
paste input "15099567"
type input "15099567"
click at [428, 385] on span "Make Payment" at bounding box center [416, 387] width 95 height 15
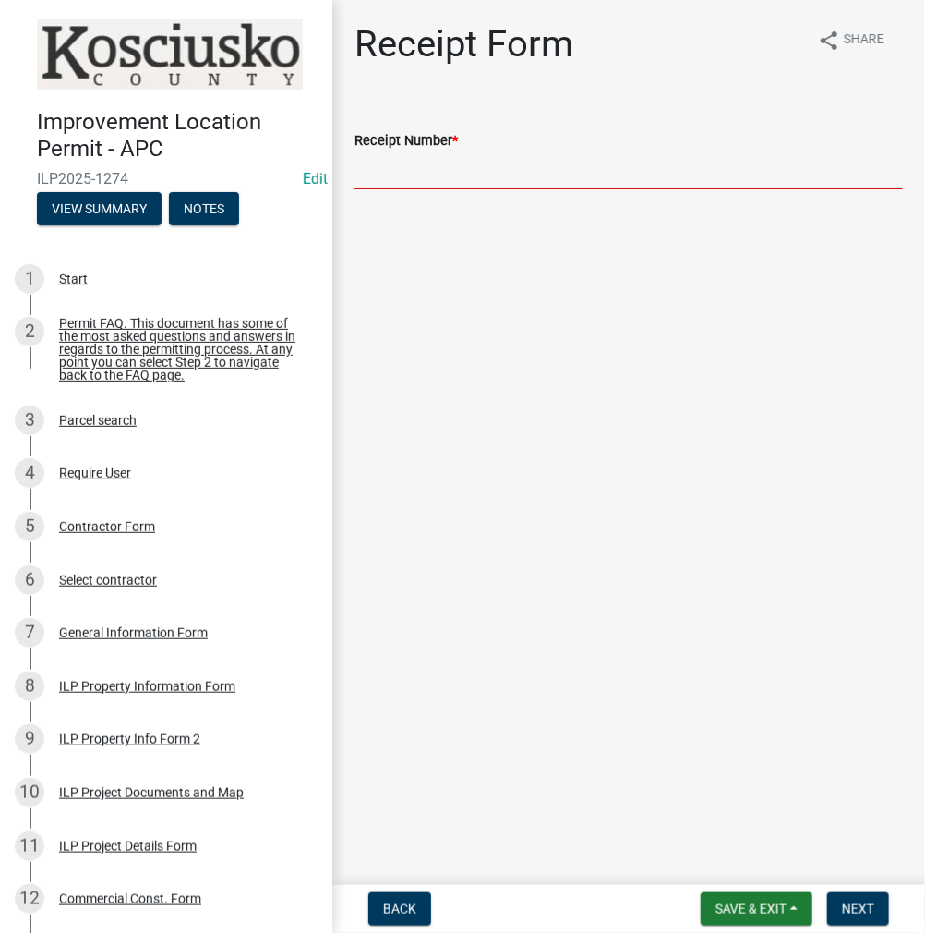
paste input "15099567"
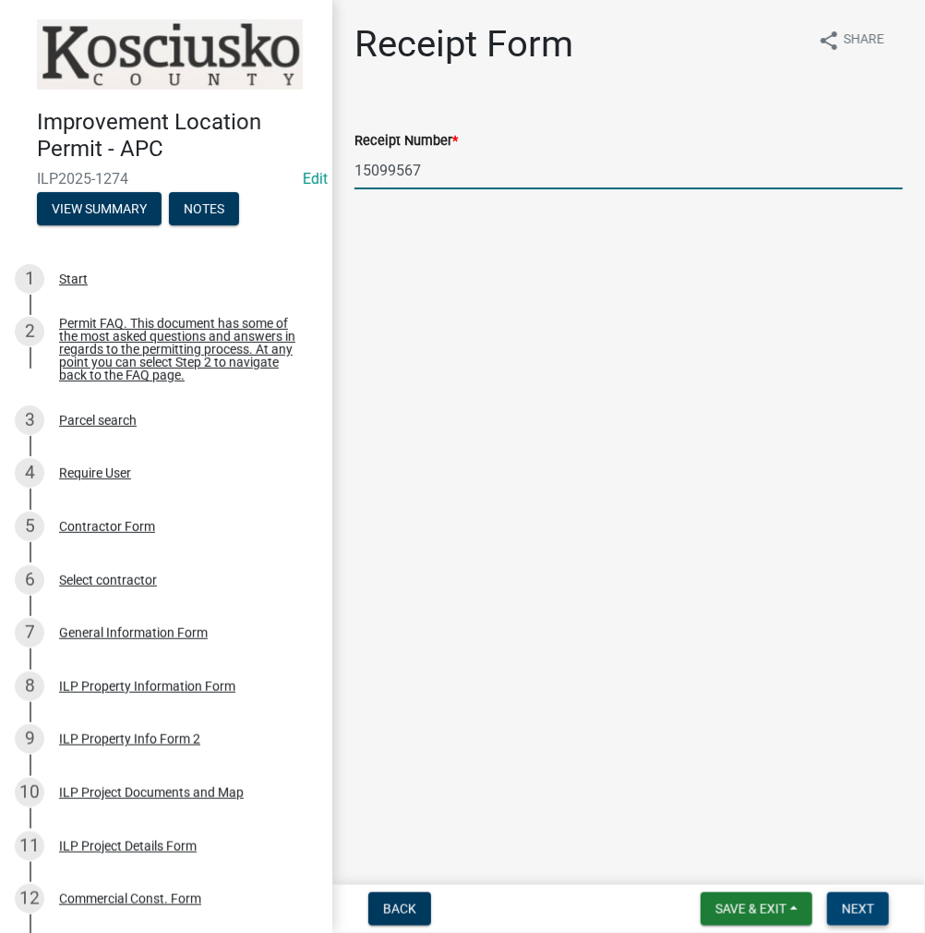
type input "15099567"
click at [849, 903] on span "Next" at bounding box center [858, 908] width 32 height 15
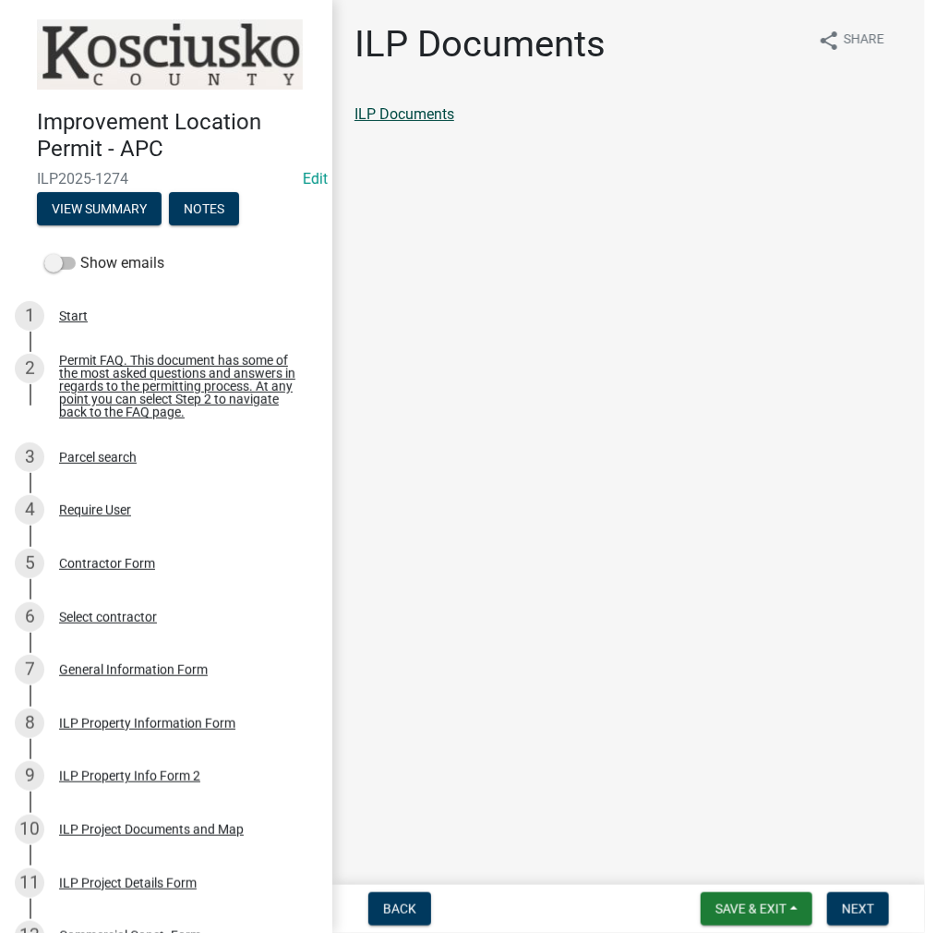
click at [430, 115] on link "ILP Documents" at bounding box center [405, 114] width 100 height 18
click at [855, 913] on span "Next" at bounding box center [858, 908] width 32 height 15
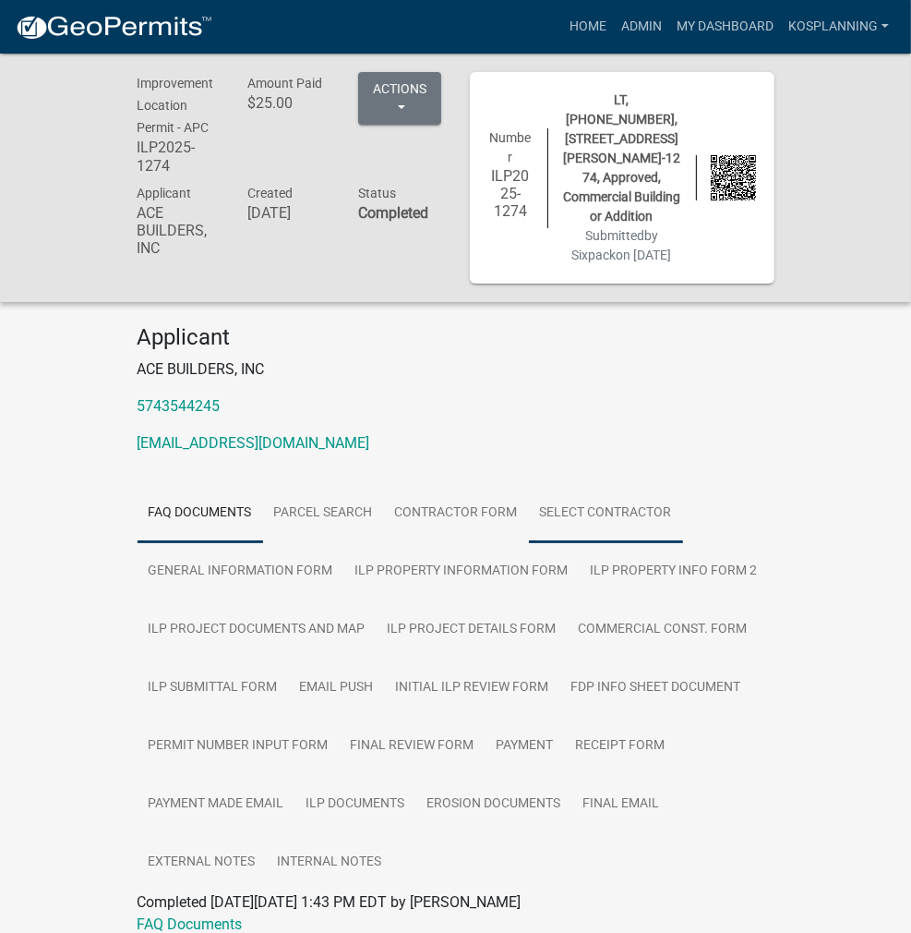
drag, startPoint x: 470, startPoint y: 491, endPoint x: 480, endPoint y: 481, distance: 14.4
click at [529, 492] on link "Select contractor" at bounding box center [606, 513] width 154 height 59
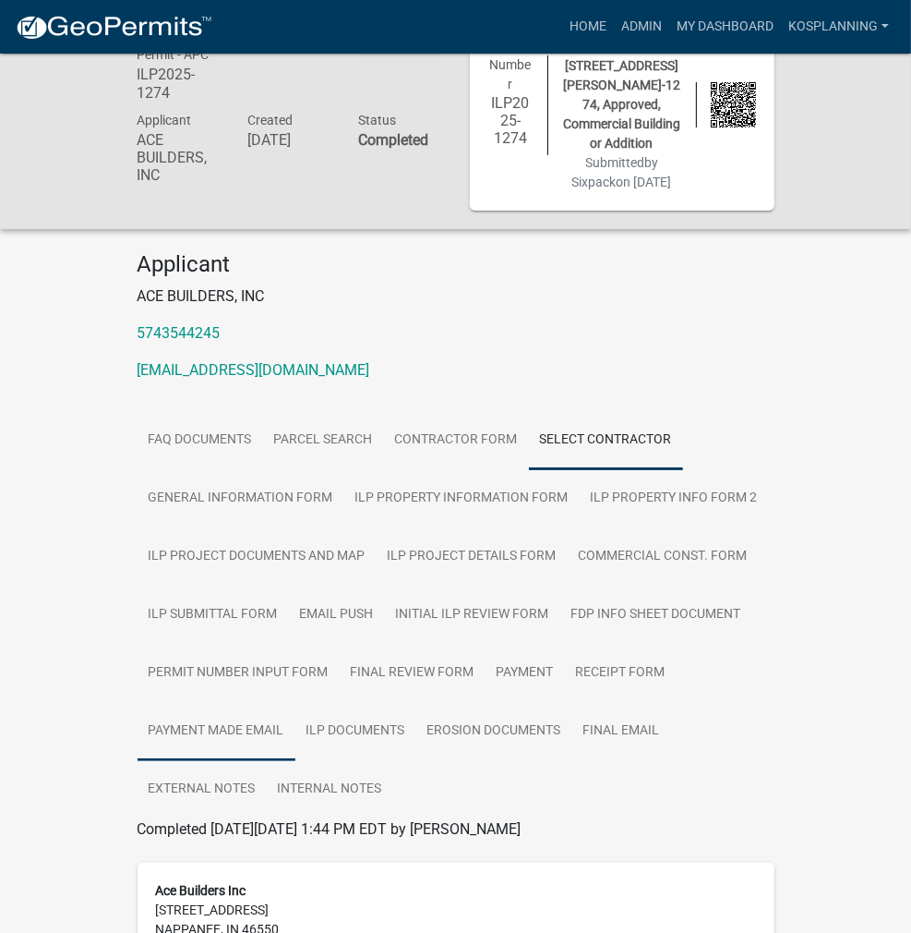
scroll to position [127, 0]
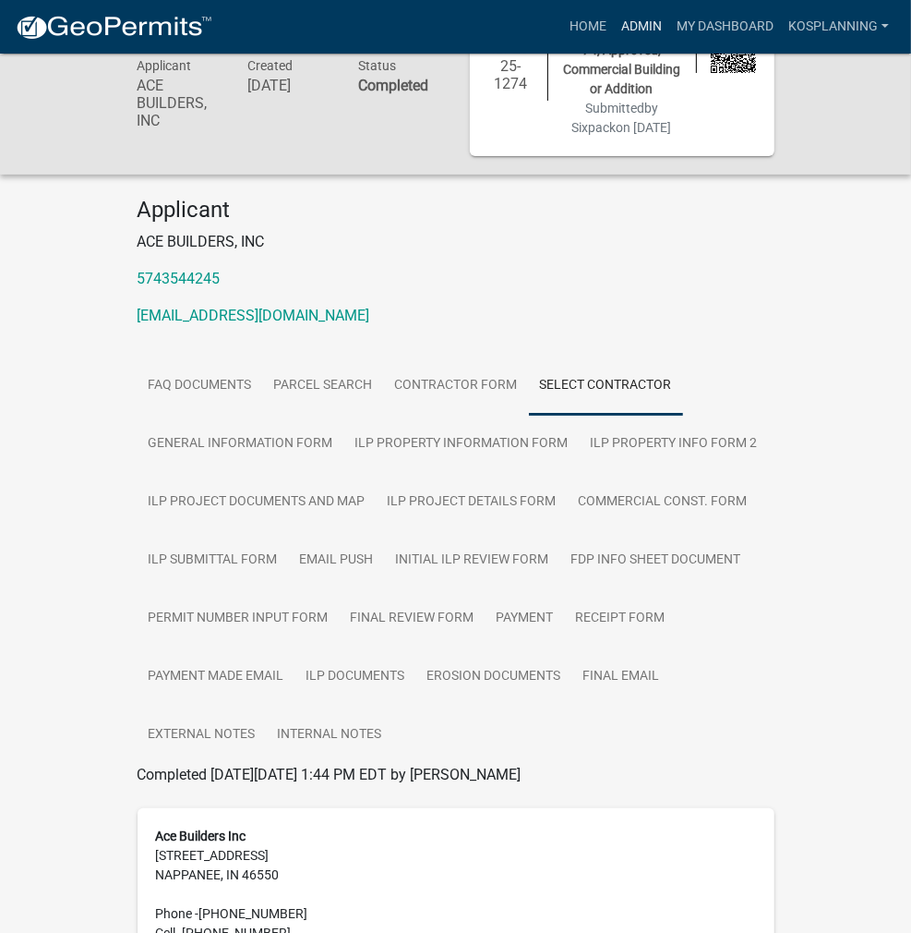
click at [644, 32] on link "Admin" at bounding box center [641, 26] width 55 height 35
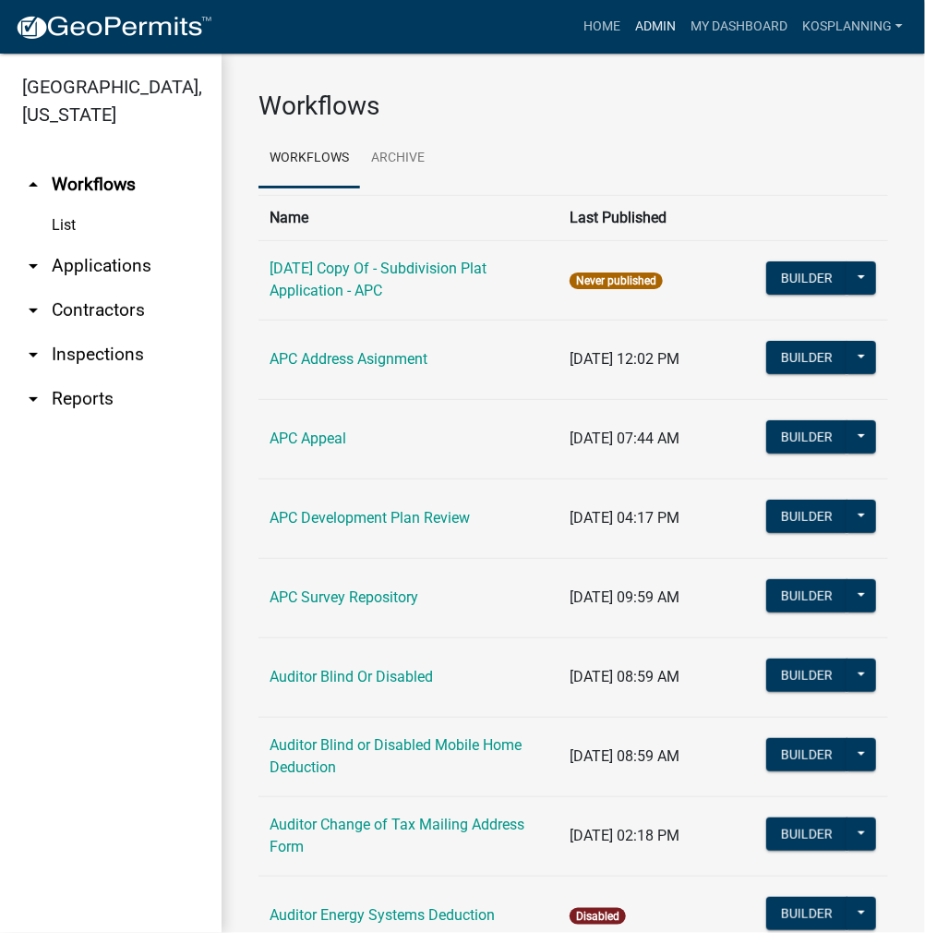
click at [669, 30] on link "Admin" at bounding box center [655, 26] width 55 height 35
click at [137, 264] on link "arrow_drop_down Applications" at bounding box center [111, 266] width 222 height 44
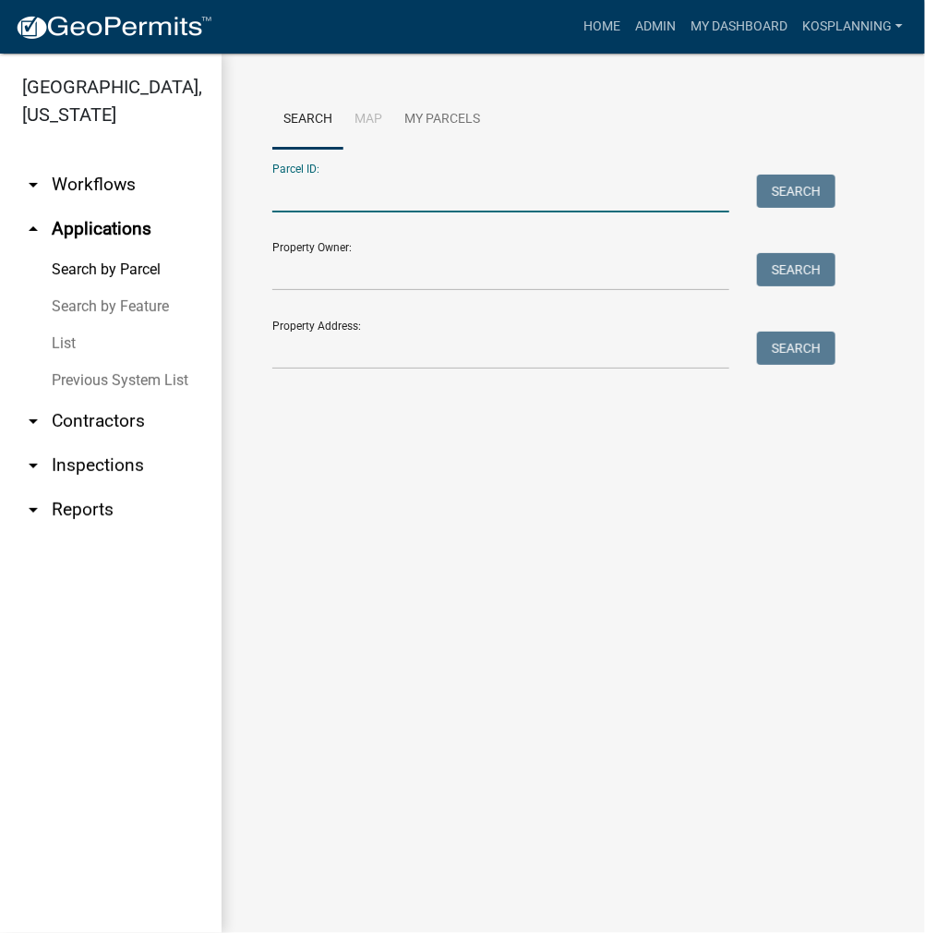
click at [387, 198] on input "Parcel ID:" at bounding box center [500, 194] width 457 height 38
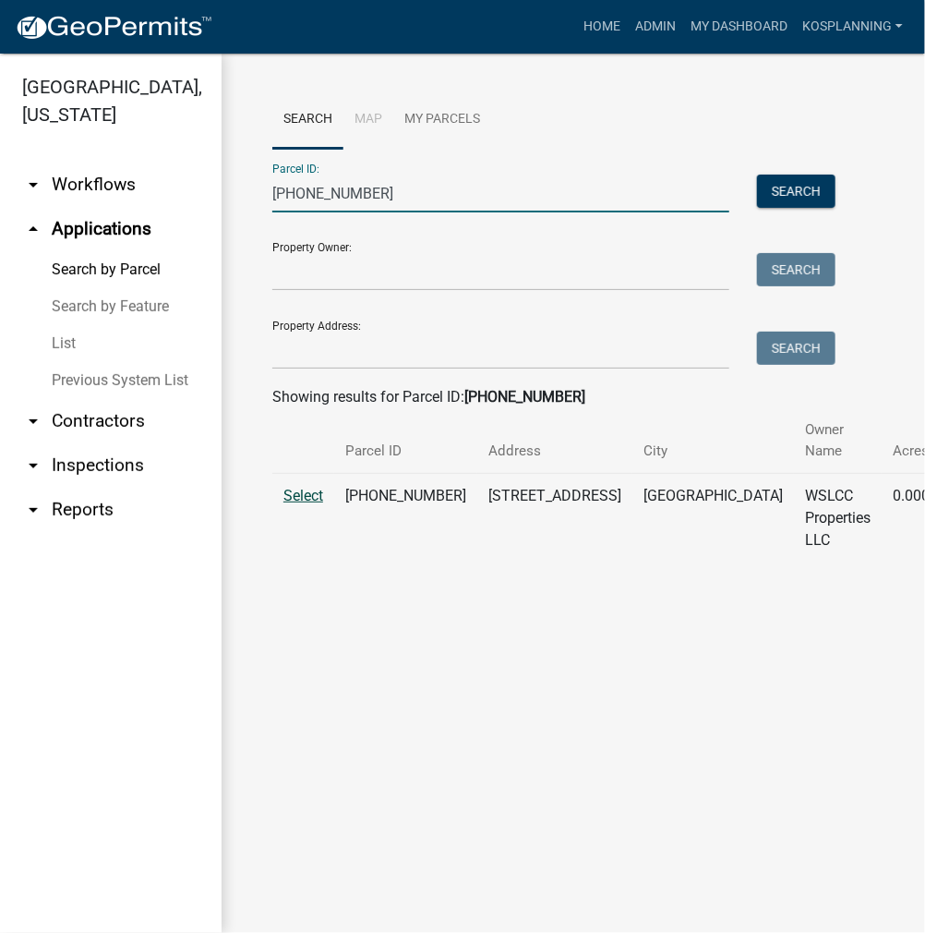
type input "[PHONE_NUMBER]"
click at [299, 490] on span "Select" at bounding box center [303, 496] width 40 height 18
